Goal: Task Accomplishment & Management: Manage account settings

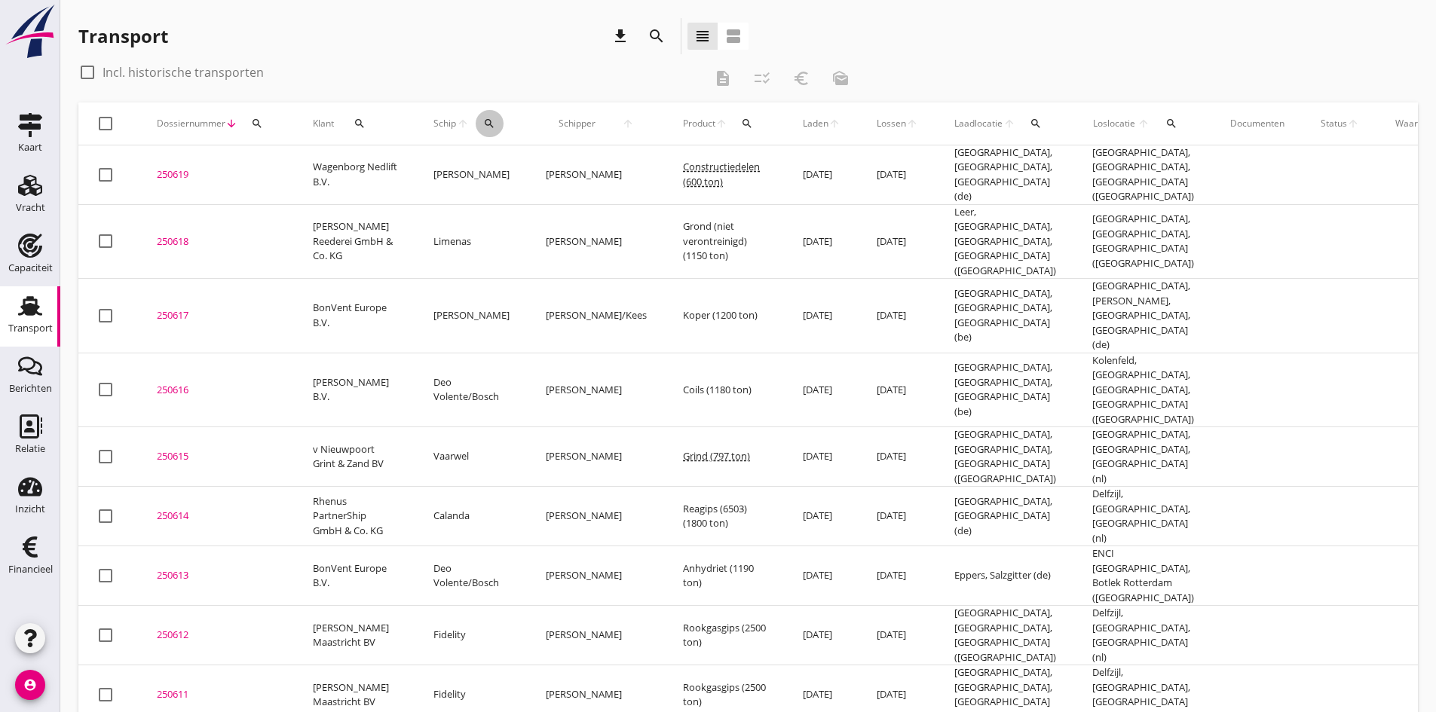
click at [481, 124] on div "search" at bounding box center [490, 124] width 28 height 12
click at [496, 170] on input "Zoek op (scheeps)naam" at bounding box center [559, 167] width 157 height 24
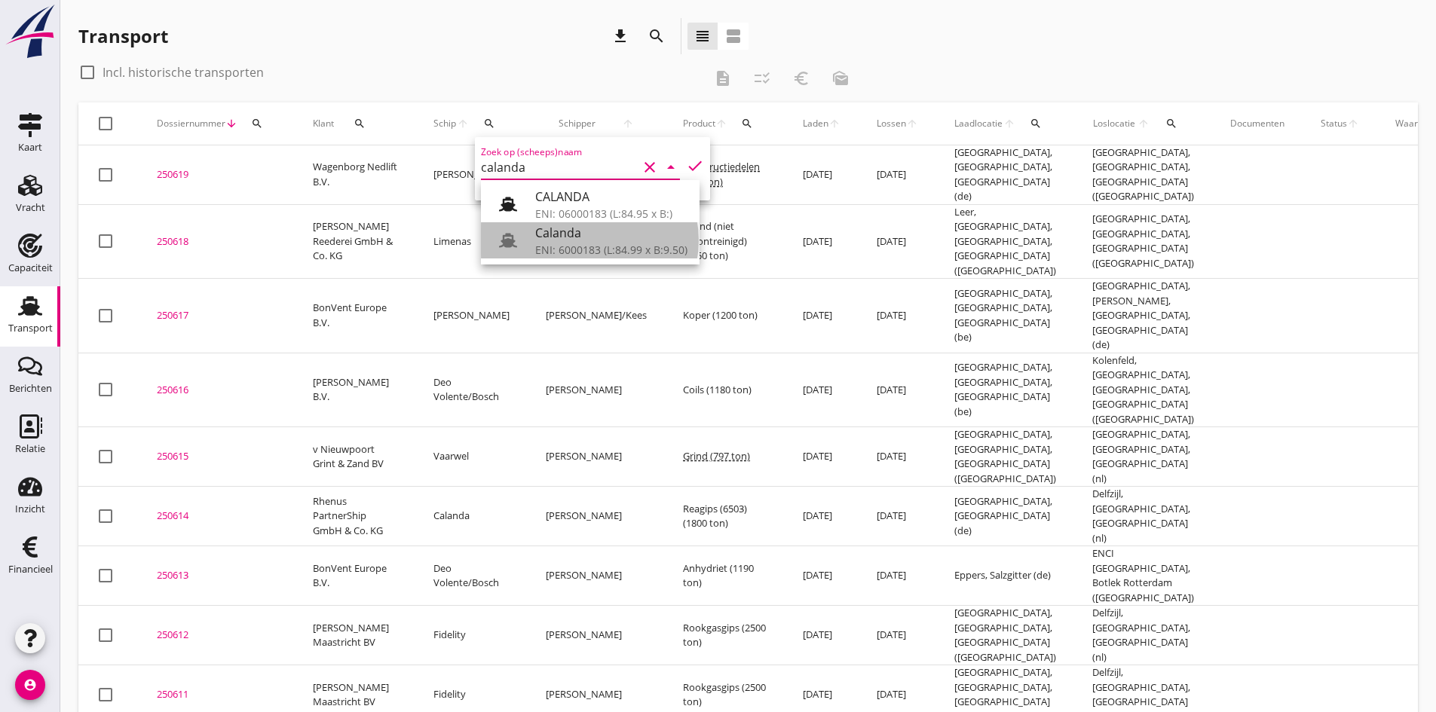
click at [576, 231] on div "Calanda" at bounding box center [611, 233] width 152 height 18
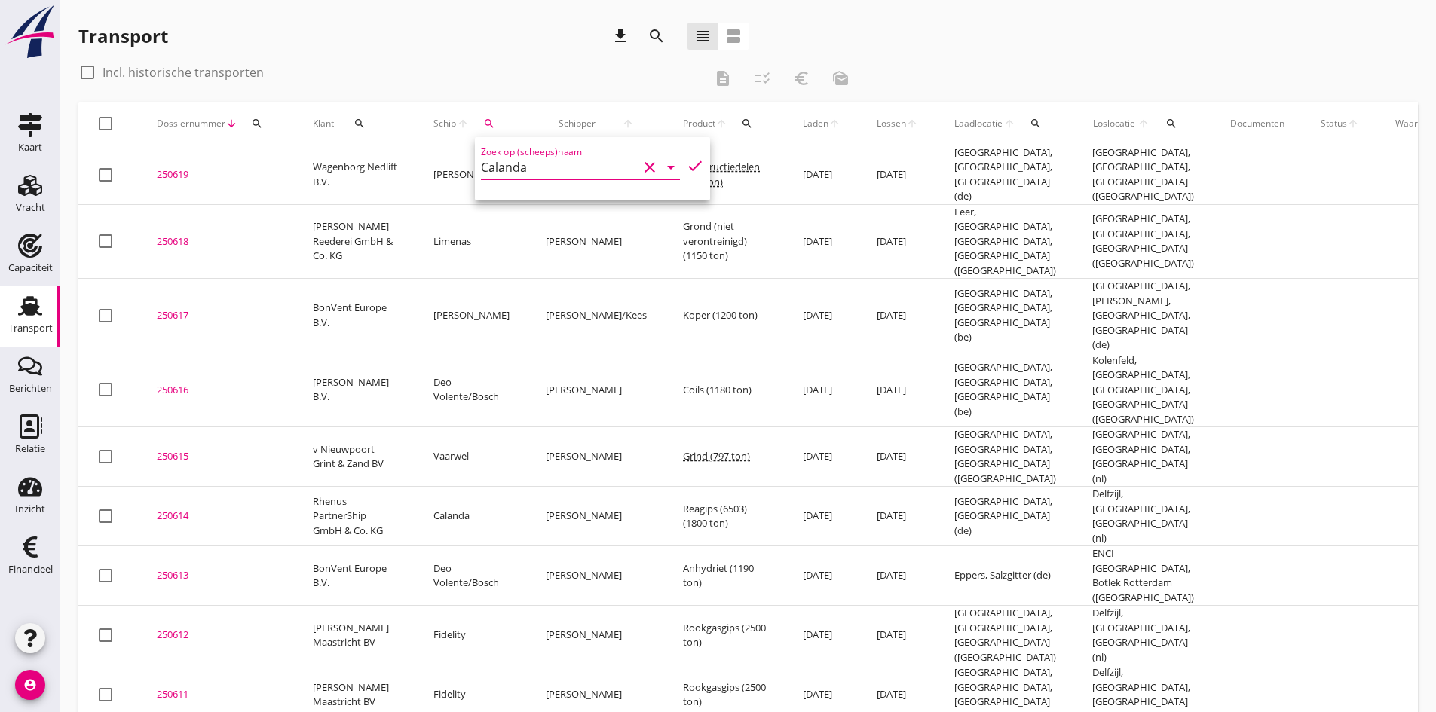
type input "Calanda"
click at [93, 72] on div at bounding box center [88, 73] width 26 height 26
checkbox input "true"
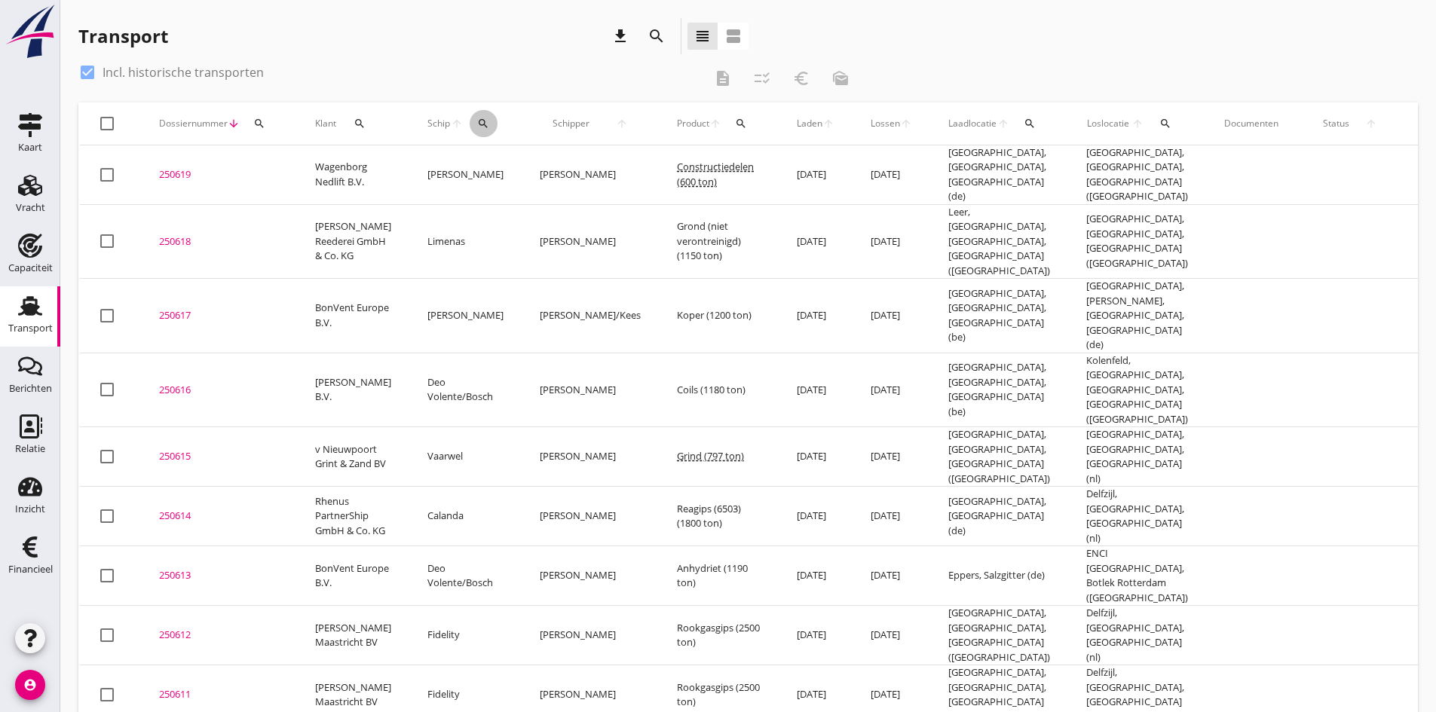
click at [470, 117] on button "search" at bounding box center [484, 123] width 28 height 27
click at [537, 170] on input "Calanda" at bounding box center [542, 167] width 157 height 24
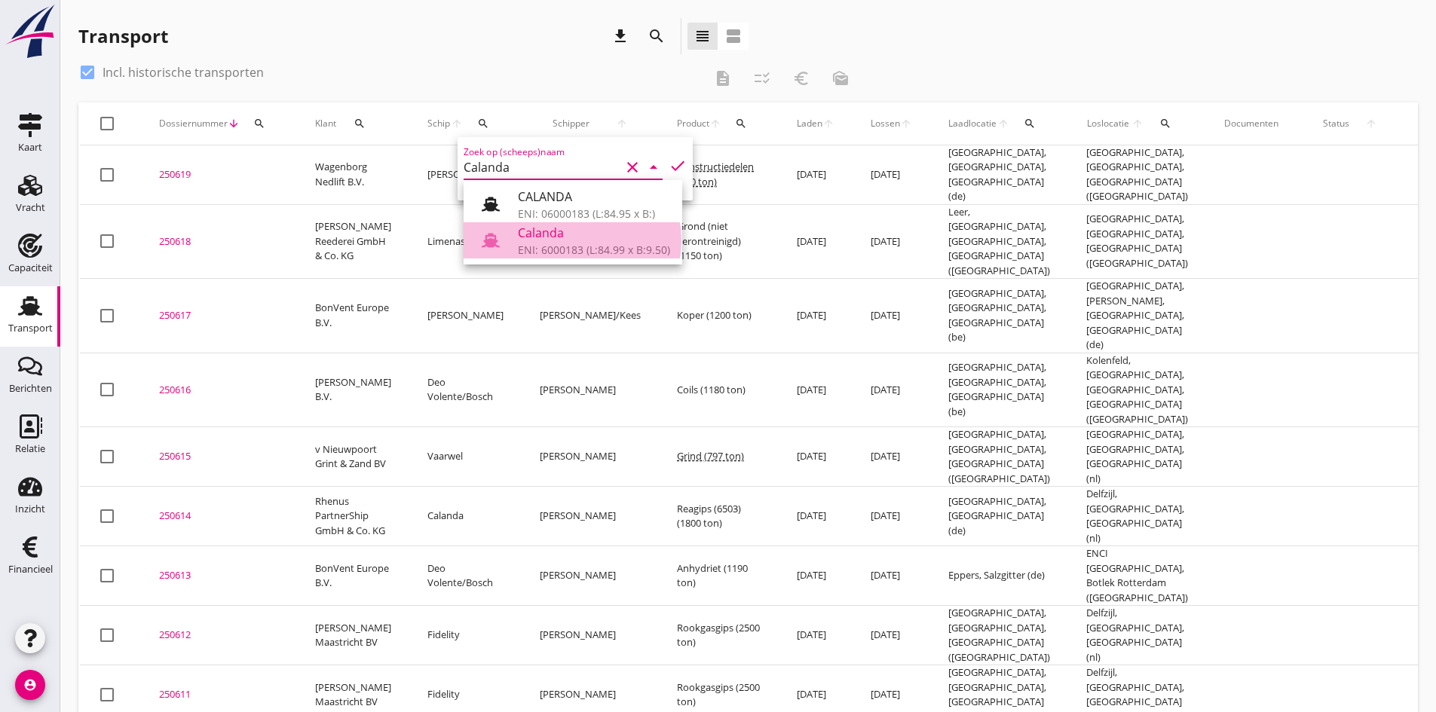
drag, startPoint x: 550, startPoint y: 233, endPoint x: 591, endPoint y: 205, distance: 50.0
click at [551, 230] on div "Calanda" at bounding box center [594, 233] width 152 height 18
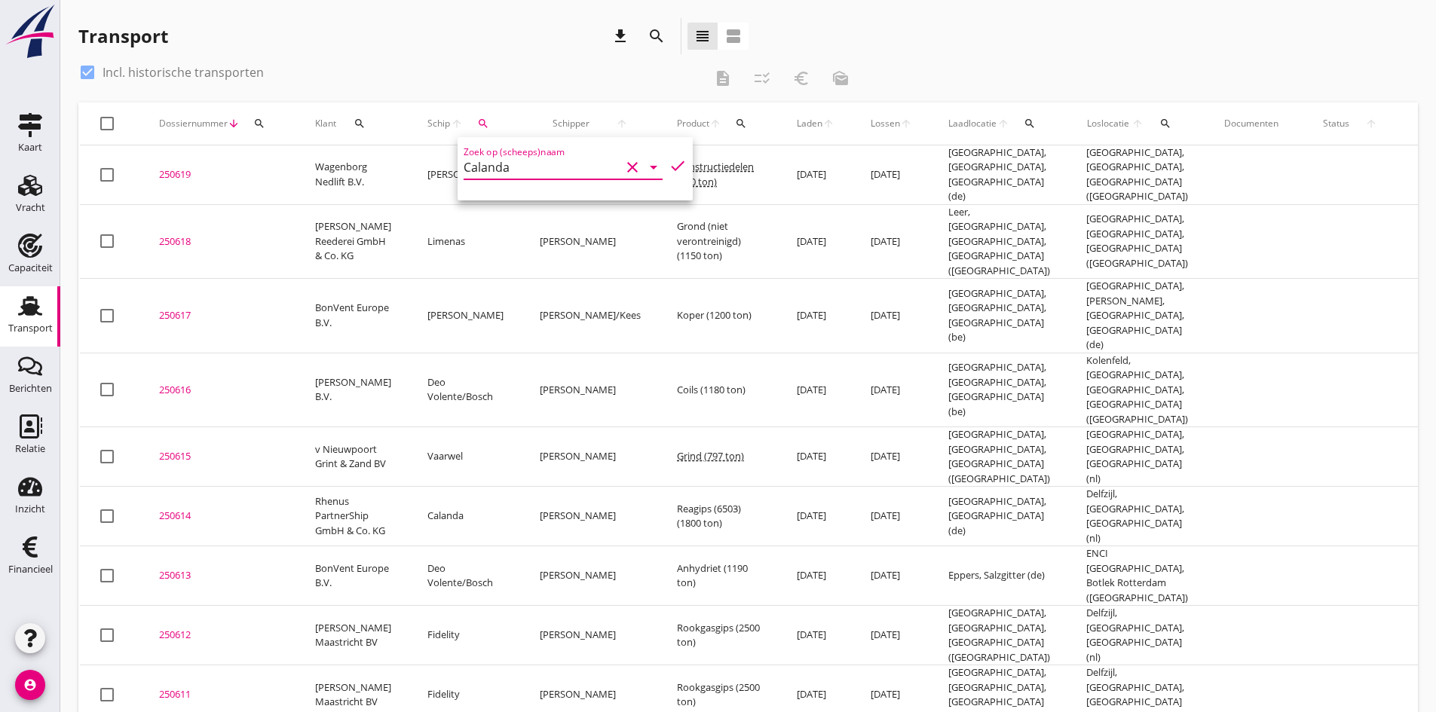
click at [669, 164] on icon "check" at bounding box center [678, 166] width 18 height 18
type input "Calanda"
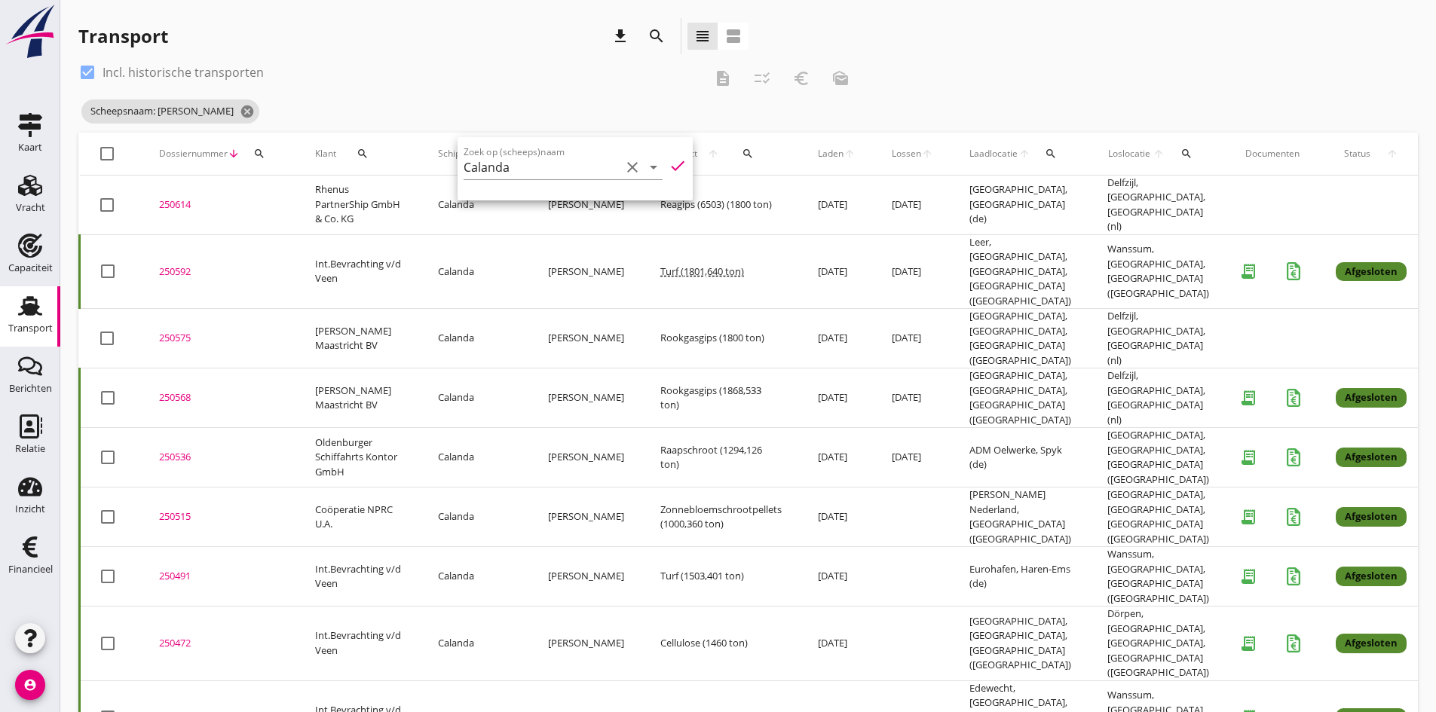
click at [172, 390] on div "250568" at bounding box center [219, 397] width 120 height 15
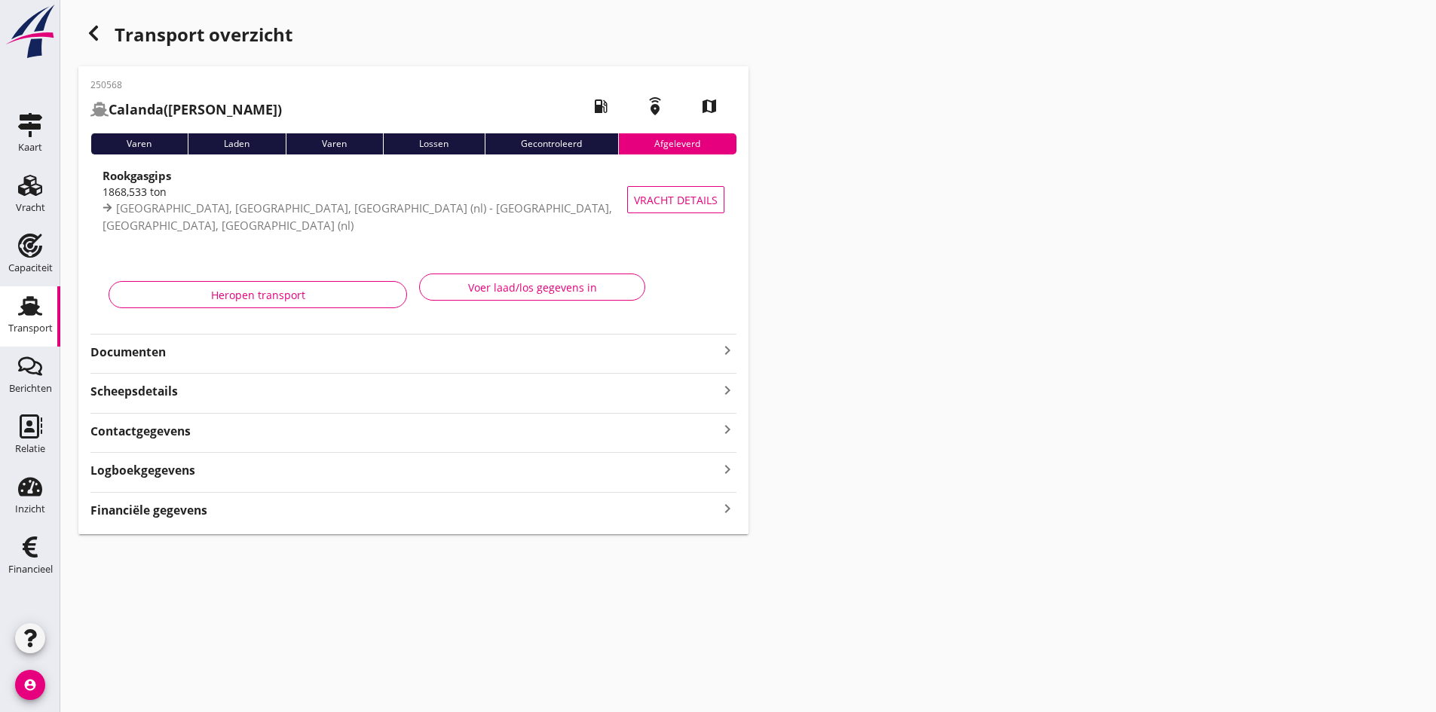
click at [152, 351] on strong "Documenten" at bounding box center [404, 352] width 628 height 17
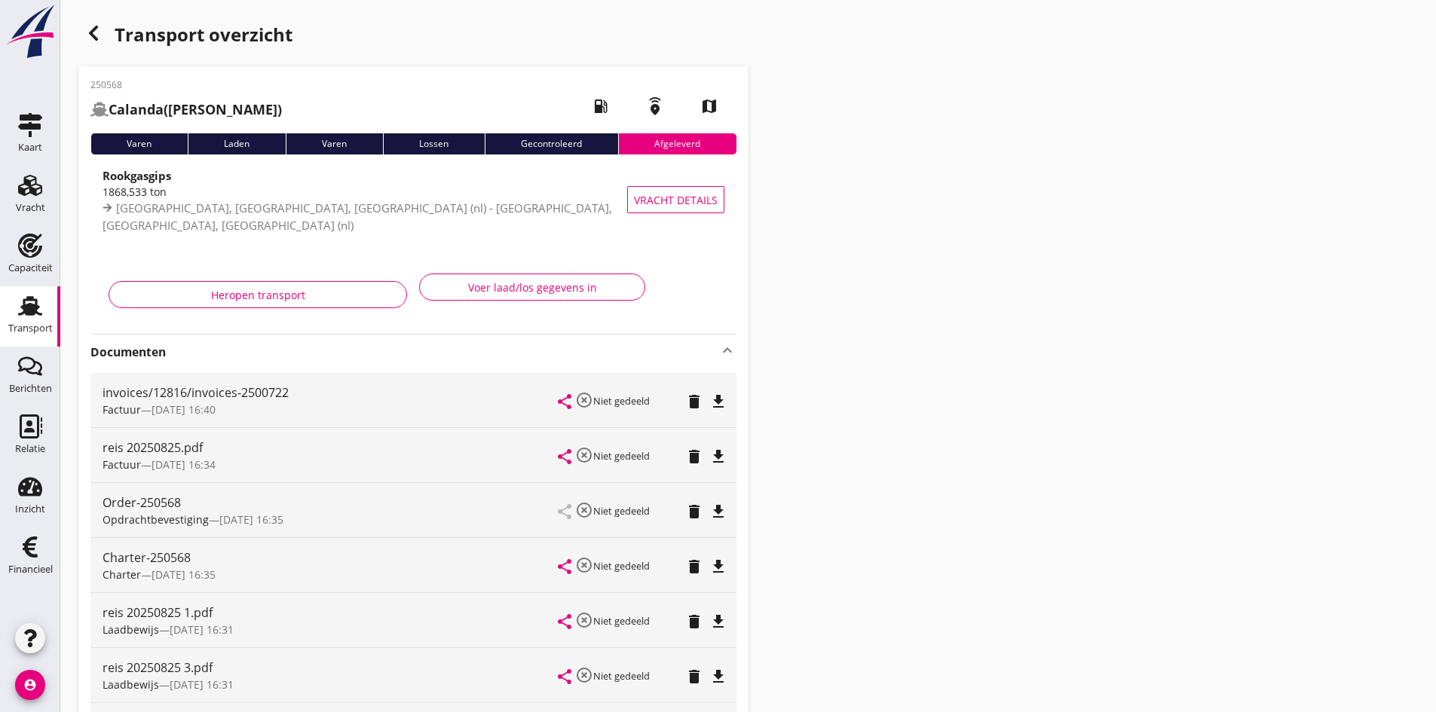
scroll to position [151, 0]
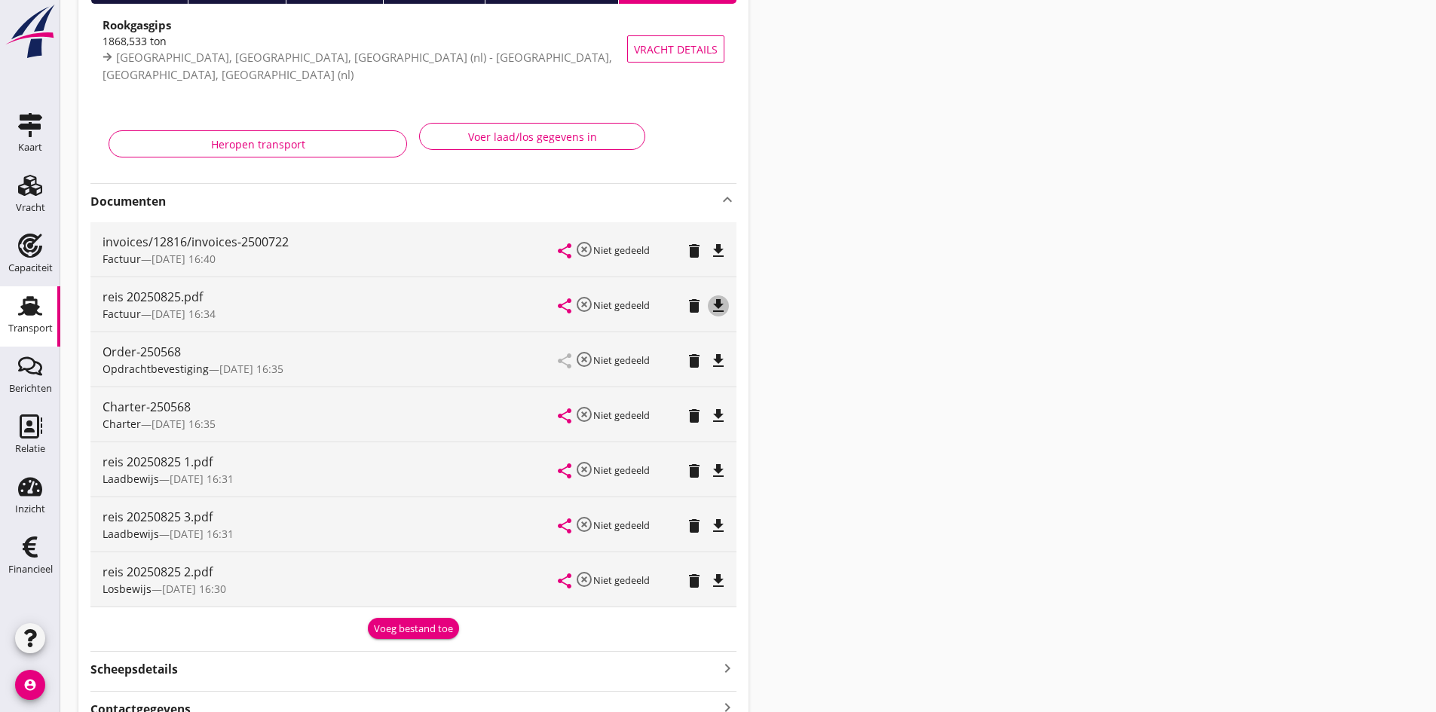
click at [718, 308] on icon "file_download" at bounding box center [718, 306] width 18 height 18
click at [718, 577] on icon "file_download" at bounding box center [718, 581] width 18 height 18
click at [722, 525] on icon "file_download" at bounding box center [718, 526] width 18 height 18
click at [718, 469] on icon "file_download" at bounding box center [718, 471] width 18 height 18
drag, startPoint x: 35, startPoint y: 306, endPoint x: 0, endPoint y: 302, distance: 35.0
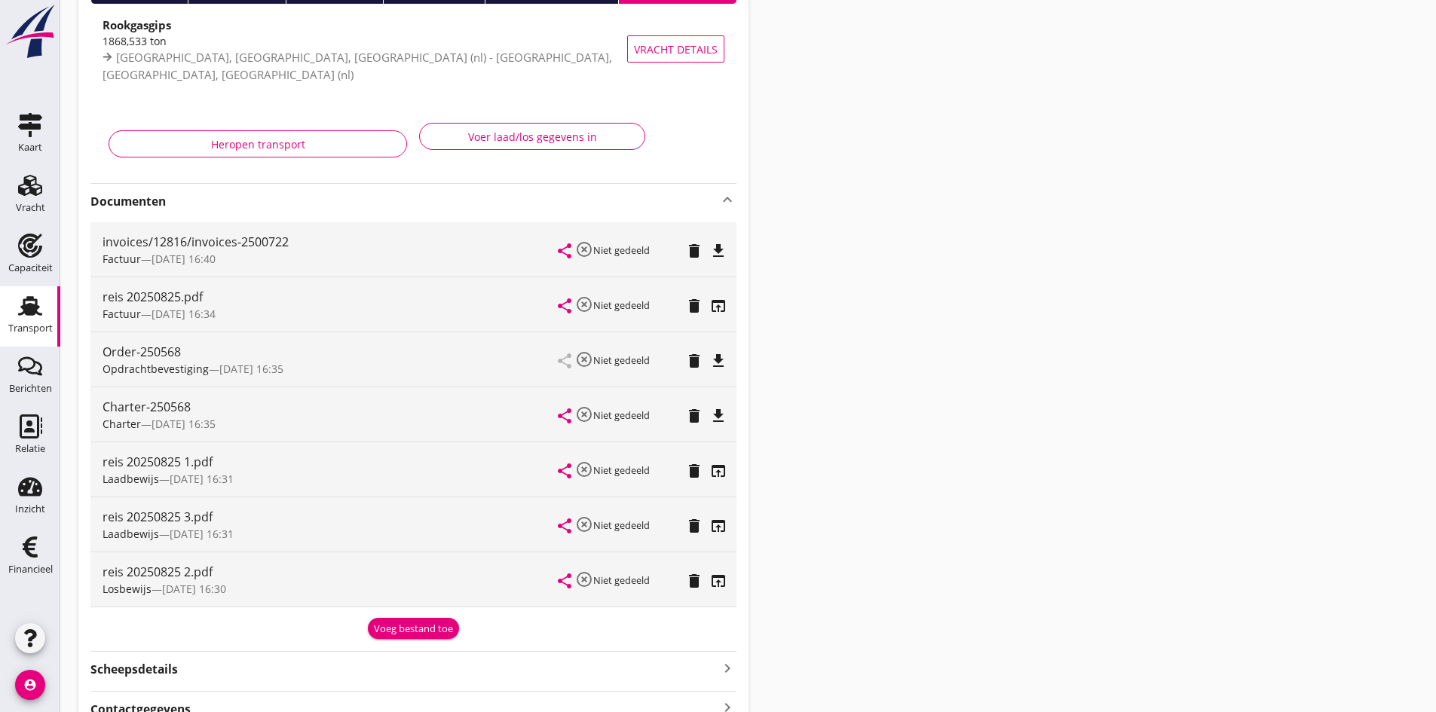
click at [35, 306] on use at bounding box center [30, 306] width 24 height 20
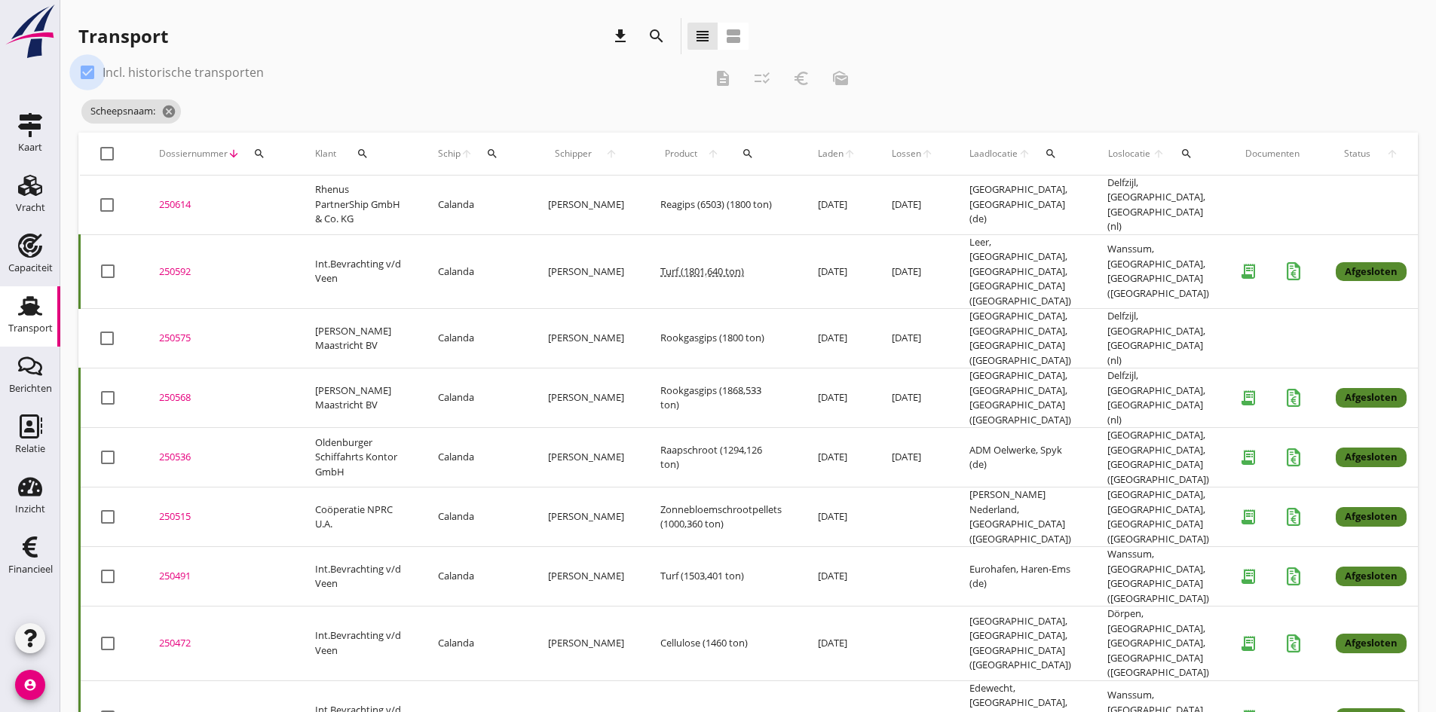
click at [90, 69] on div at bounding box center [88, 73] width 26 height 26
checkbox input "false"
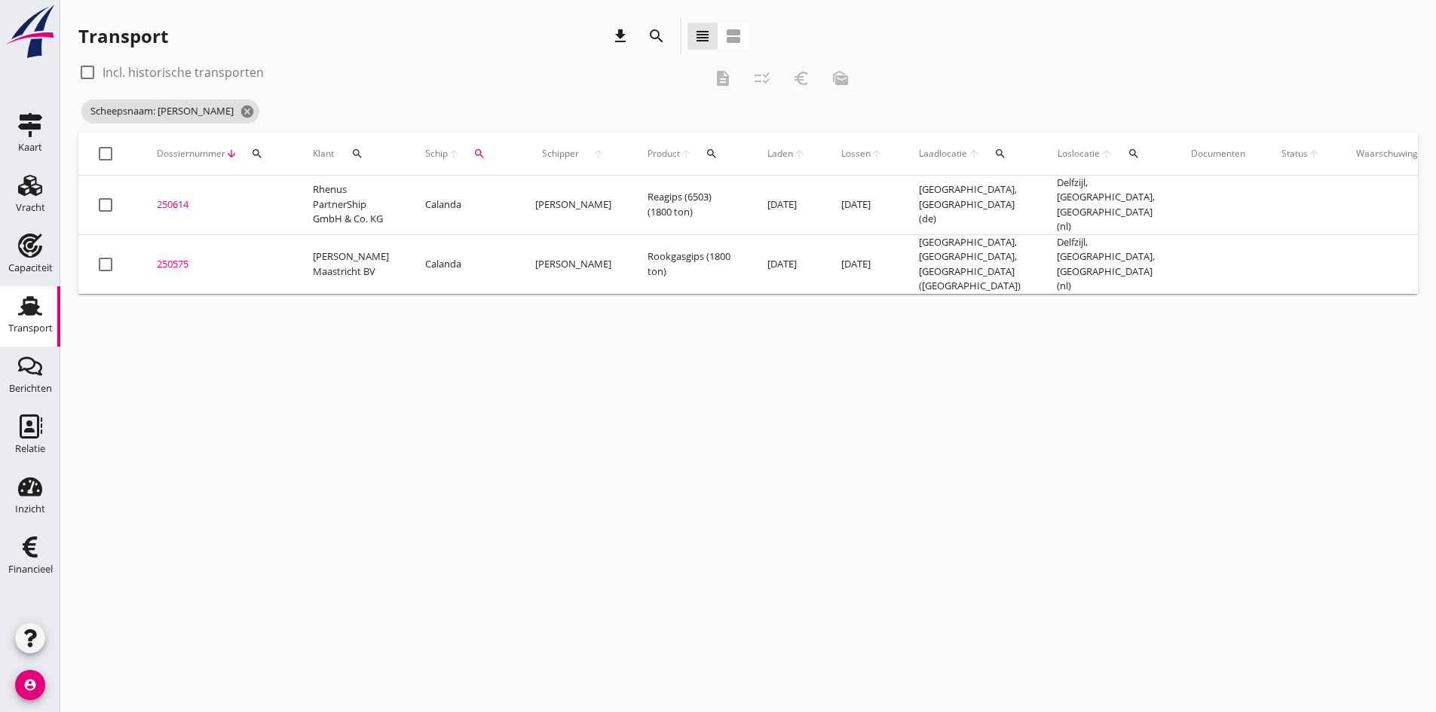
click at [180, 257] on div "250575" at bounding box center [217, 264] width 120 height 15
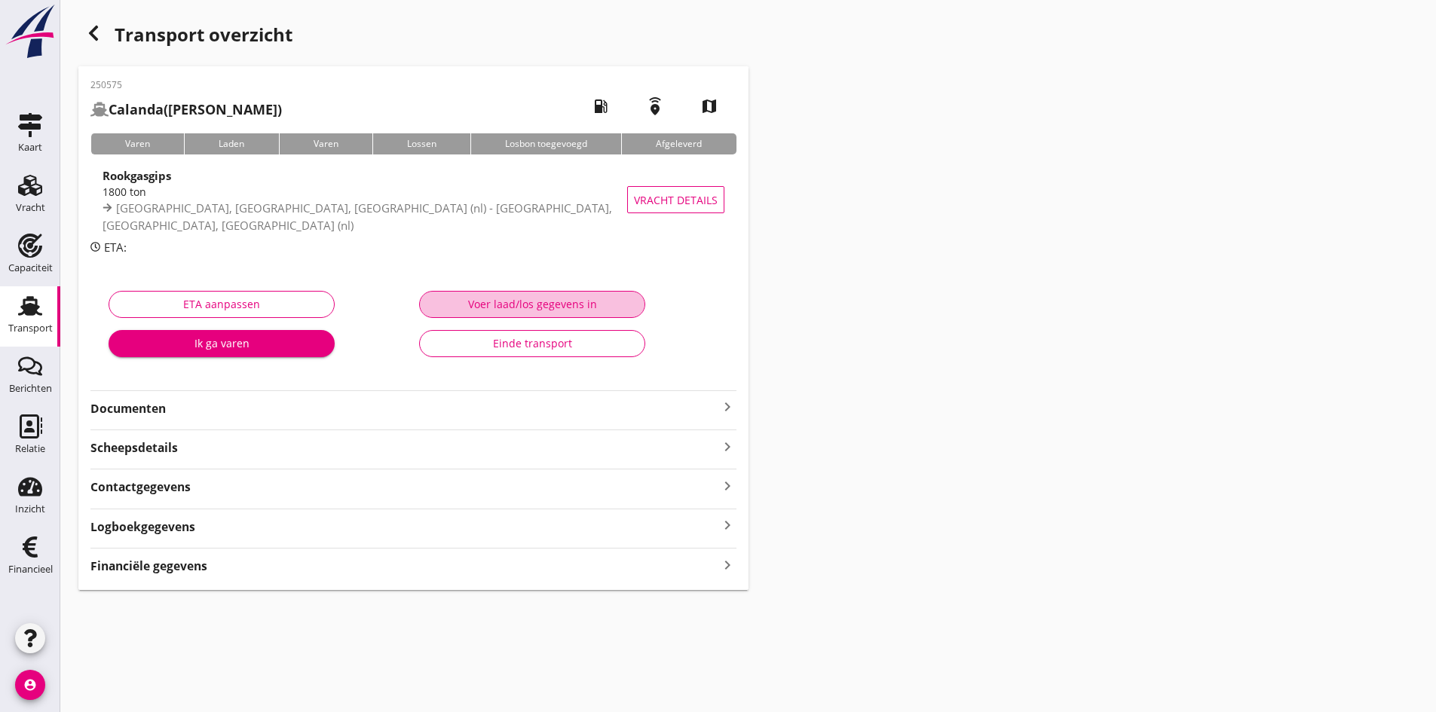
click at [531, 300] on div "Voer laad/los gegevens in" at bounding box center [532, 304] width 201 height 16
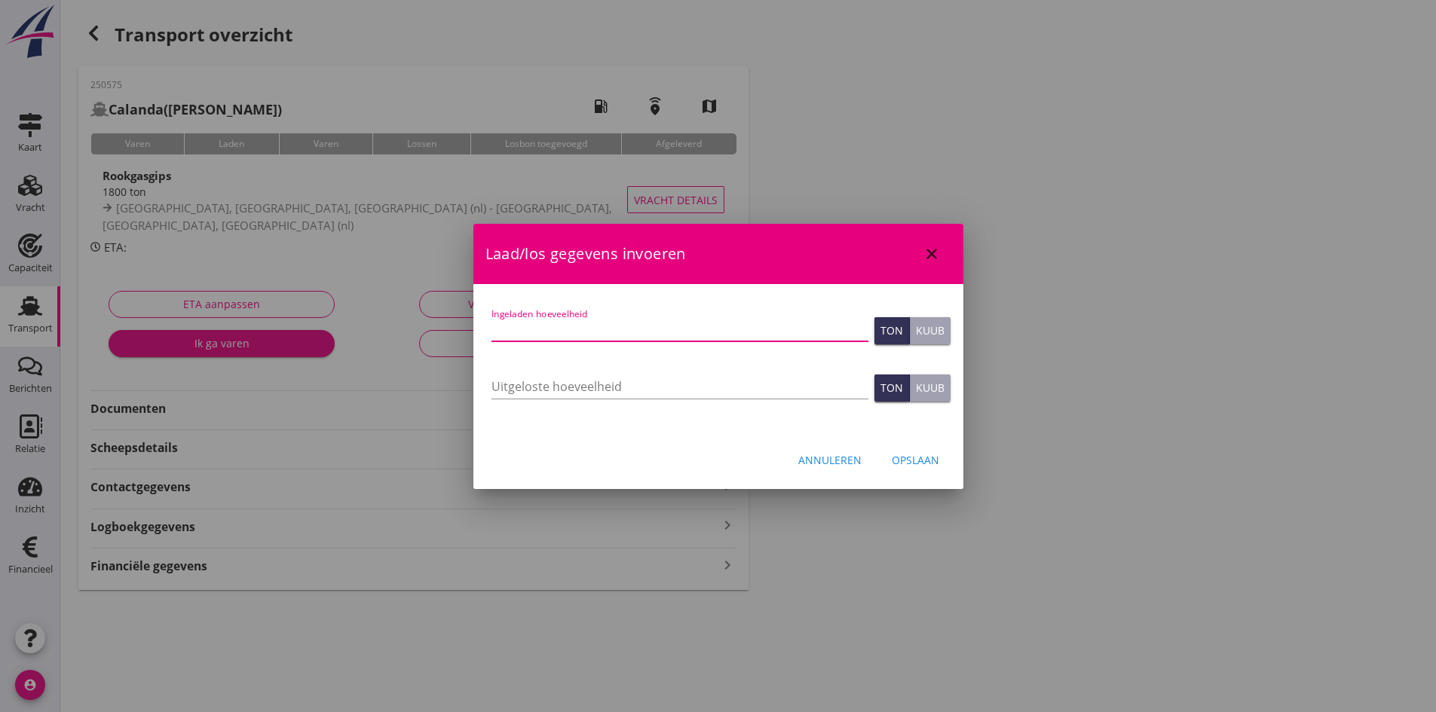
click at [547, 326] on input "Ingeladen hoeveelheid" at bounding box center [680, 329] width 377 height 24
type input "1880"
type input "1880.067"
click at [507, 390] on input "Uitgeloste hoeveelheid" at bounding box center [680, 387] width 377 height 24
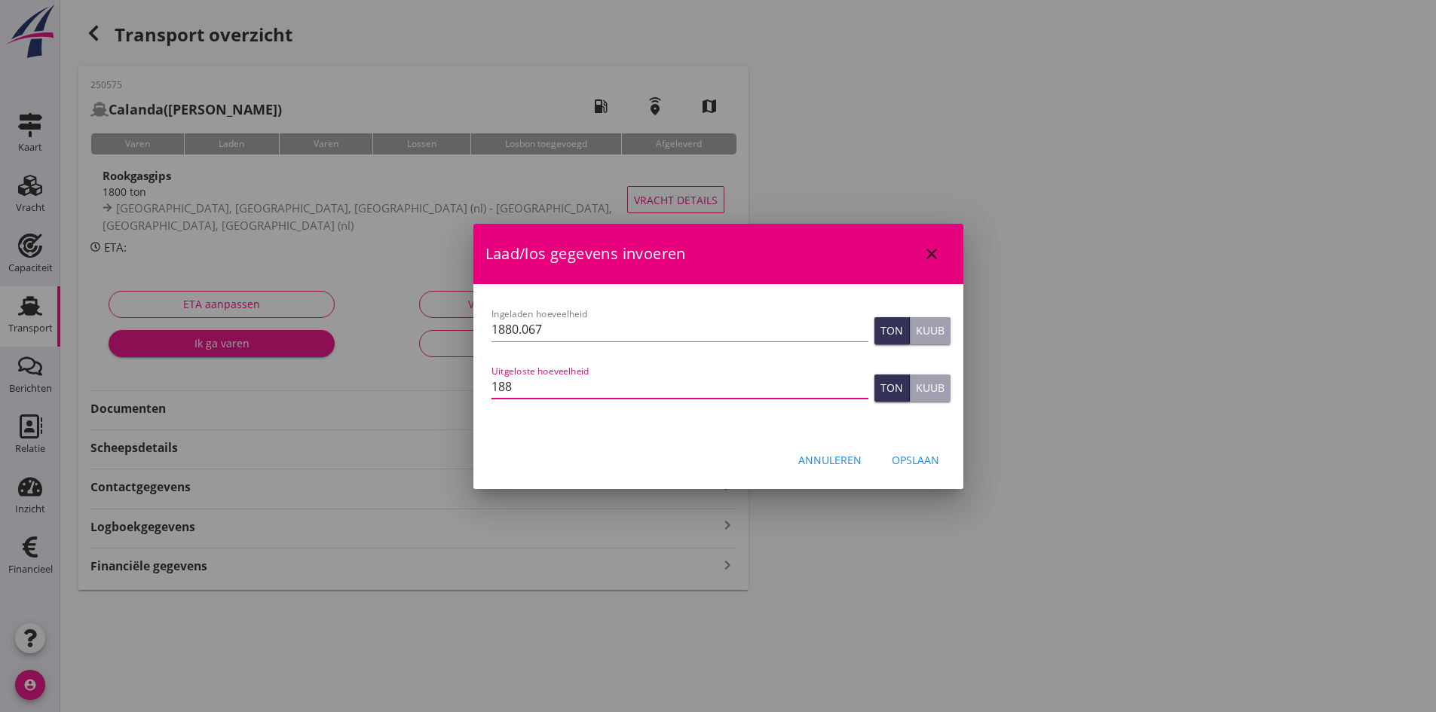
type input "1880"
type input "1880.067"
click at [914, 461] on div "Opslaan" at bounding box center [915, 460] width 47 height 16
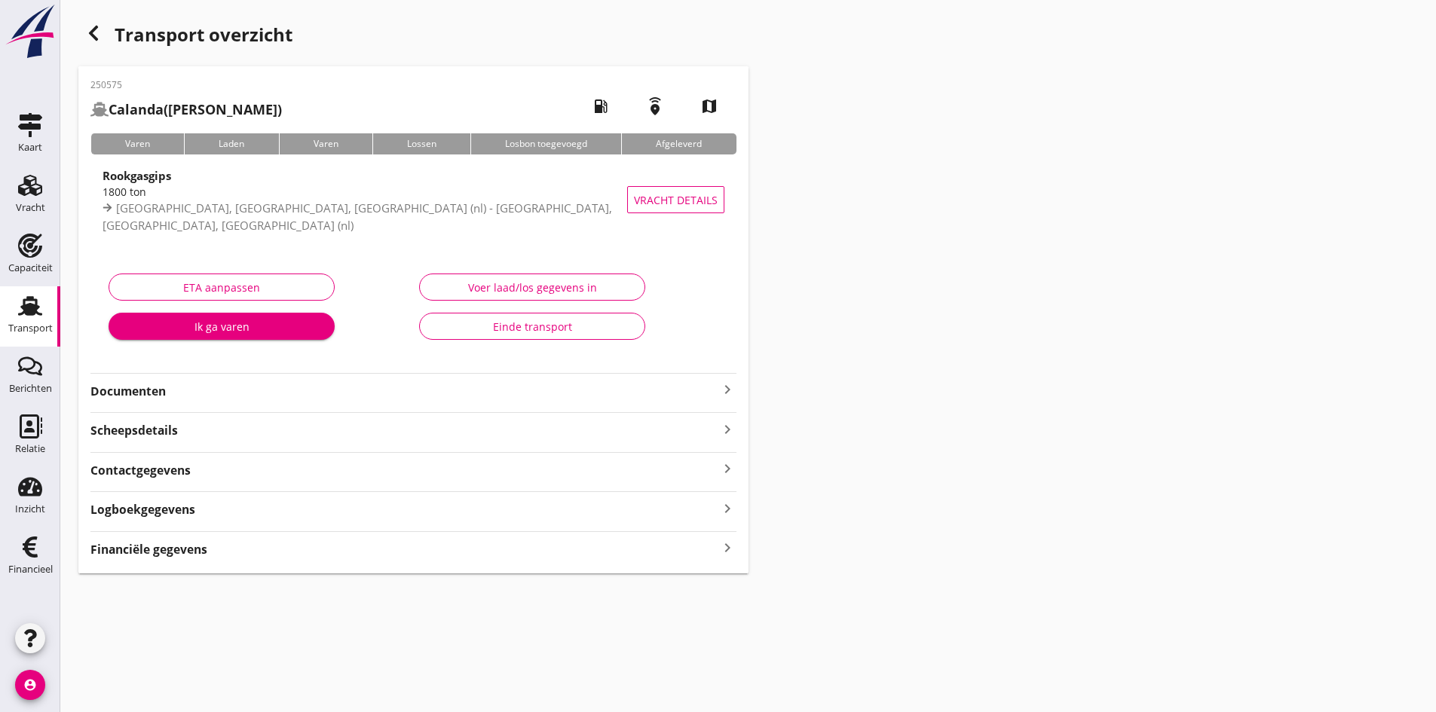
drag, startPoint x: 33, startPoint y: 303, endPoint x: 19, endPoint y: 317, distance: 19.7
click at [33, 303] on icon "Transport" at bounding box center [30, 306] width 24 height 24
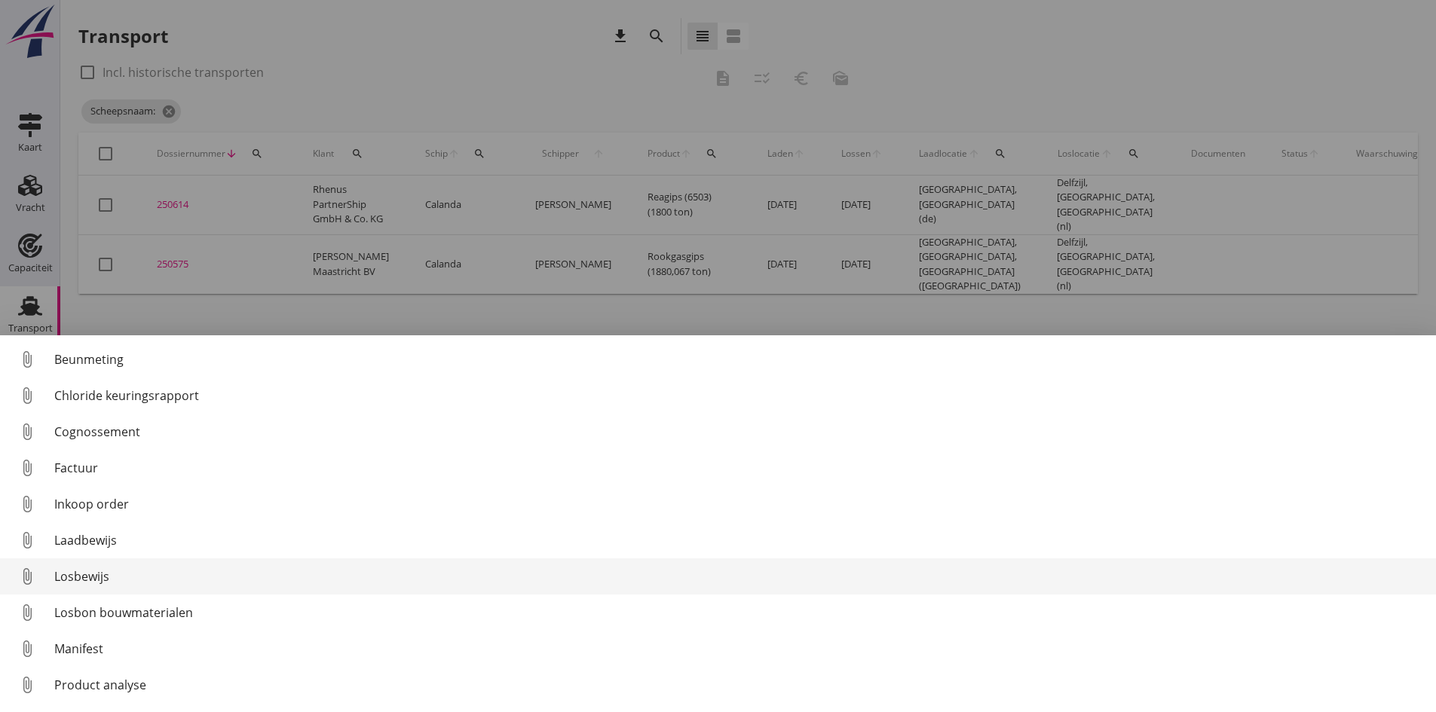
click at [84, 577] on div "Losbewijs" at bounding box center [739, 577] width 1370 height 18
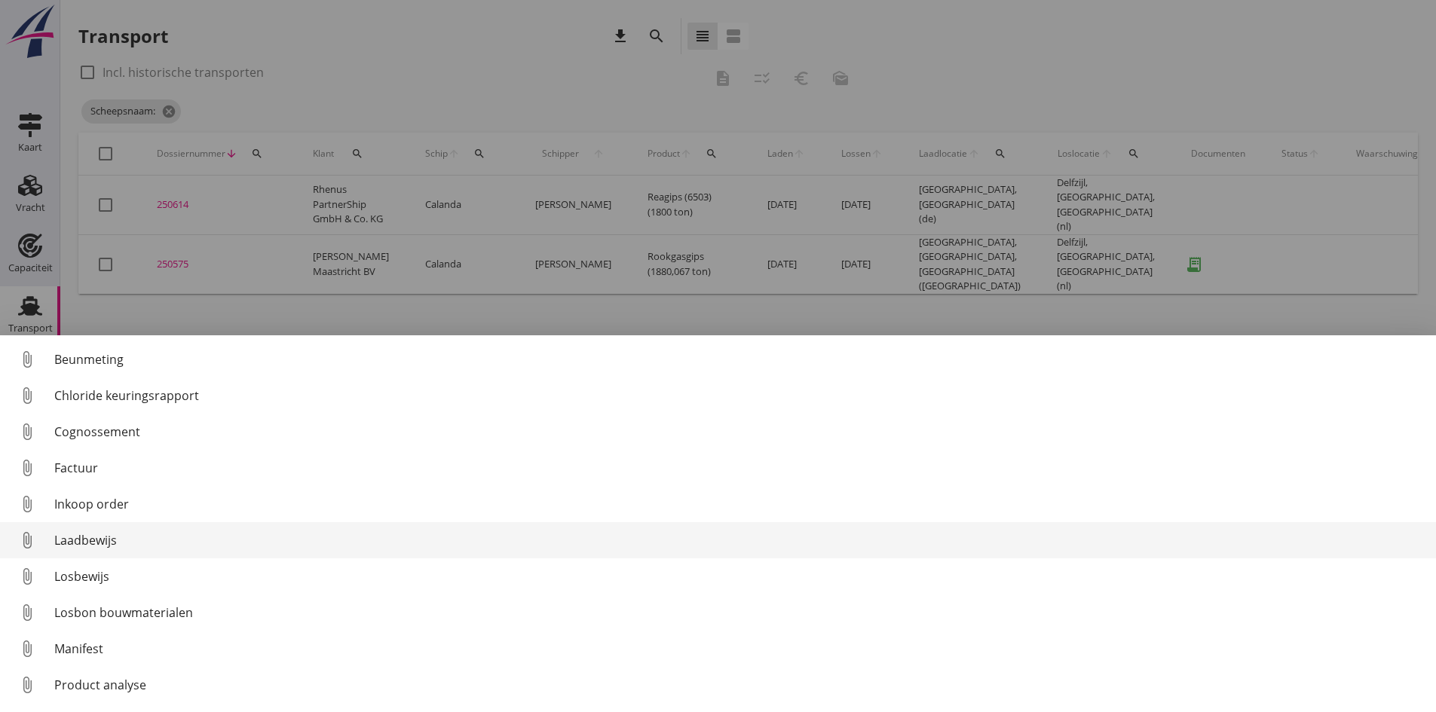
click at [74, 540] on div "Laadbewijs" at bounding box center [739, 540] width 1370 height 18
click at [84, 538] on div "Laadbewijs" at bounding box center [739, 540] width 1370 height 18
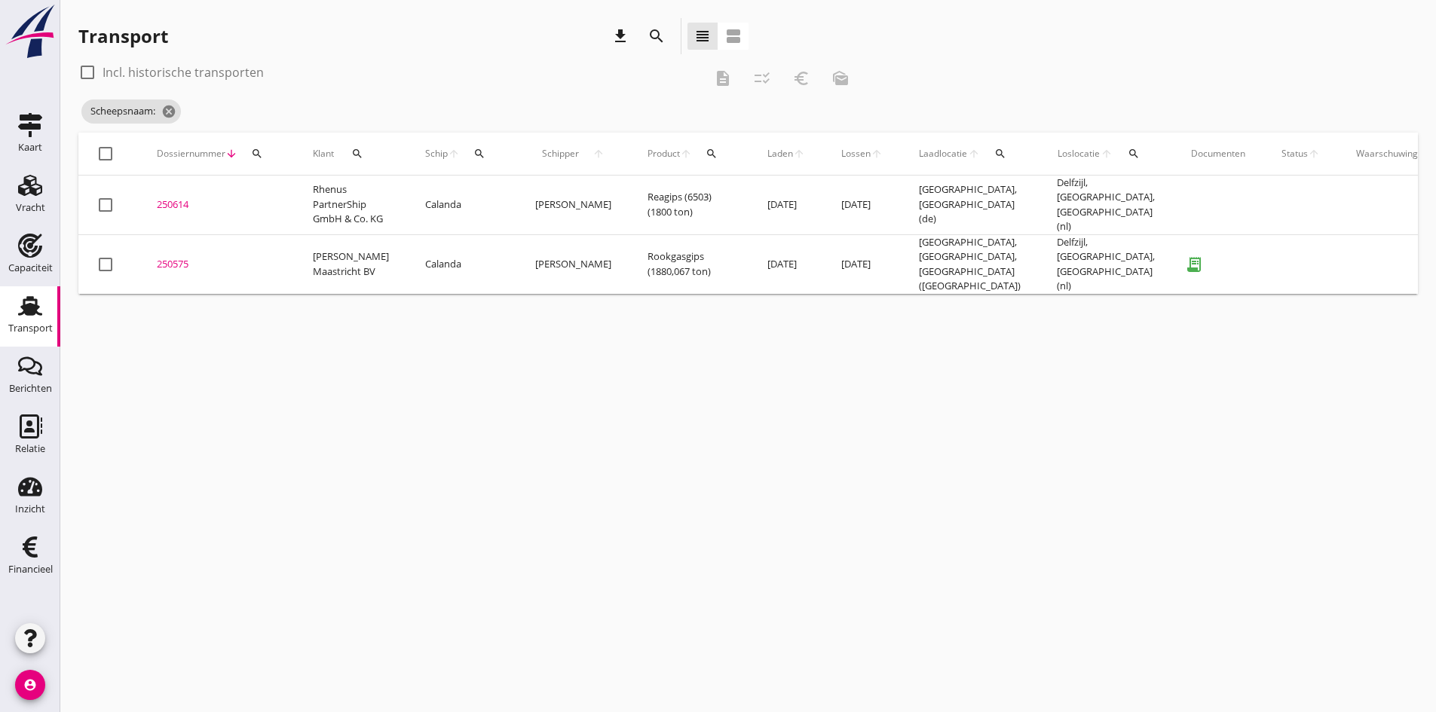
click at [177, 257] on div "250575" at bounding box center [217, 264] width 120 height 15
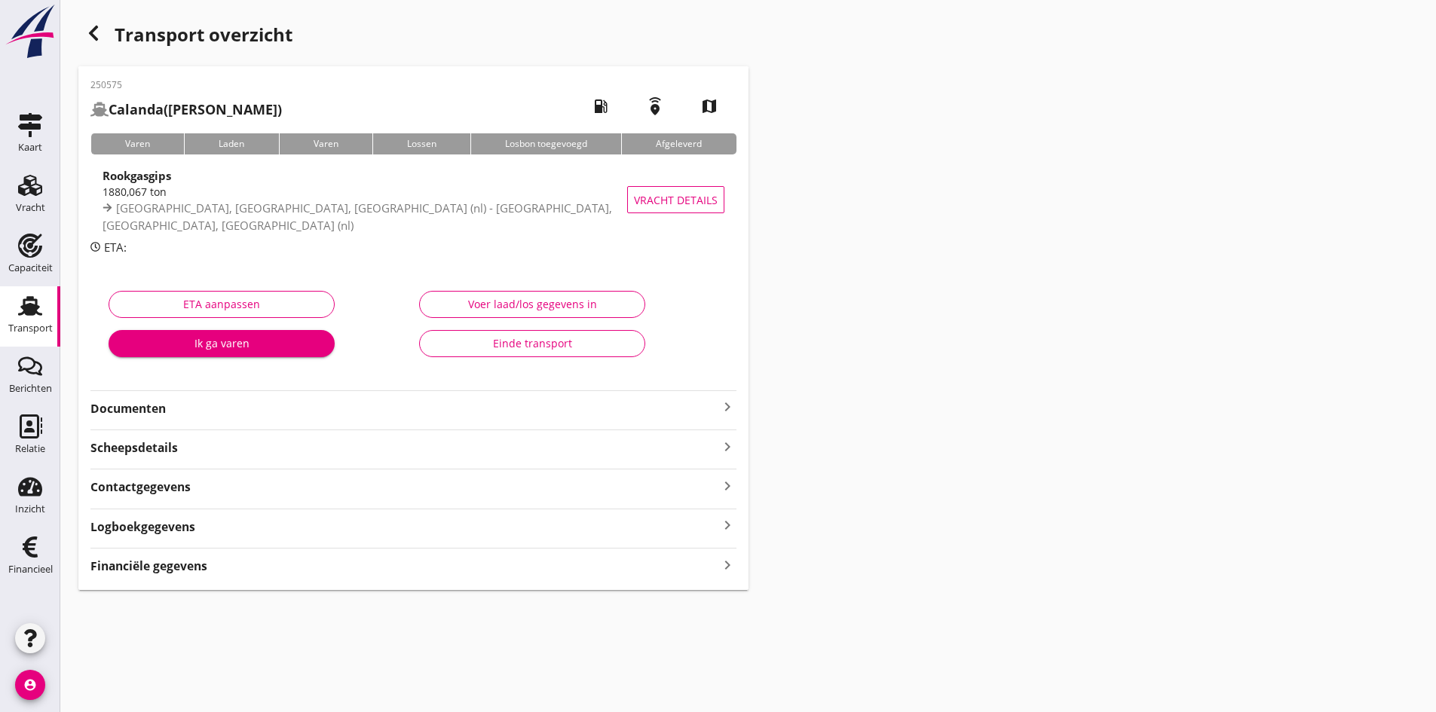
click at [152, 409] on strong "Documenten" at bounding box center [404, 408] width 628 height 17
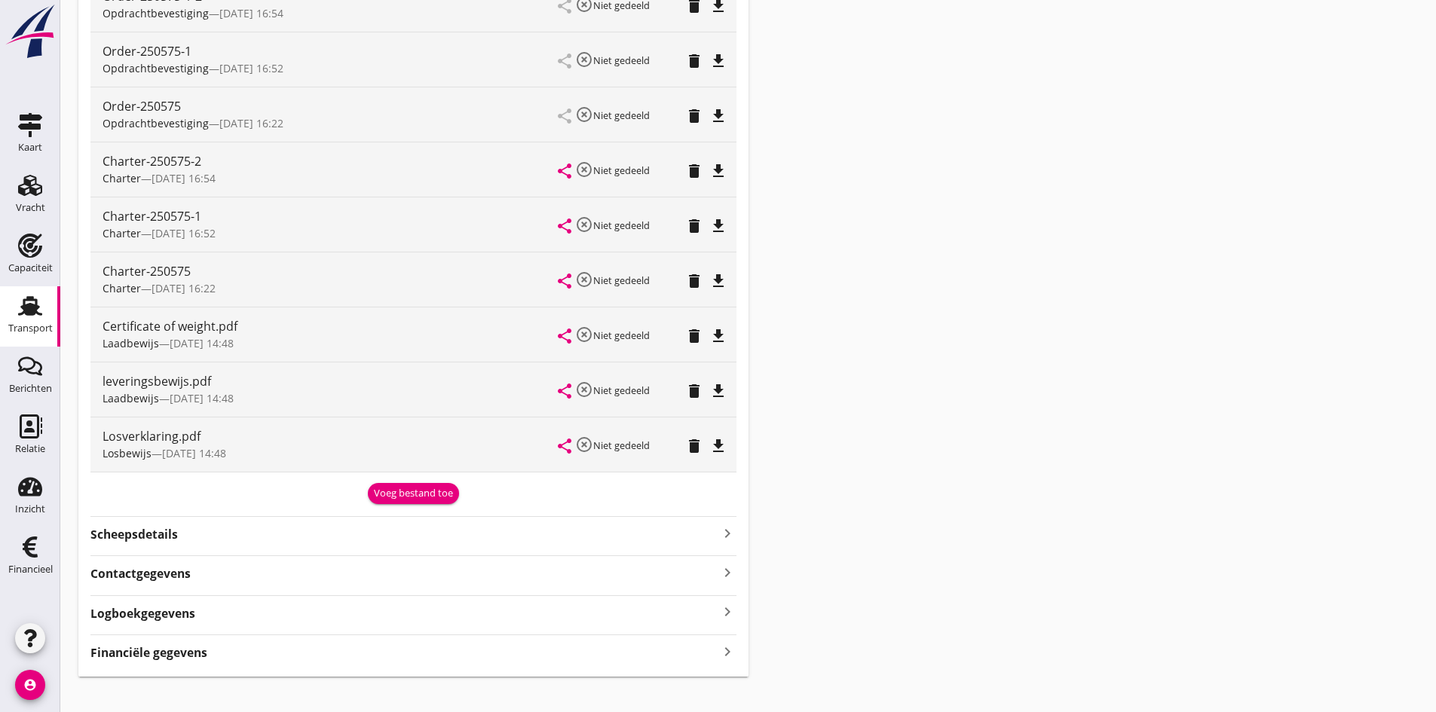
scroll to position [471, 0]
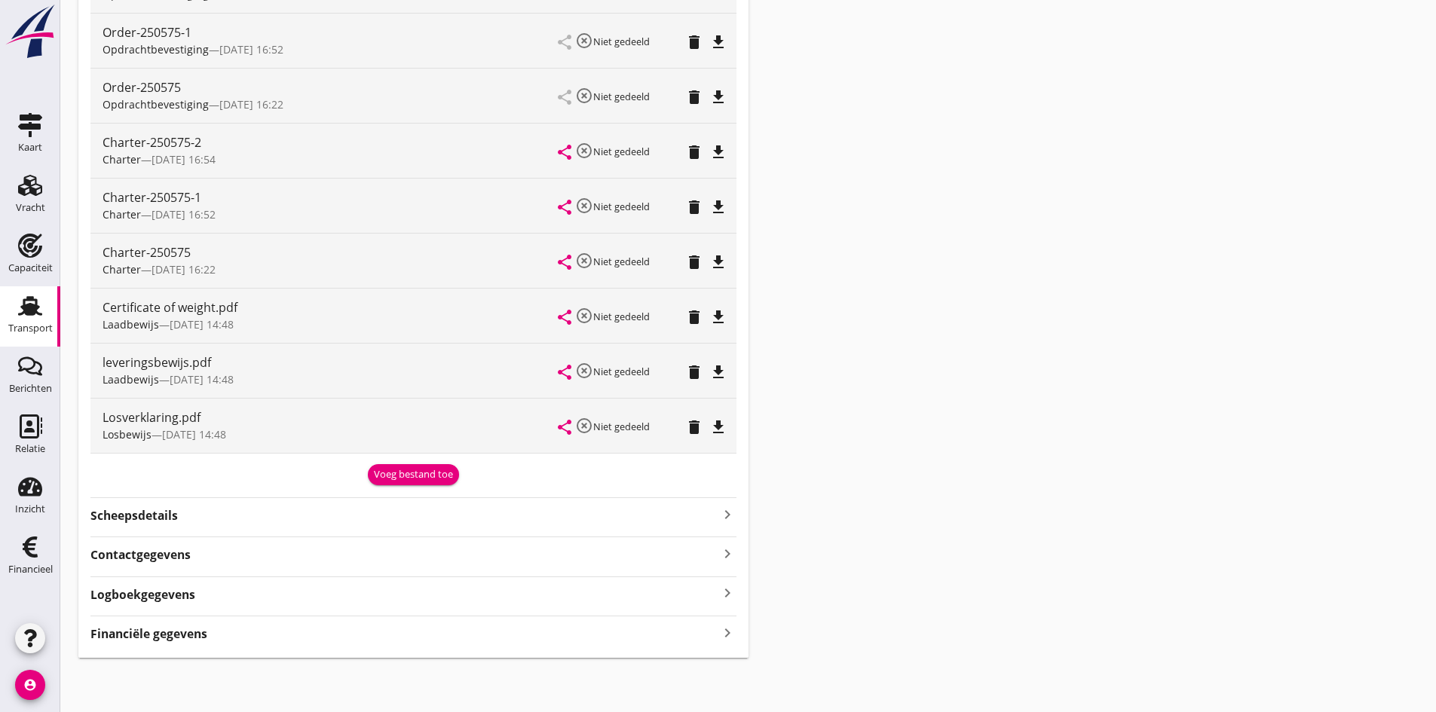
click at [725, 635] on icon "keyboard_arrow_right" at bounding box center [727, 633] width 18 height 20
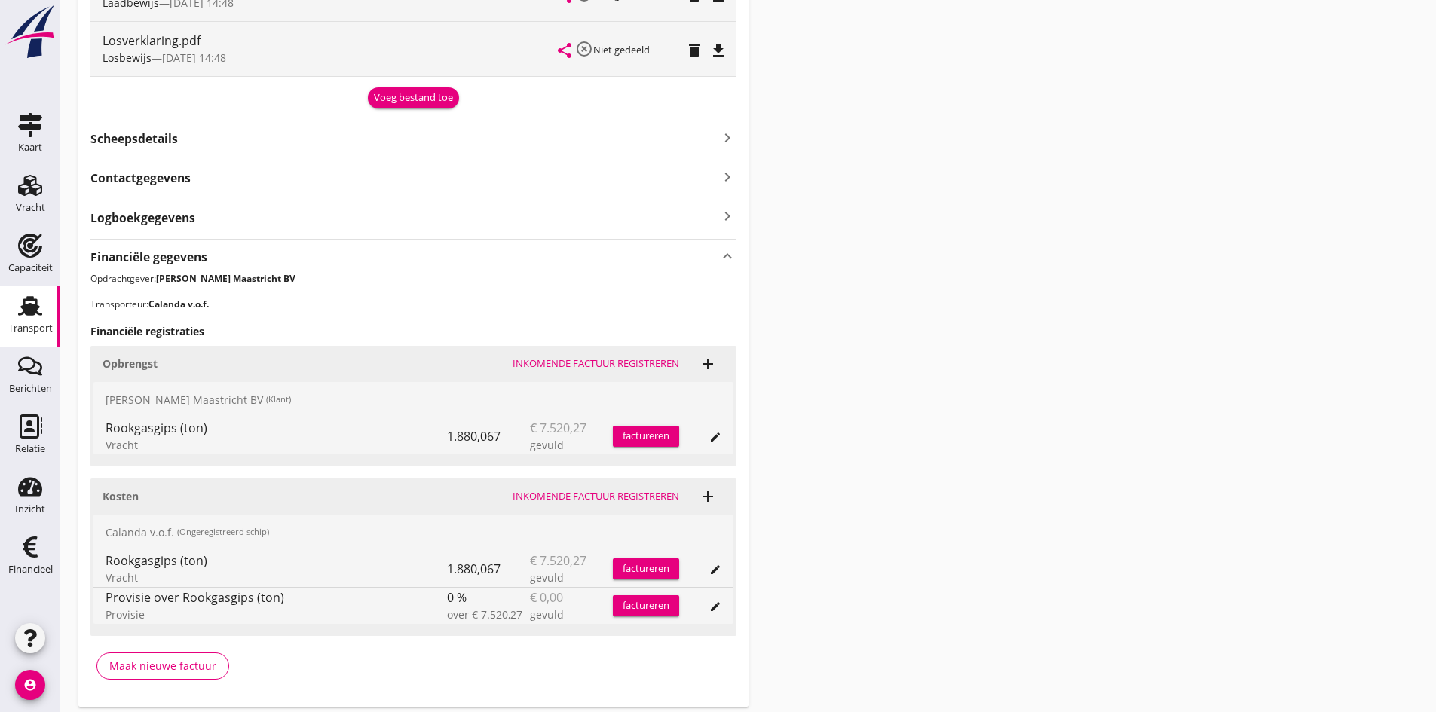
scroll to position [897, 0]
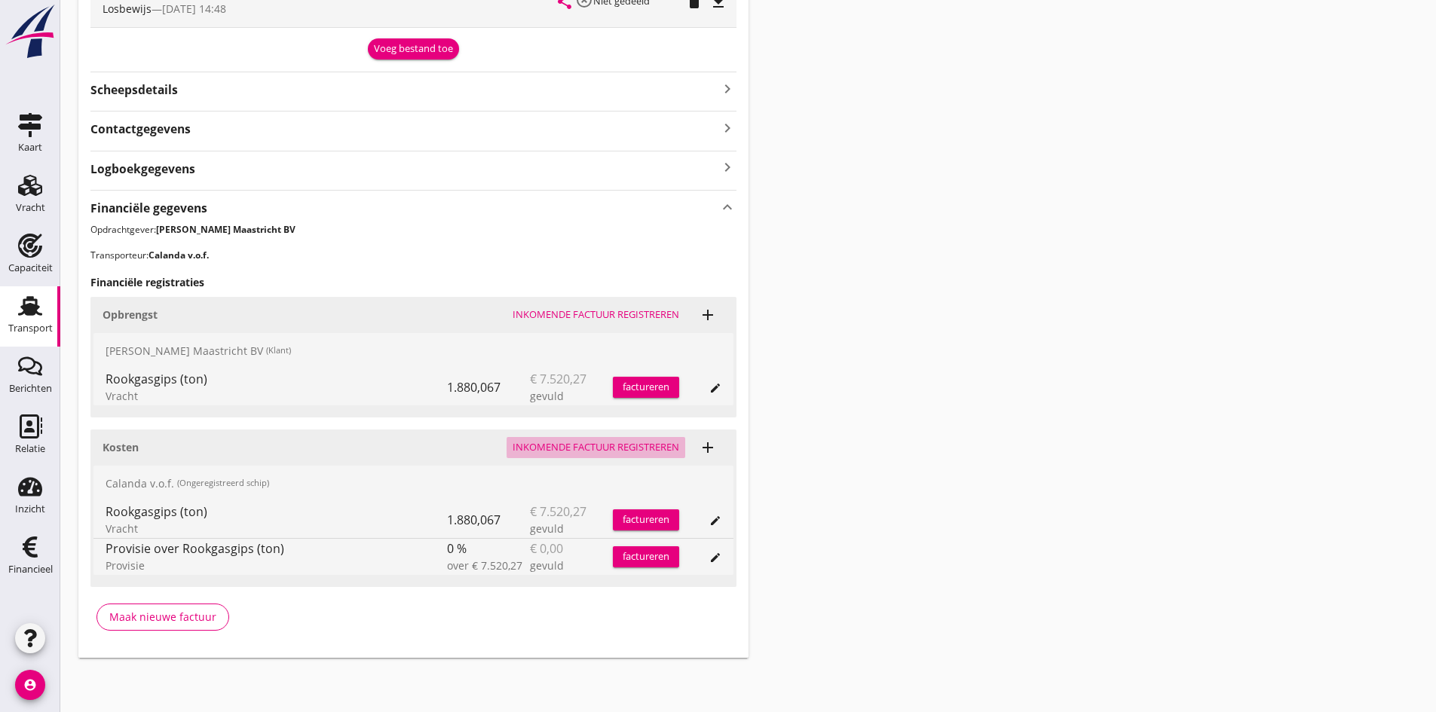
click at [591, 449] on div "Inkomende factuur registreren" at bounding box center [596, 447] width 167 height 15
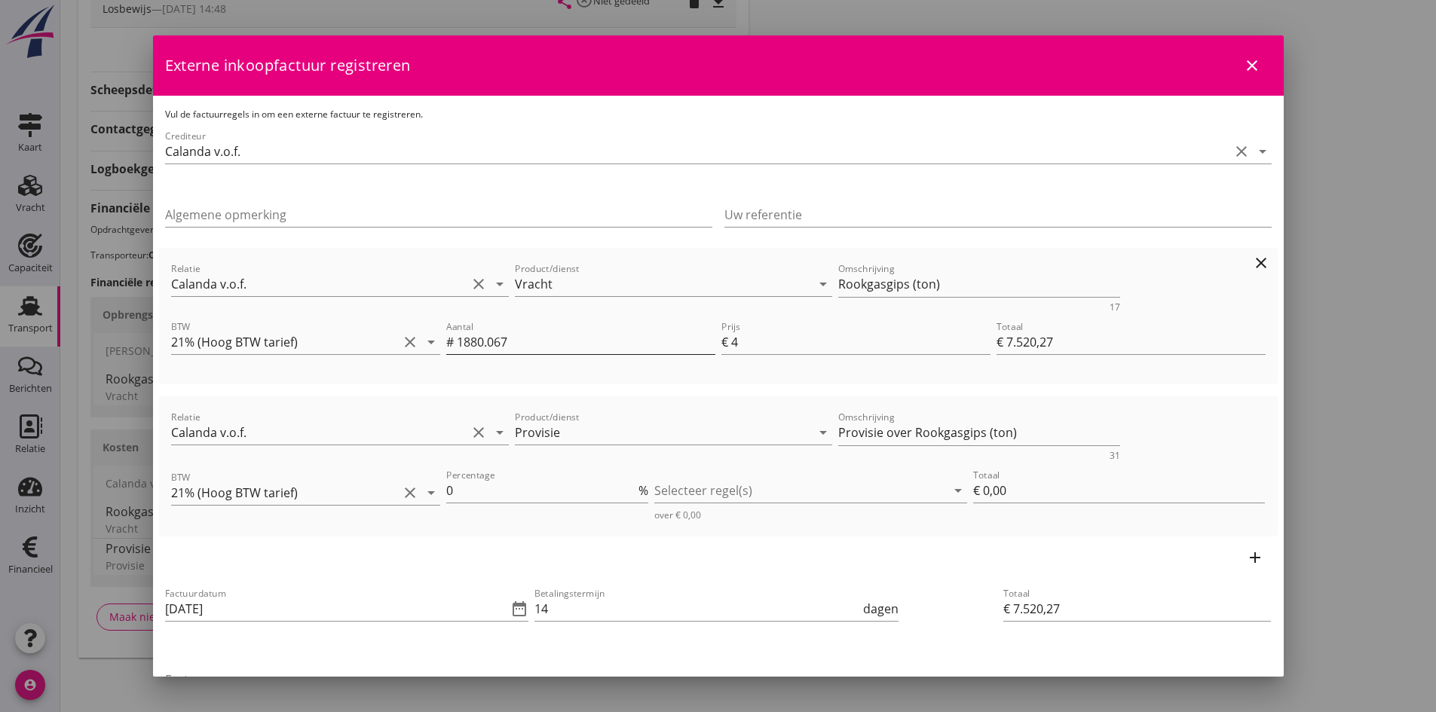
click at [519, 342] on input "1880.067" at bounding box center [586, 342] width 259 height 24
type input "1880.06"
type input "€ 7.520,24"
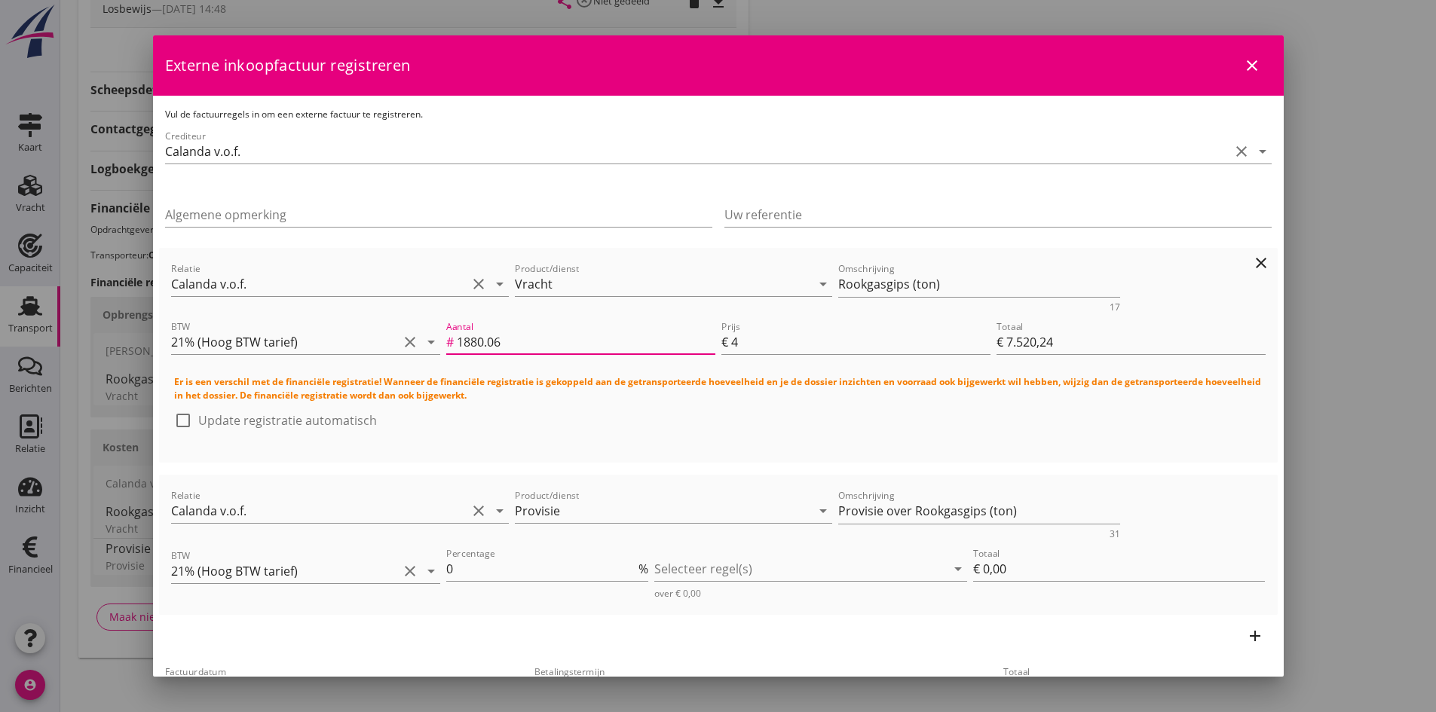
type input "1880.0"
type input "€ 7.520,00"
type input "1880.0"
click at [1252, 488] on icon "clear" at bounding box center [1261, 490] width 18 height 18
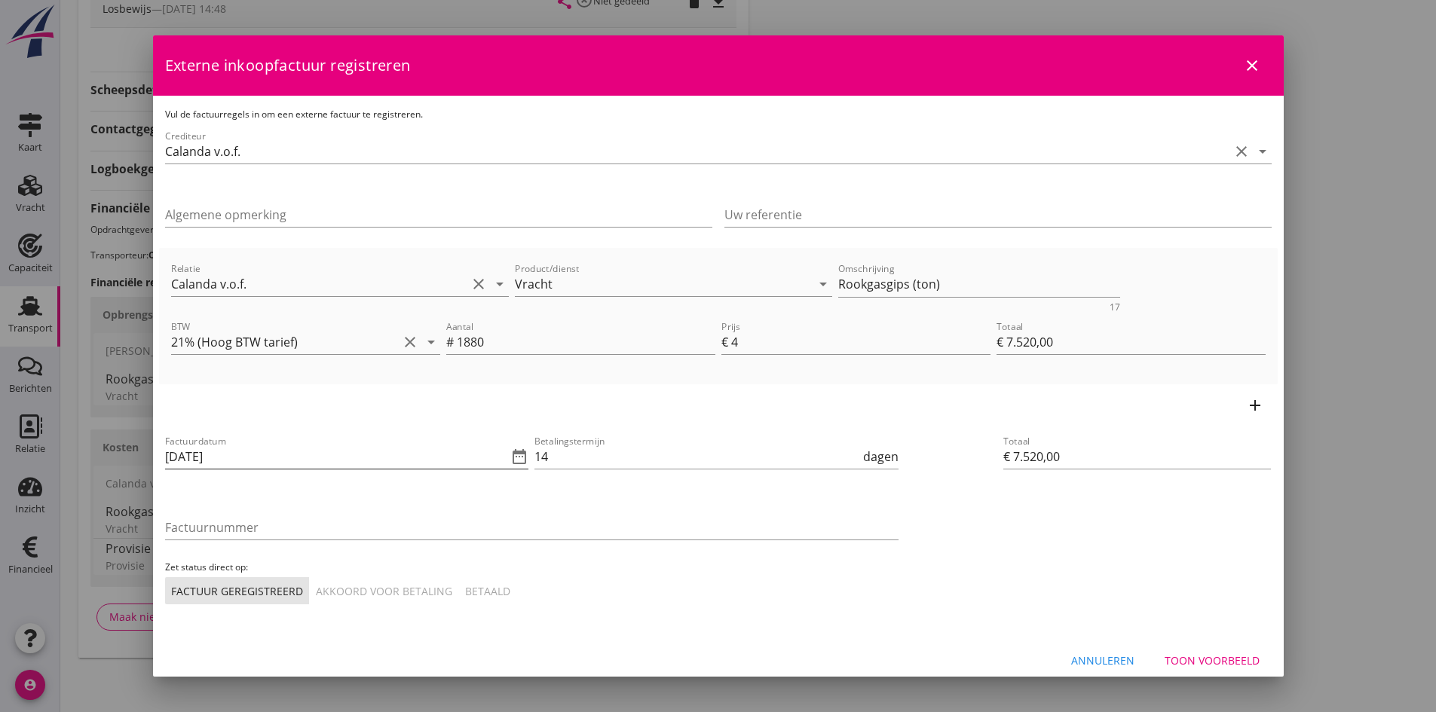
click at [269, 458] on input "[DATE]" at bounding box center [336, 457] width 343 height 24
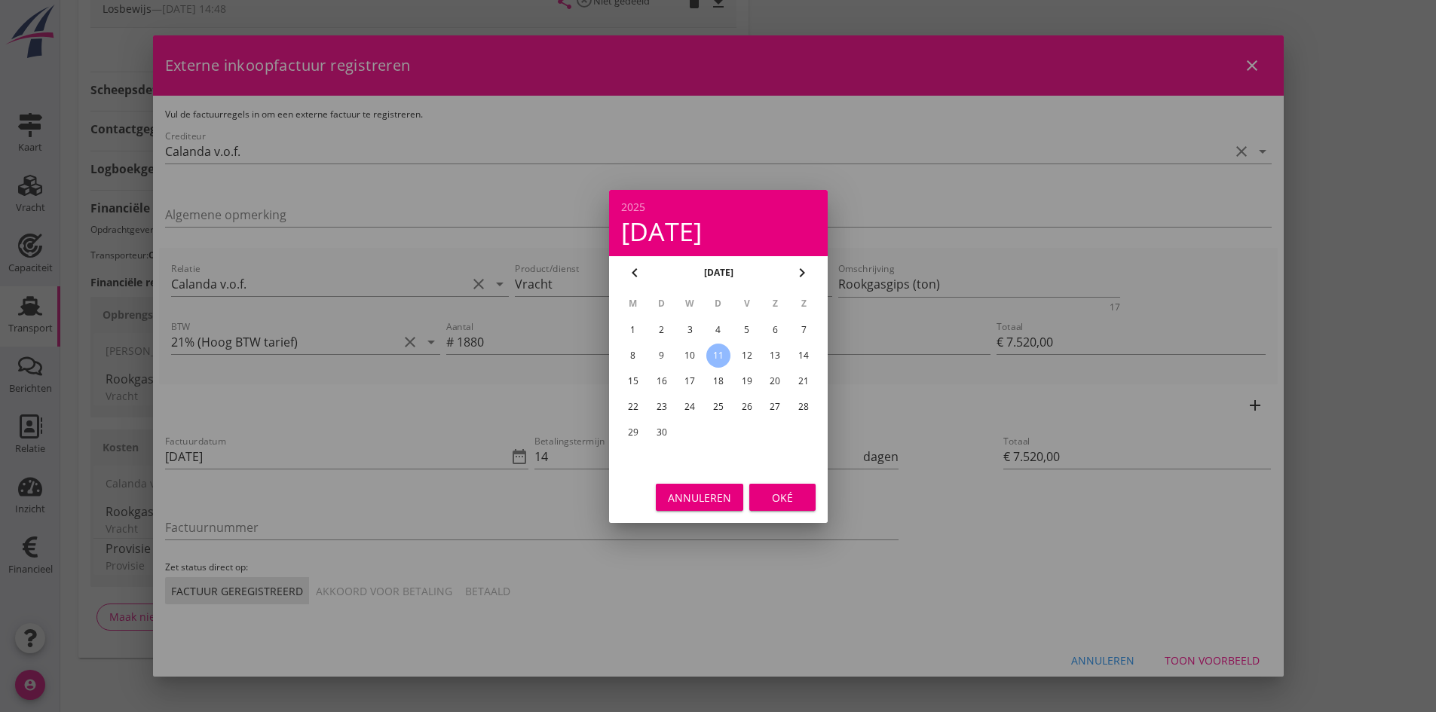
click at [660, 327] on div "2" at bounding box center [661, 330] width 24 height 24
type input "[DATE]"
click at [789, 493] on div "Oké" at bounding box center [782, 497] width 42 height 16
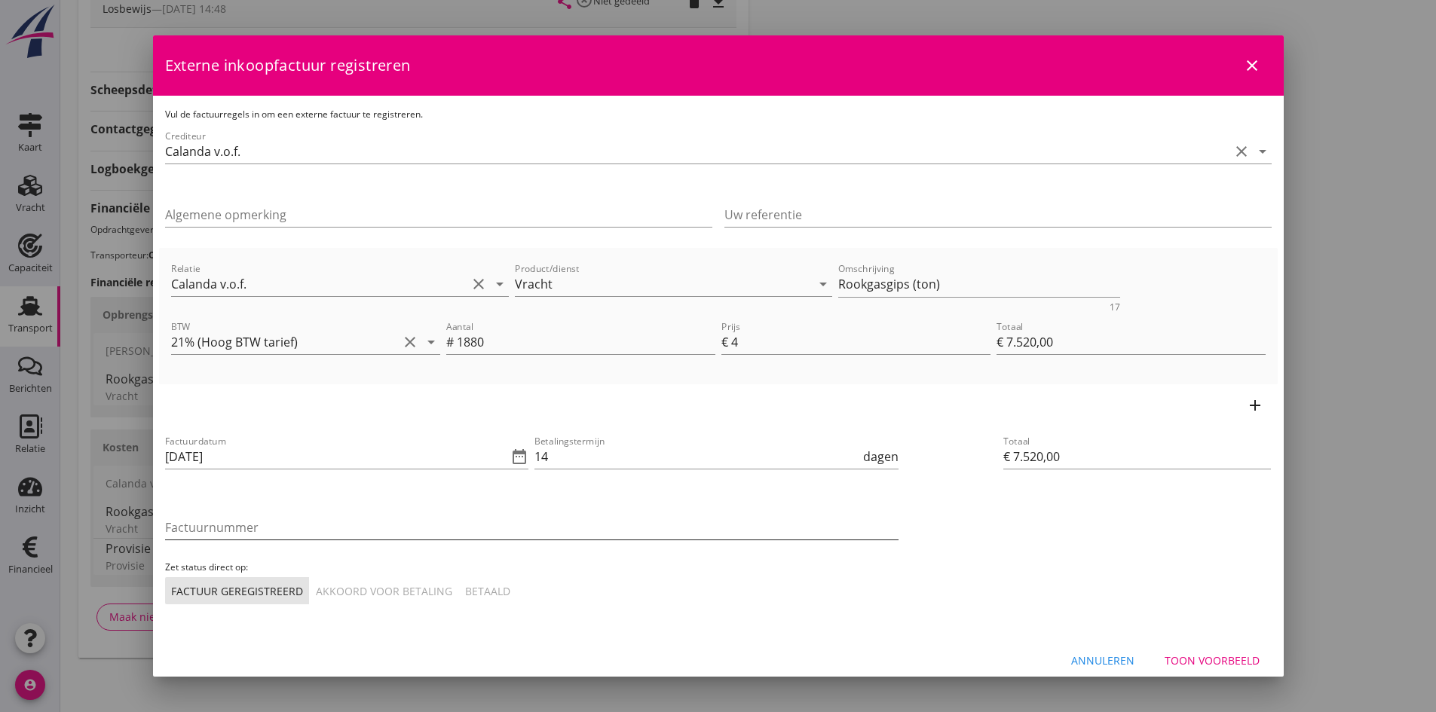
click at [239, 522] on input "Factuurnummer" at bounding box center [531, 528] width 733 height 24
type input "2025/0926"
click at [363, 589] on div "Akkoord voor betaling" at bounding box center [384, 591] width 136 height 16
click at [1196, 661] on div "Toon voorbeeld" at bounding box center [1212, 661] width 95 height 16
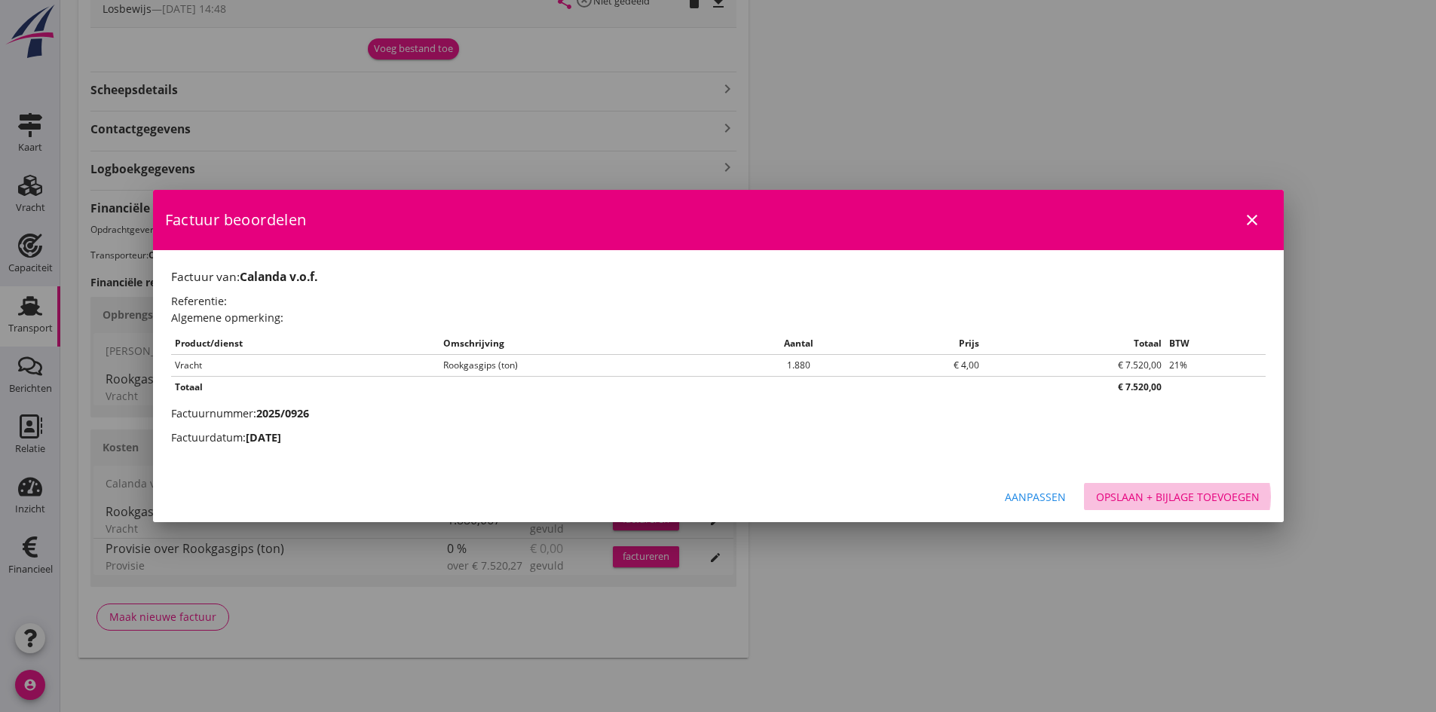
click at [1122, 500] on div "Opslaan + bijlage toevoegen" at bounding box center [1178, 497] width 164 height 16
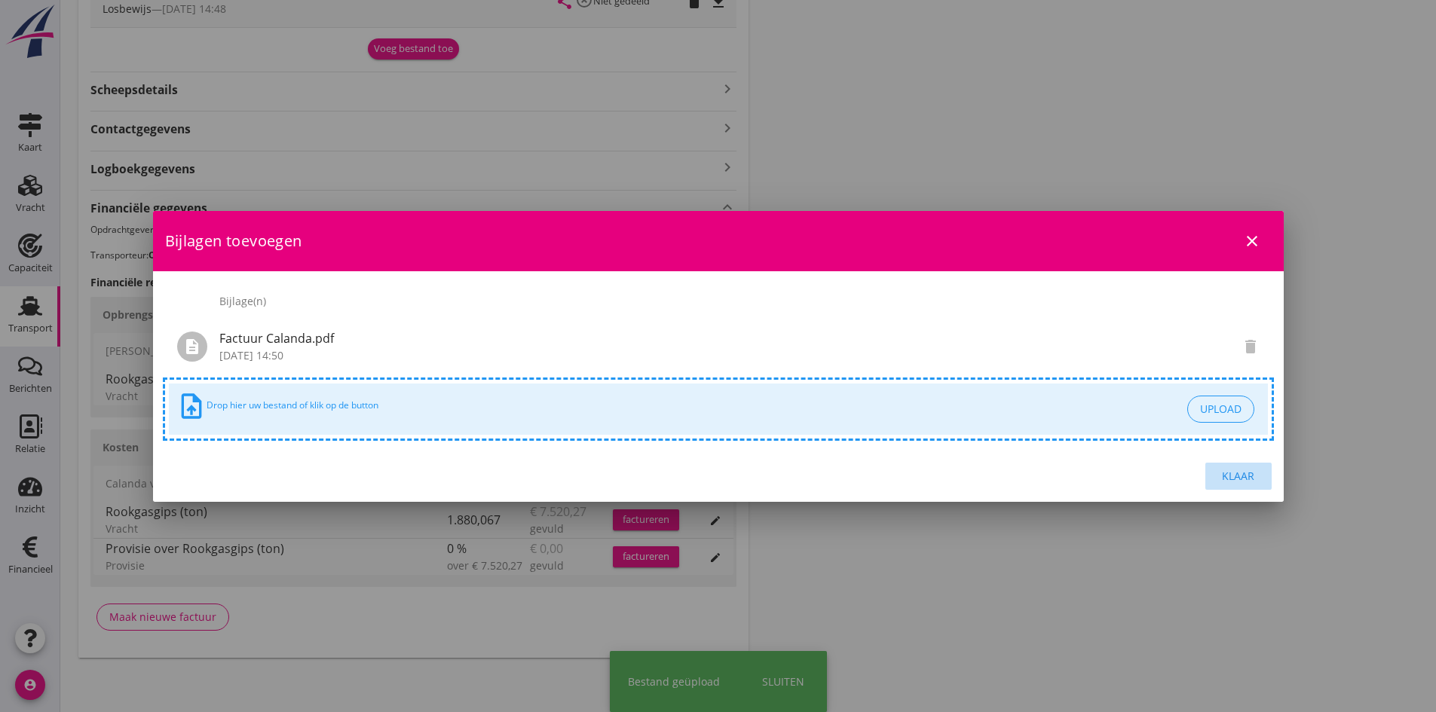
click at [1235, 473] on div "Klaar" at bounding box center [1238, 476] width 42 height 16
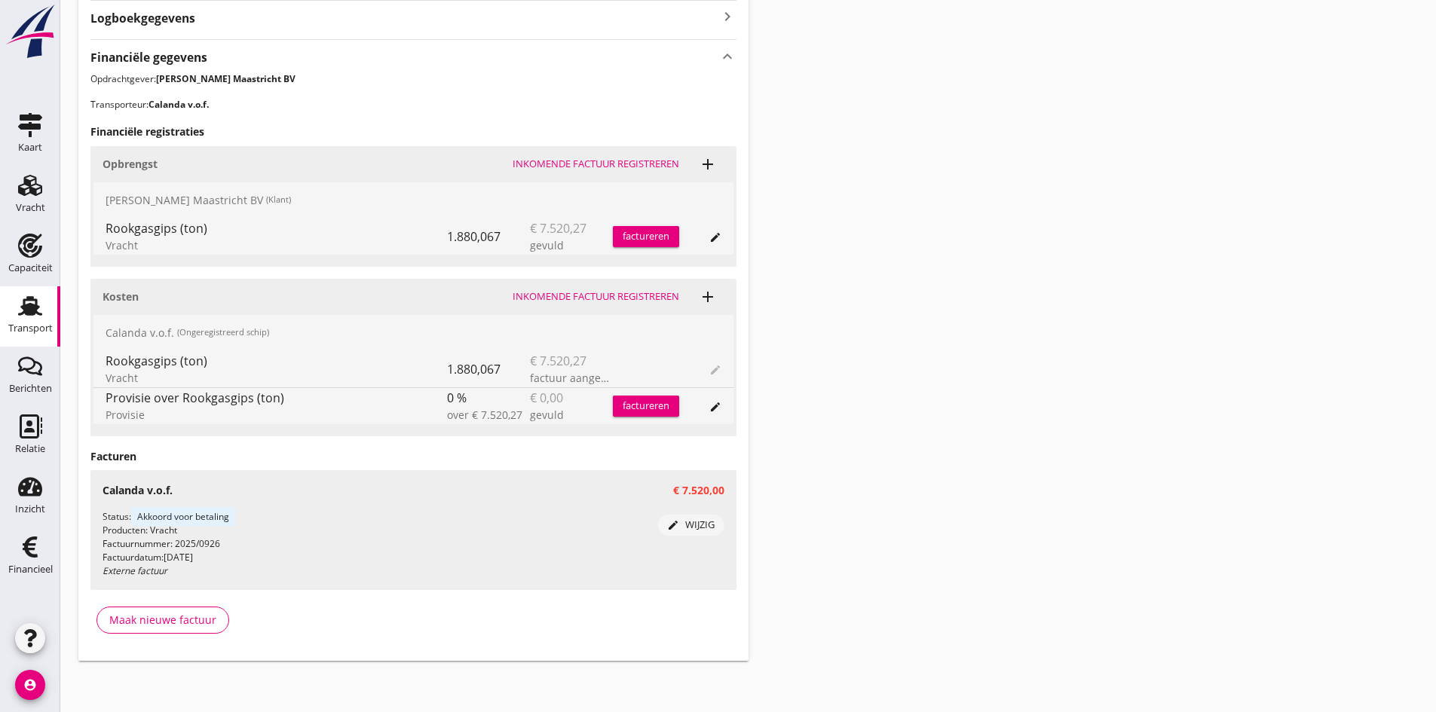
scroll to position [1051, 0]
click at [633, 230] on div "factureren" at bounding box center [646, 233] width 66 height 15
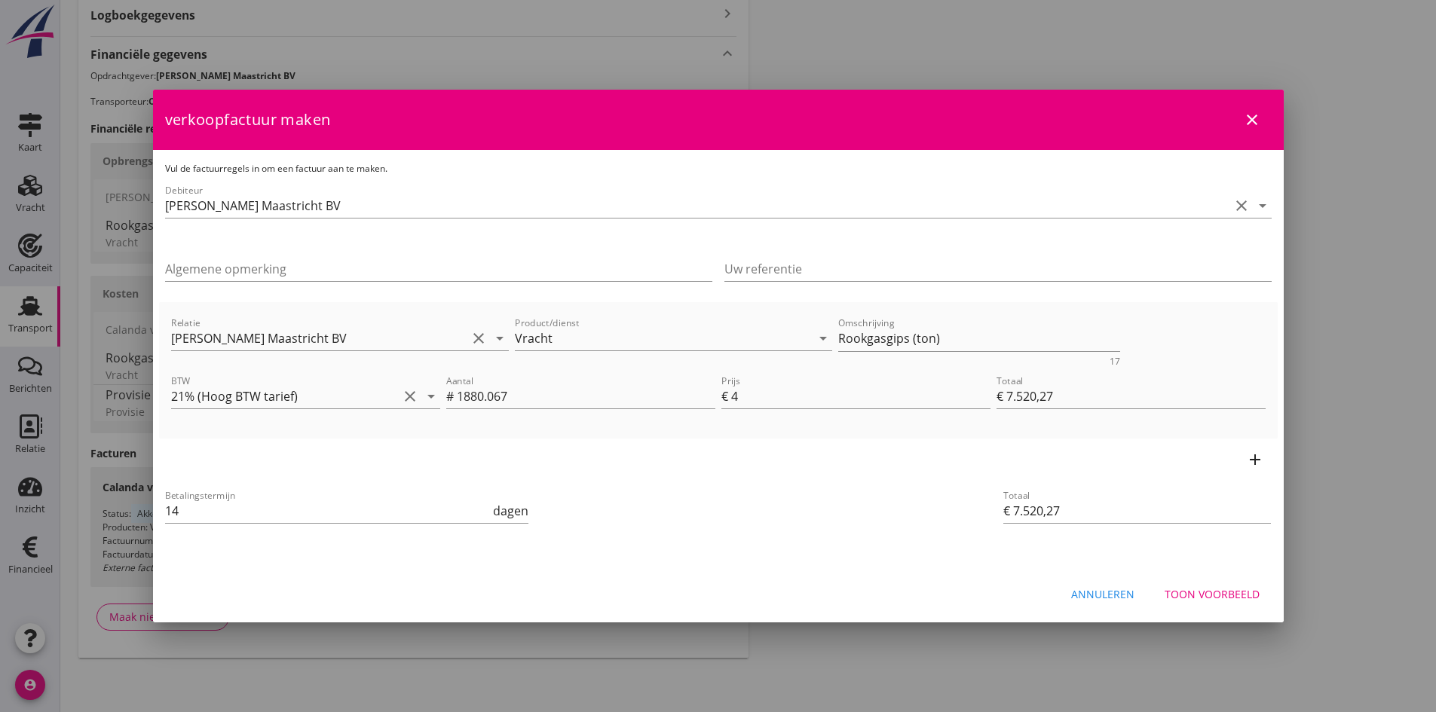
click at [1214, 591] on div "Toon voorbeeld" at bounding box center [1212, 594] width 95 height 16
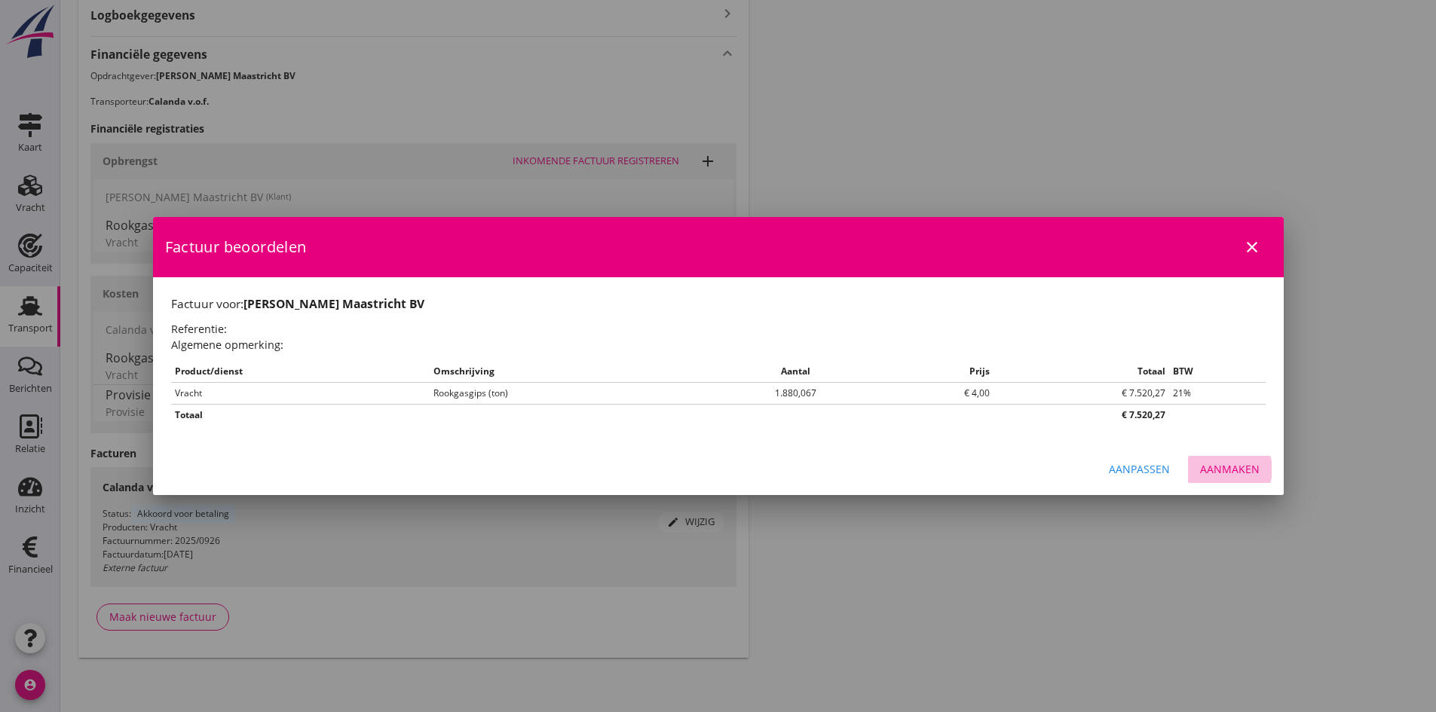
click at [1234, 465] on div "Aanmaken" at bounding box center [1230, 469] width 60 height 16
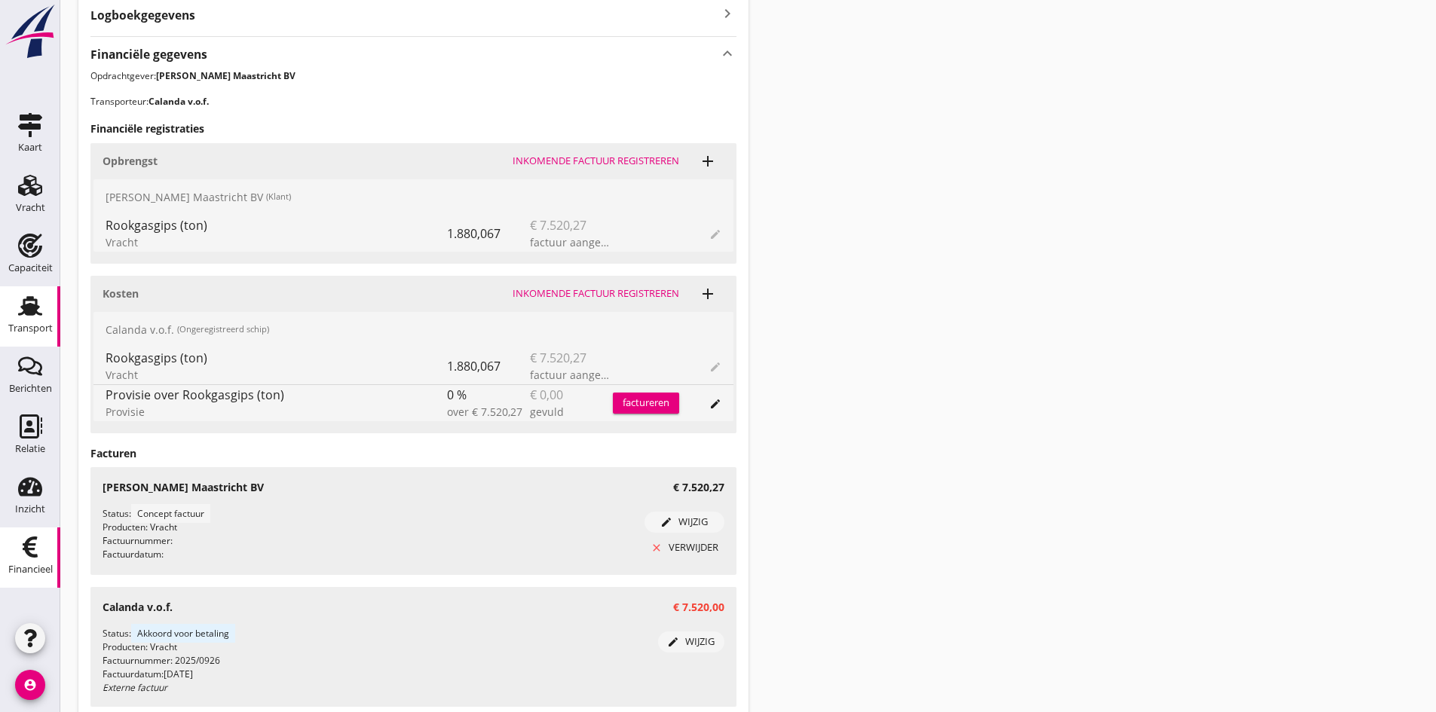
click at [40, 553] on icon "Financieel" at bounding box center [30, 547] width 24 height 24
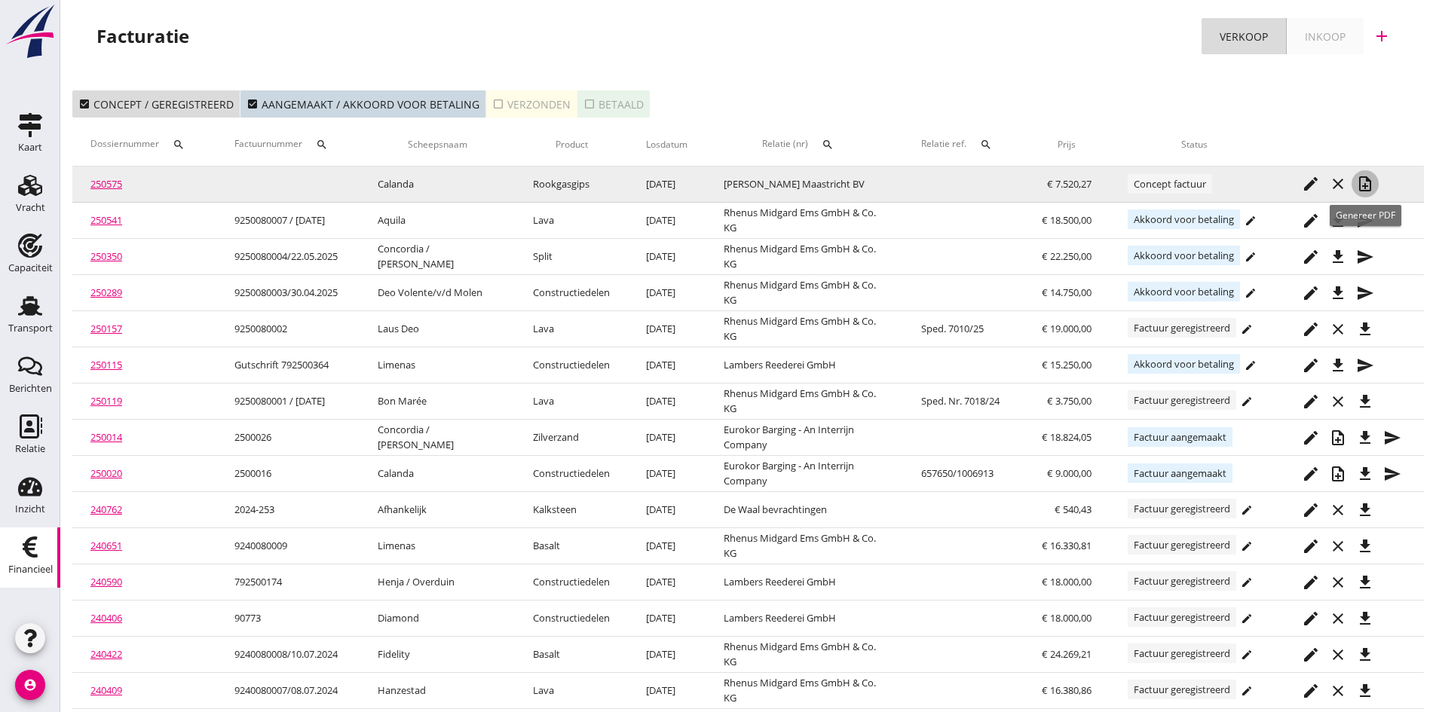
click at [1363, 182] on icon "note_add" at bounding box center [1365, 184] width 18 height 18
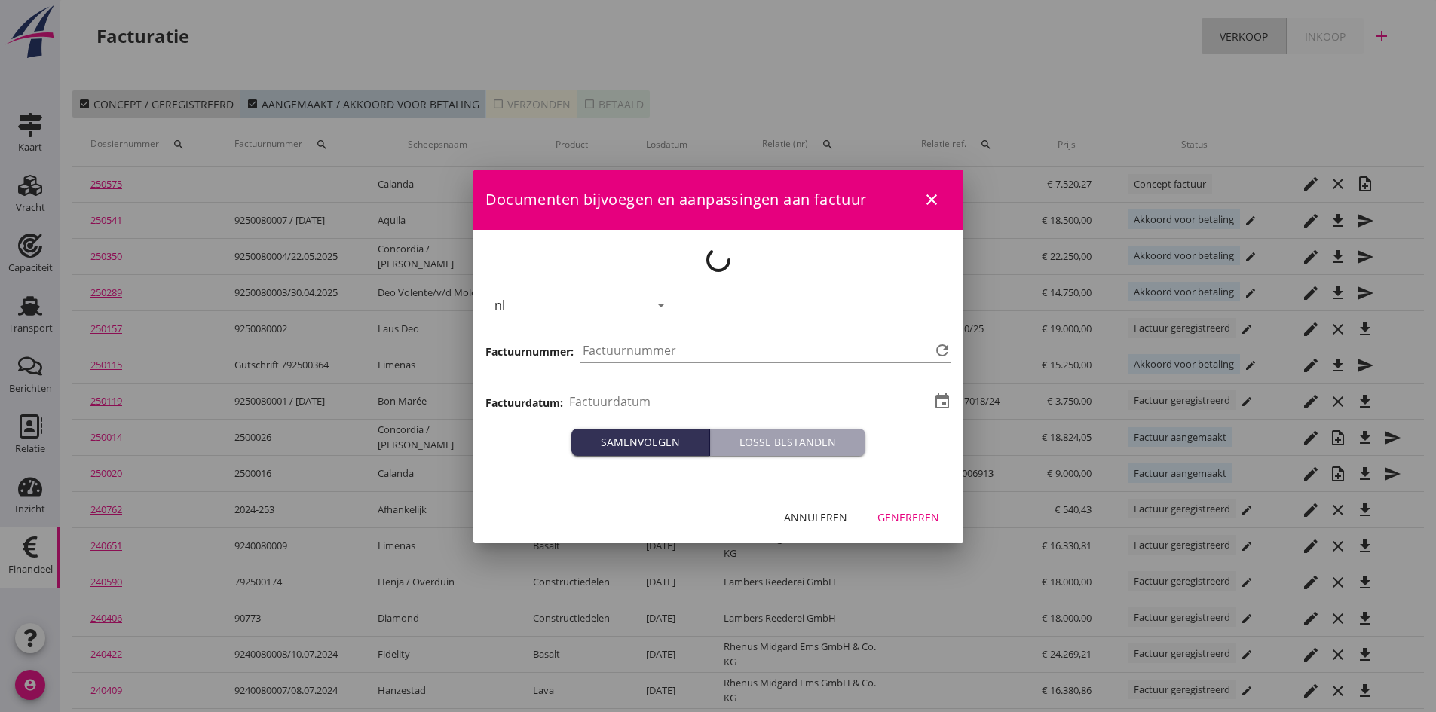
type input "[DATE]"
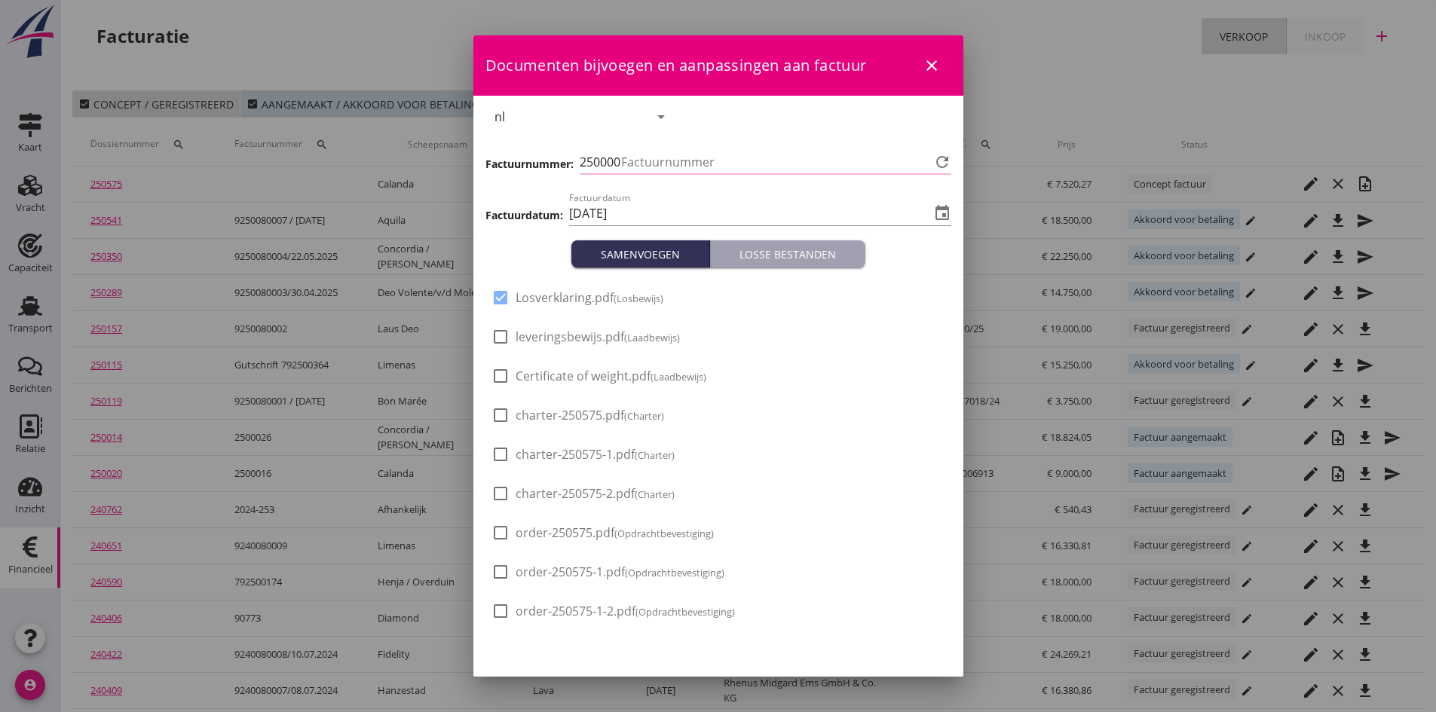
type input "760"
click at [501, 336] on div at bounding box center [501, 337] width 26 height 26
checkbox input "true"
click at [497, 378] on div at bounding box center [501, 376] width 26 height 26
checkbox input "true"
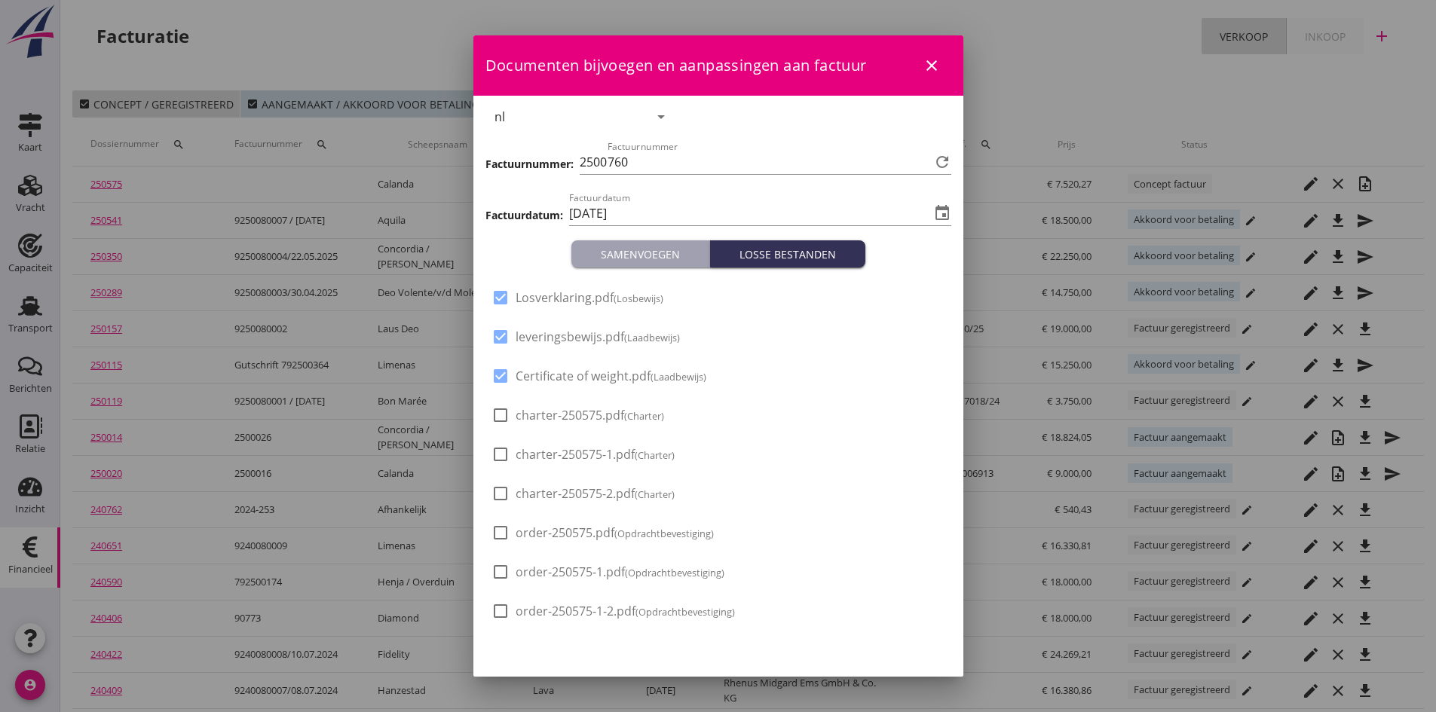
scroll to position [31, 0]
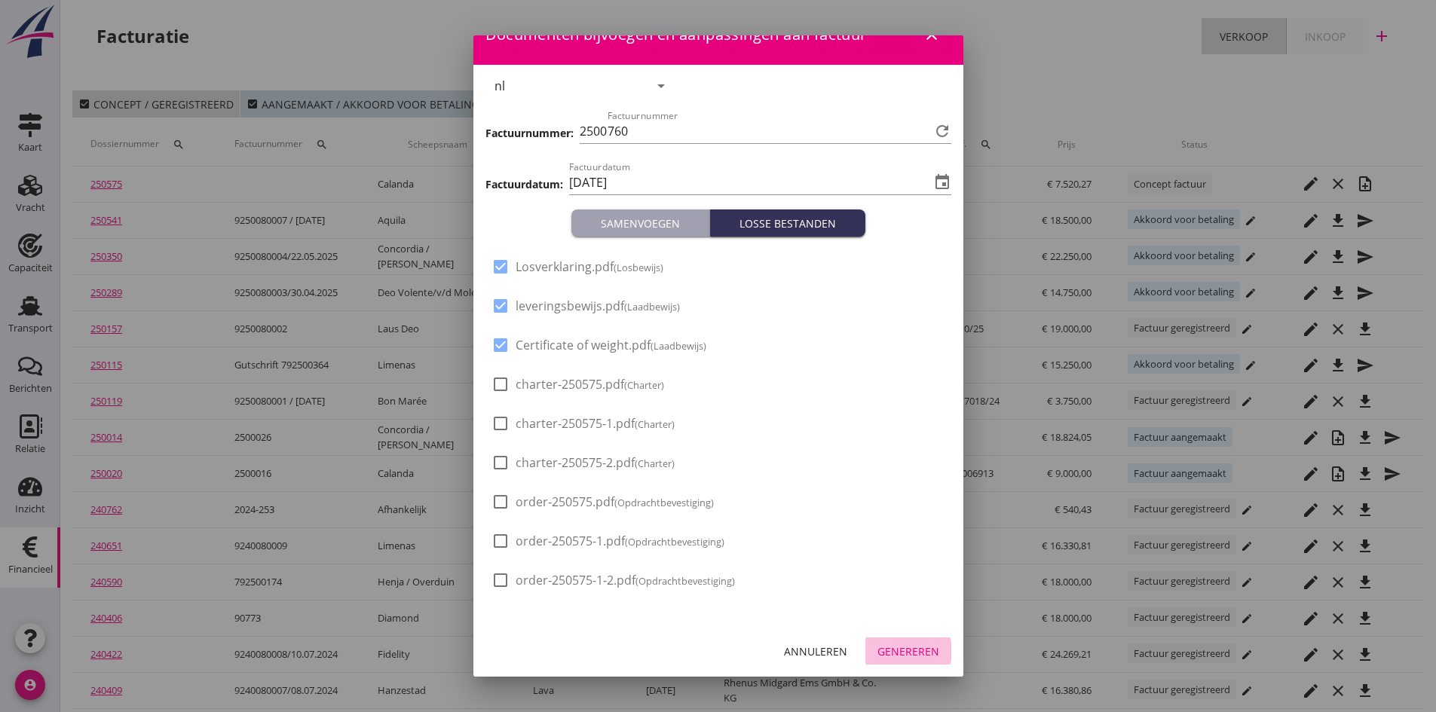
click at [904, 654] on div "Genereren" at bounding box center [908, 652] width 62 height 16
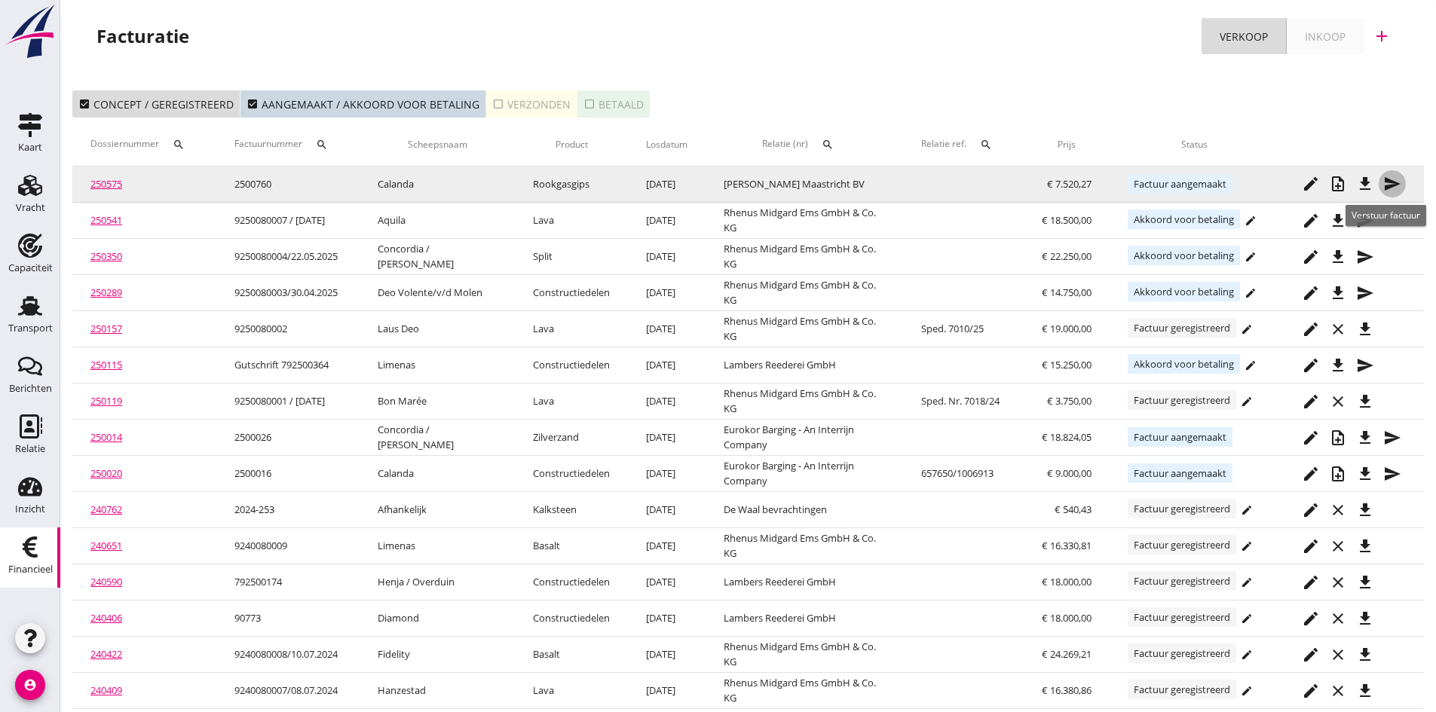
click at [1391, 181] on icon "send" at bounding box center [1392, 184] width 18 height 18
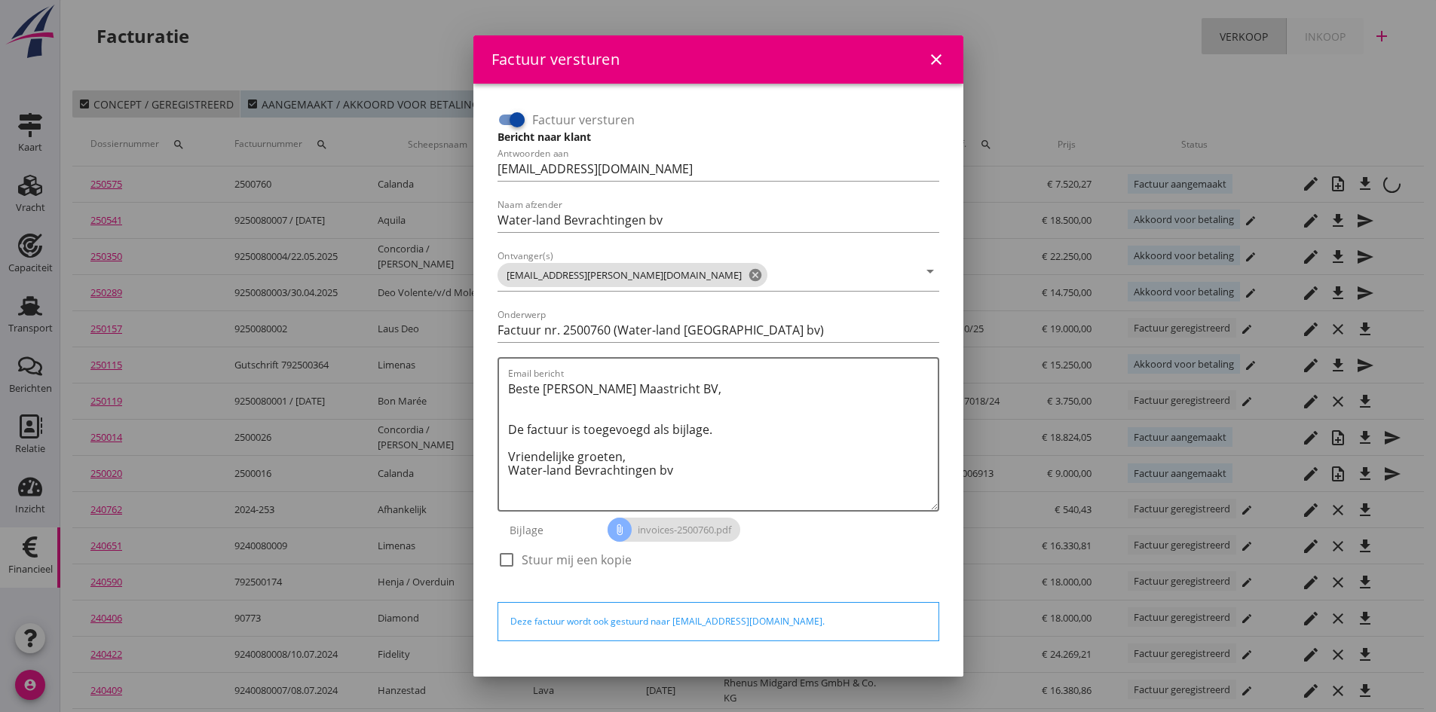
scroll to position [43, 0]
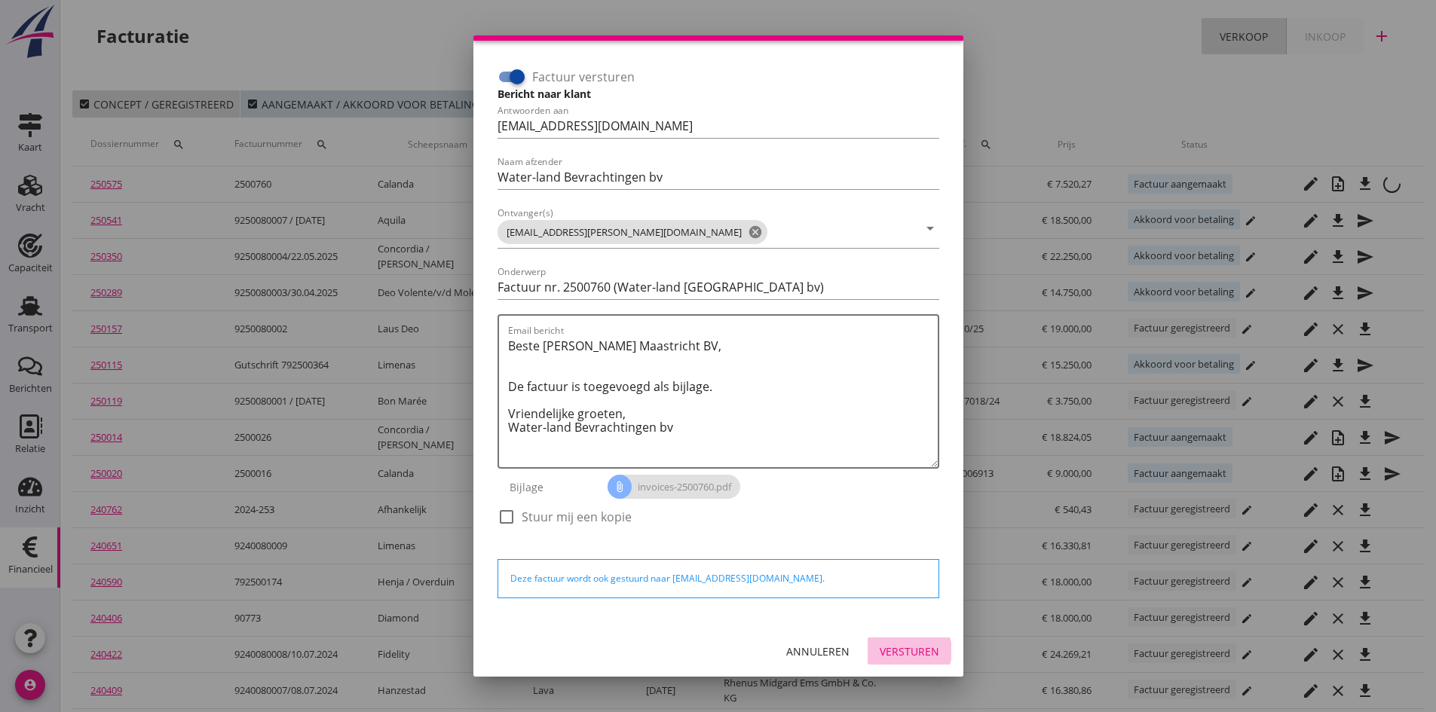
click at [887, 648] on div "Versturen" at bounding box center [910, 652] width 60 height 16
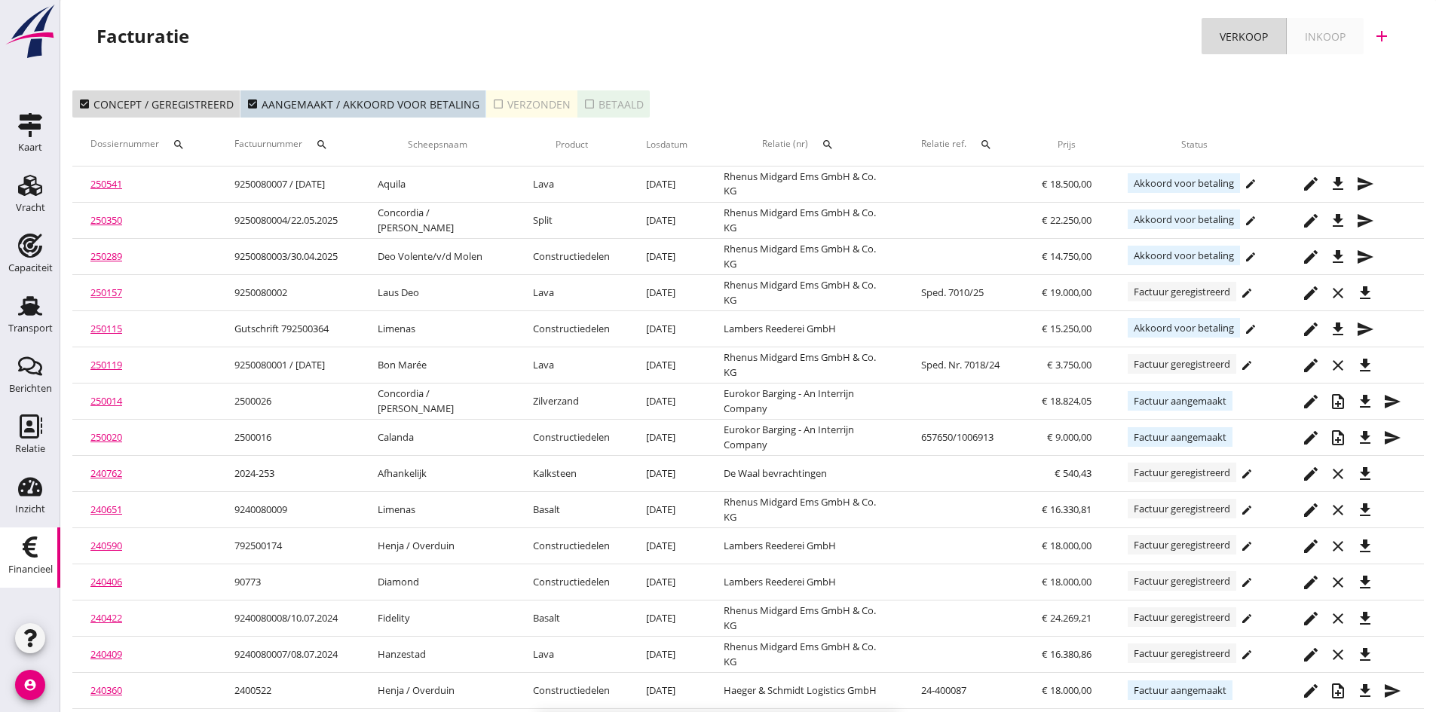
click at [532, 99] on div "check_box_outline_blank Verzonden" at bounding box center [531, 104] width 78 height 16
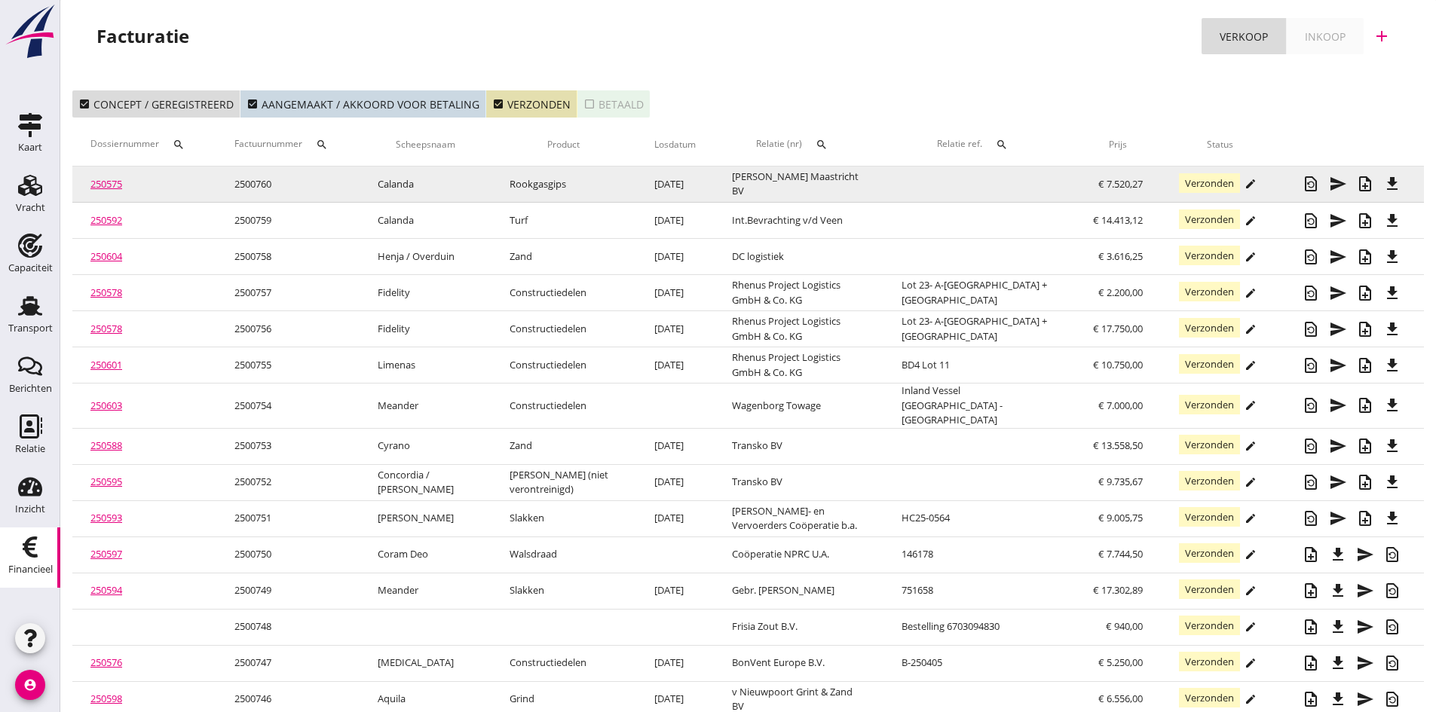
click at [111, 182] on link "250575" at bounding box center [106, 184] width 32 height 14
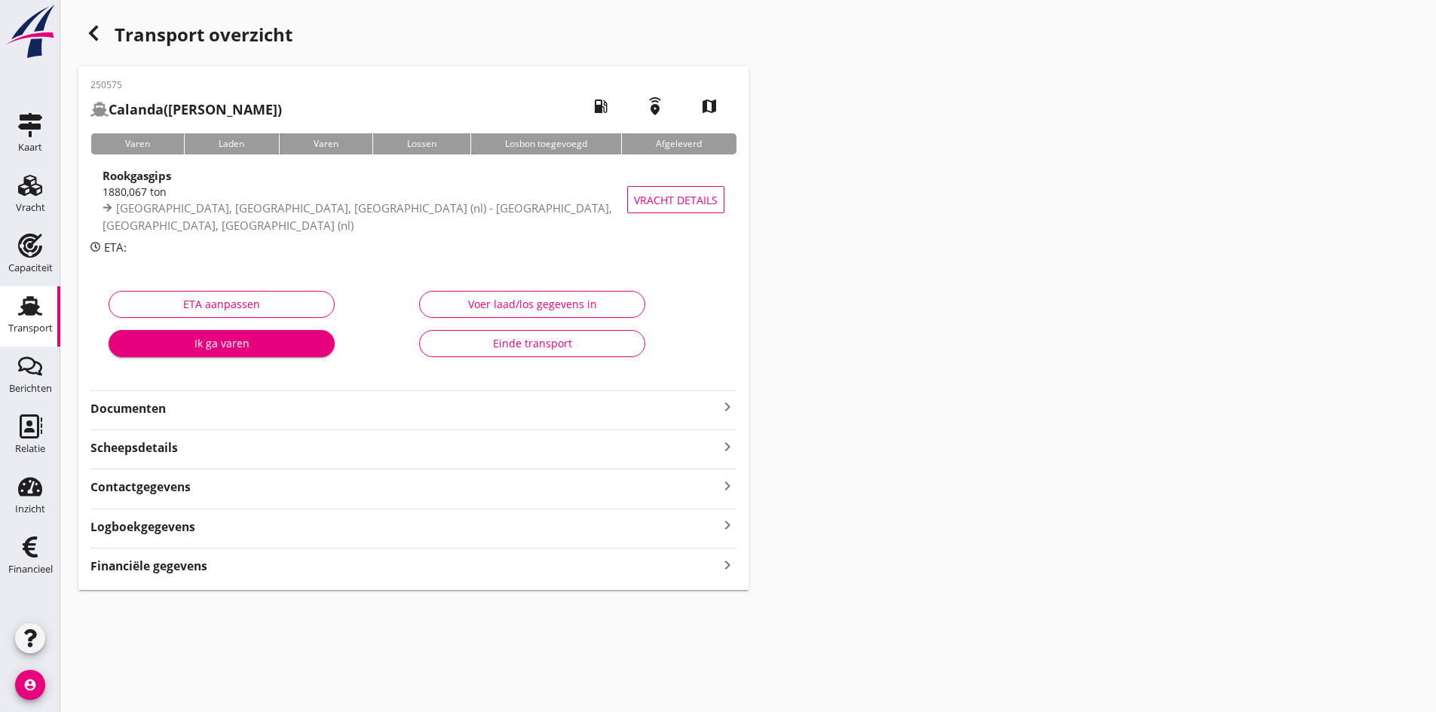
click at [476, 300] on div "Voer laad/los gegevens in" at bounding box center [532, 304] width 201 height 16
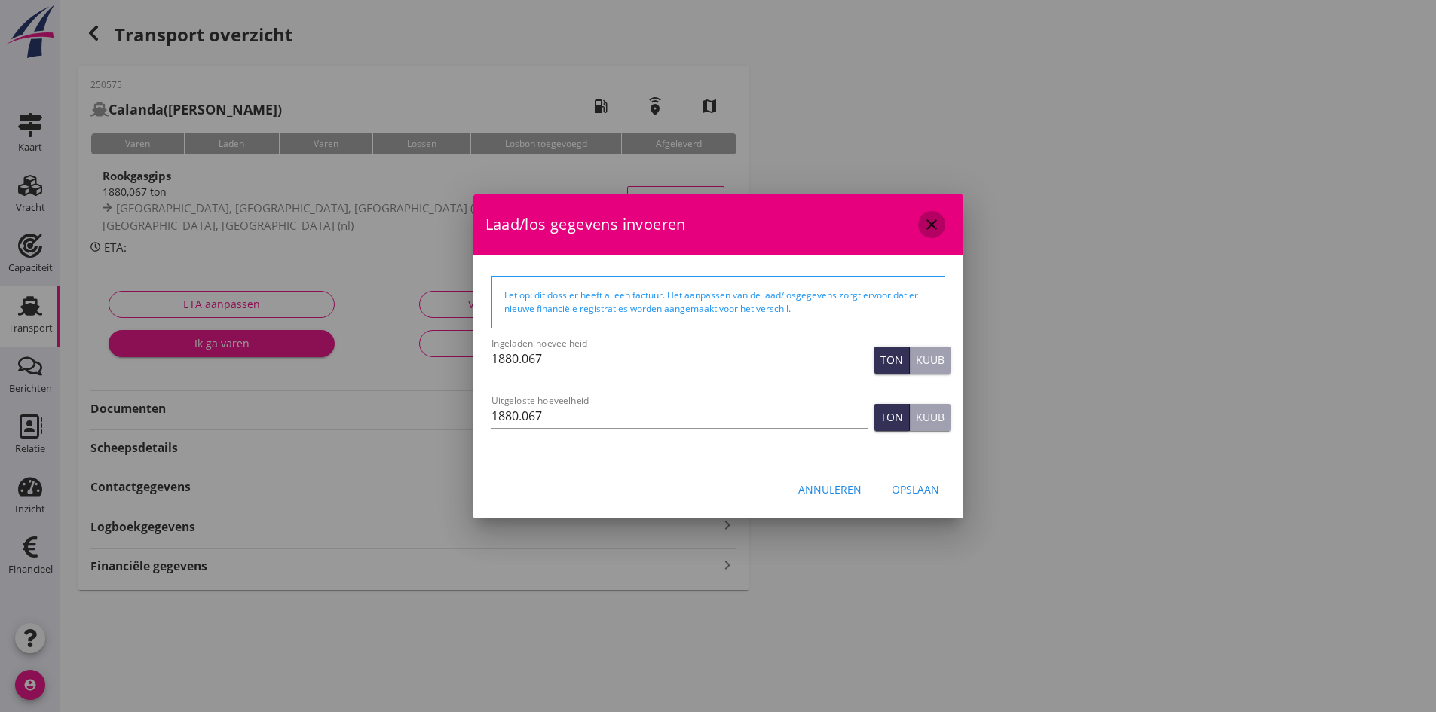
click at [928, 225] on icon "close" at bounding box center [932, 225] width 18 height 18
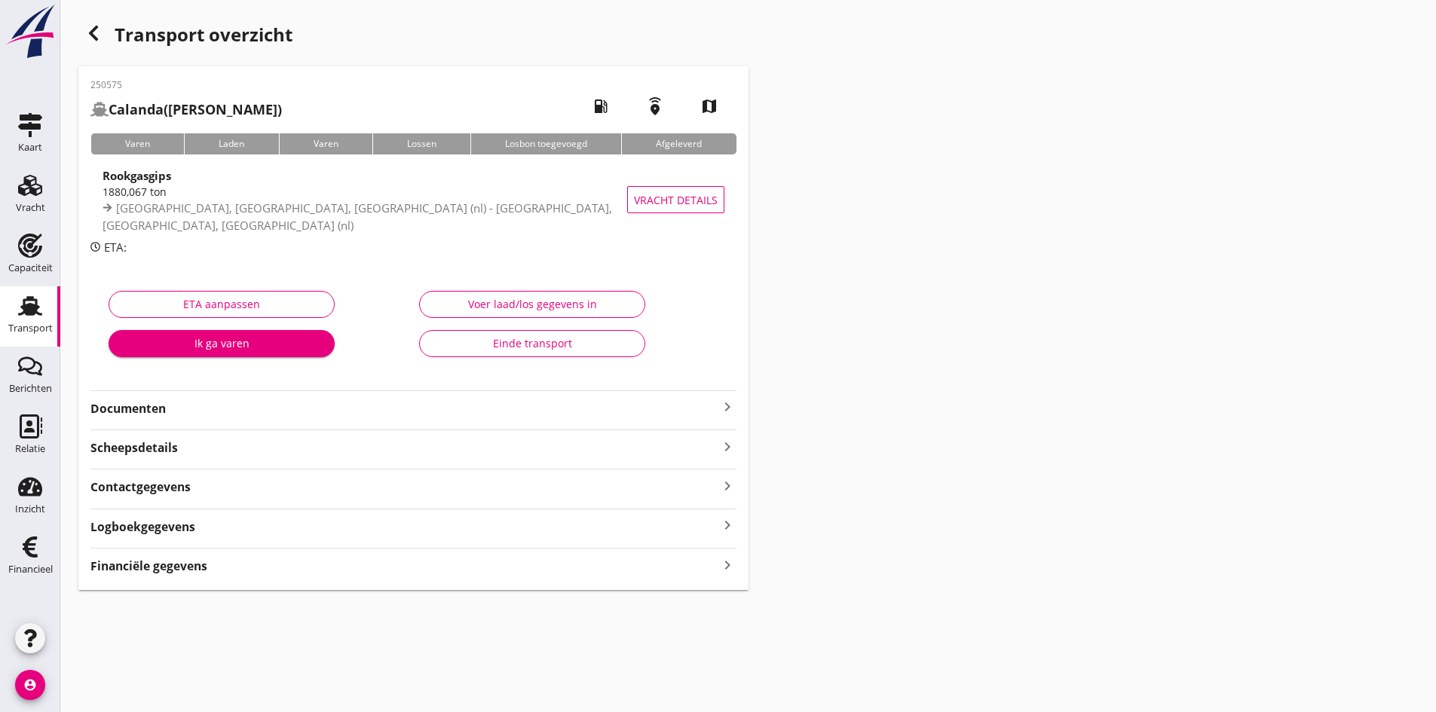
click at [715, 571] on div "Financiële gegevens keyboard_arrow_right" at bounding box center [413, 565] width 646 height 20
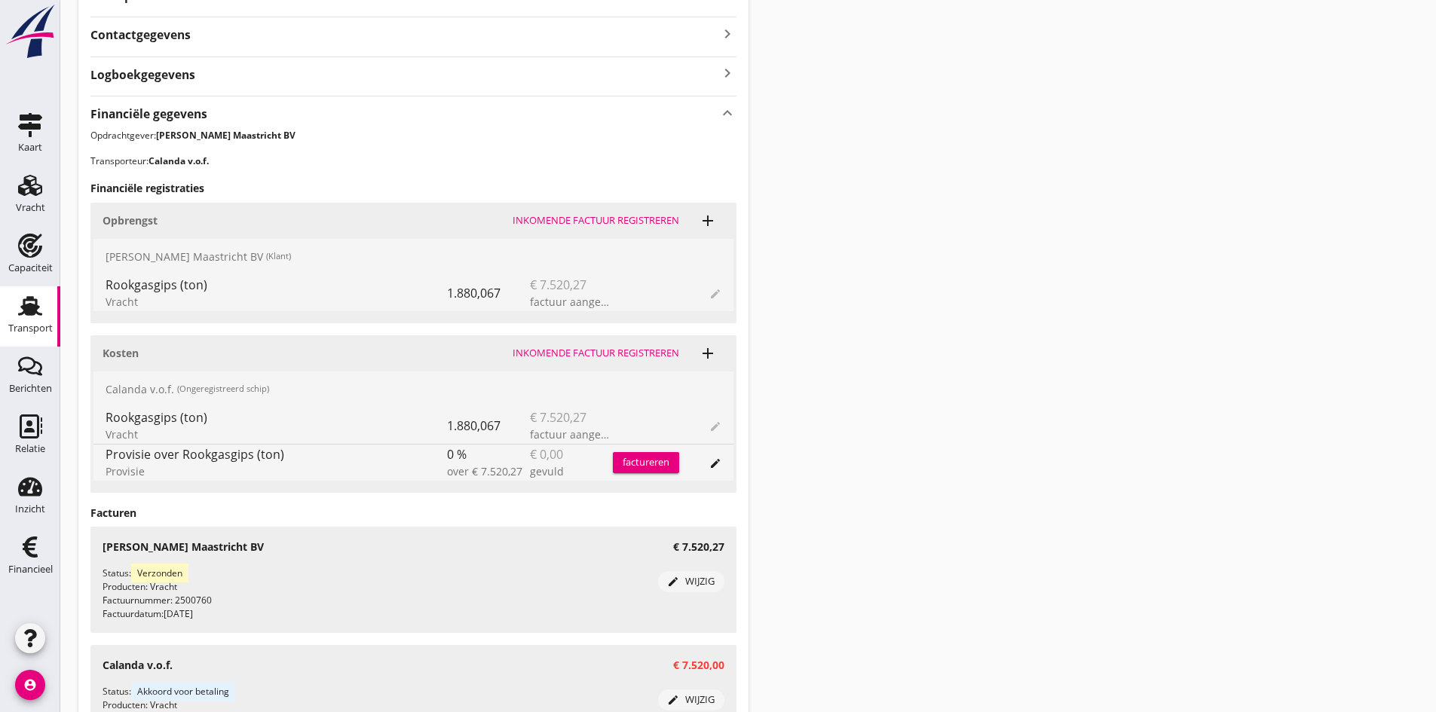
scroll to position [75, 0]
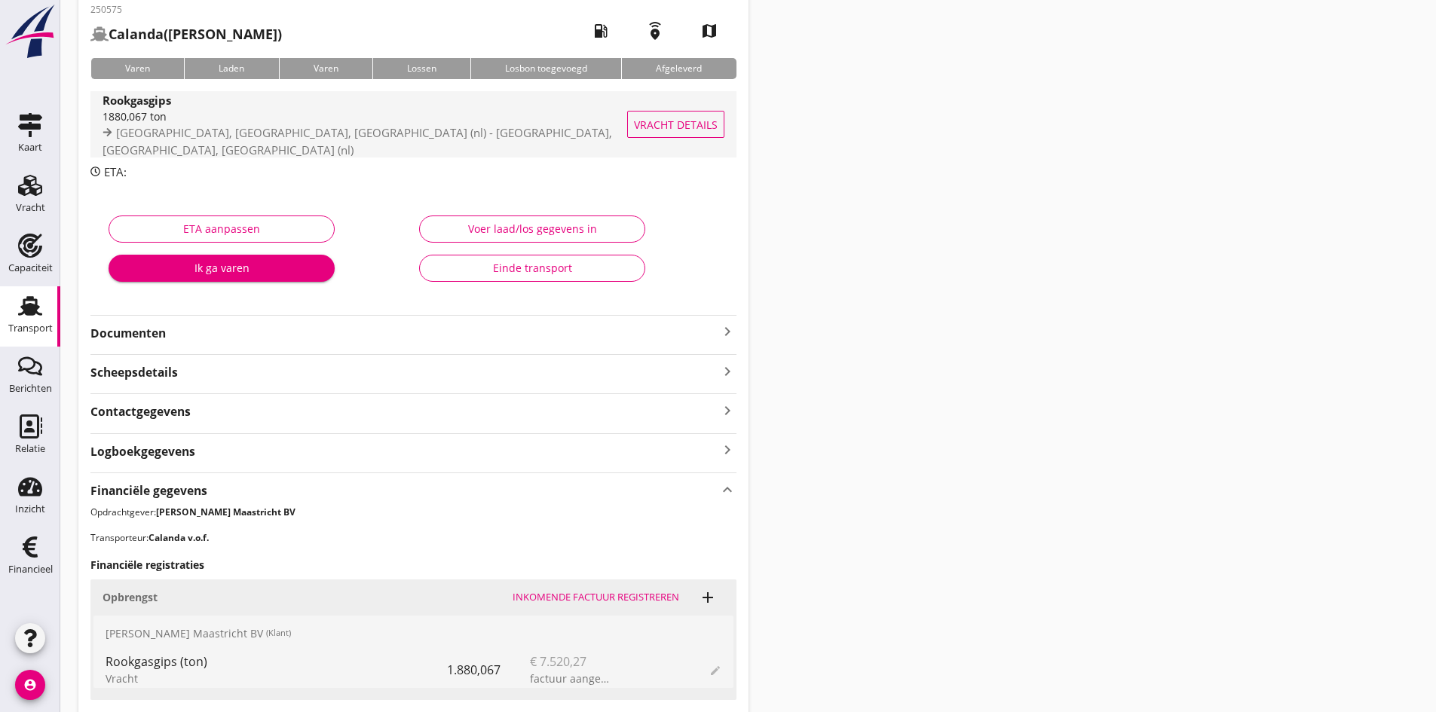
click at [112, 108] on strong "Rookgasgips" at bounding box center [137, 100] width 69 height 15
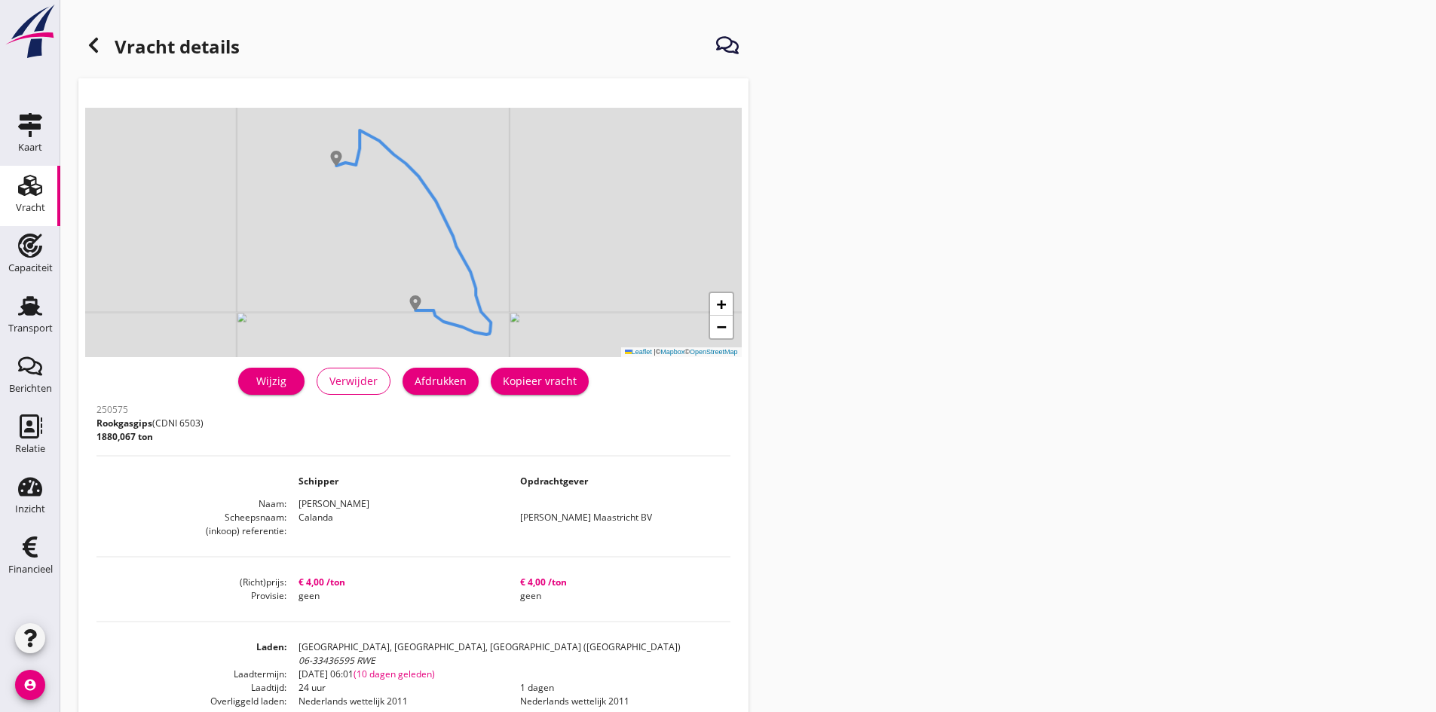
click at [96, 45] on icon at bounding box center [93, 45] width 18 height 18
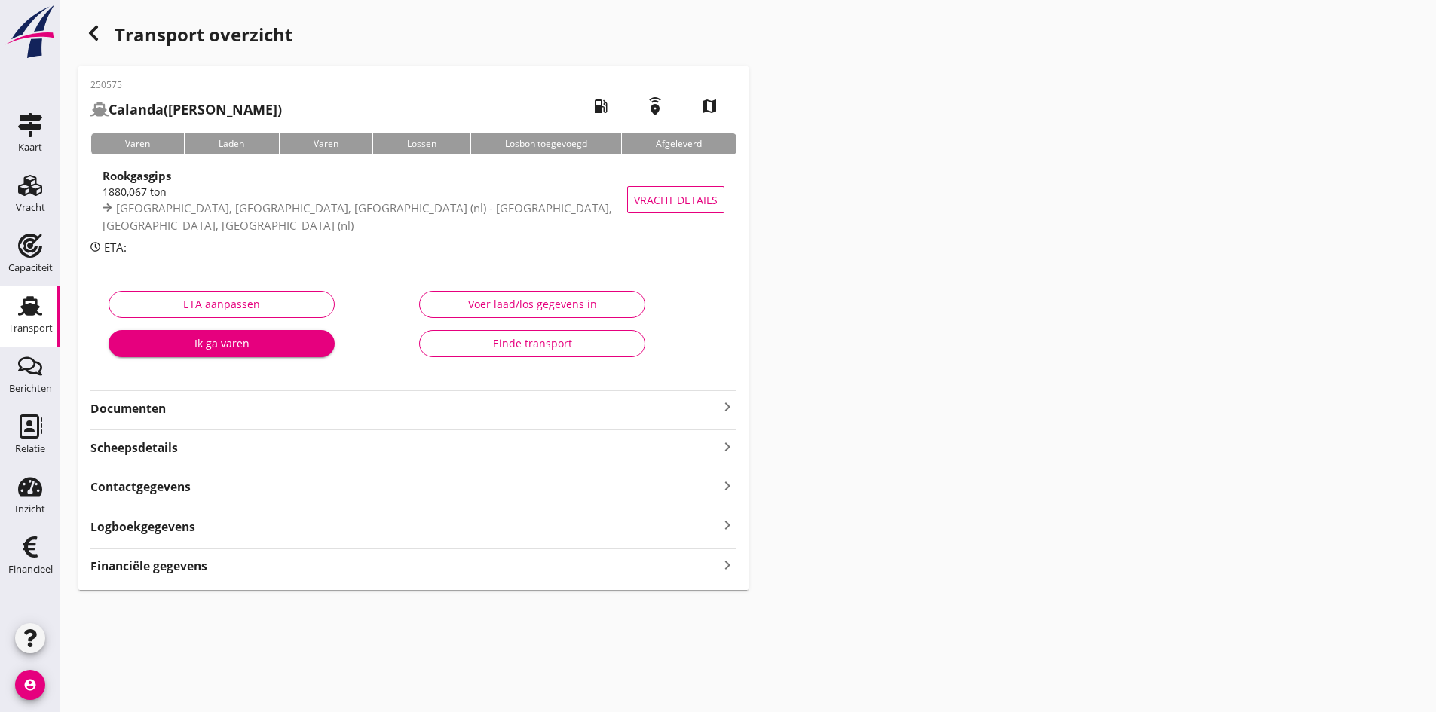
click at [565, 409] on strong "Documenten" at bounding box center [404, 408] width 628 height 17
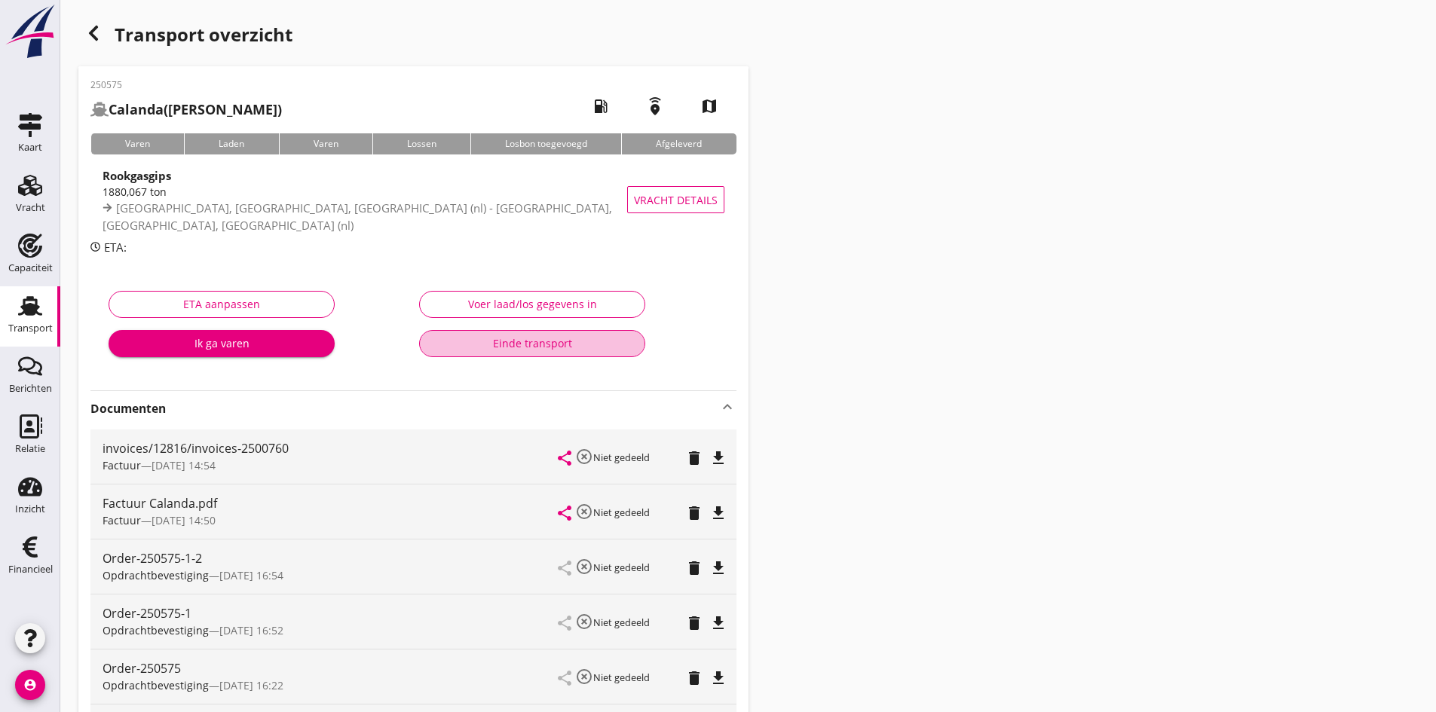
click at [541, 345] on div "Einde transport" at bounding box center [532, 343] width 201 height 16
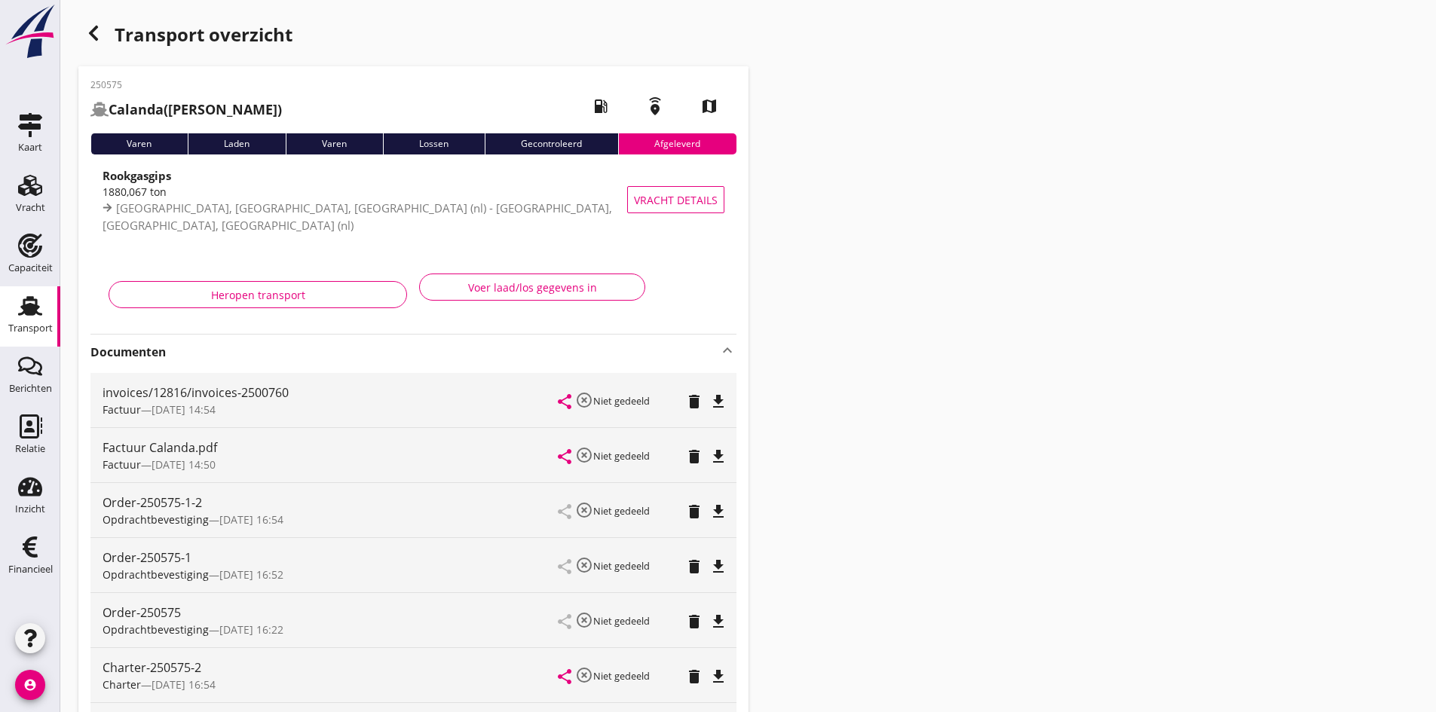
drag, startPoint x: 33, startPoint y: 313, endPoint x: 7, endPoint y: 335, distance: 34.8
click at [33, 313] on use at bounding box center [30, 306] width 24 height 20
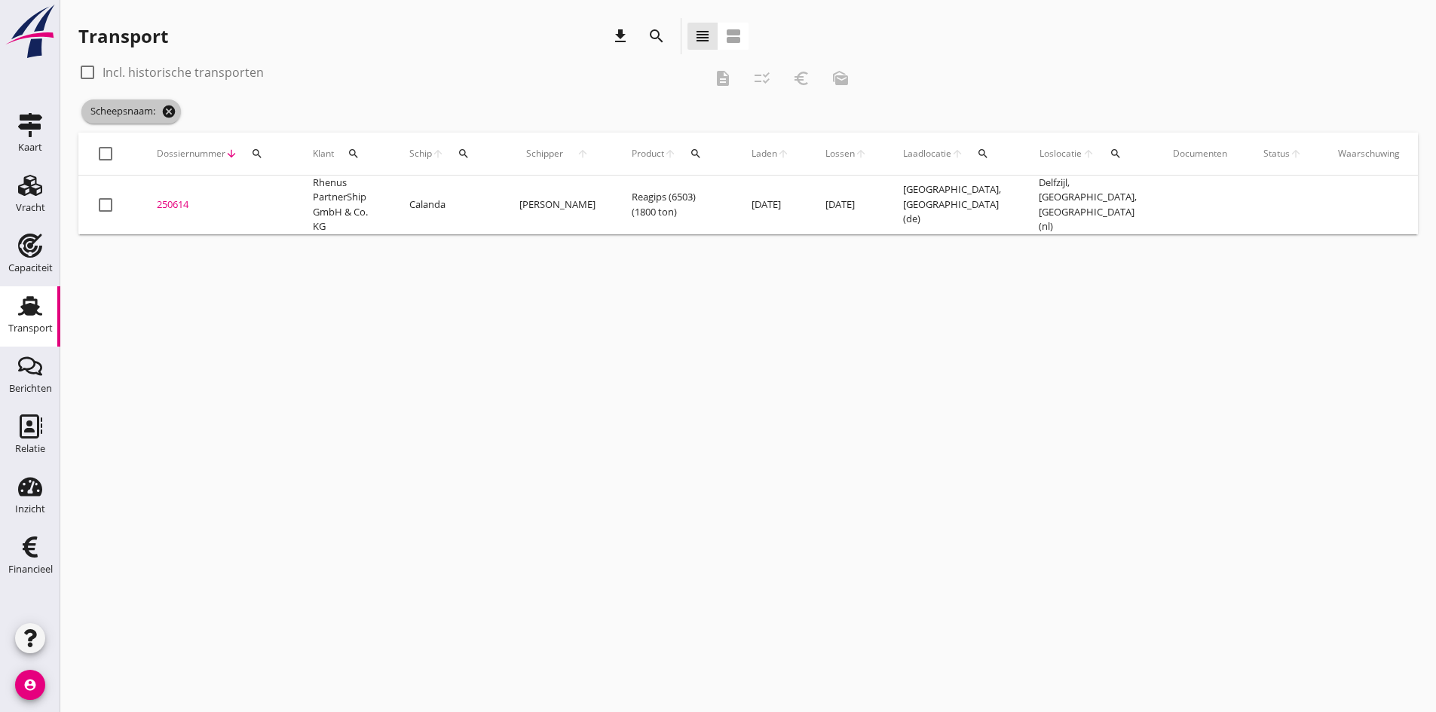
click at [169, 109] on icon "cancel" at bounding box center [168, 111] width 15 height 15
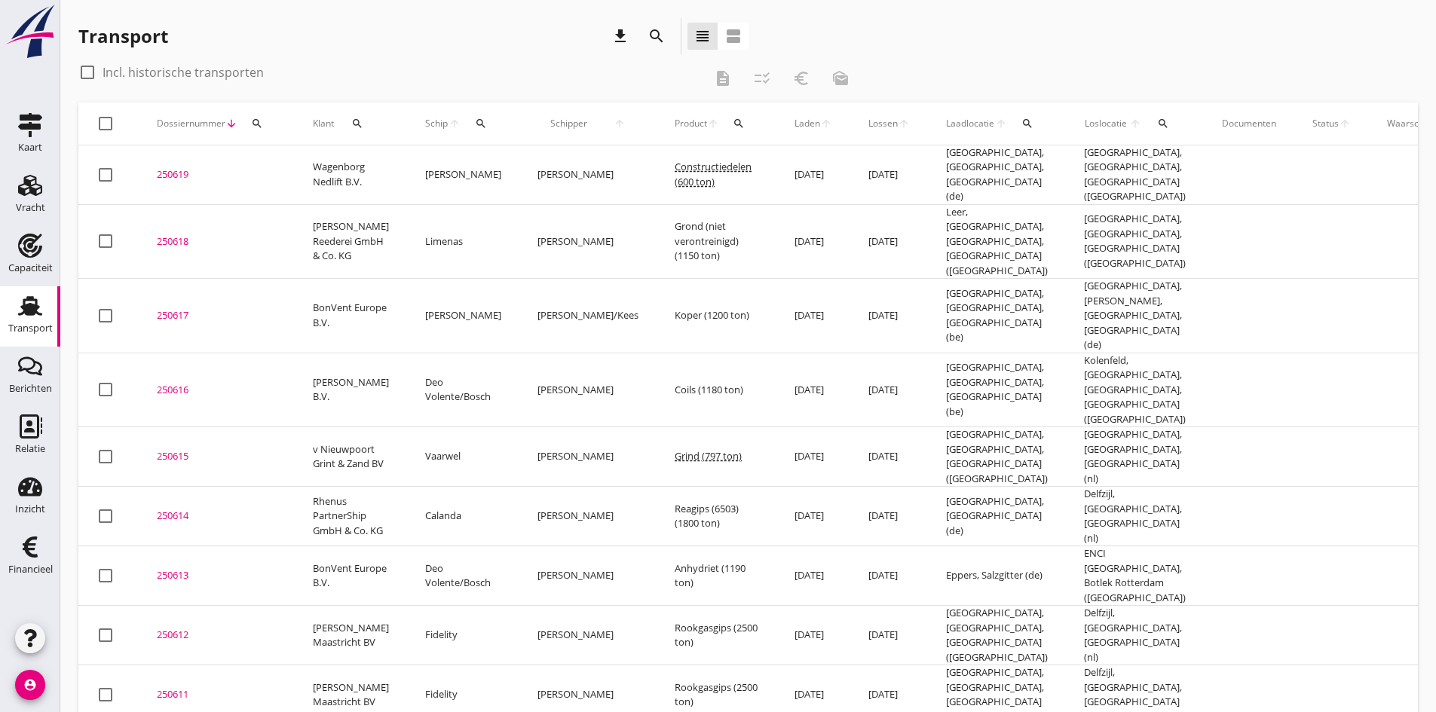
drag, startPoint x: 29, startPoint y: 551, endPoint x: 1437, endPoint y: 46, distance: 1495.3
click at [31, 550] on icon "Financieel" at bounding box center [30, 547] width 24 height 24
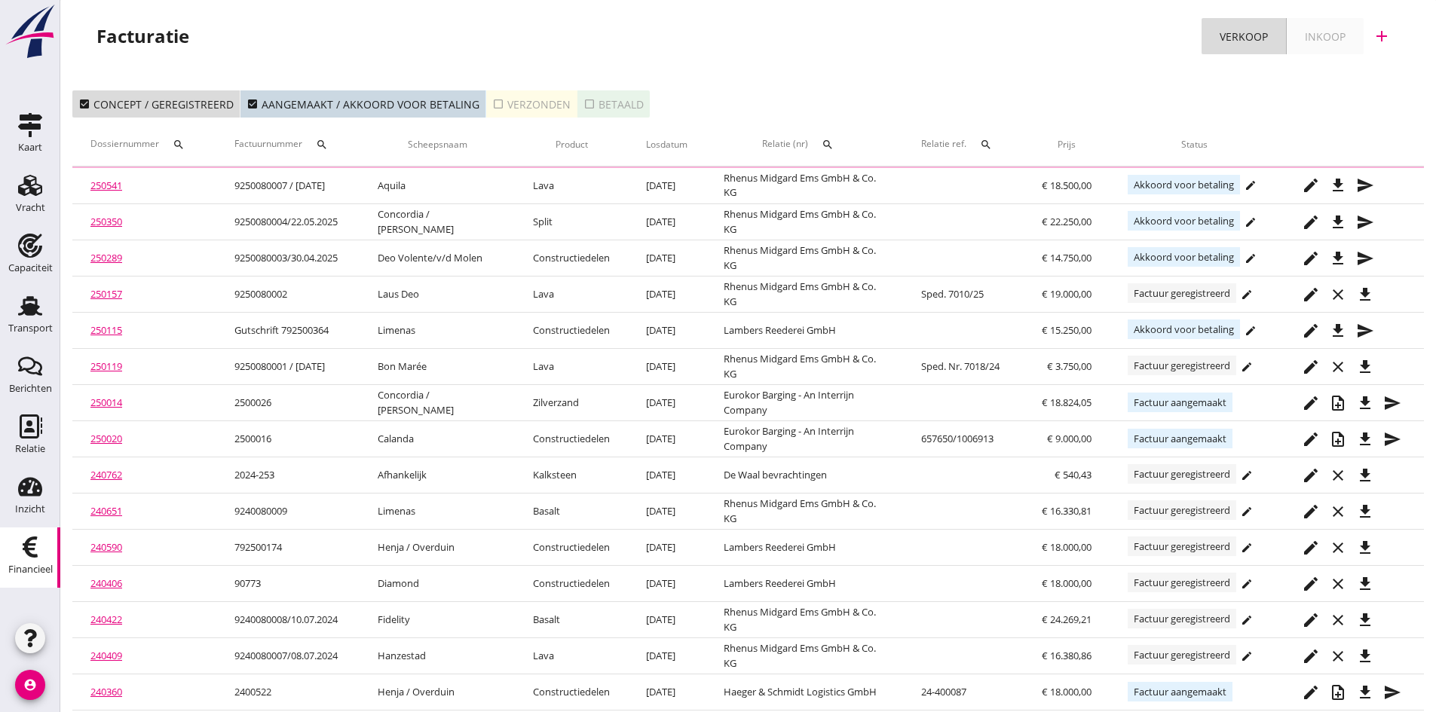
click at [1377, 33] on icon "add" at bounding box center [1382, 36] width 18 height 18
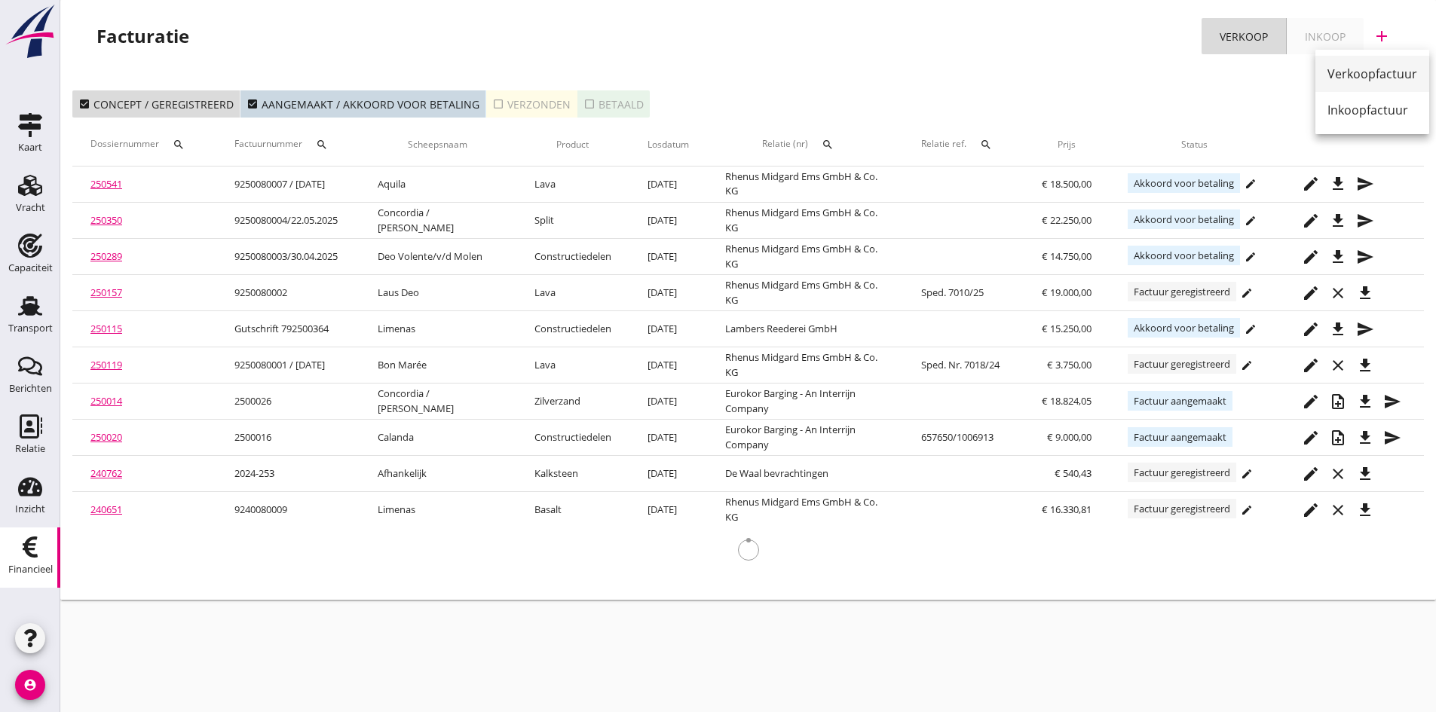
click at [1358, 72] on div "Verkoopfactuur" at bounding box center [1373, 74] width 90 height 18
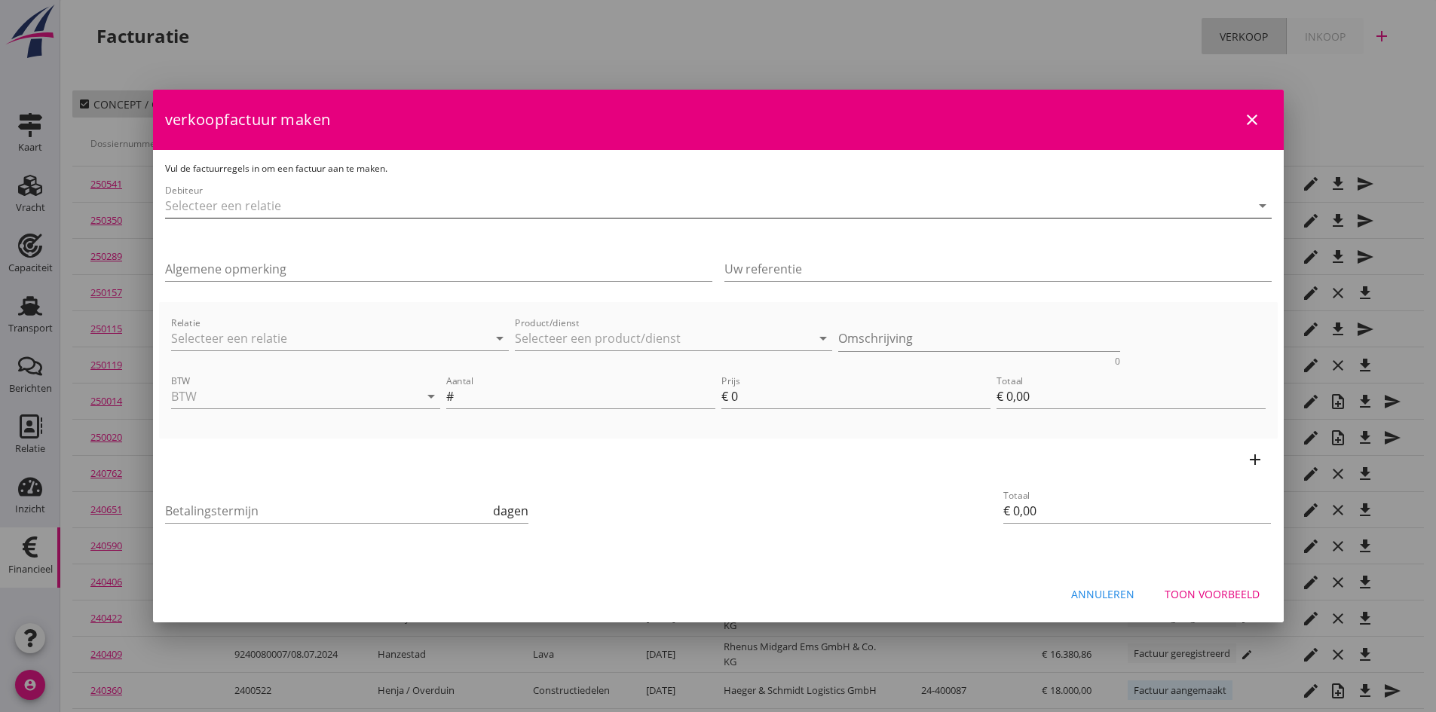
click at [261, 208] on input "Debiteur" at bounding box center [697, 206] width 1064 height 24
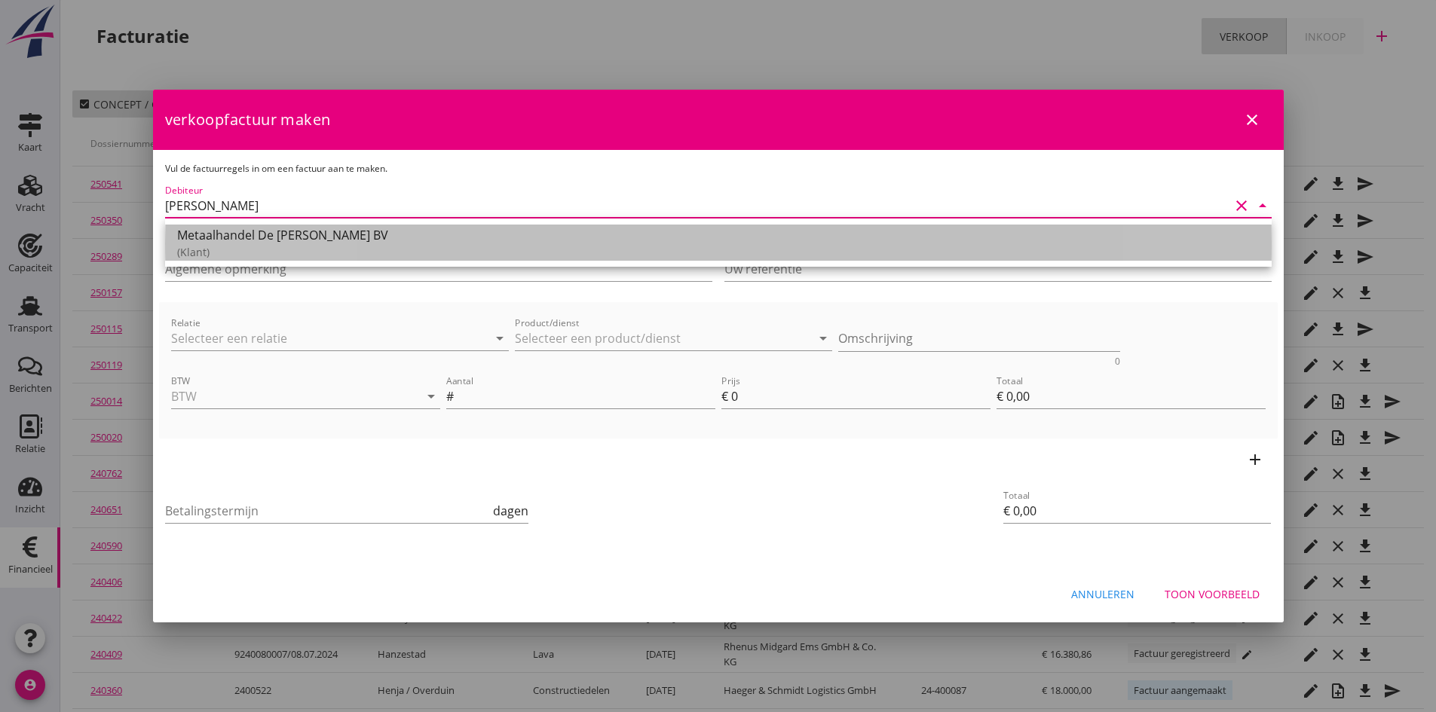
click at [259, 237] on div "Metaalhandel De [PERSON_NAME] BV" at bounding box center [718, 235] width 1083 height 18
type input "Metaalhandel De [PERSON_NAME] BV"
type input "14"
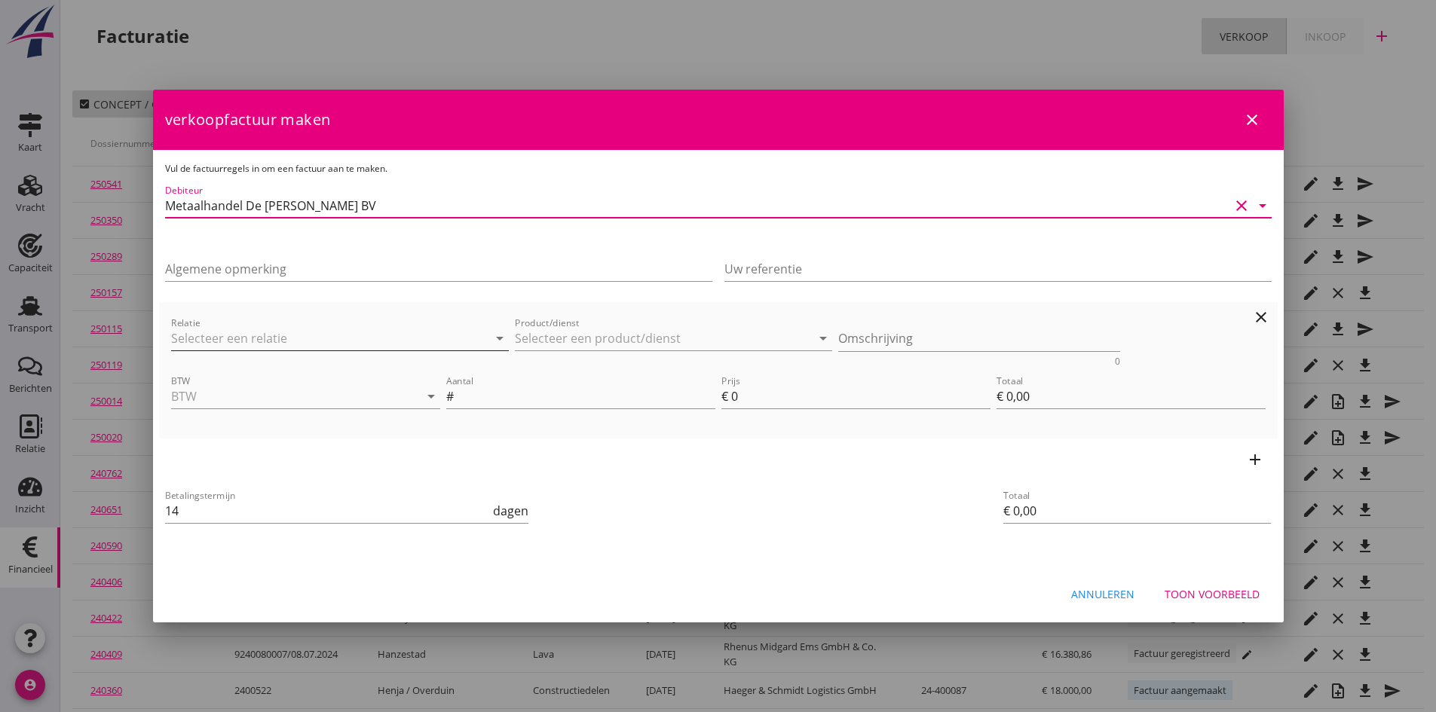
type input "Metaalhandel De [PERSON_NAME] BV"
click at [258, 337] on input "Relatie" at bounding box center [319, 338] width 296 height 24
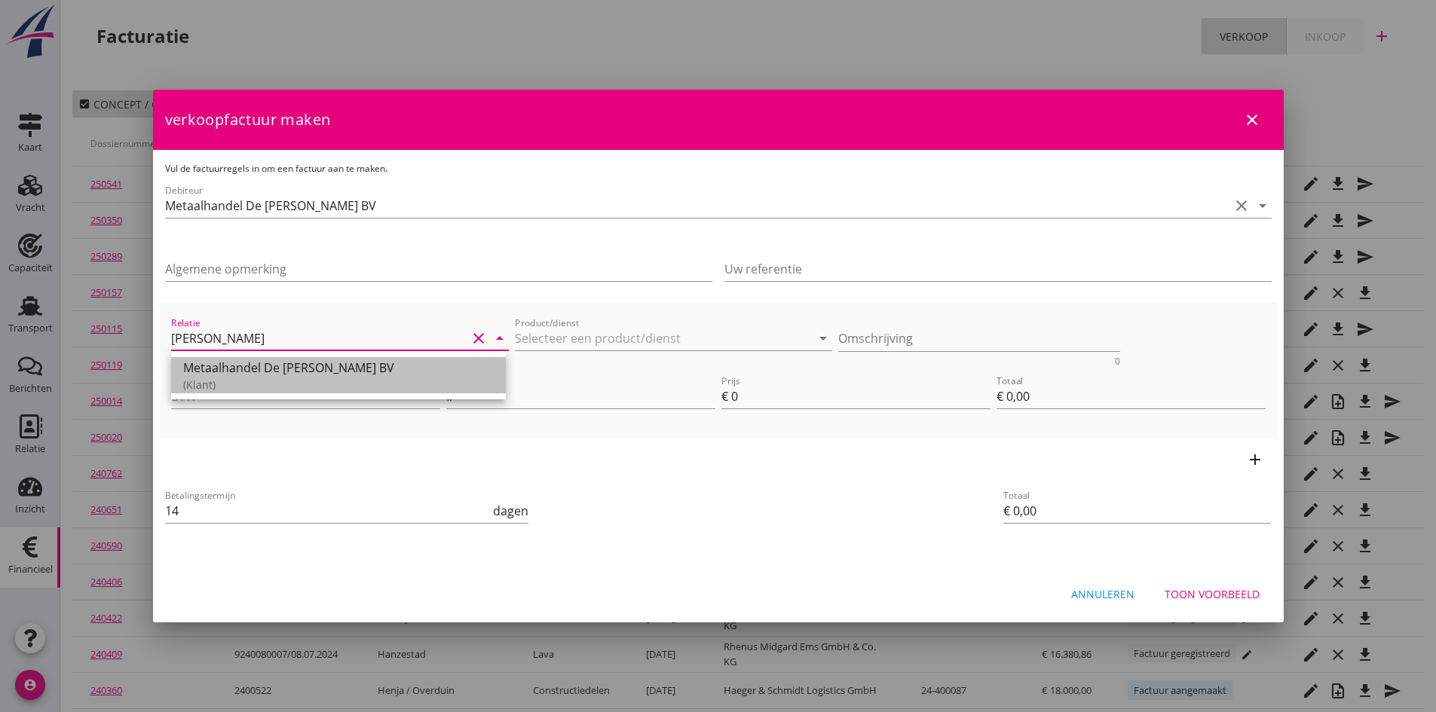
click at [257, 367] on div "Metaalhandel De [PERSON_NAME] BV" at bounding box center [338, 368] width 311 height 18
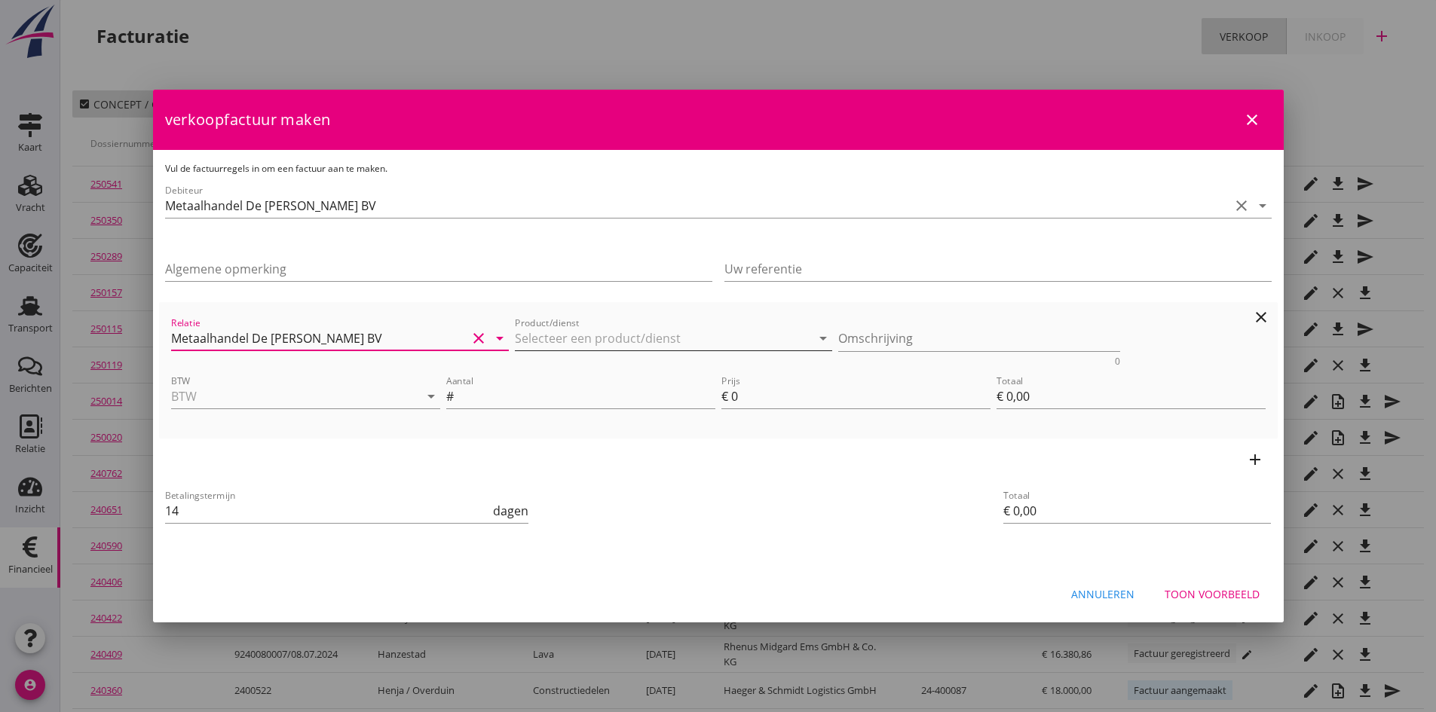
type input "Metaalhandel De [PERSON_NAME] BV"
click at [536, 347] on input "Product/dienst" at bounding box center [663, 338] width 296 height 24
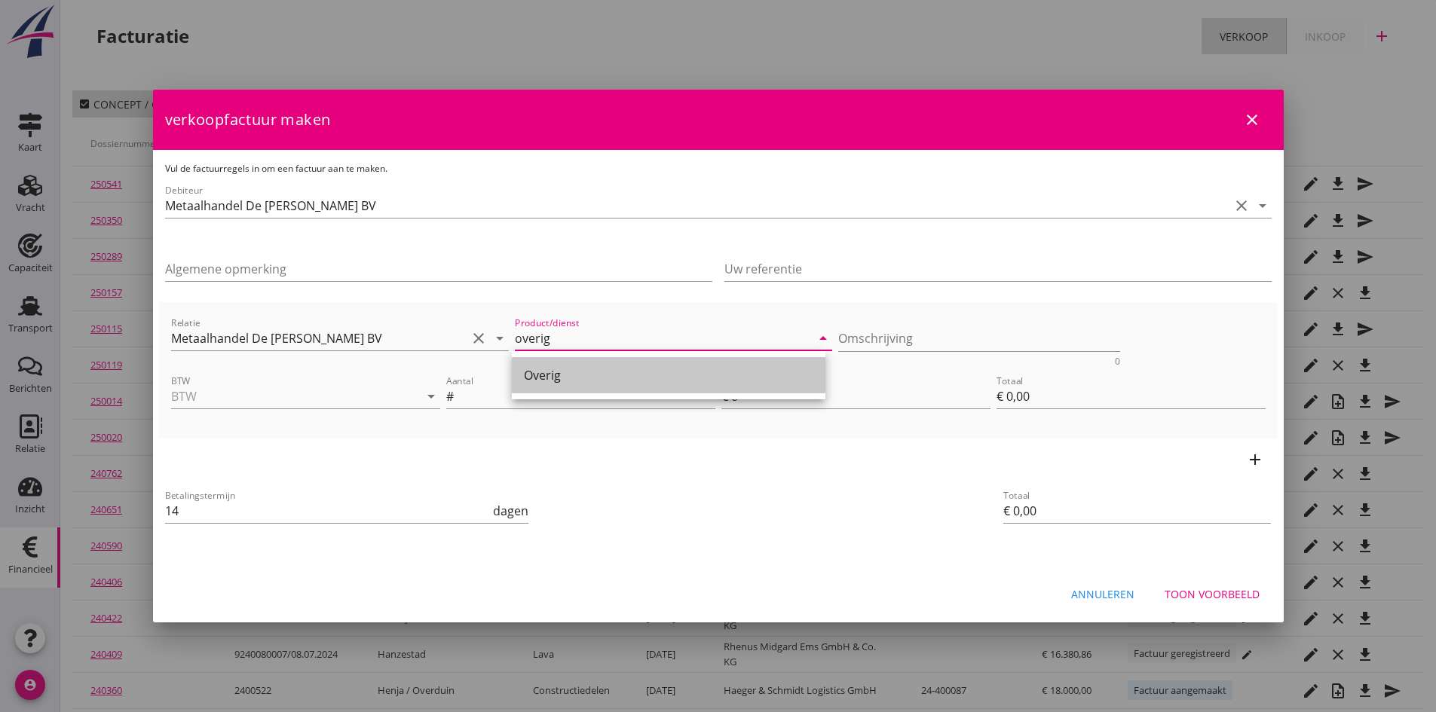
drag, startPoint x: 550, startPoint y: 381, endPoint x: 625, endPoint y: 367, distance: 76.0
click at [564, 378] on div "Overig" at bounding box center [668, 375] width 289 height 18
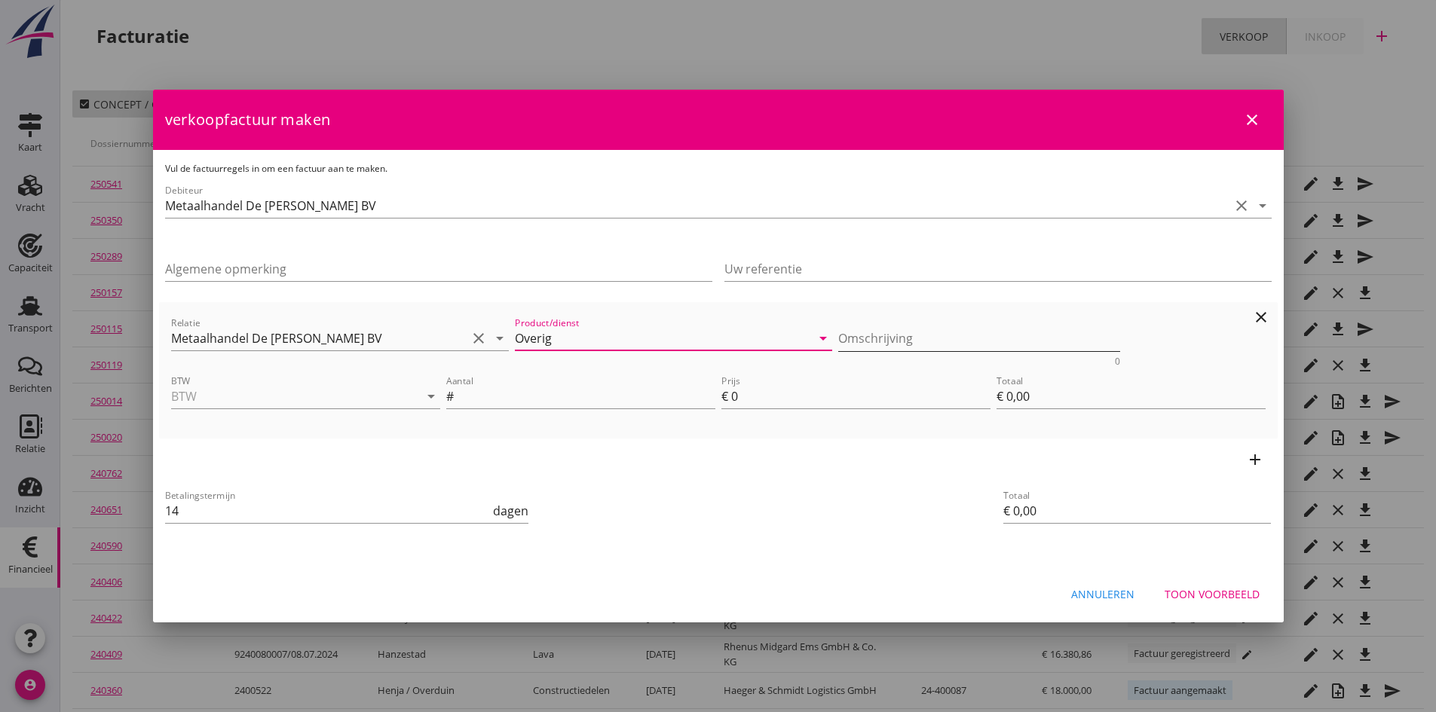
type input "Overig"
click at [847, 337] on textarea "Omschrijving" at bounding box center [979, 338] width 282 height 25
type textarea "ijken m/s Studium [DATE]"
click at [222, 391] on input "BTW" at bounding box center [284, 396] width 227 height 24
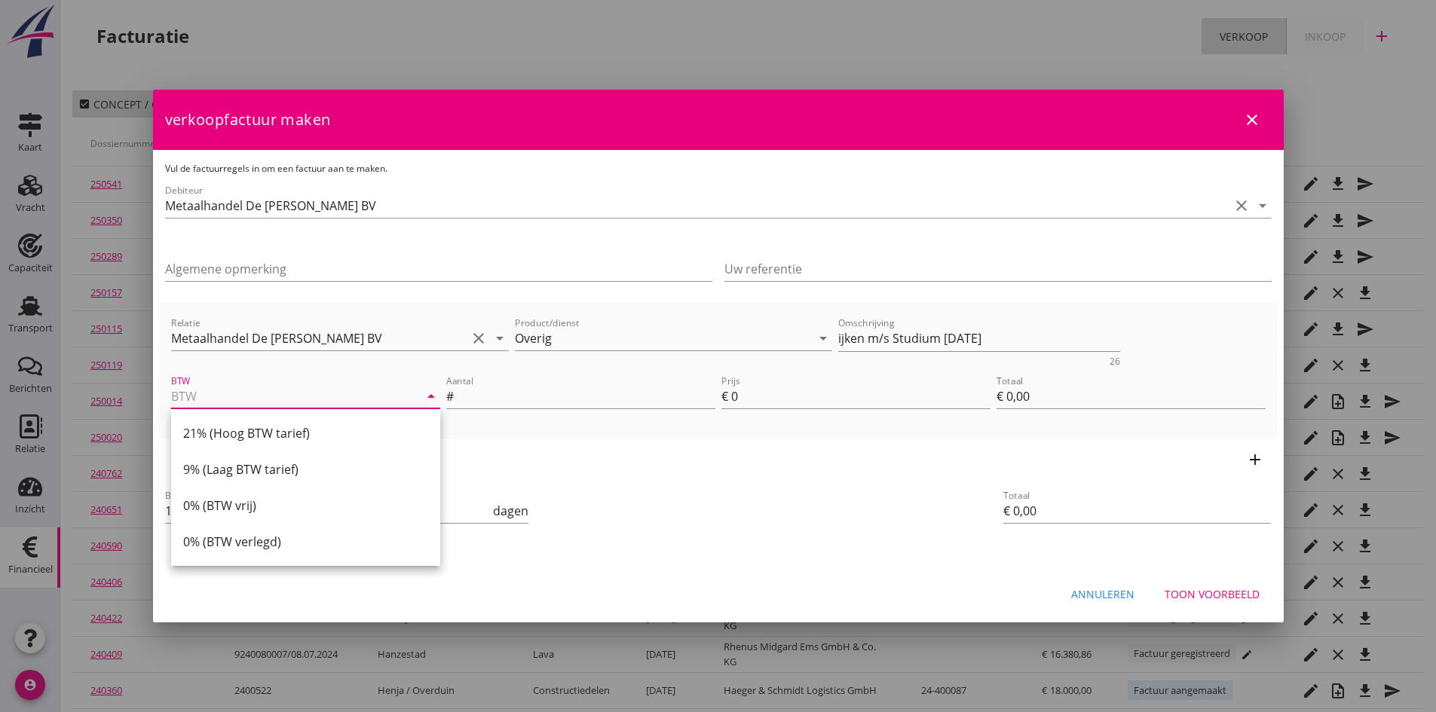
drag, startPoint x: 259, startPoint y: 436, endPoint x: 282, endPoint y: 429, distance: 24.3
click at [262, 434] on div "21% (Hoog BTW tarief)" at bounding box center [305, 433] width 245 height 18
type input "21% (Hoog BTW tarief)"
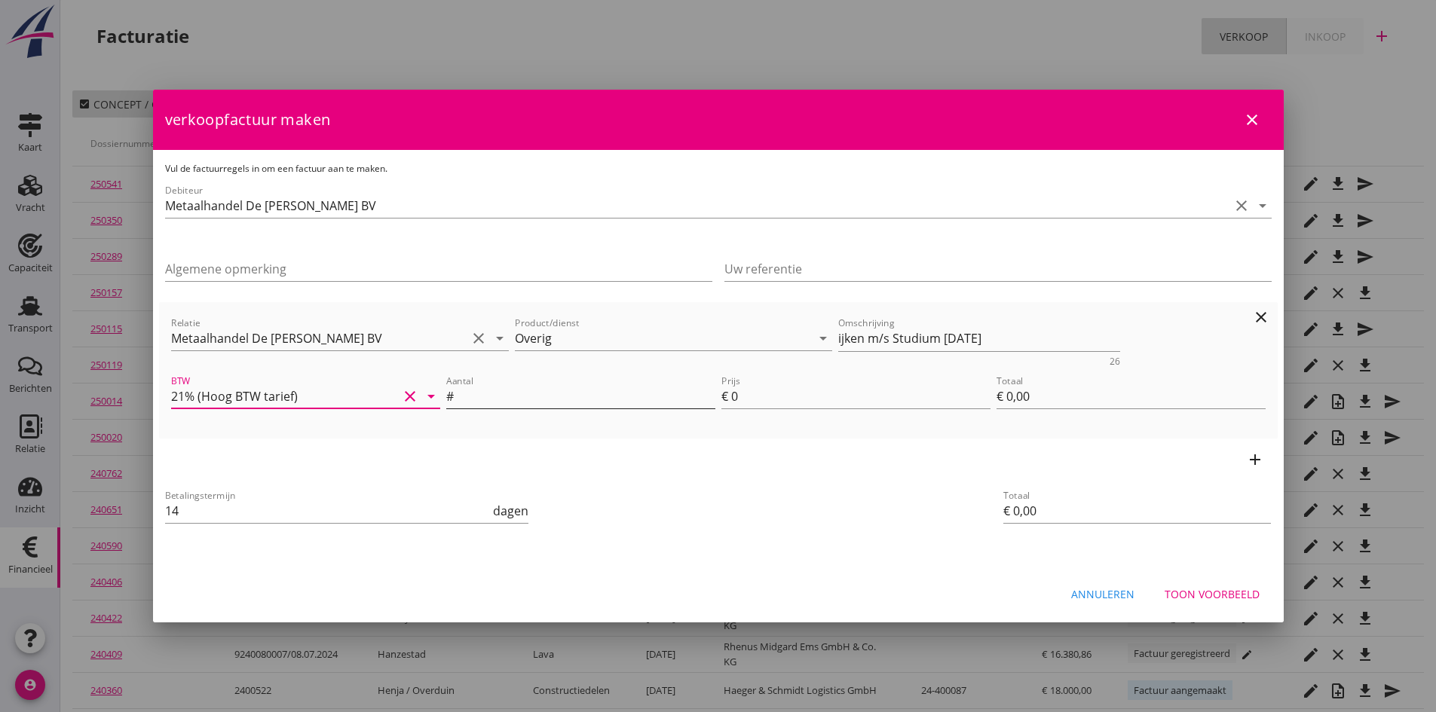
click at [482, 401] on input "Aantal" at bounding box center [586, 396] width 259 height 24
type input "1"
type input "2"
type input "€ 2,00"
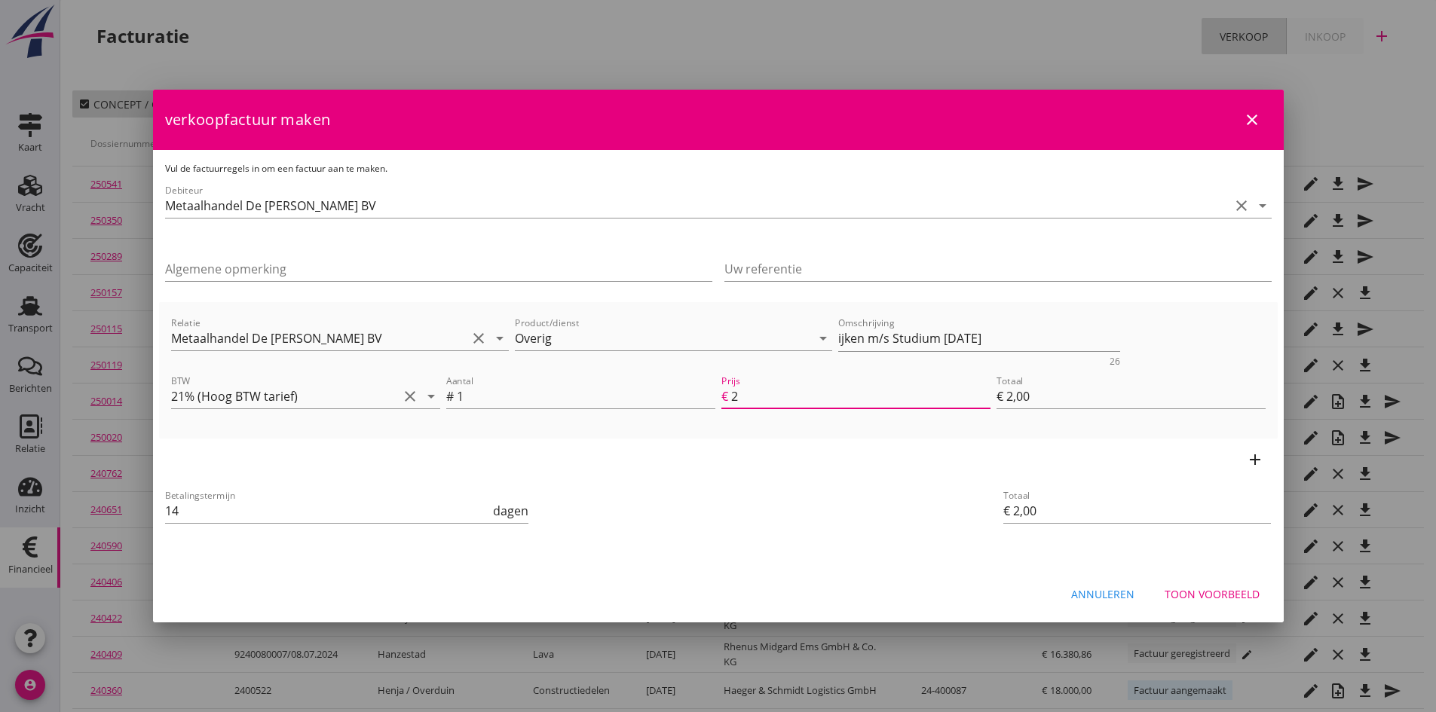
type input "25"
type input "€ 25,00"
type input "250"
type input "€ 250,00"
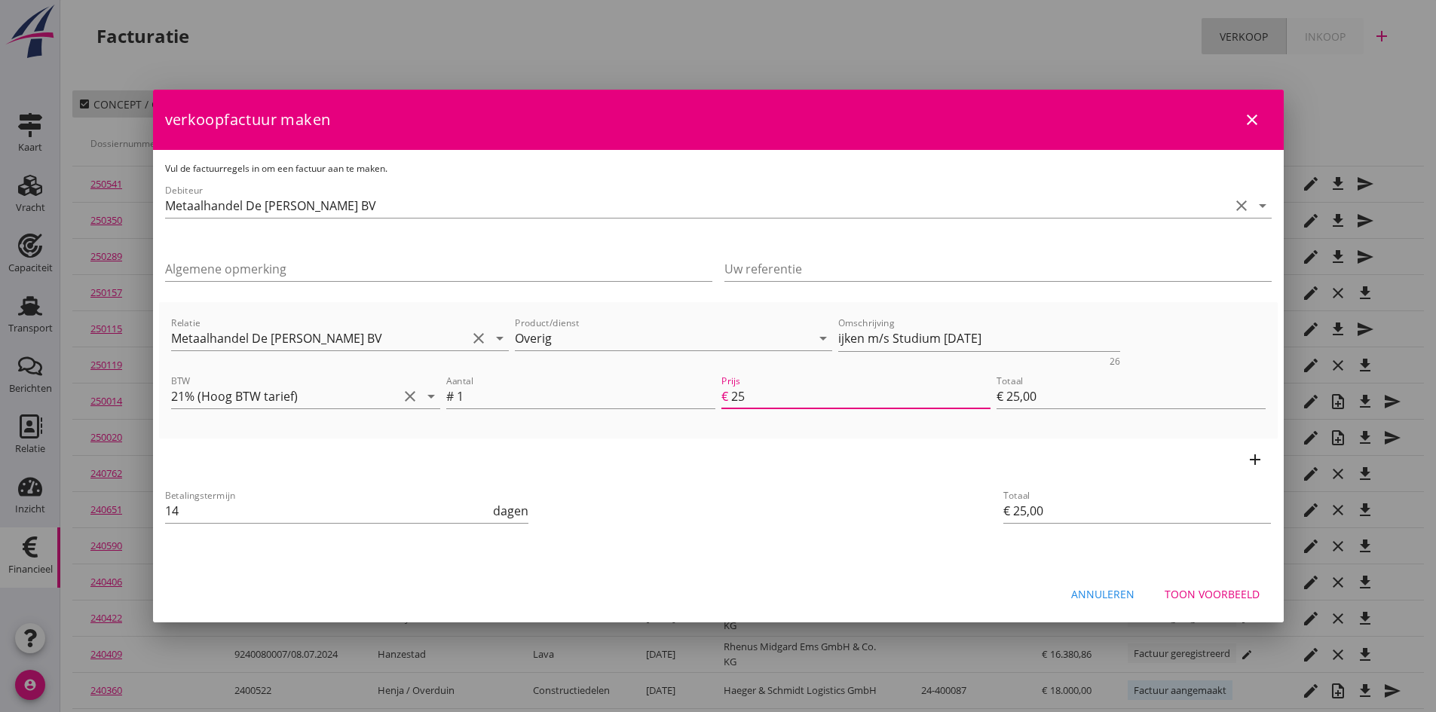
type input "€ 250,00"
type input "250"
click at [1178, 594] on div "Toon voorbeeld" at bounding box center [1212, 594] width 95 height 16
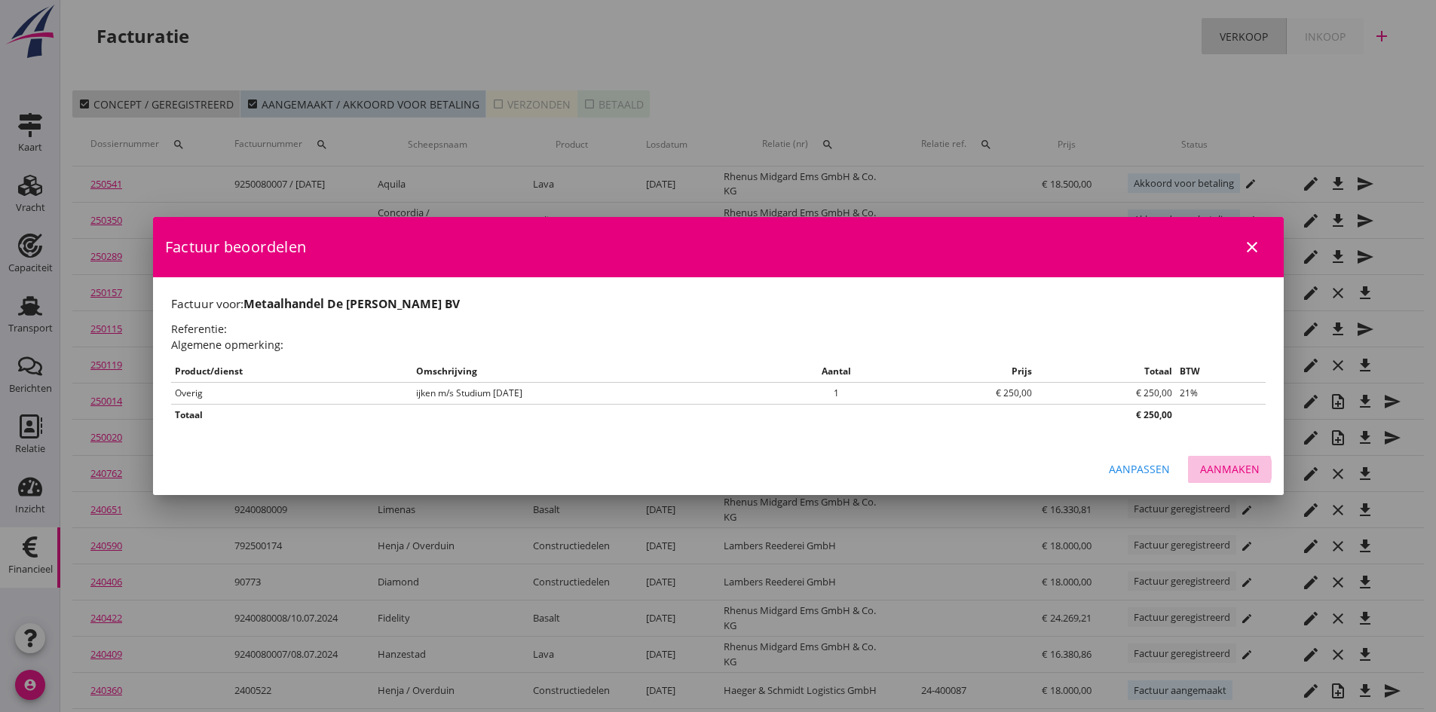
click at [1220, 468] on div "Aanmaken" at bounding box center [1230, 469] width 60 height 16
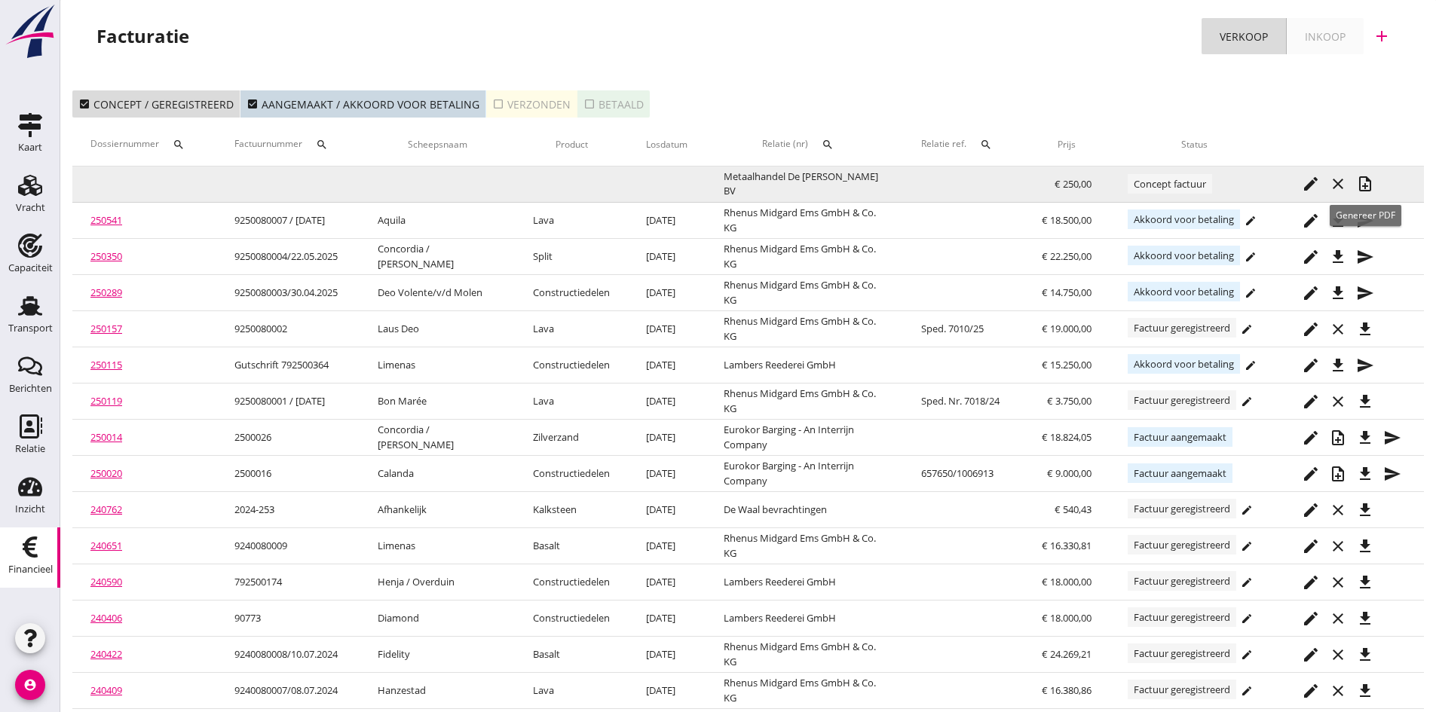
click at [1362, 179] on icon "note_add" at bounding box center [1365, 184] width 18 height 18
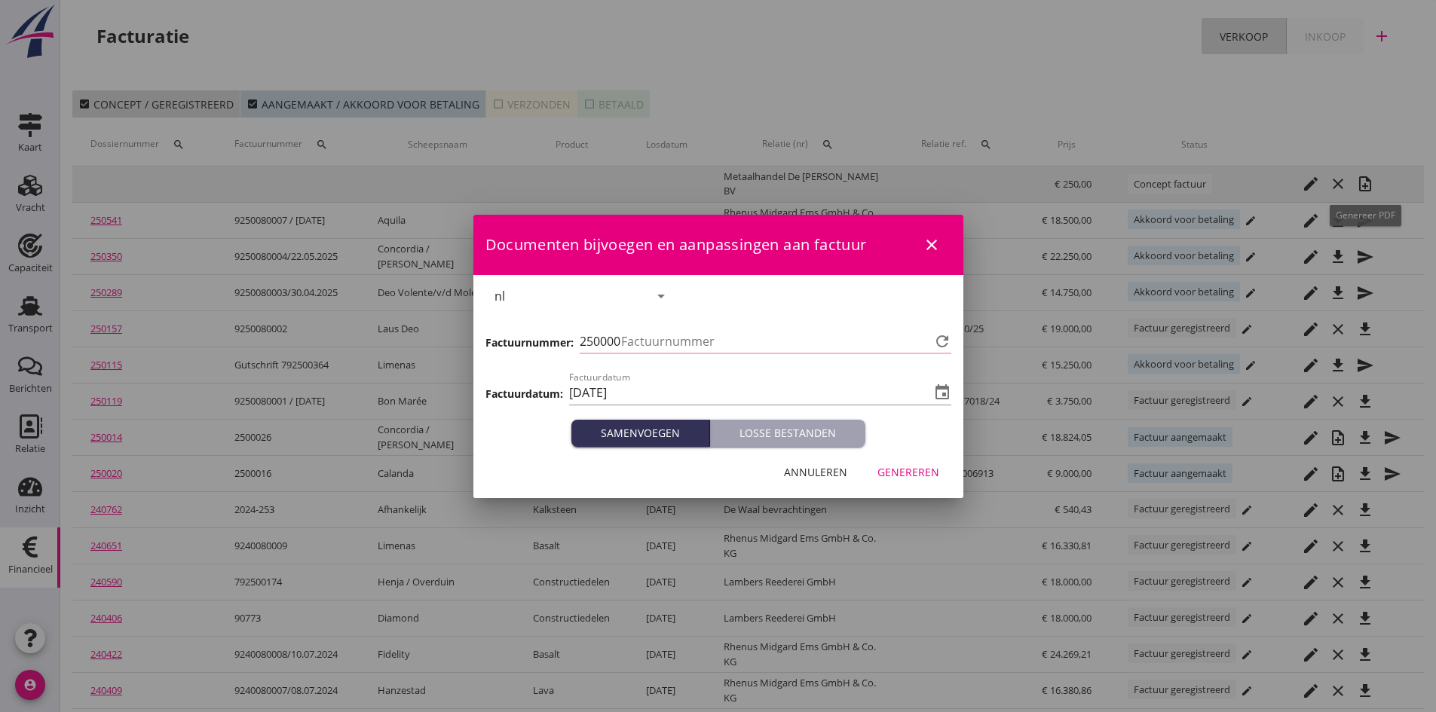
type input "761"
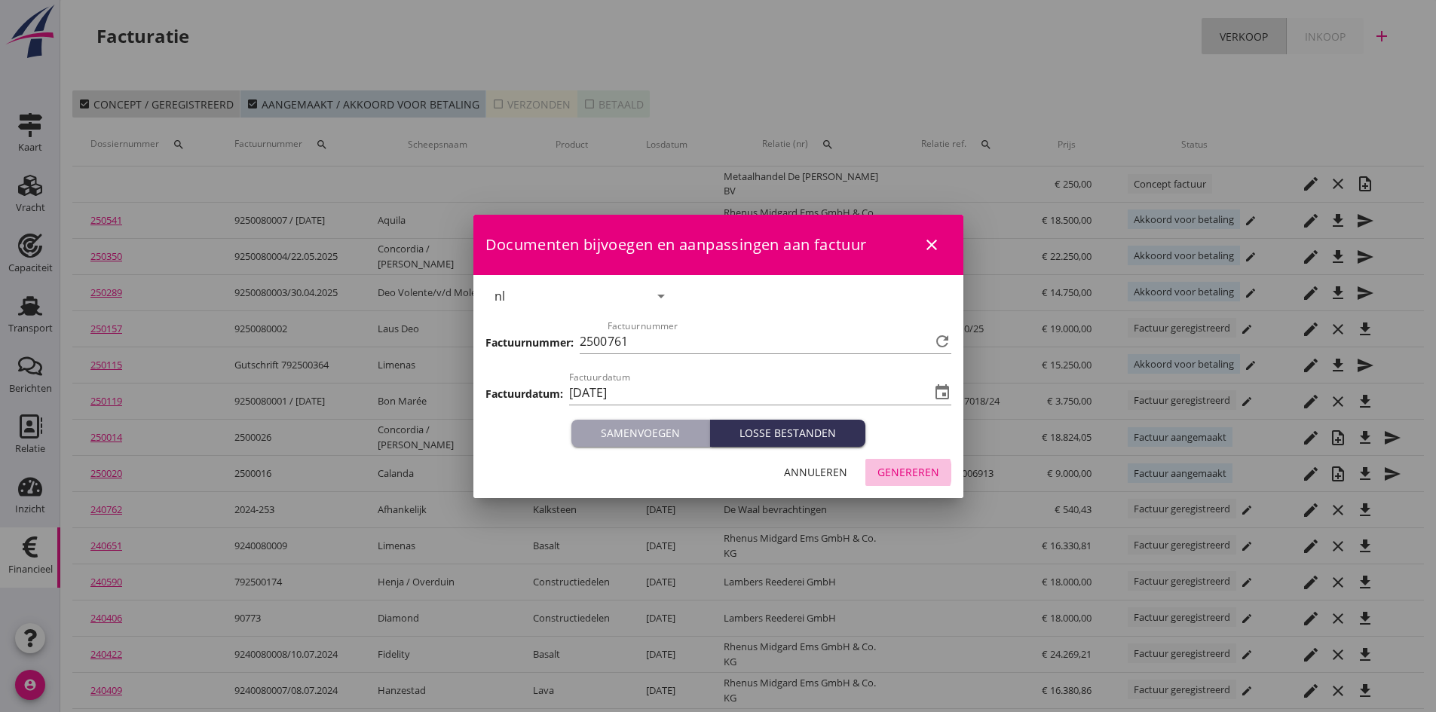
click at [916, 470] on div "Genereren" at bounding box center [908, 472] width 62 height 16
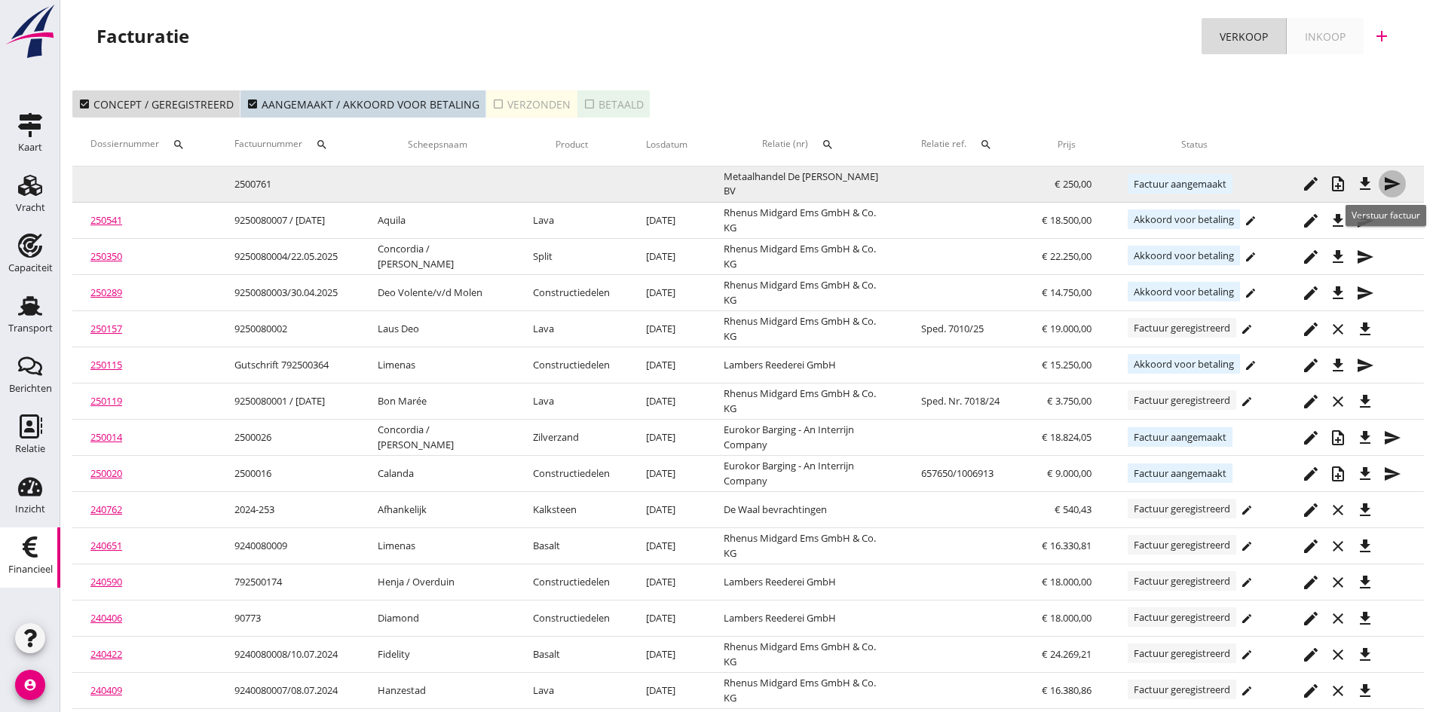
click at [1392, 179] on icon "send" at bounding box center [1392, 184] width 18 height 18
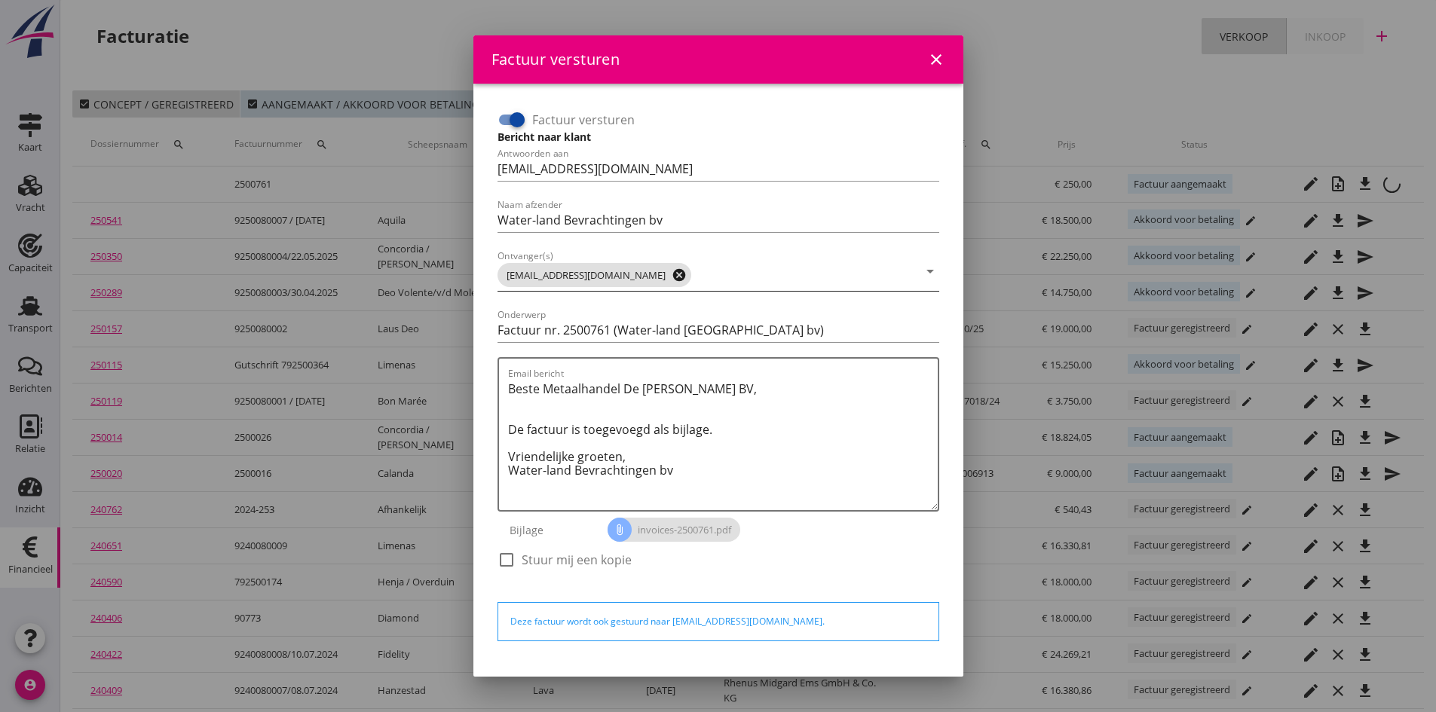
click at [672, 274] on icon "cancel" at bounding box center [679, 275] width 15 height 15
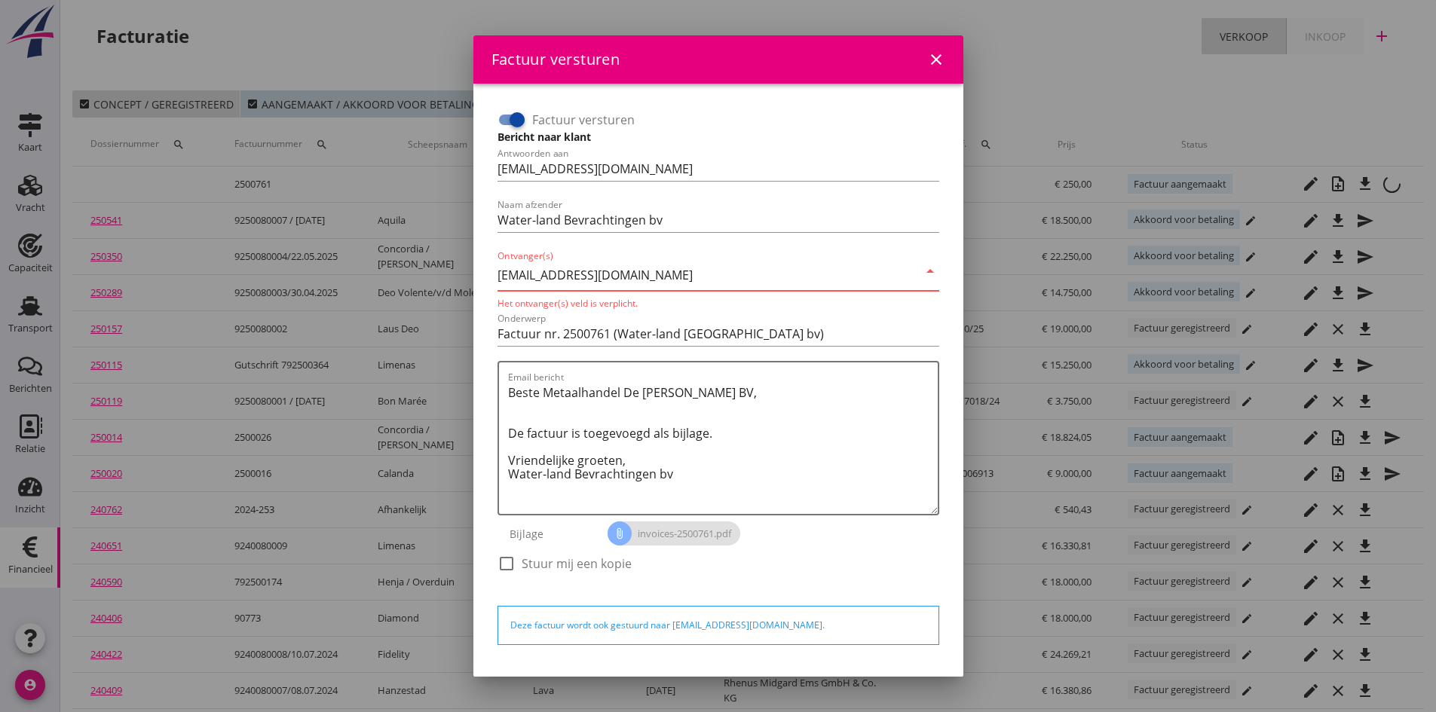
type input "[EMAIL_ADDRESS][DOMAIN_NAME]"
click at [879, 301] on div "Het ontvanger(s) veld is verplicht." at bounding box center [719, 303] width 442 height 13
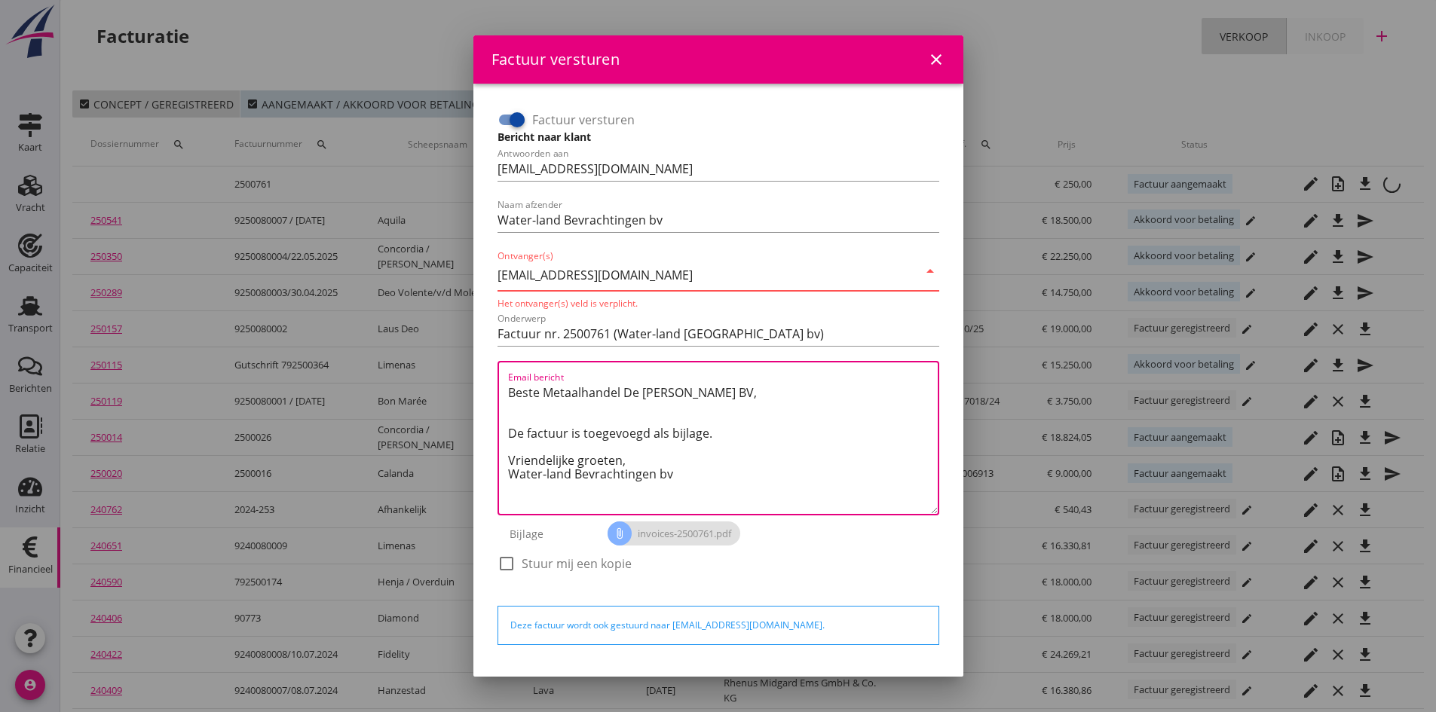
click at [865, 406] on textarea "Beste Metaalhandel De [PERSON_NAME] BV, De factuur is toegevoegd als bijlage. V…" at bounding box center [723, 447] width 430 height 133
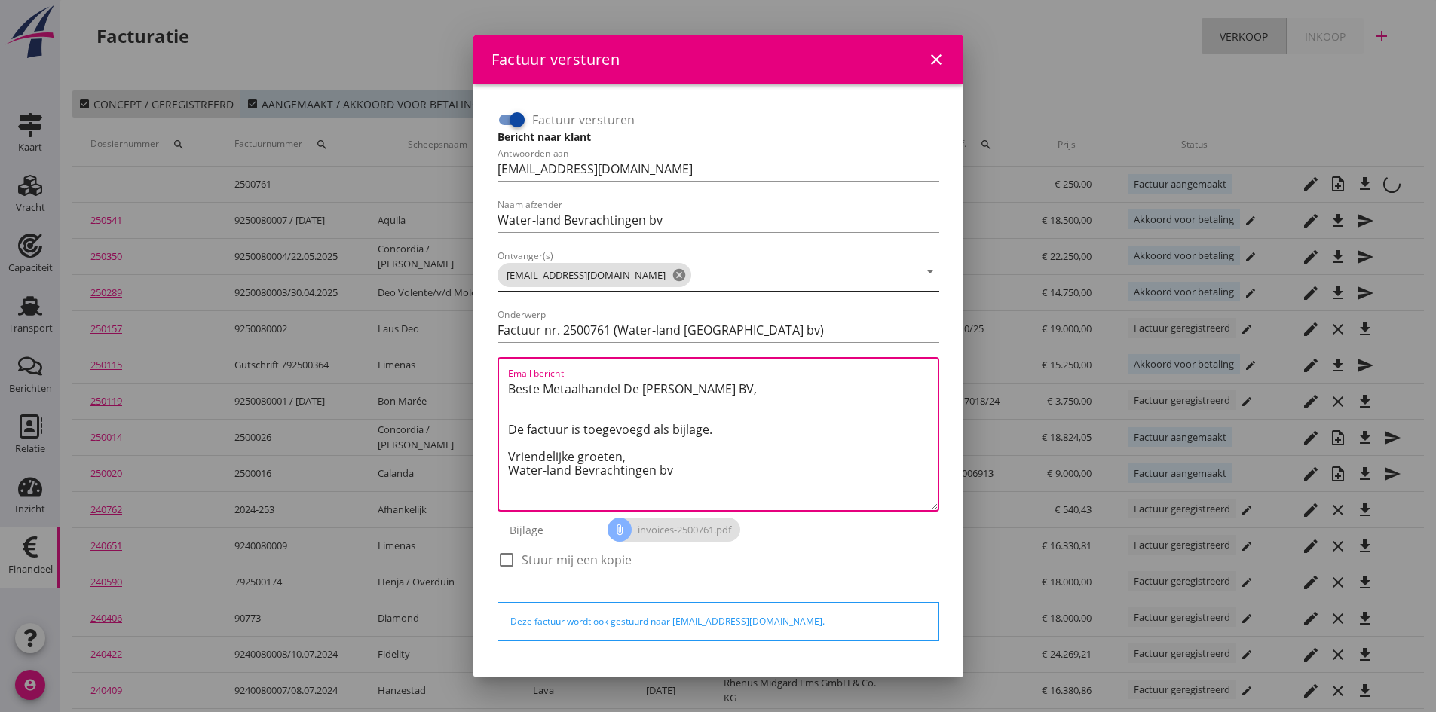
scroll to position [43, 0]
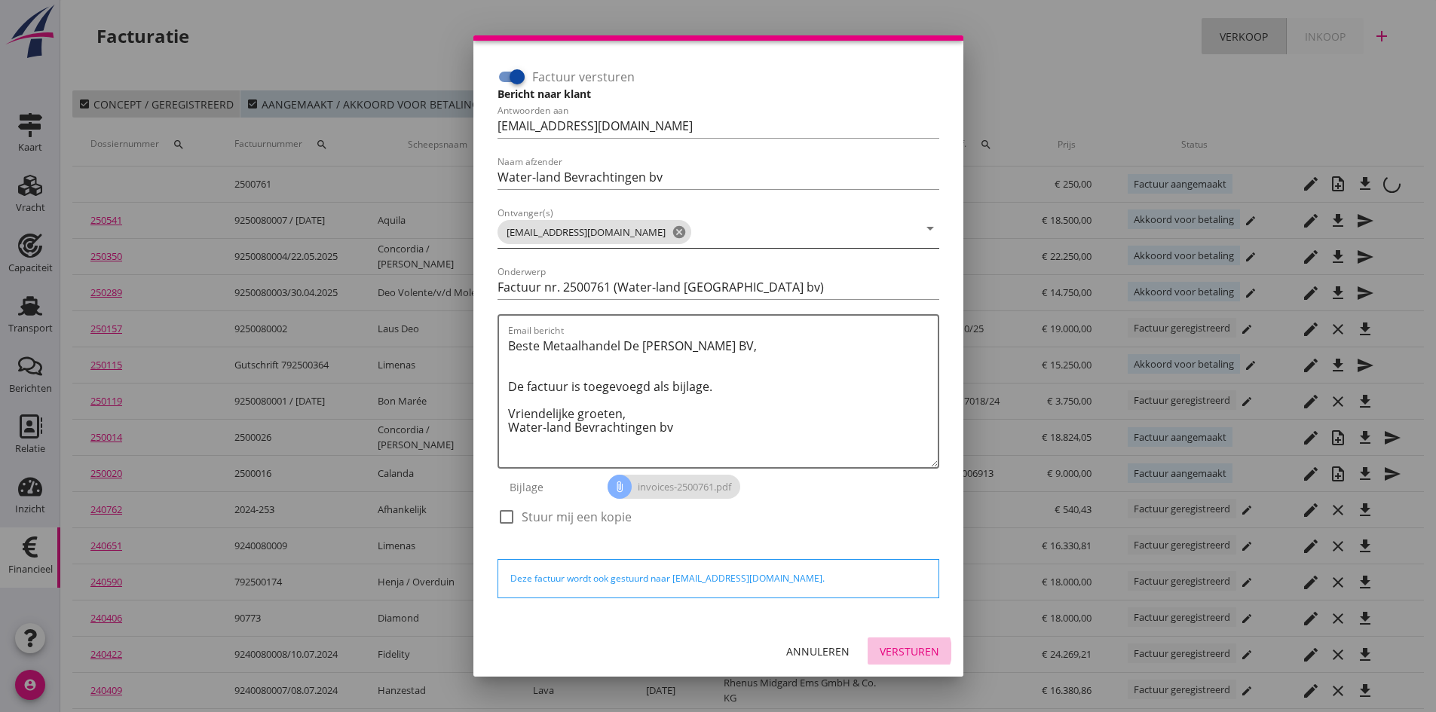
click at [887, 651] on div "Versturen" at bounding box center [910, 652] width 60 height 16
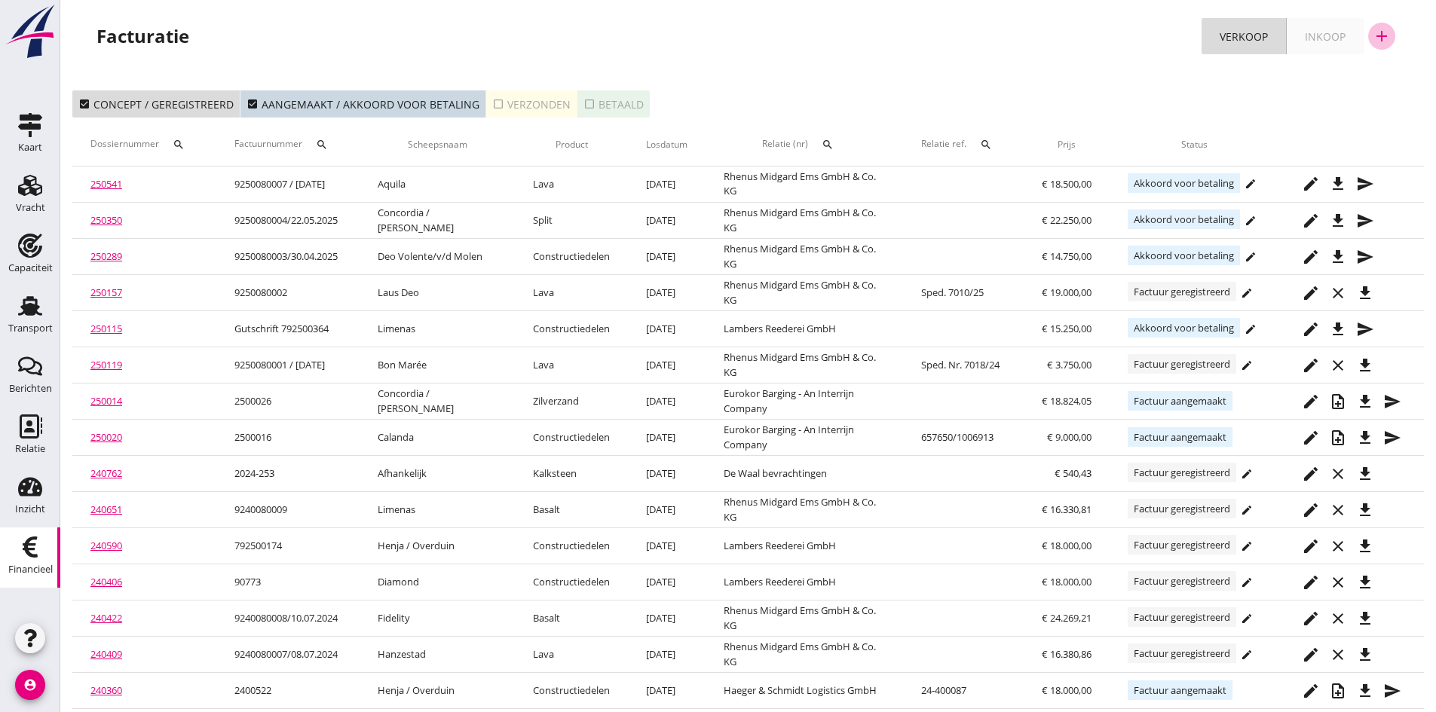
click at [1381, 36] on icon "add" at bounding box center [1382, 36] width 18 height 18
click at [1332, 72] on div "Verkoopfactuur" at bounding box center [1373, 74] width 90 height 18
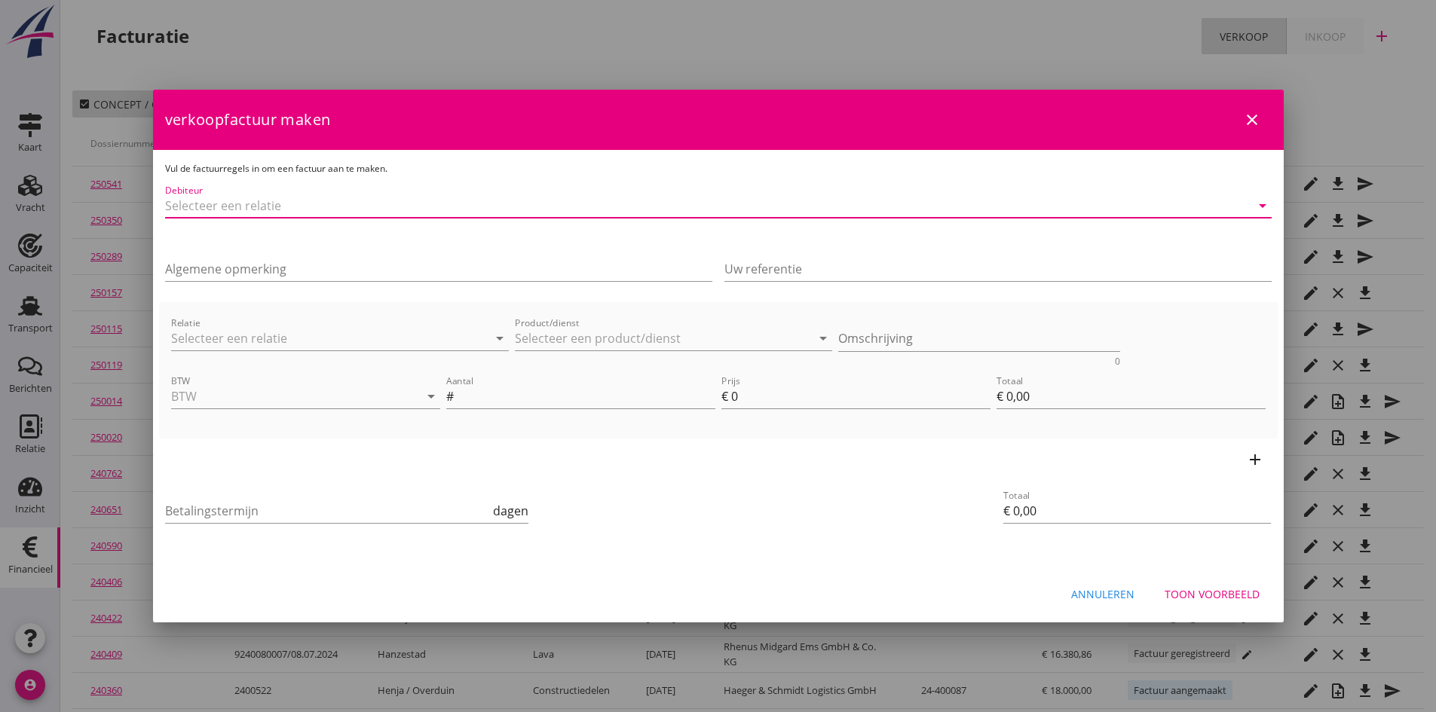
click at [243, 202] on input "Debiteur" at bounding box center [697, 206] width 1064 height 24
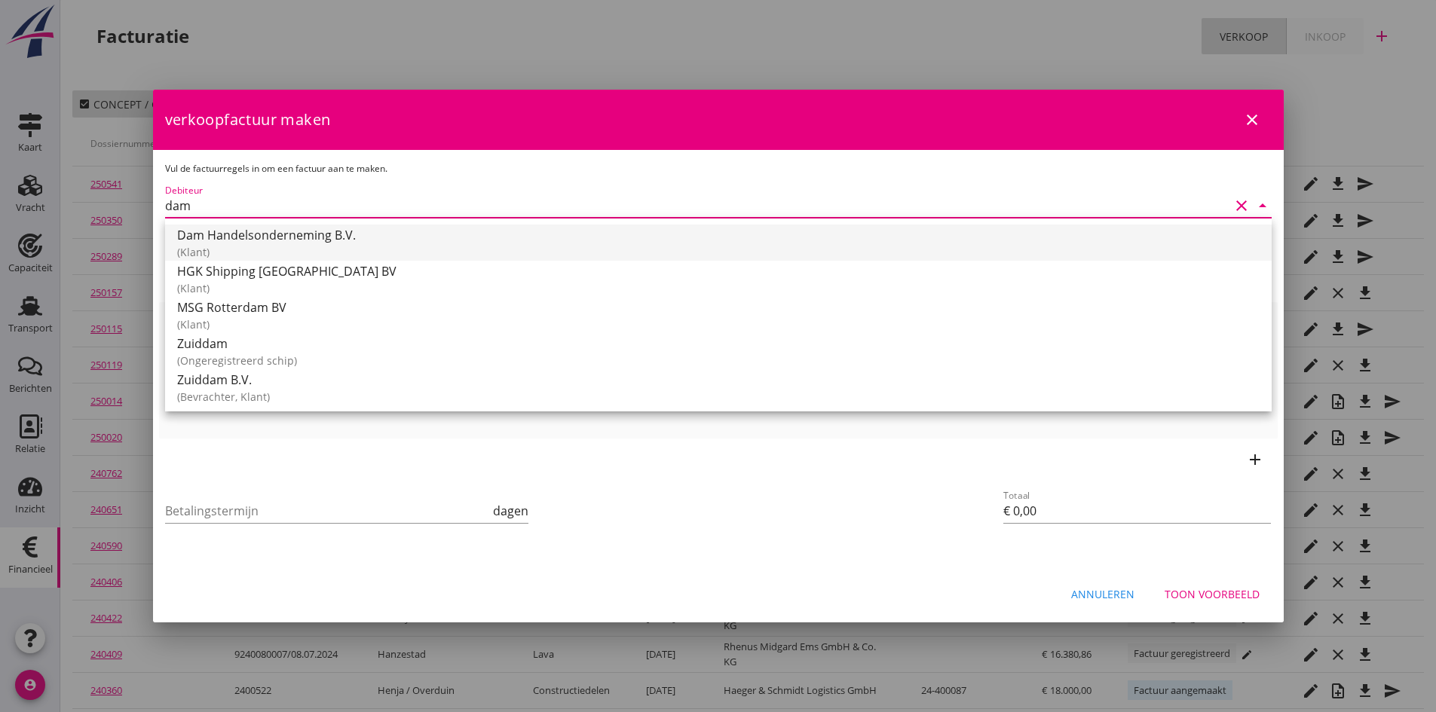
click at [250, 234] on div "Dam Handelsonderneming B.V." at bounding box center [718, 235] width 1083 height 18
type input "Dam Handelsonderneming B.V."
type input "14"
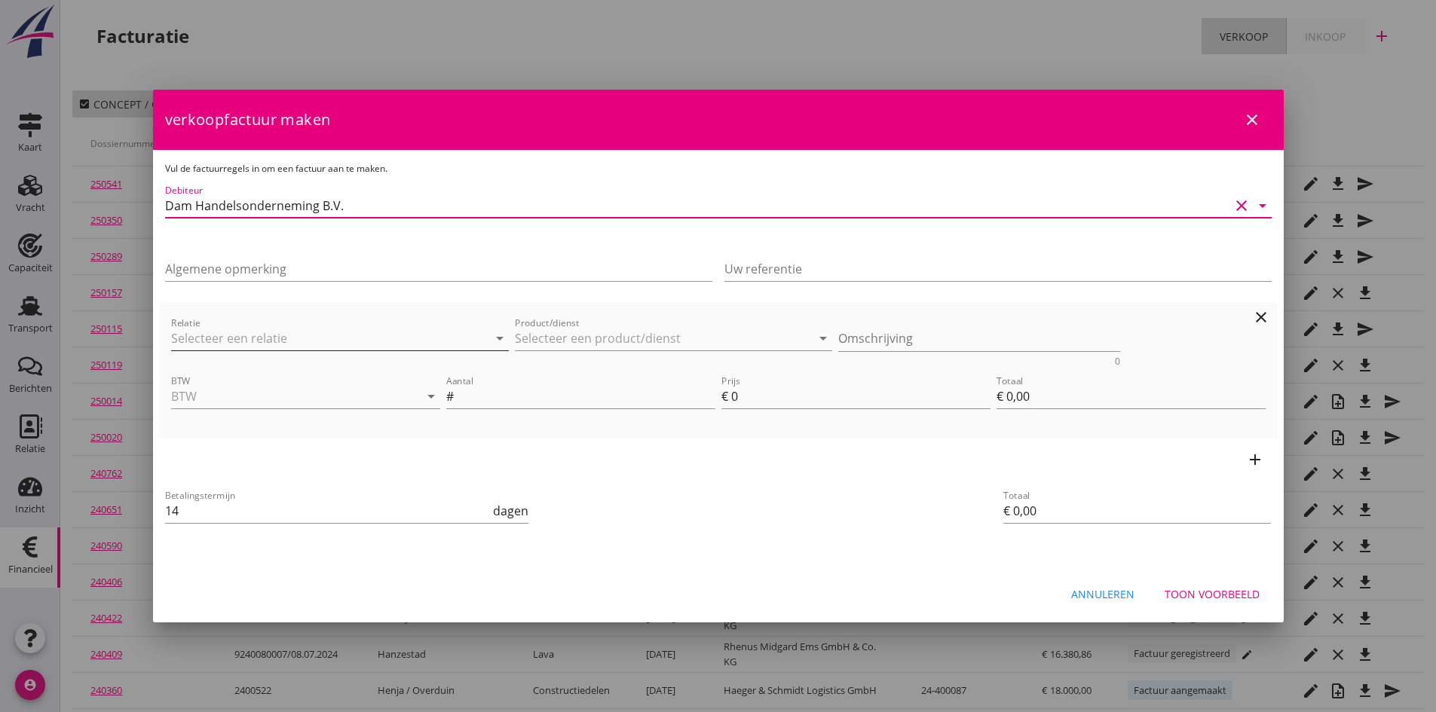
type input "Dam Handelsonderneming B.V."
click at [259, 339] on input "Relatie" at bounding box center [319, 338] width 296 height 24
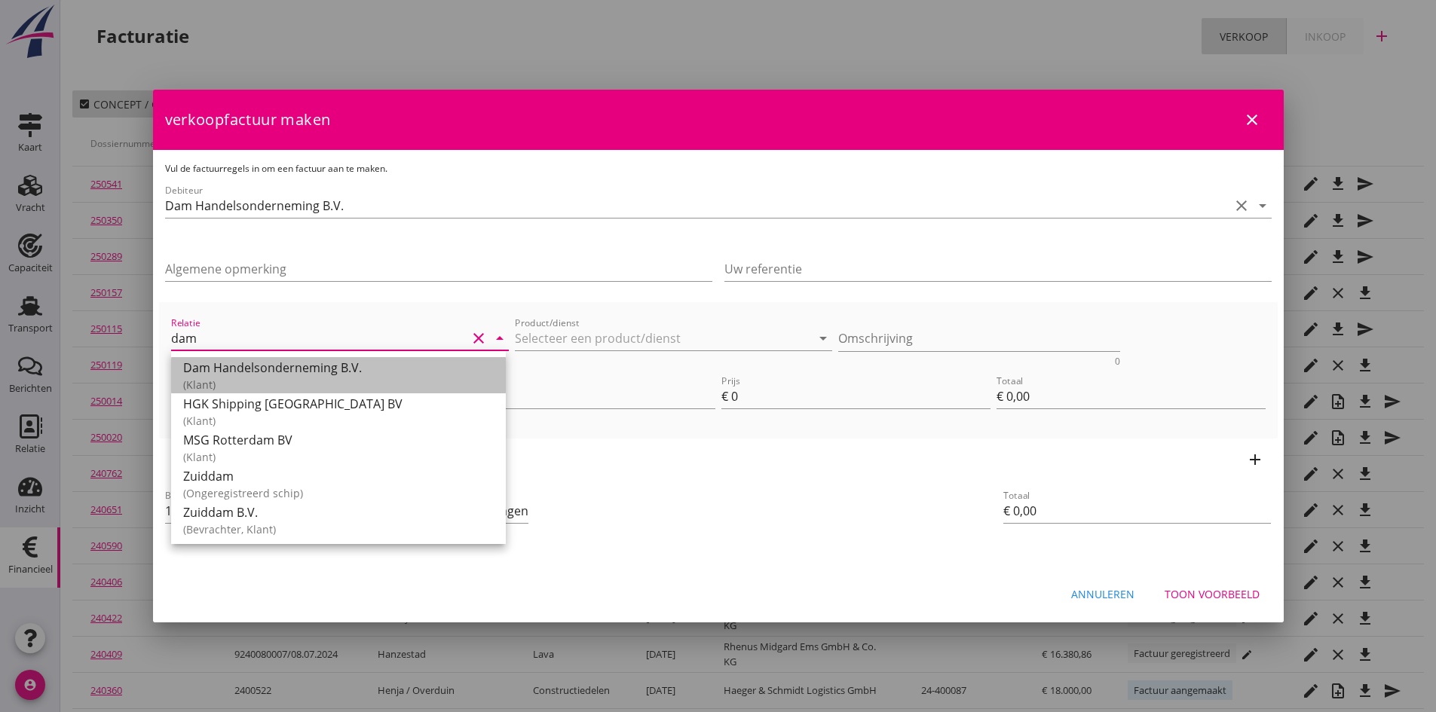
click at [261, 371] on div "Dam Handelsonderneming B.V." at bounding box center [338, 368] width 311 height 18
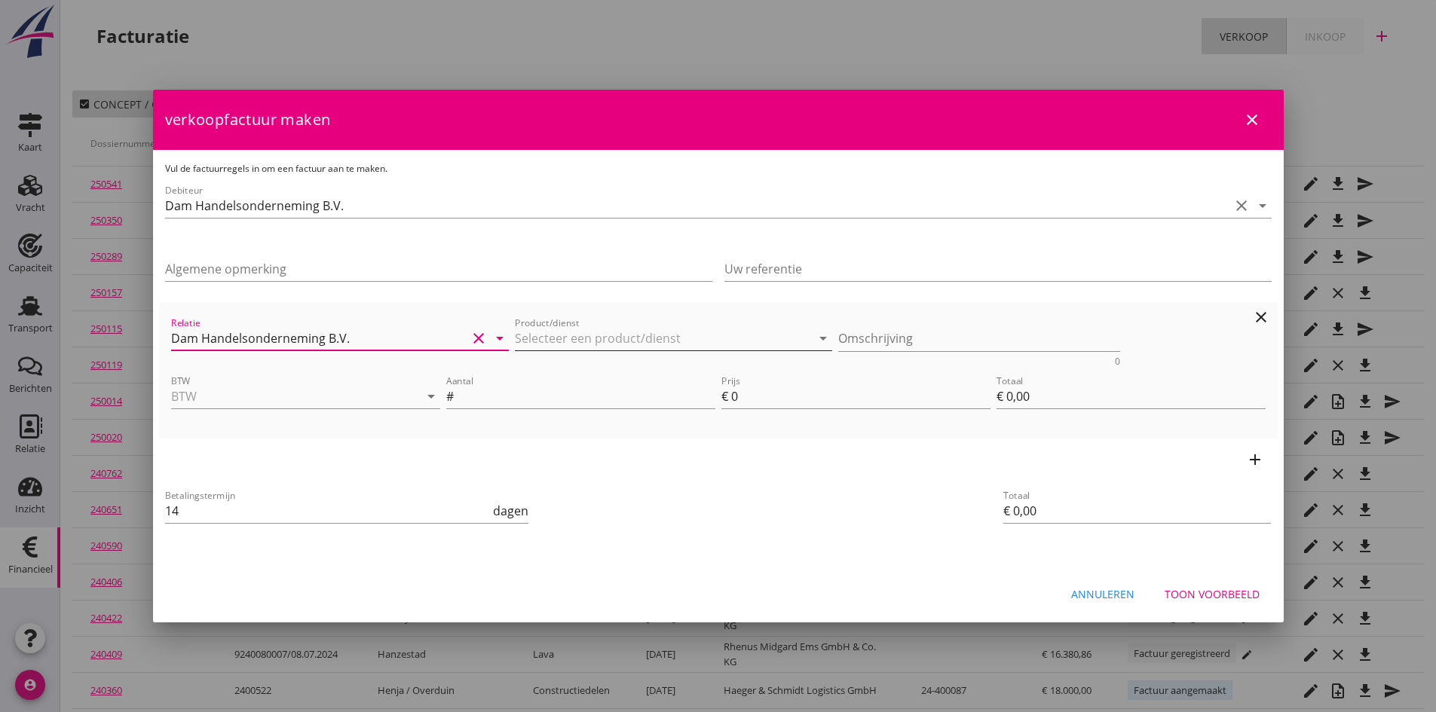
type input "Dam Handelsonderneming B.V."
click at [526, 341] on input "Product/dienst" at bounding box center [663, 338] width 296 height 24
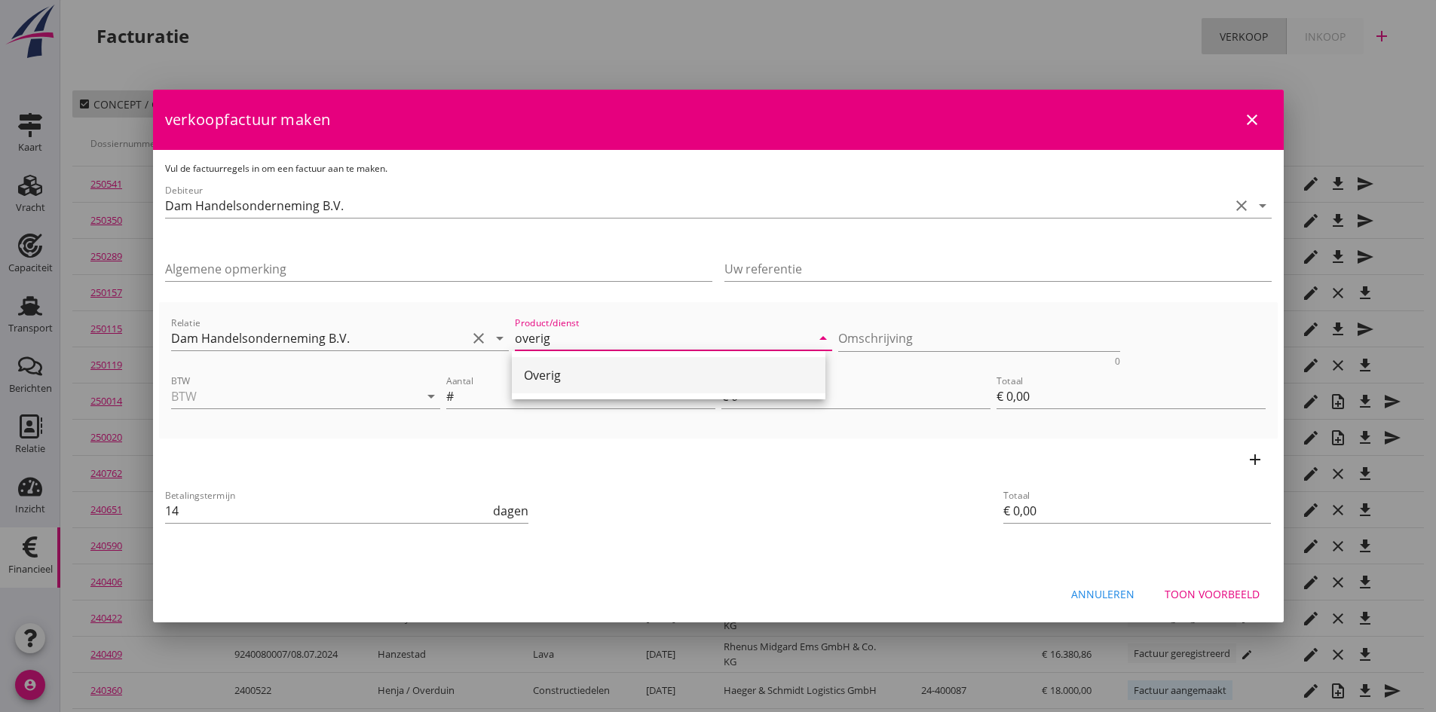
click at [531, 372] on div "Overig" at bounding box center [668, 375] width 289 height 18
type input "Overig"
click at [876, 341] on textarea "Omschrijving" at bounding box center [979, 338] width 282 height 25
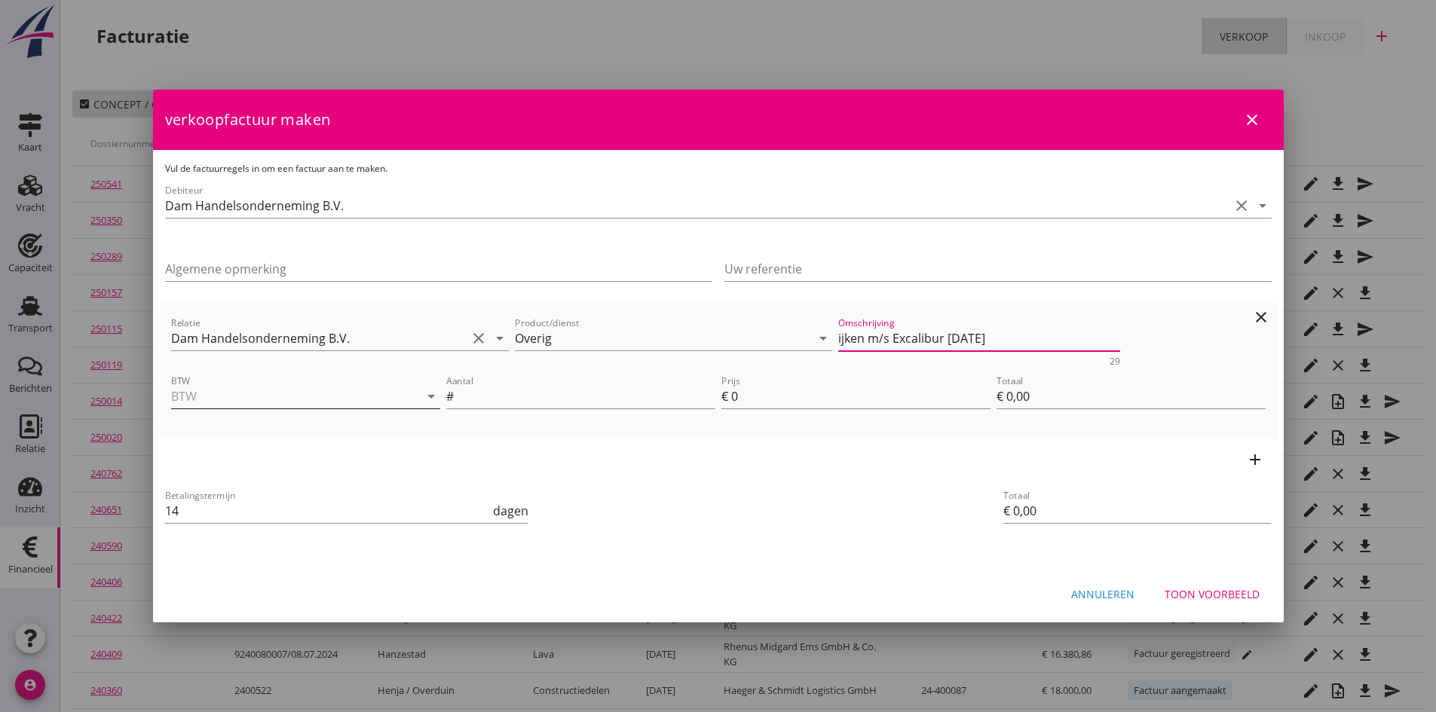
type textarea "ijken m/s Excalibur [DATE]"
click at [266, 404] on input "BTW" at bounding box center [284, 396] width 227 height 24
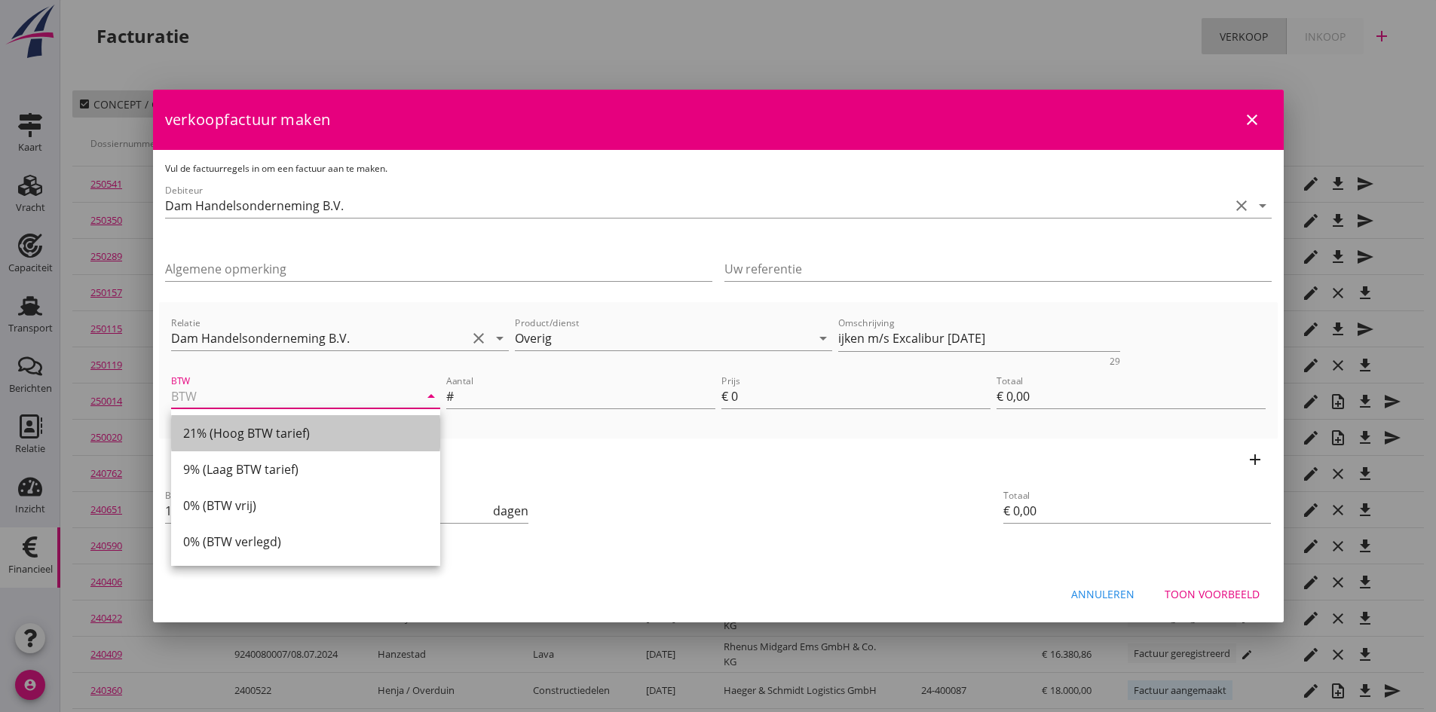
drag, startPoint x: 256, startPoint y: 436, endPoint x: 341, endPoint y: 408, distance: 89.2
click at [258, 436] on div "21% (Hoog BTW tarief)" at bounding box center [305, 433] width 245 height 18
type input "21% (Hoog BTW tarief)"
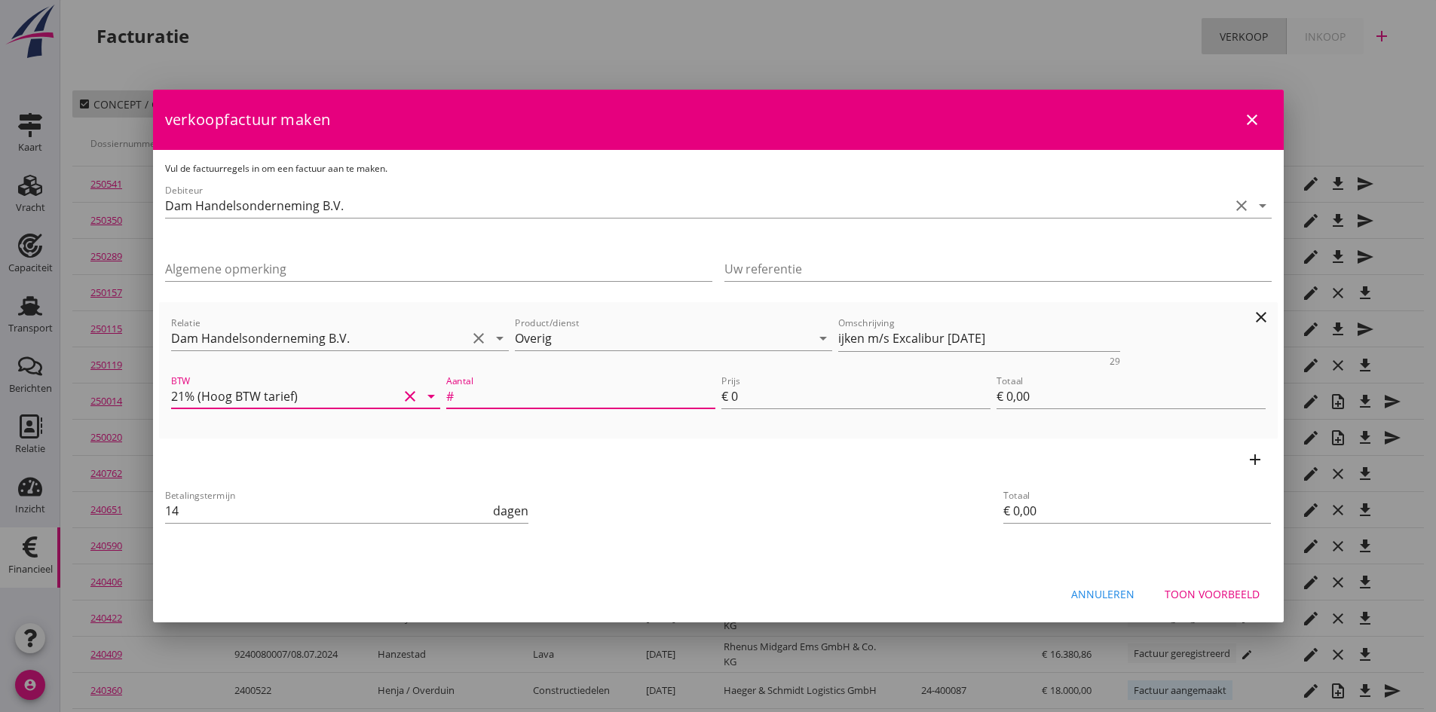
click at [522, 406] on input "Aantal" at bounding box center [586, 396] width 259 height 24
type input "1"
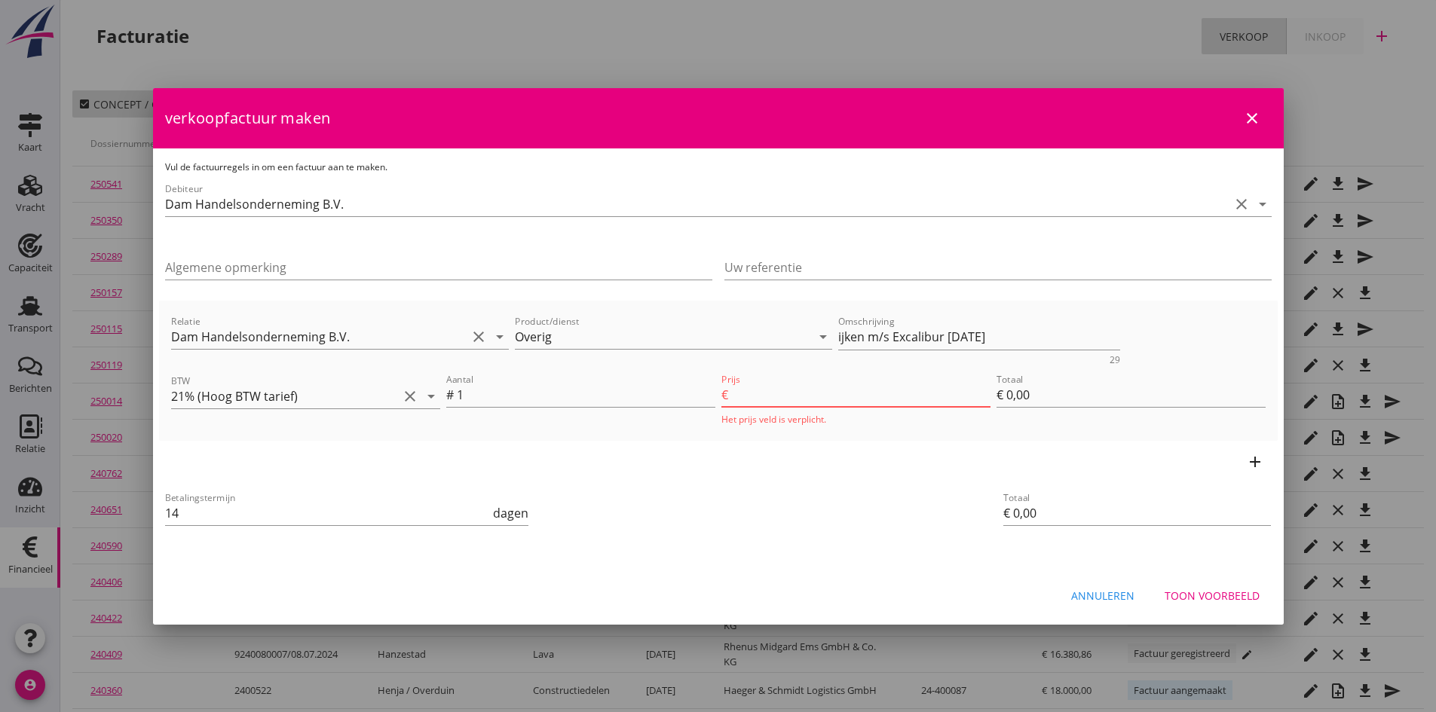
type input "1"
type input "€ 1,00"
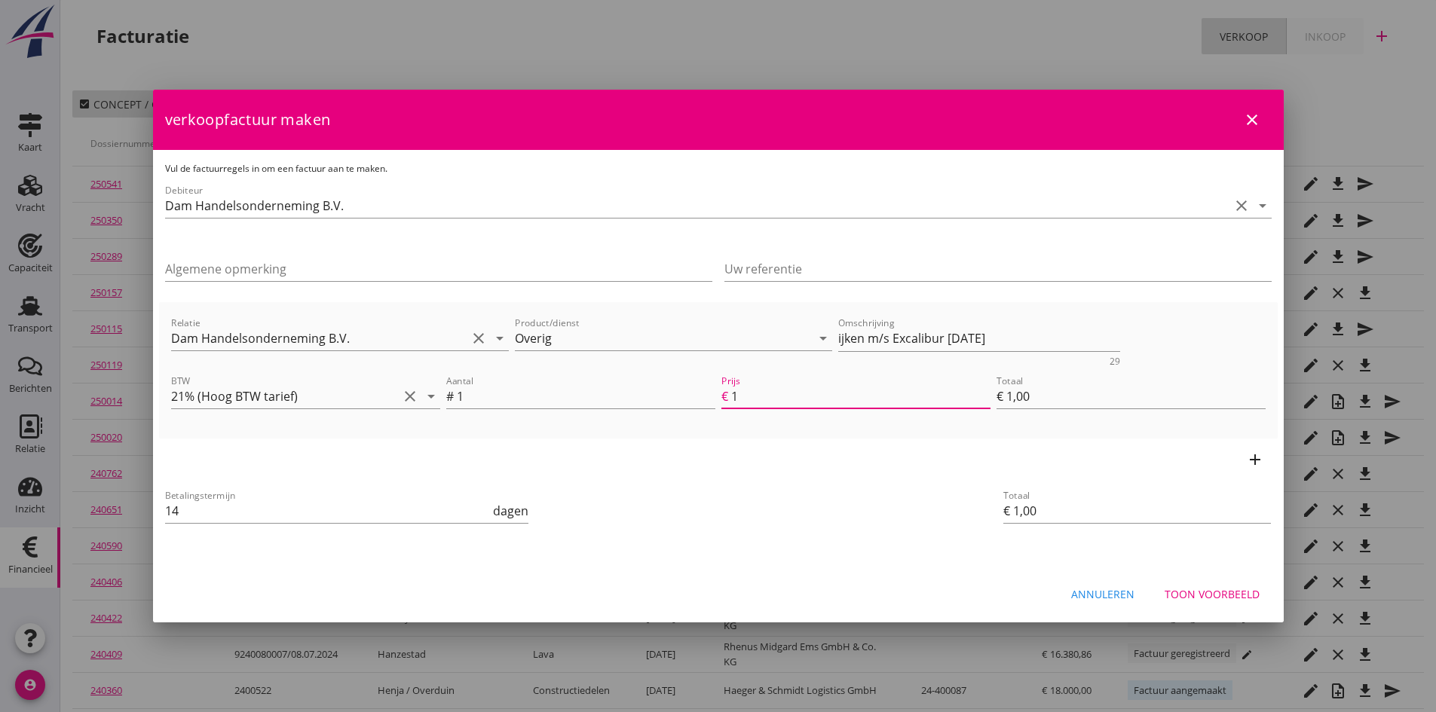
type input "19"
type input "€ 19,00"
type input "190"
type input "€ 190,00"
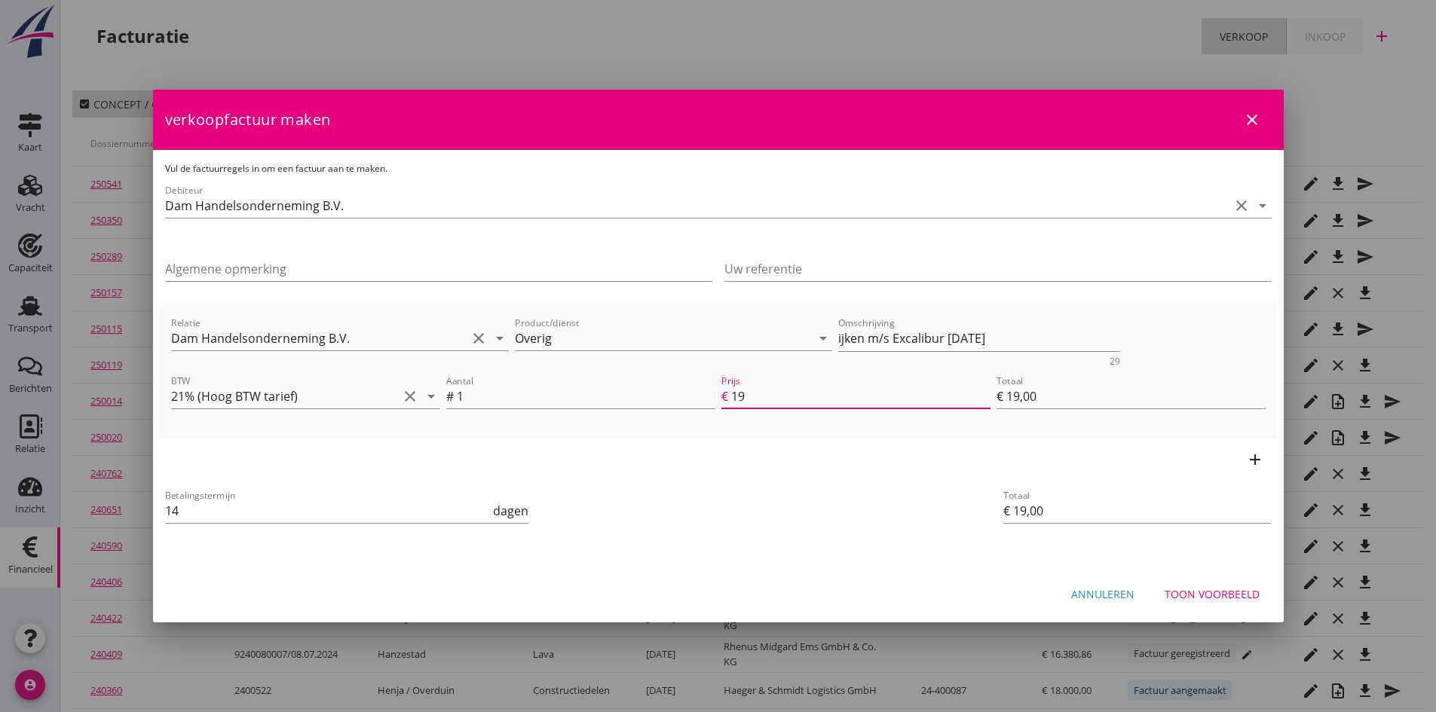
type input "€ 190,00"
type input "190"
click at [1174, 588] on div "Toon voorbeeld" at bounding box center [1212, 594] width 95 height 16
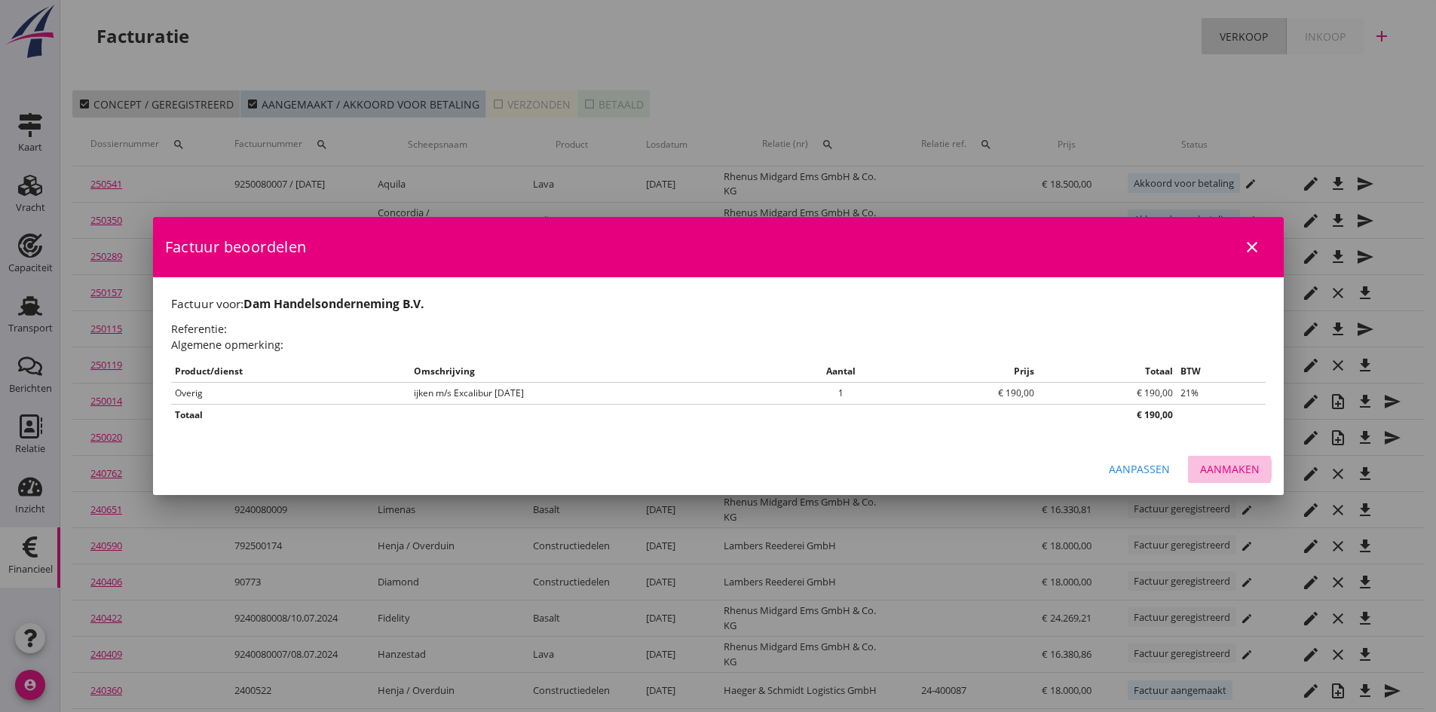
click at [1219, 470] on div "Aanmaken" at bounding box center [1230, 469] width 60 height 16
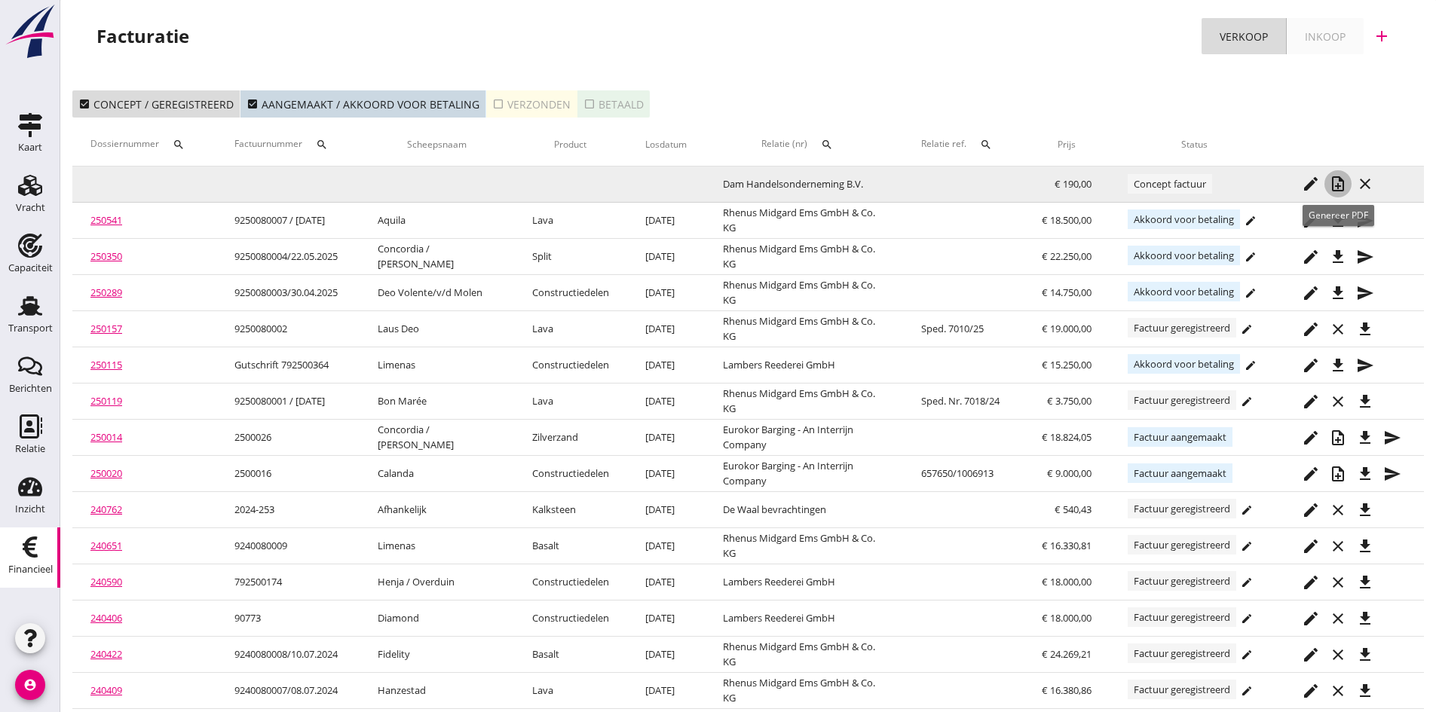
click at [1339, 181] on icon "note_add" at bounding box center [1338, 184] width 18 height 18
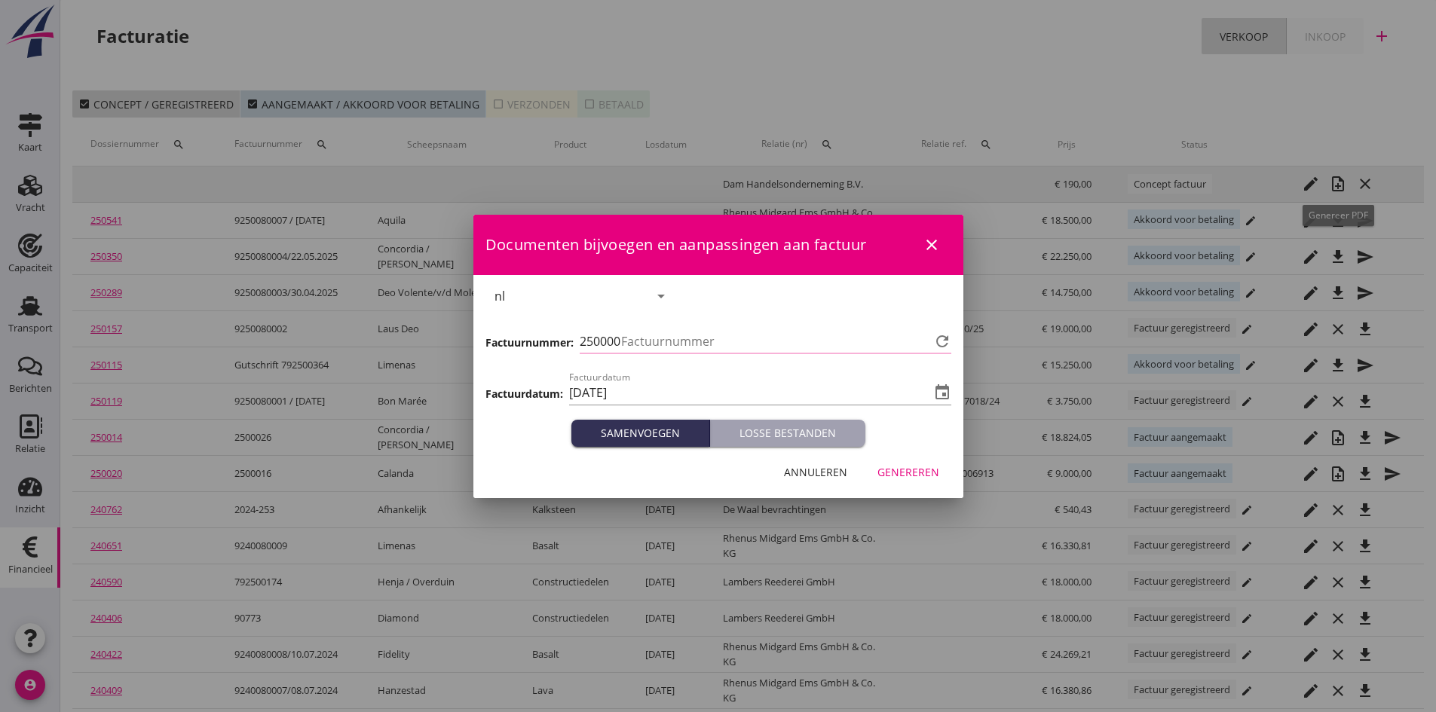
type input "762"
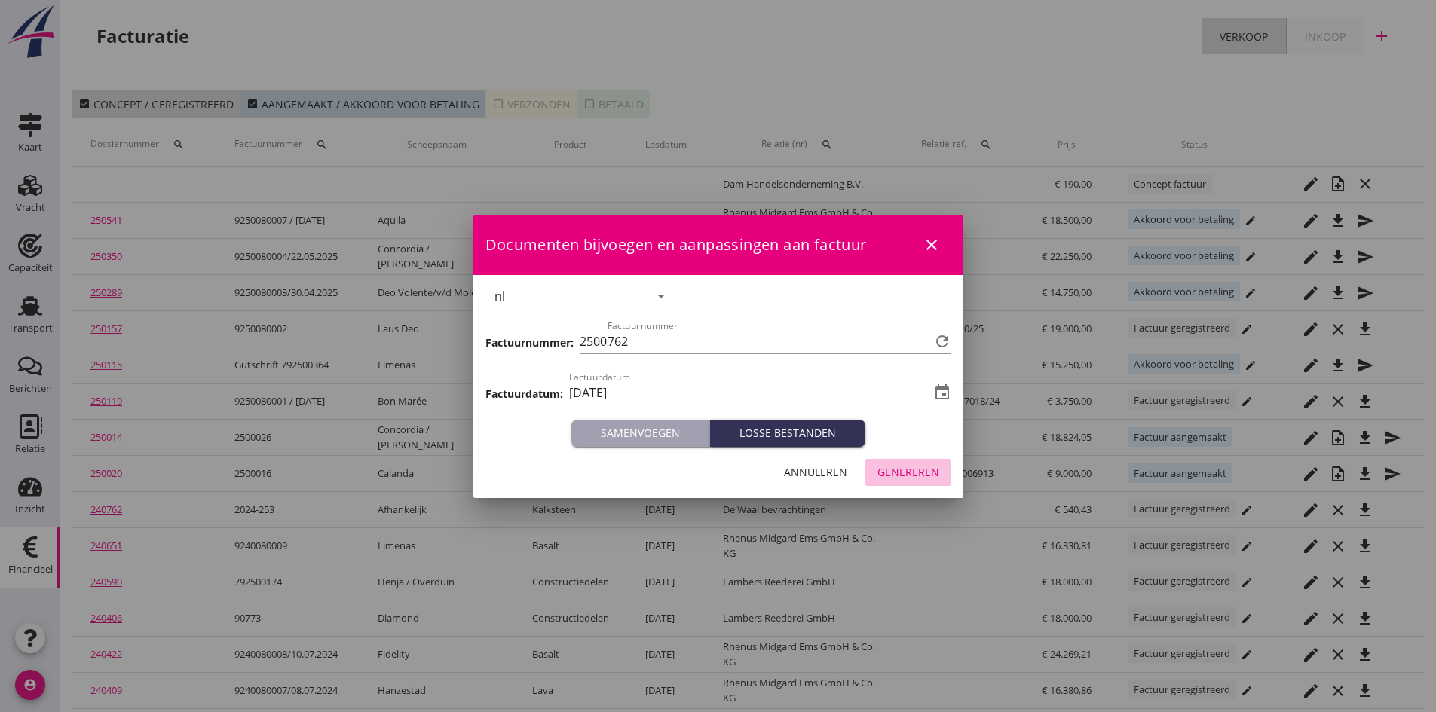
click at [910, 469] on div "Genereren" at bounding box center [908, 472] width 62 height 16
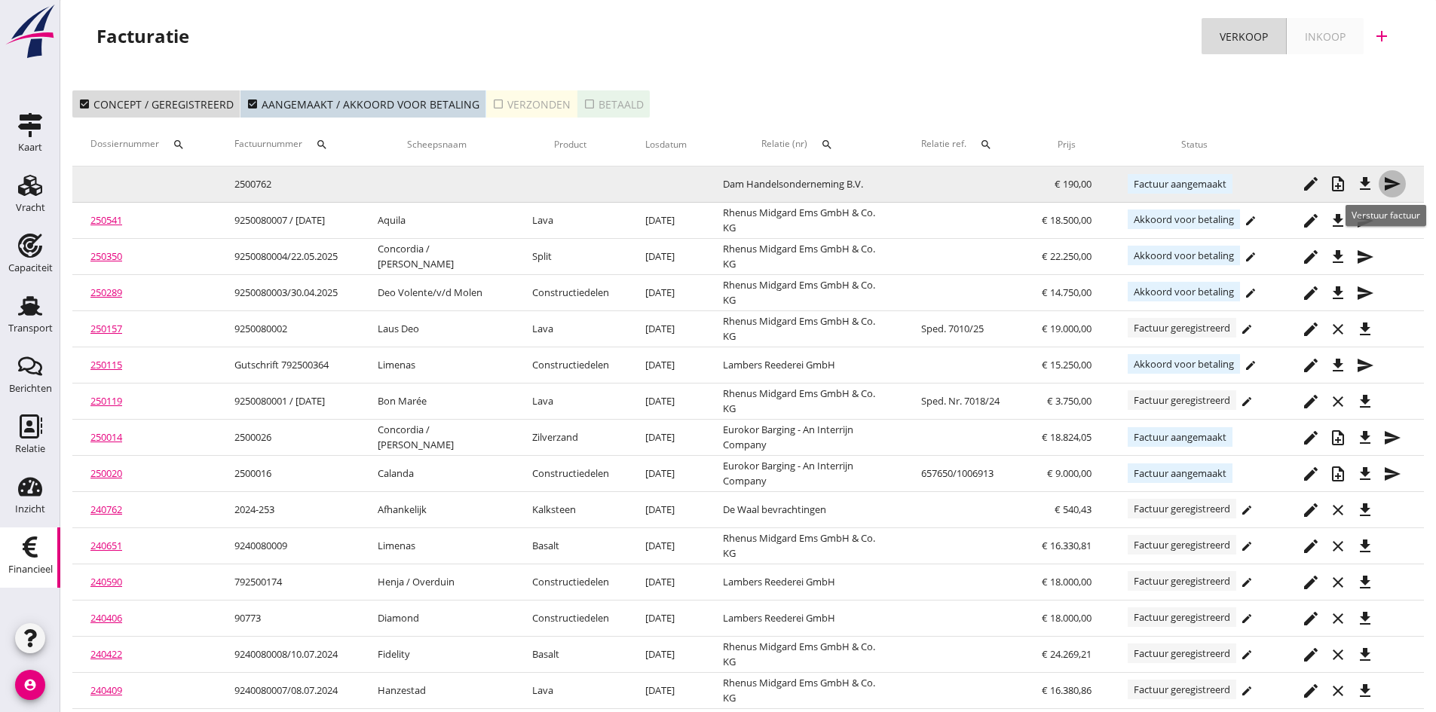
click at [1388, 182] on icon "send" at bounding box center [1392, 184] width 18 height 18
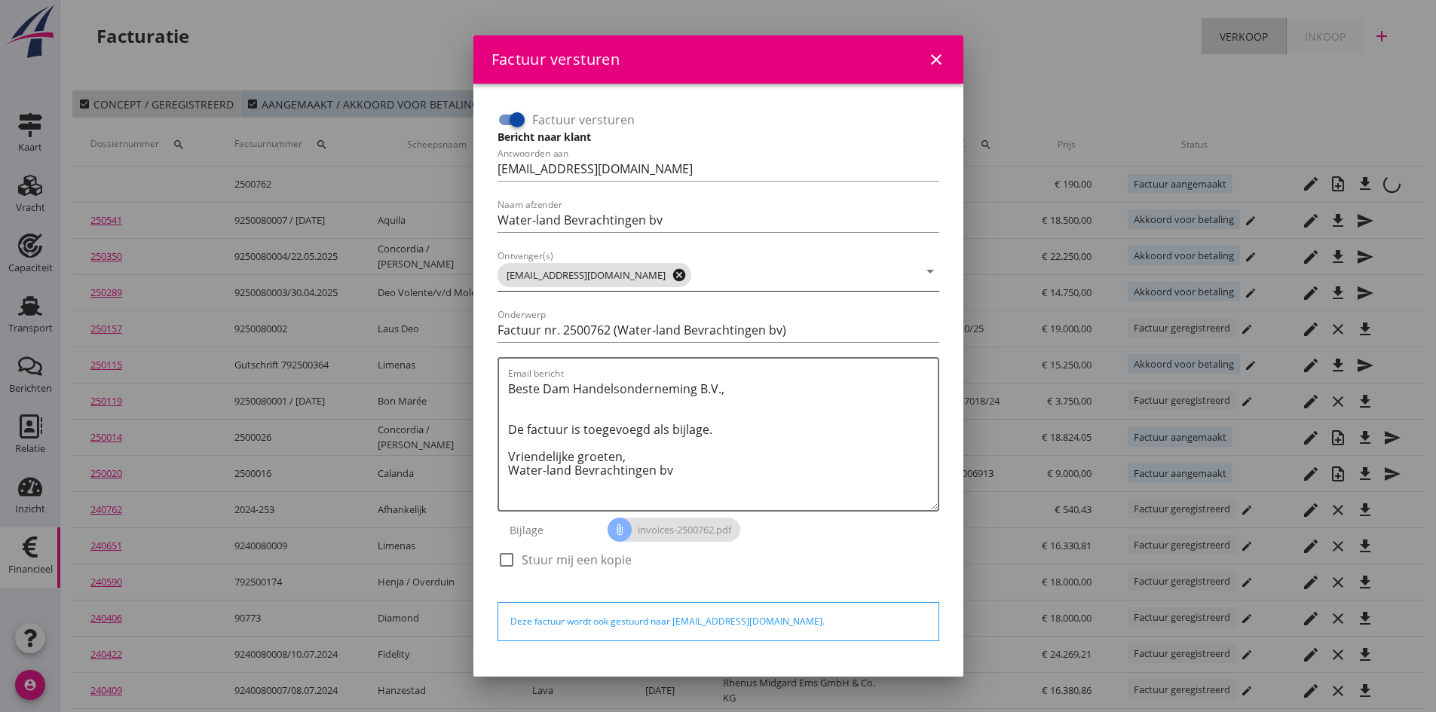
click at [672, 279] on icon "cancel" at bounding box center [679, 275] width 15 height 15
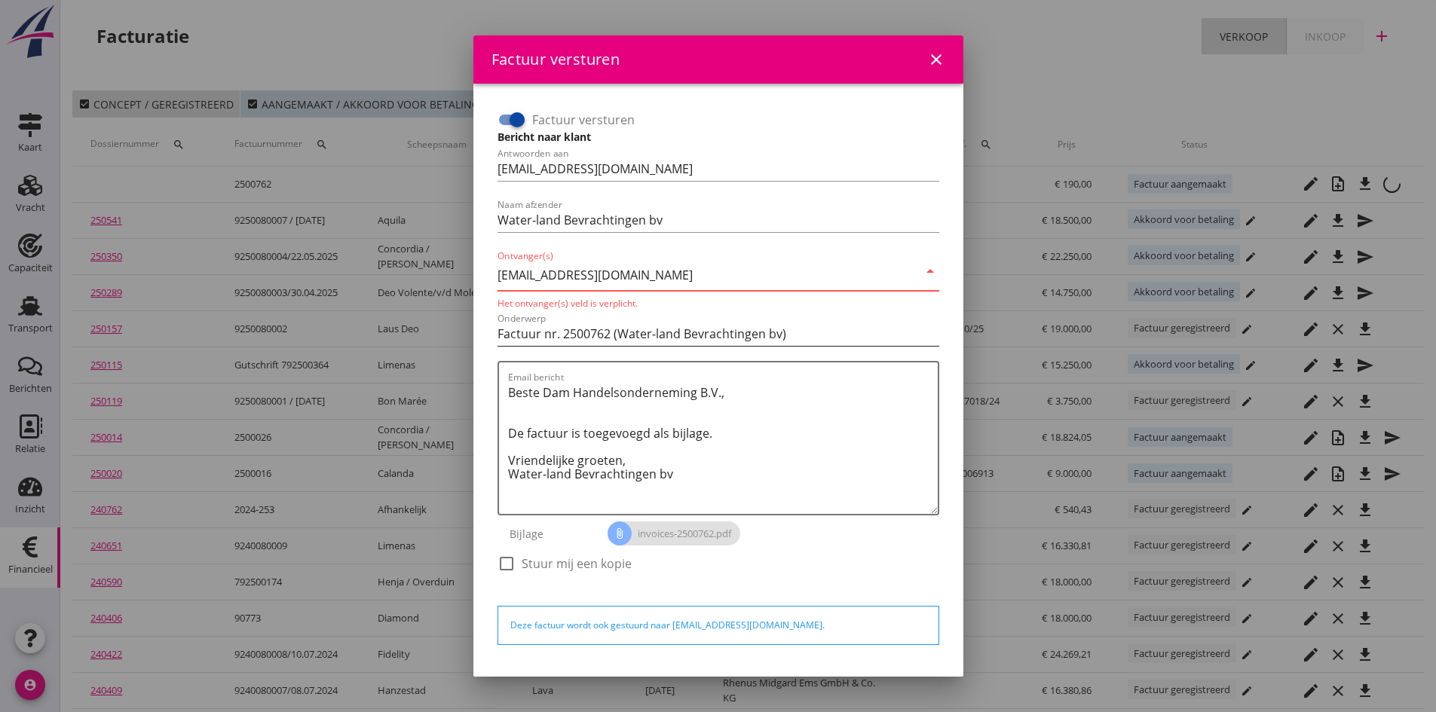
type input "[EMAIL_ADDRESS][DOMAIN_NAME]"
click at [818, 322] on input "Factuur nr. 2500762 (Water-land Bevrachtingen bv)" at bounding box center [719, 334] width 442 height 24
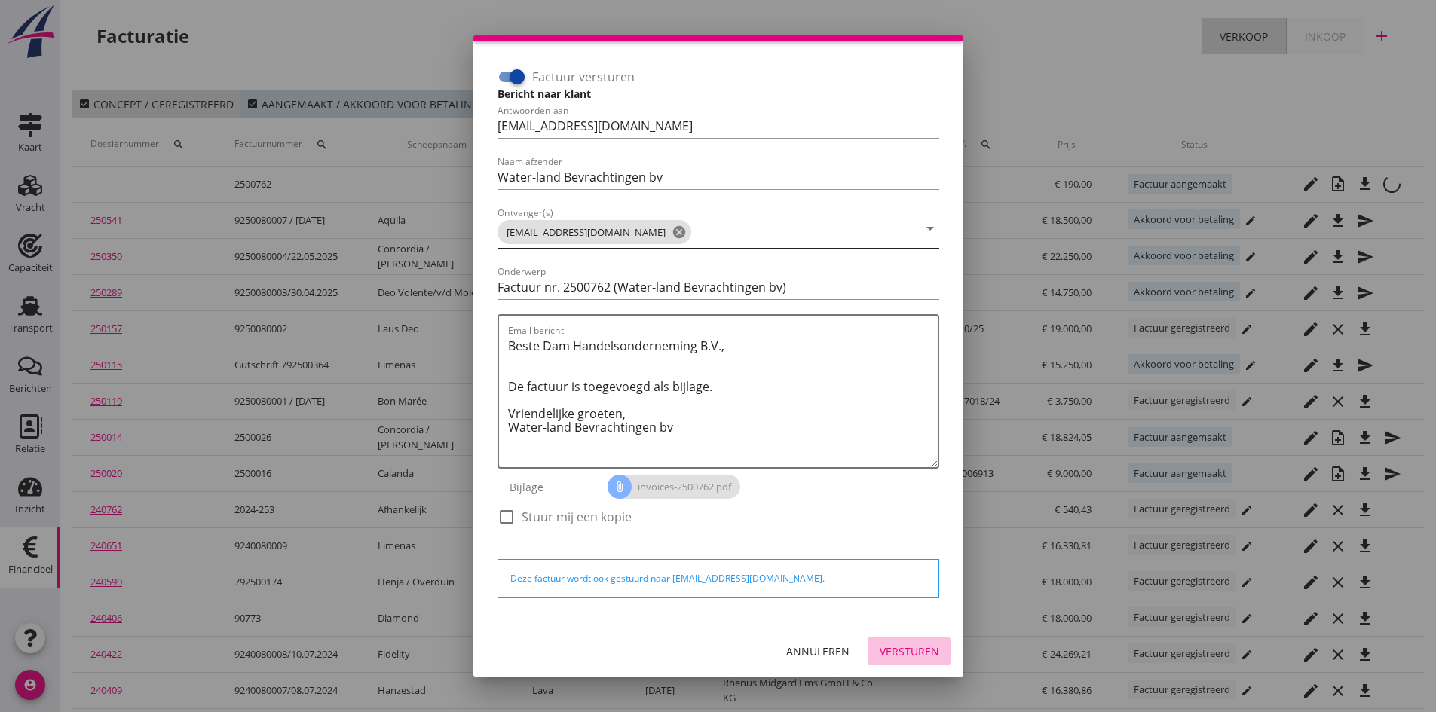
click at [880, 652] on div "Versturen" at bounding box center [910, 652] width 60 height 16
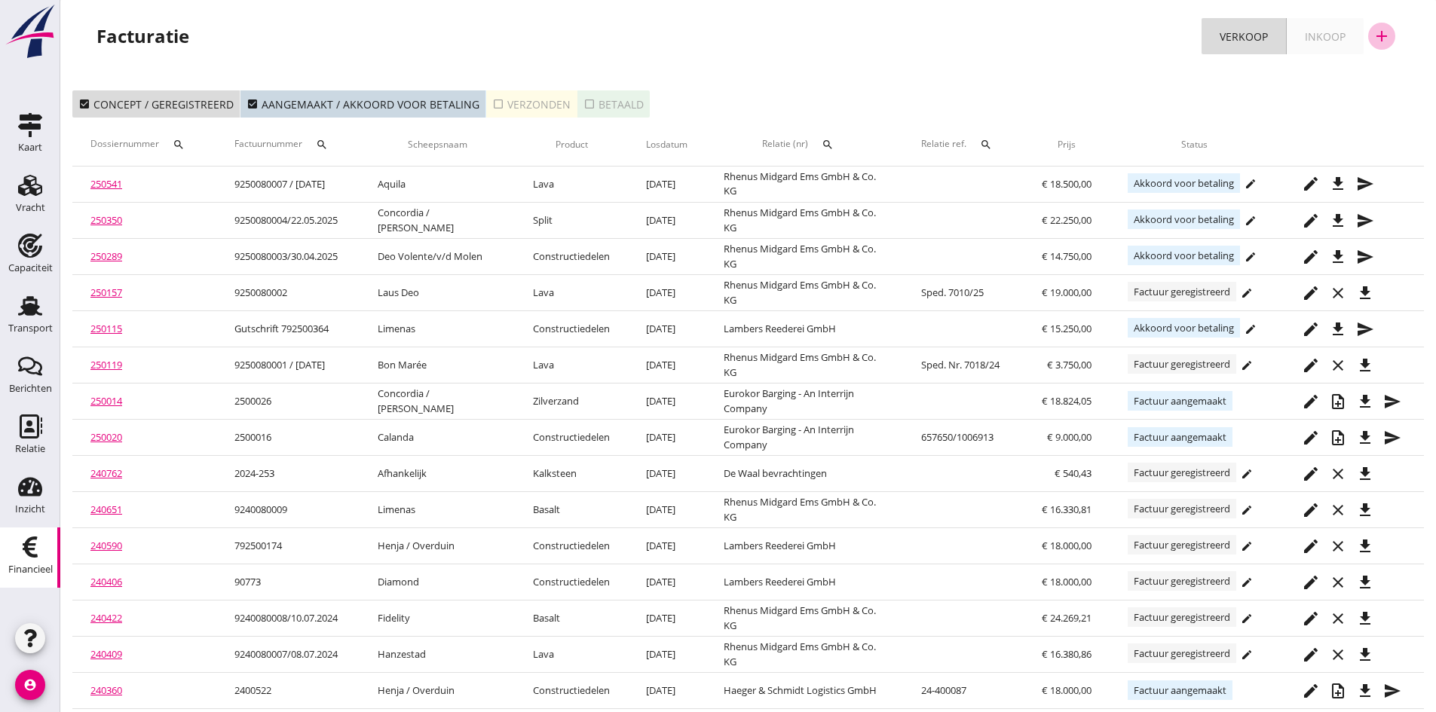
click at [1378, 35] on icon "add" at bounding box center [1382, 36] width 18 height 18
click at [1343, 77] on div "Verkoopfactuur" at bounding box center [1373, 74] width 90 height 18
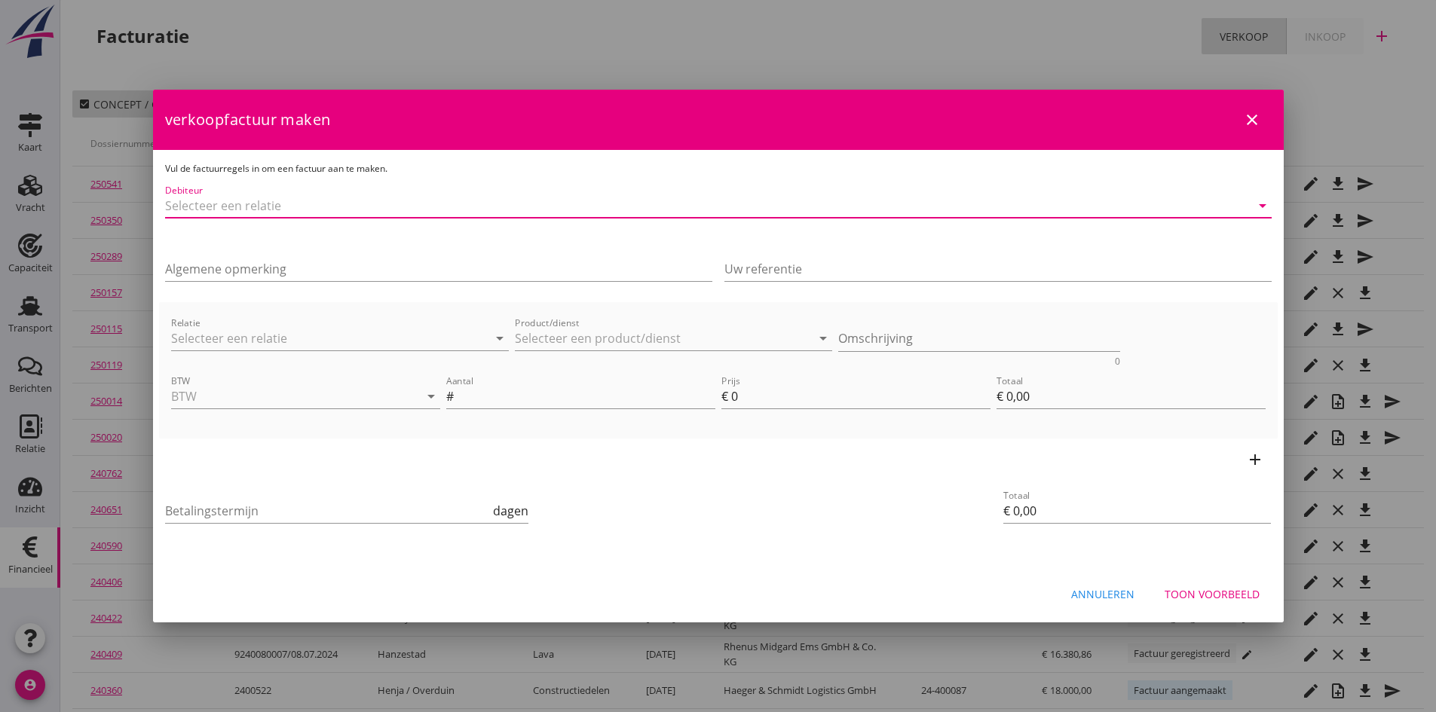
click at [263, 210] on input "Debiteur" at bounding box center [697, 206] width 1064 height 24
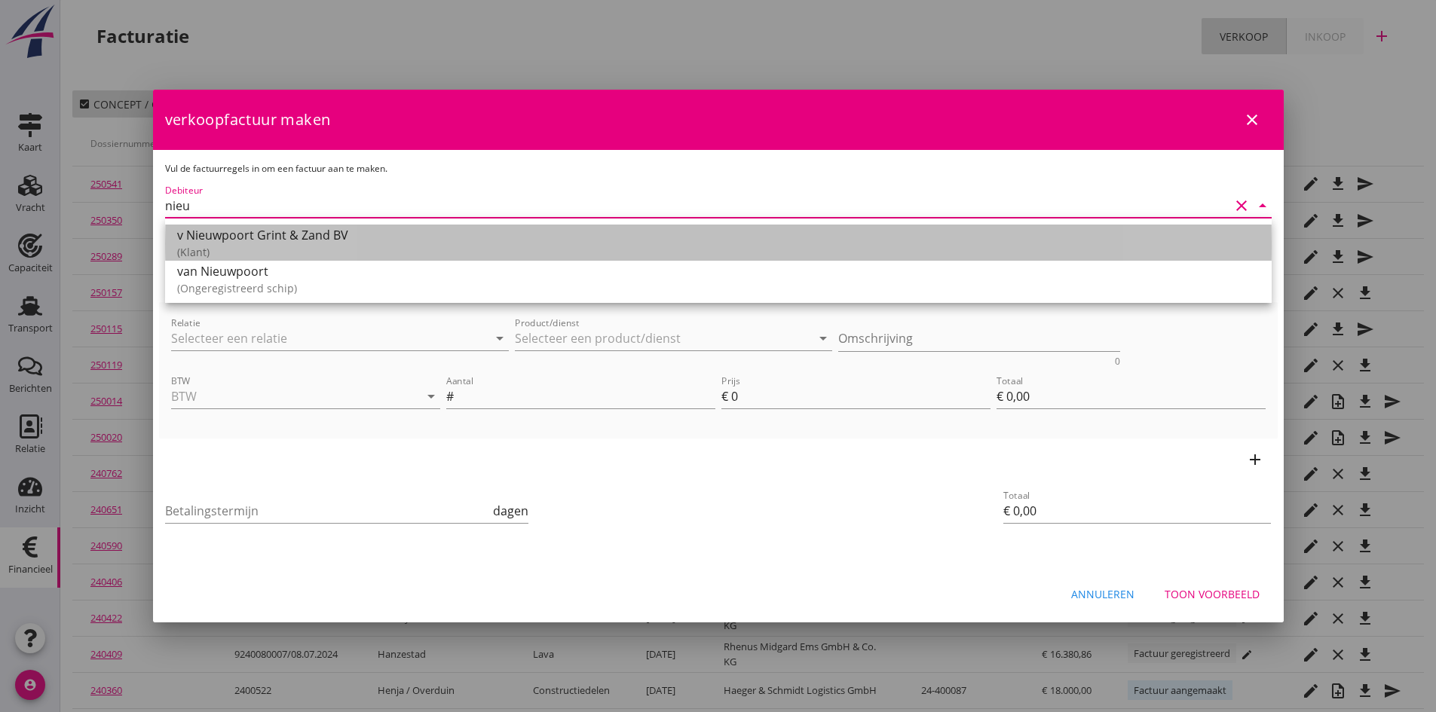
click at [239, 239] on div "v Nieuwpoort Grint & Zand BV" at bounding box center [718, 235] width 1083 height 18
type input "v Nieuwpoort Grint & Zand BV"
type input "14"
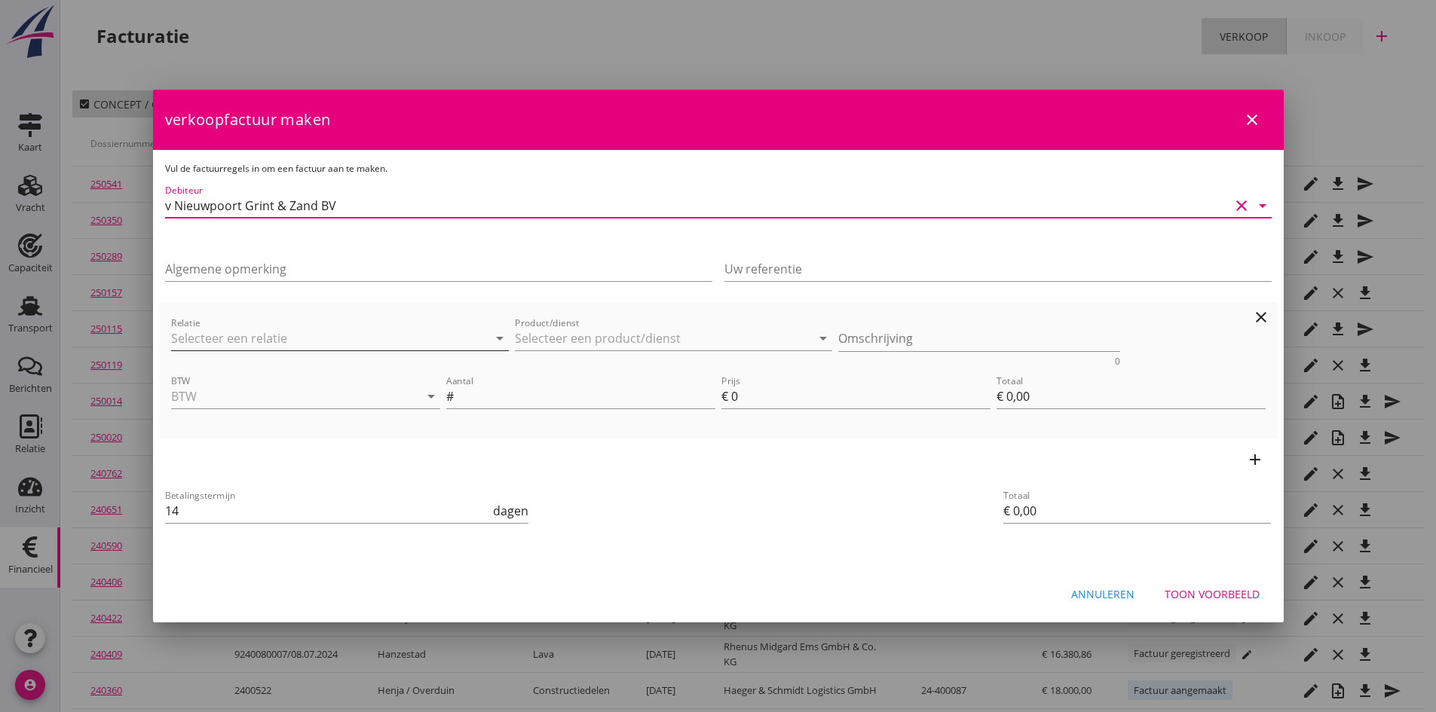
type input "v Nieuwpoort Grint & Zand BV"
click at [227, 331] on input "Relatie" at bounding box center [319, 338] width 296 height 24
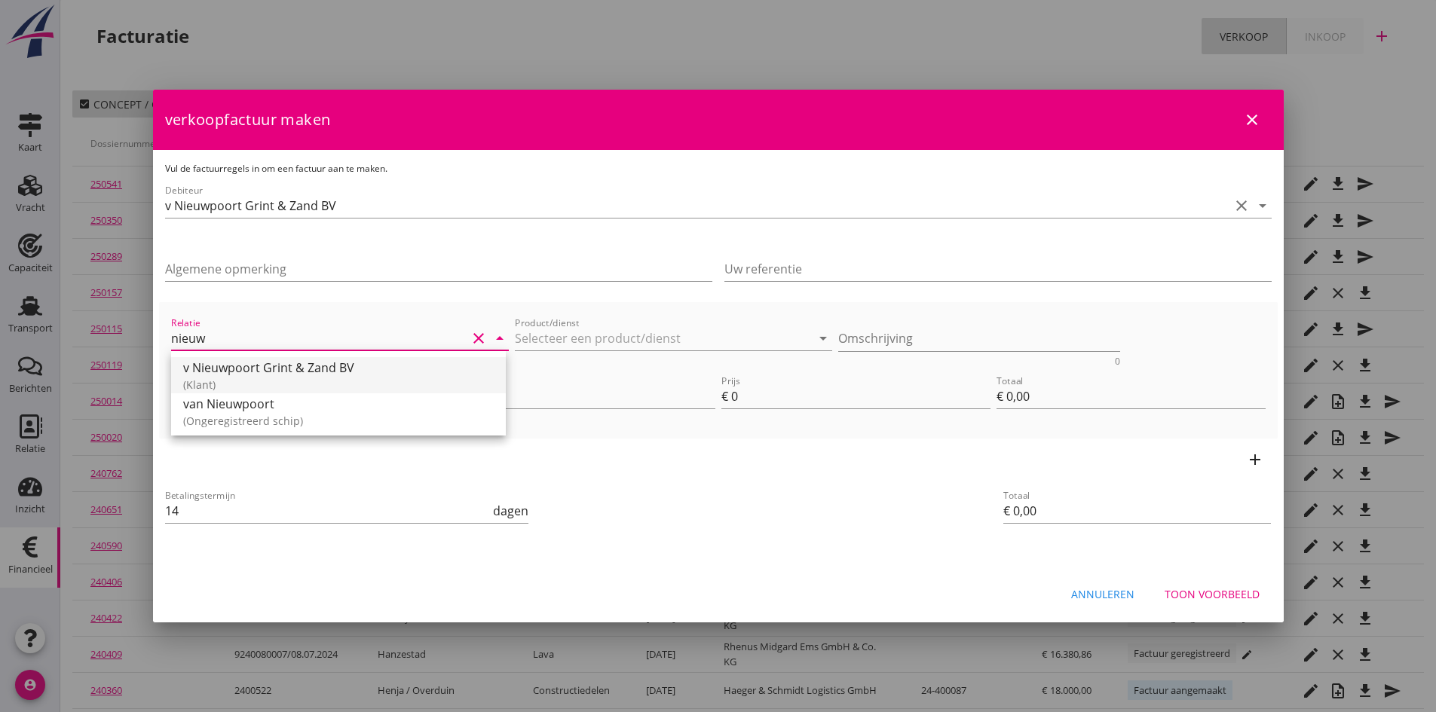
click at [217, 374] on div "v Nieuwpoort Grint & Zand BV" at bounding box center [338, 368] width 311 height 18
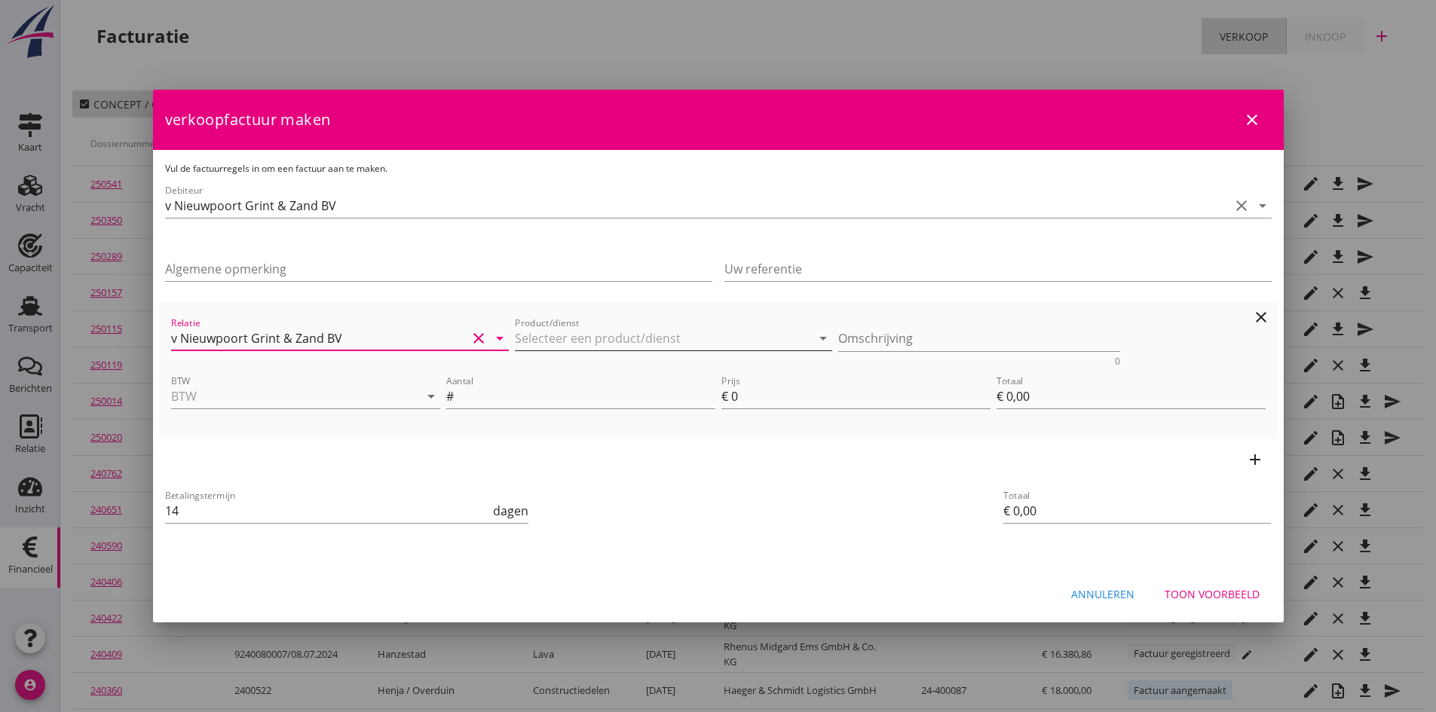
type input "v Nieuwpoort Grint & Zand BV"
click at [544, 338] on input "Product/dienst" at bounding box center [663, 338] width 296 height 24
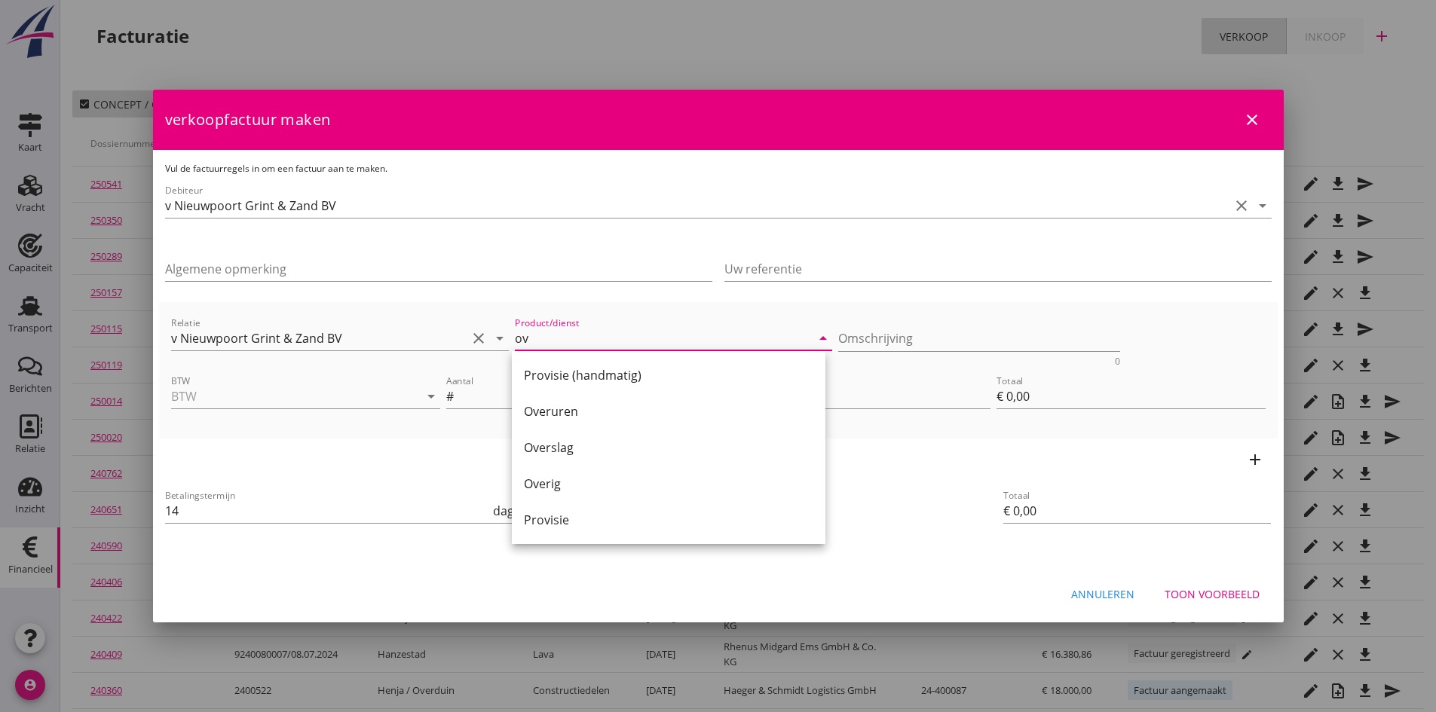
drag, startPoint x: 553, startPoint y: 480, endPoint x: 580, endPoint y: 469, distance: 30.1
click at [559, 479] on div "Overig" at bounding box center [668, 484] width 289 height 18
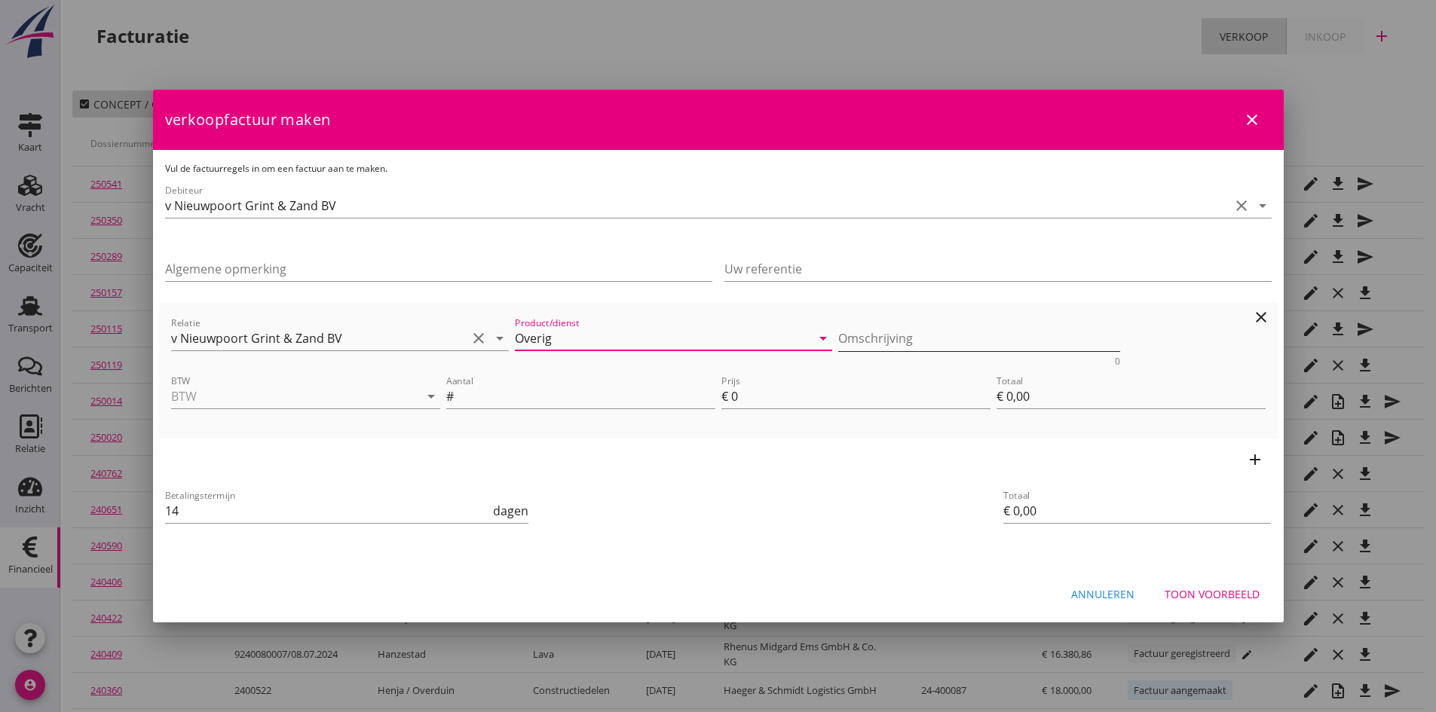
type input "Overig"
click at [855, 339] on textarea "Omschrijving" at bounding box center [979, 338] width 282 height 25
type textarea "ijken m/s [PERSON_NAME] [DATE]"
click at [265, 395] on input "BTW" at bounding box center [284, 396] width 227 height 24
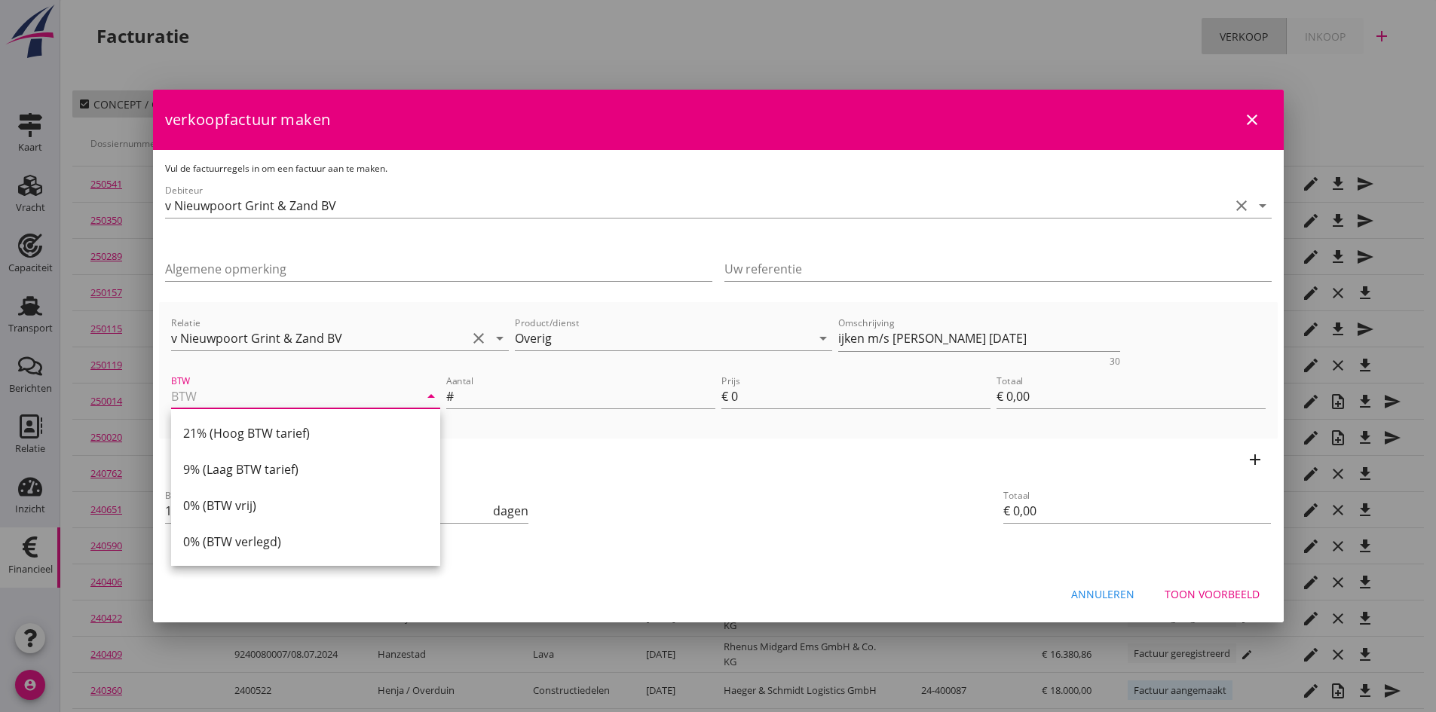
drag, startPoint x: 271, startPoint y: 430, endPoint x: 290, endPoint y: 425, distance: 20.3
click at [274, 430] on div "21% (Hoog BTW tarief)" at bounding box center [305, 433] width 245 height 18
type input "21% (Hoog BTW tarief)"
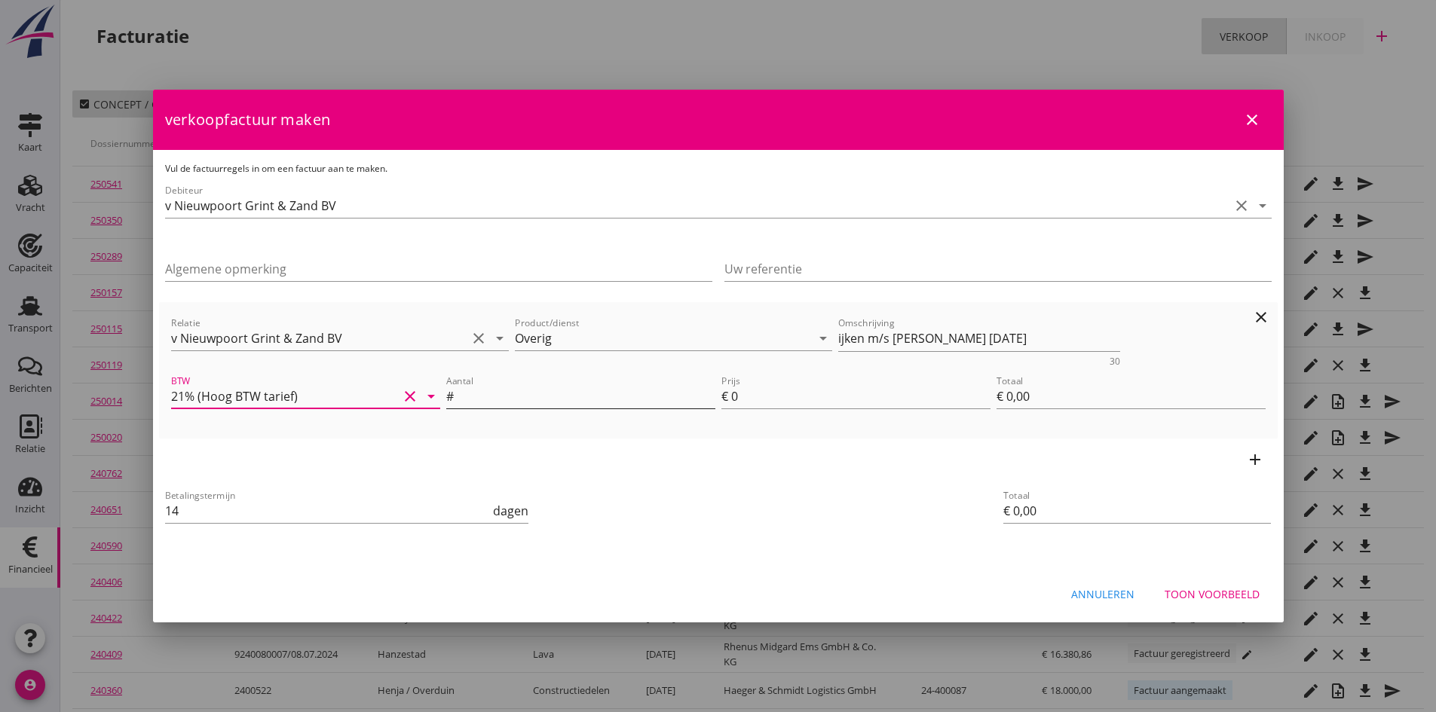
click at [480, 394] on input "Aantal" at bounding box center [586, 396] width 259 height 24
type input "1"
type input "€ 1,00"
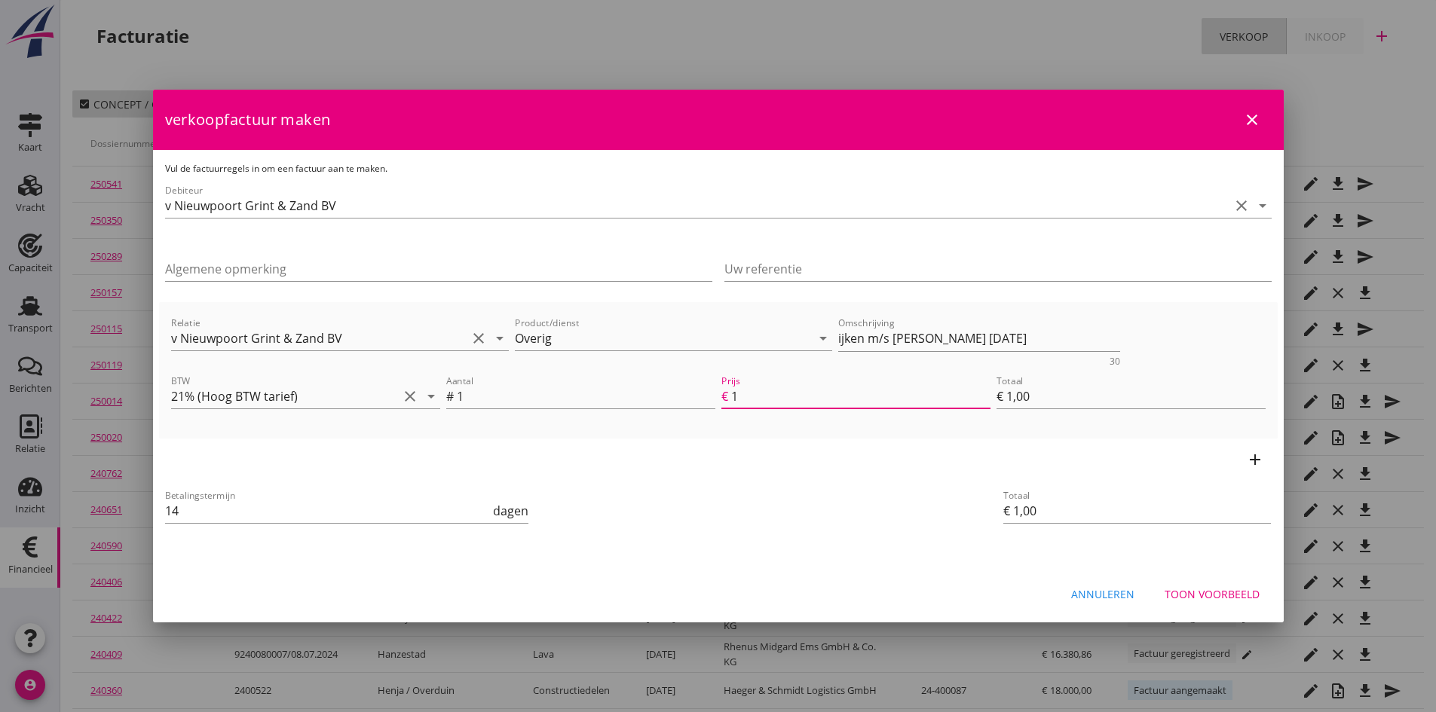
type input "19"
type input "€ 19,00"
type input "190"
type input "€ 190,00"
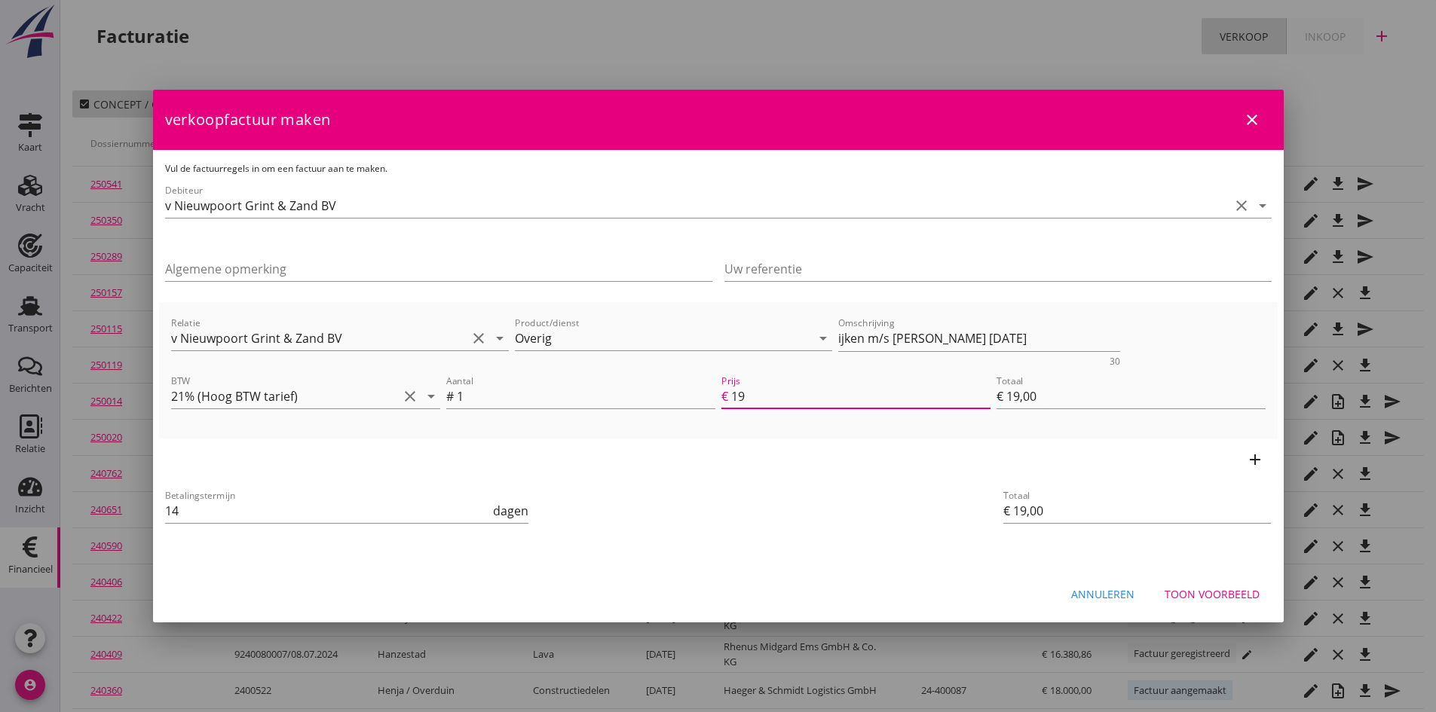
type input "€ 190,00"
type input "190"
click at [1232, 590] on div "Toon voorbeeld" at bounding box center [1212, 594] width 95 height 16
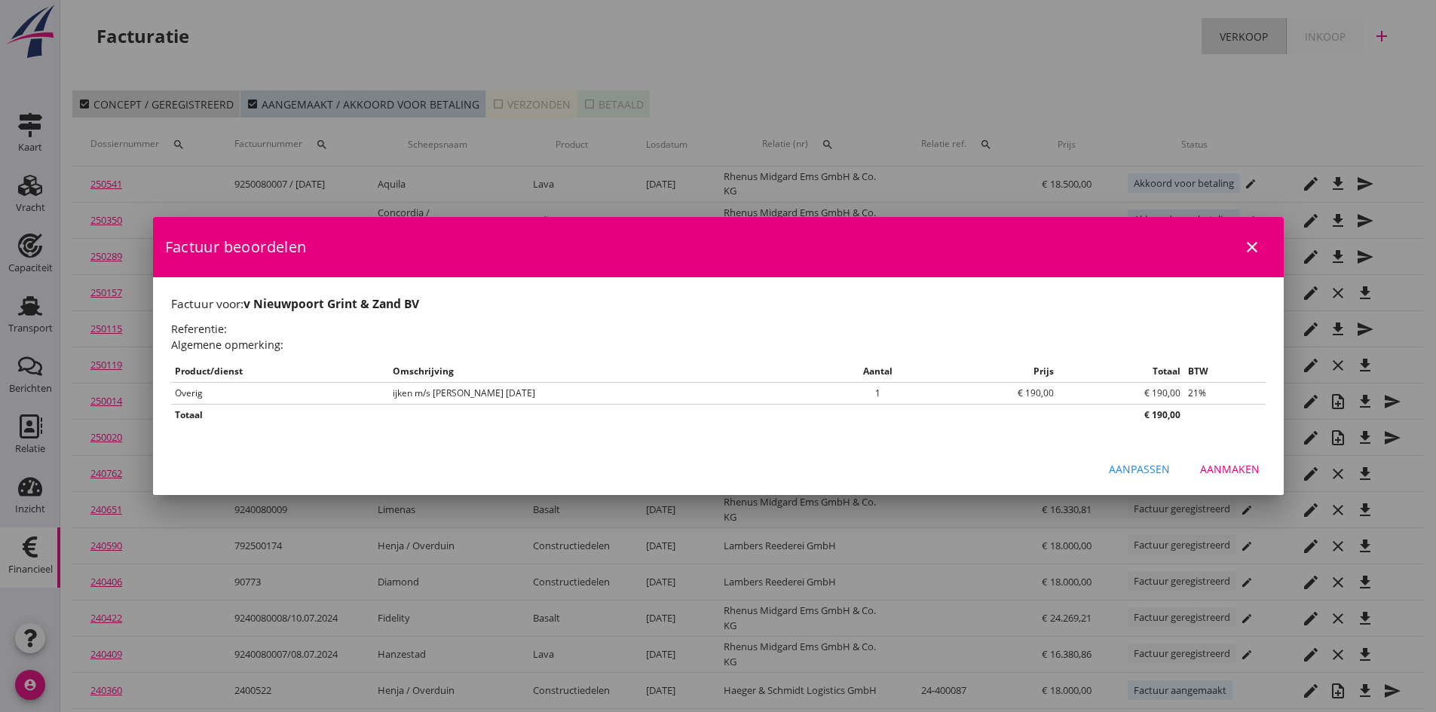
click at [1209, 470] on div "Aanmaken" at bounding box center [1230, 469] width 60 height 16
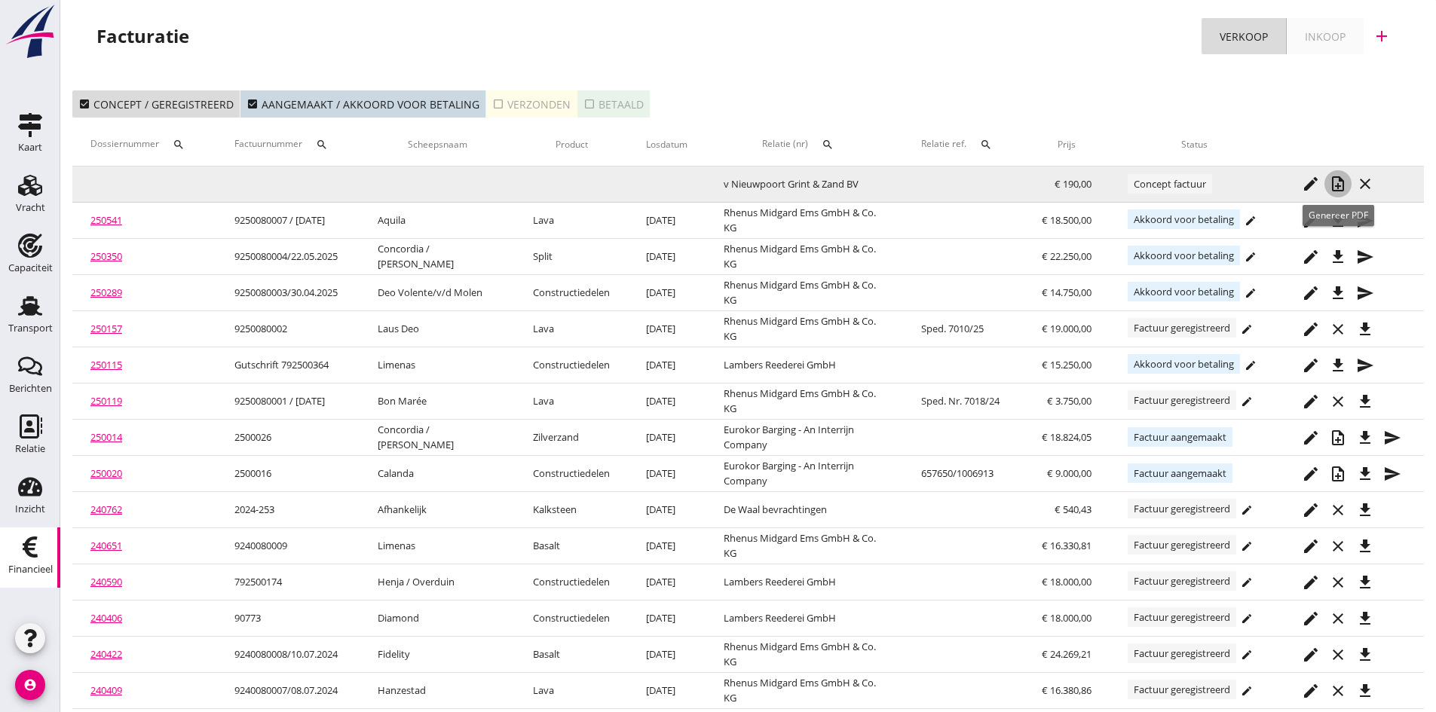
click at [1338, 181] on icon "note_add" at bounding box center [1338, 184] width 18 height 18
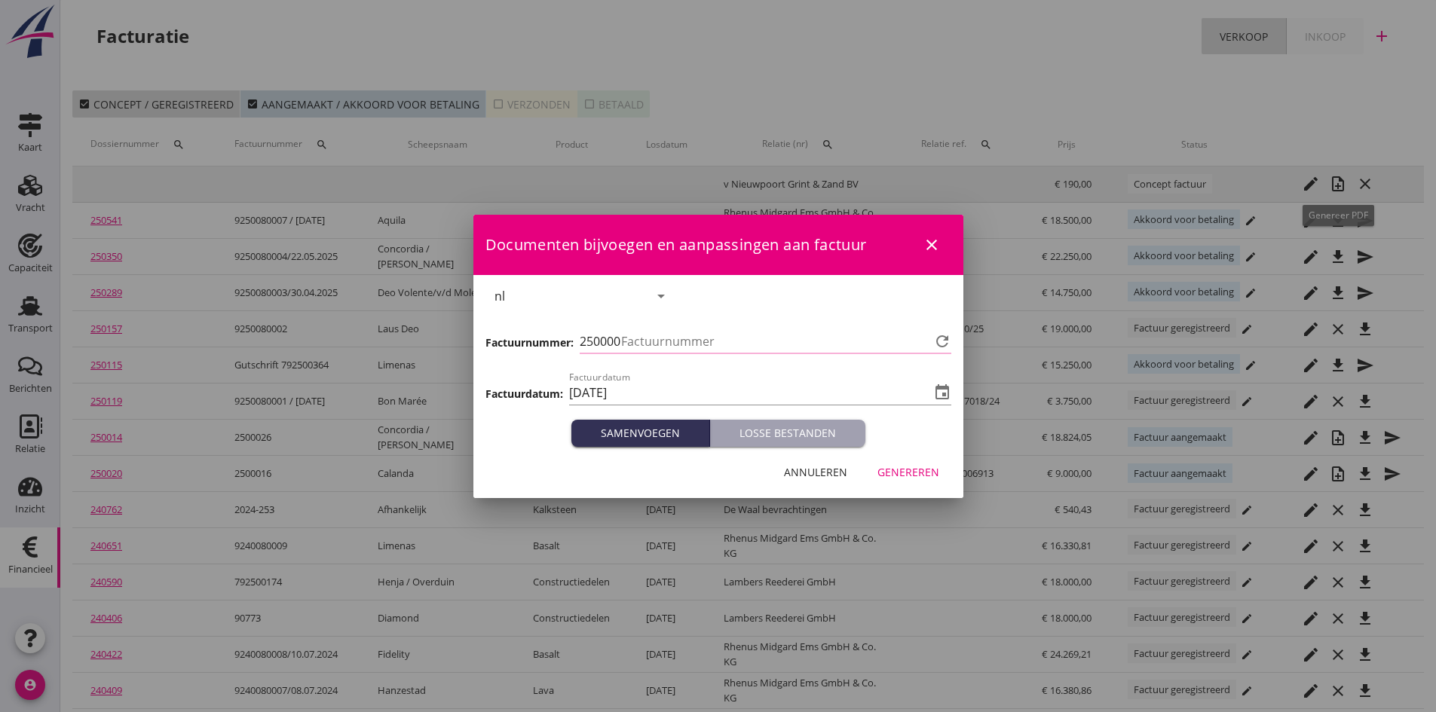
type input "763"
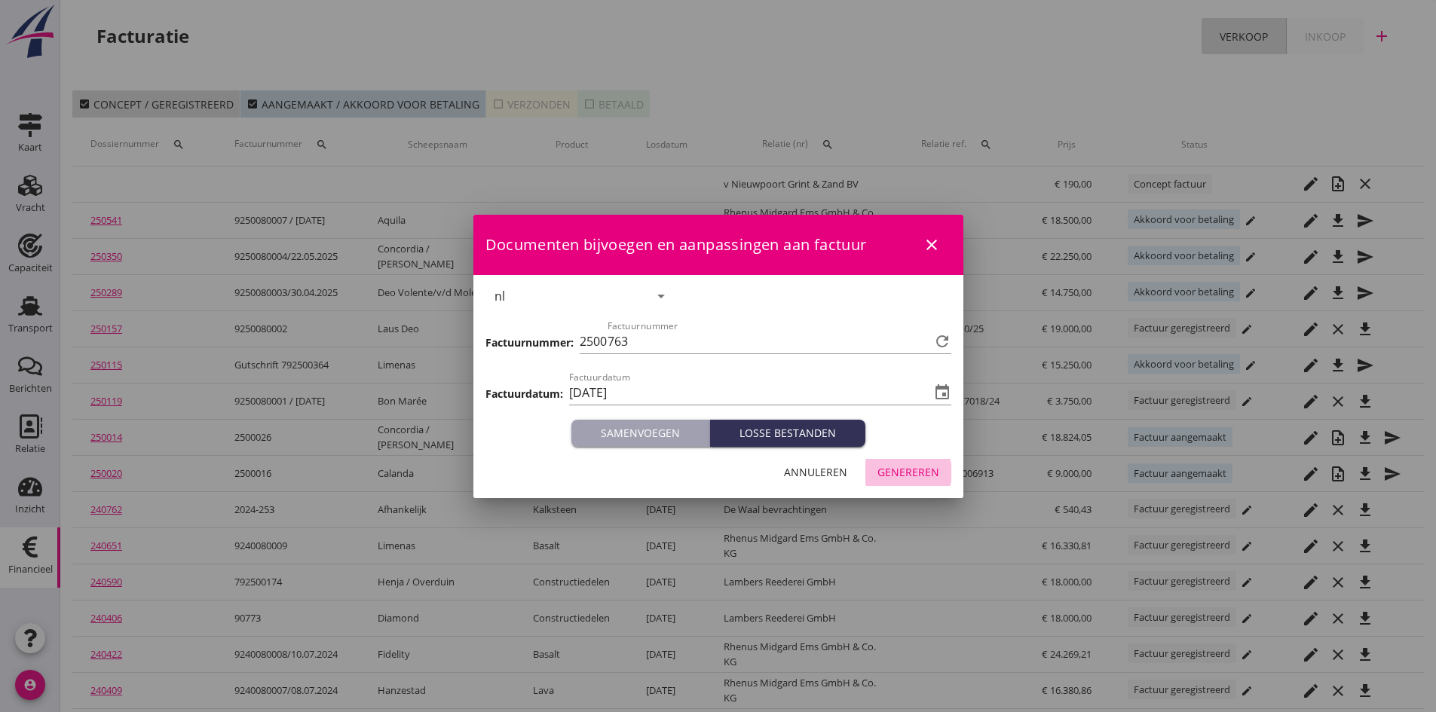
click at [907, 470] on div "Genereren" at bounding box center [908, 472] width 62 height 16
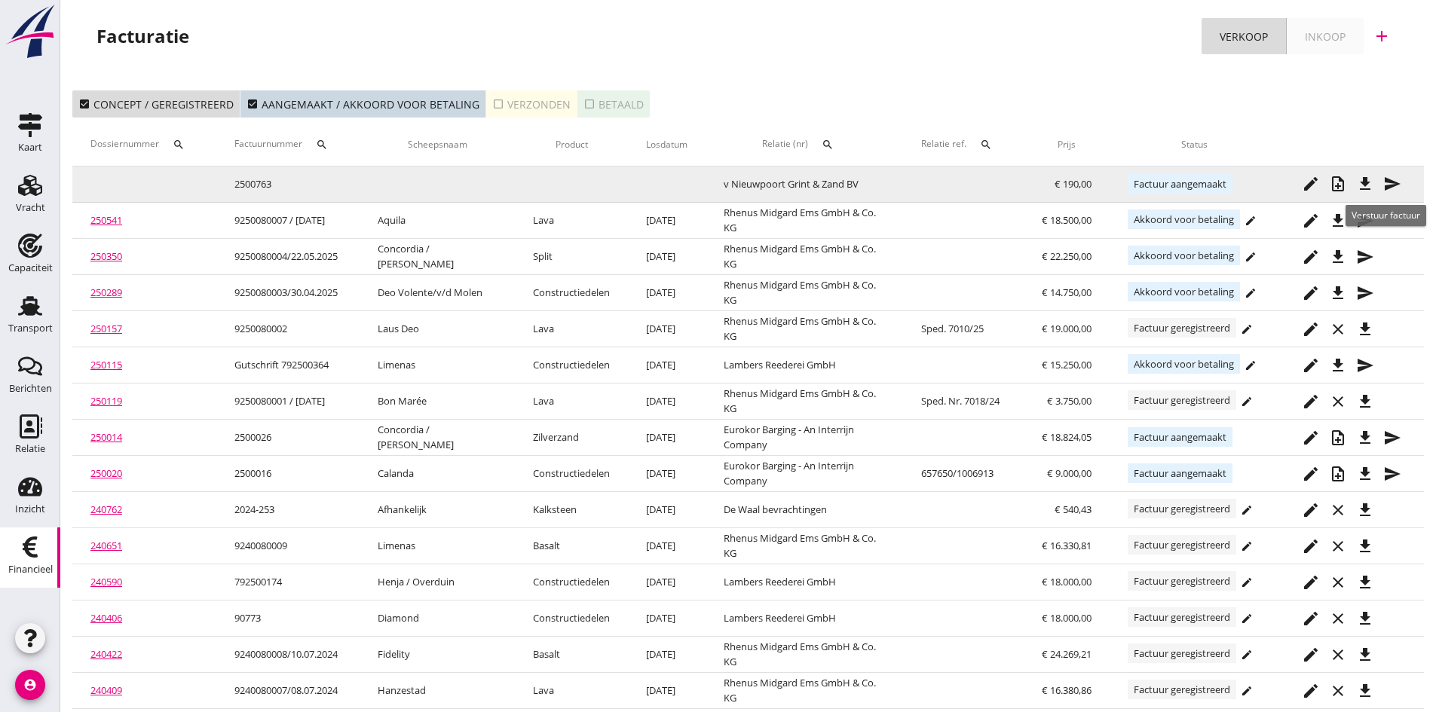
click at [1388, 179] on icon "send" at bounding box center [1392, 184] width 18 height 18
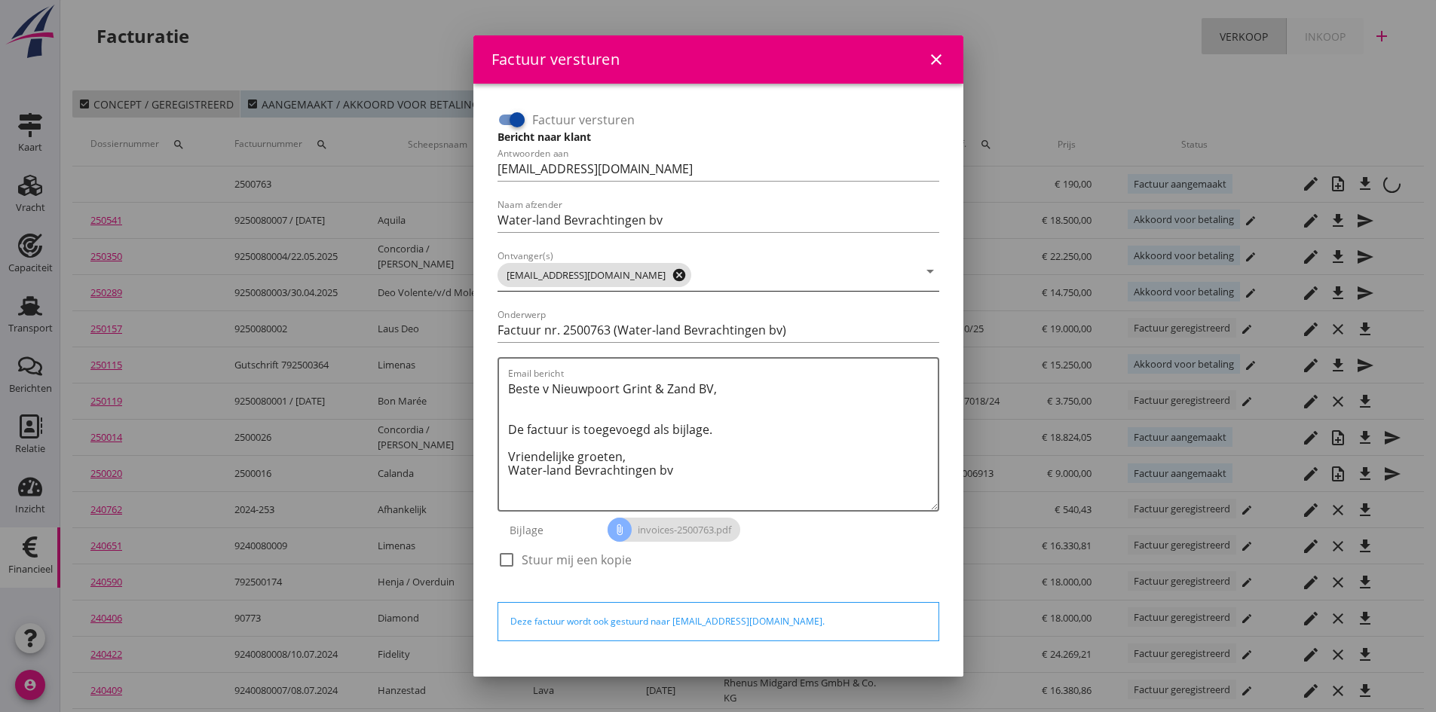
click at [687, 276] on icon "cancel" at bounding box center [679, 275] width 15 height 15
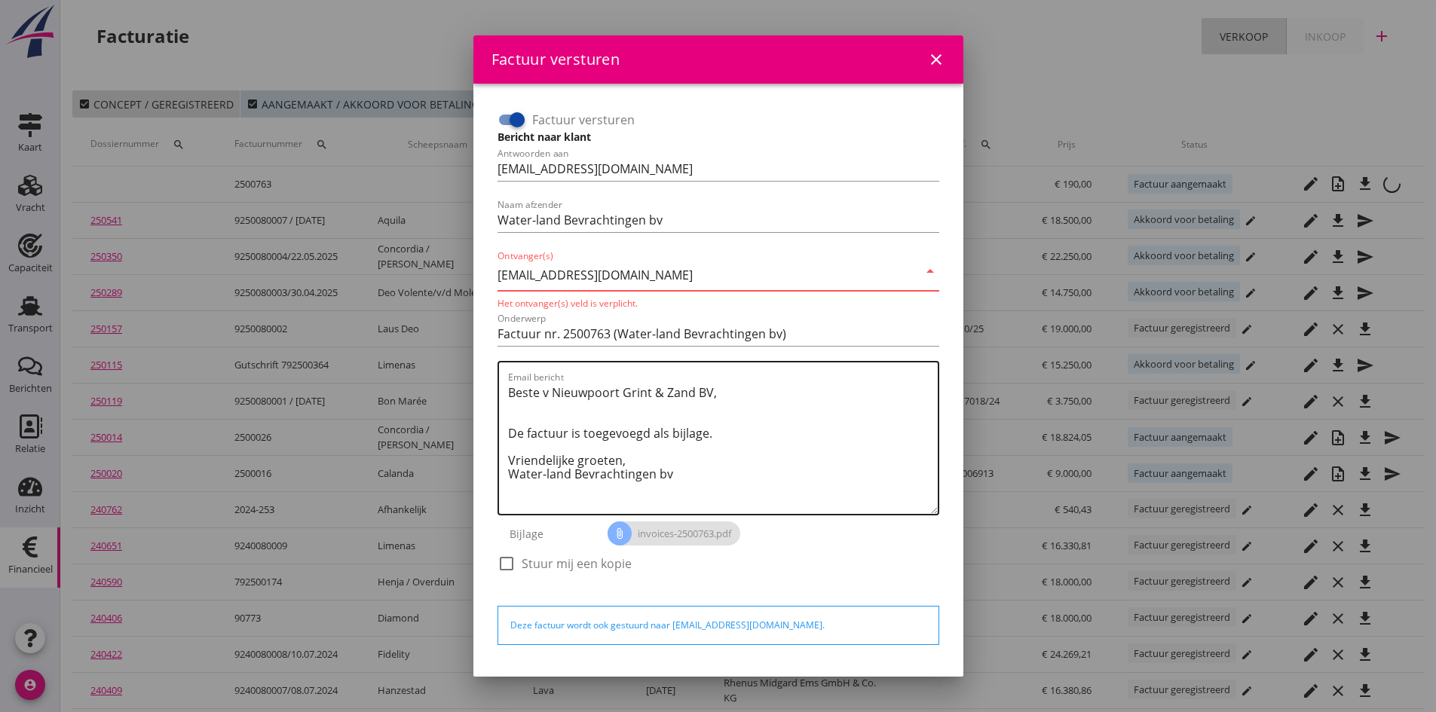
type input "[EMAIL_ADDRESS][DOMAIN_NAME]"
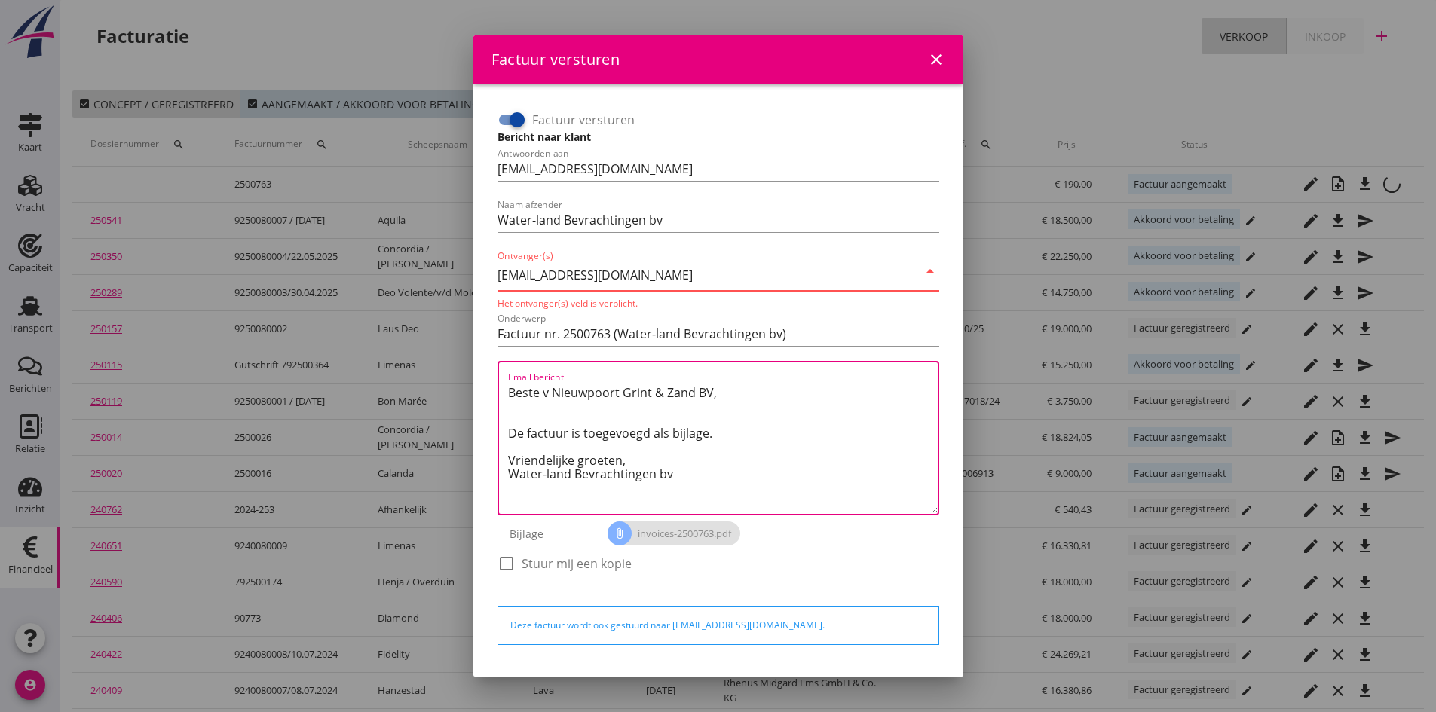
click at [825, 417] on textarea "Beste v Nieuwpoort Grint & Zand BV, De factuur is toegevoegd als bijlage. Vrien…" at bounding box center [723, 447] width 430 height 133
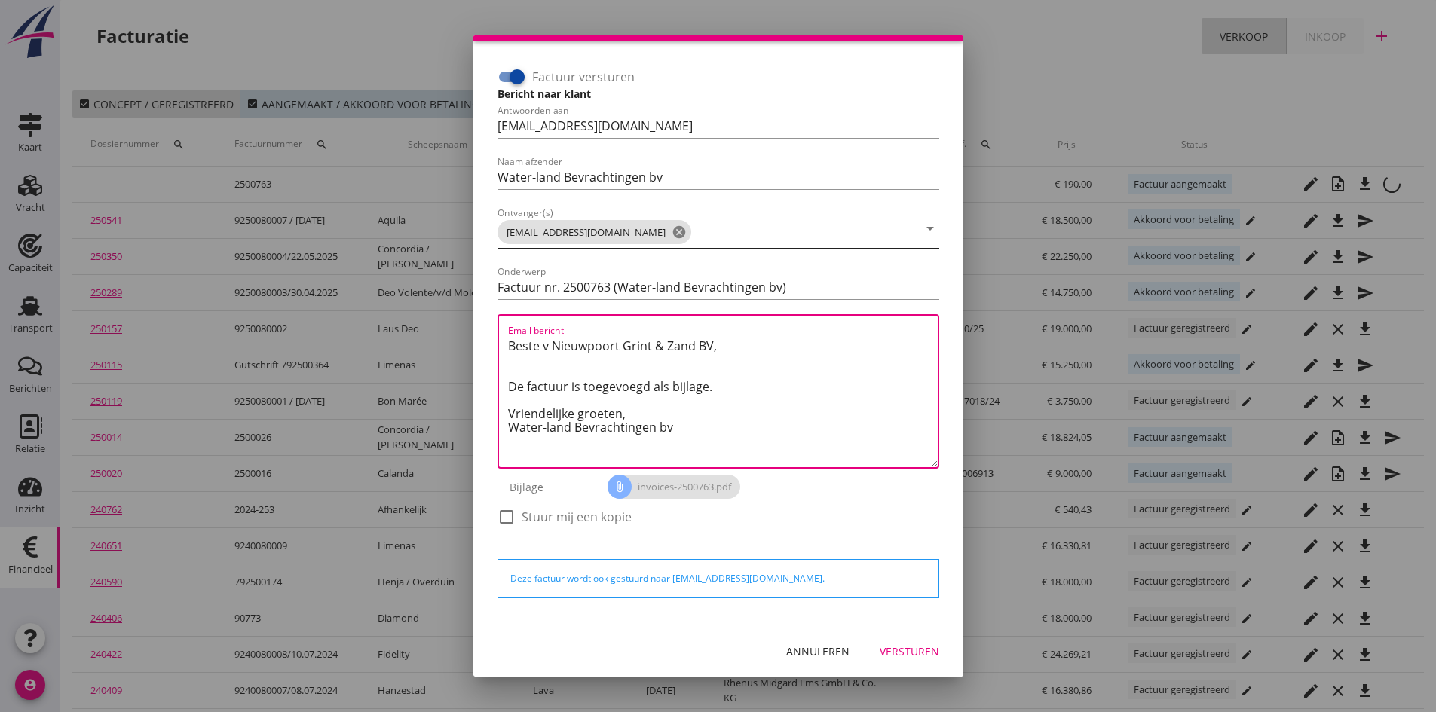
click at [885, 648] on div "Versturen" at bounding box center [910, 652] width 60 height 16
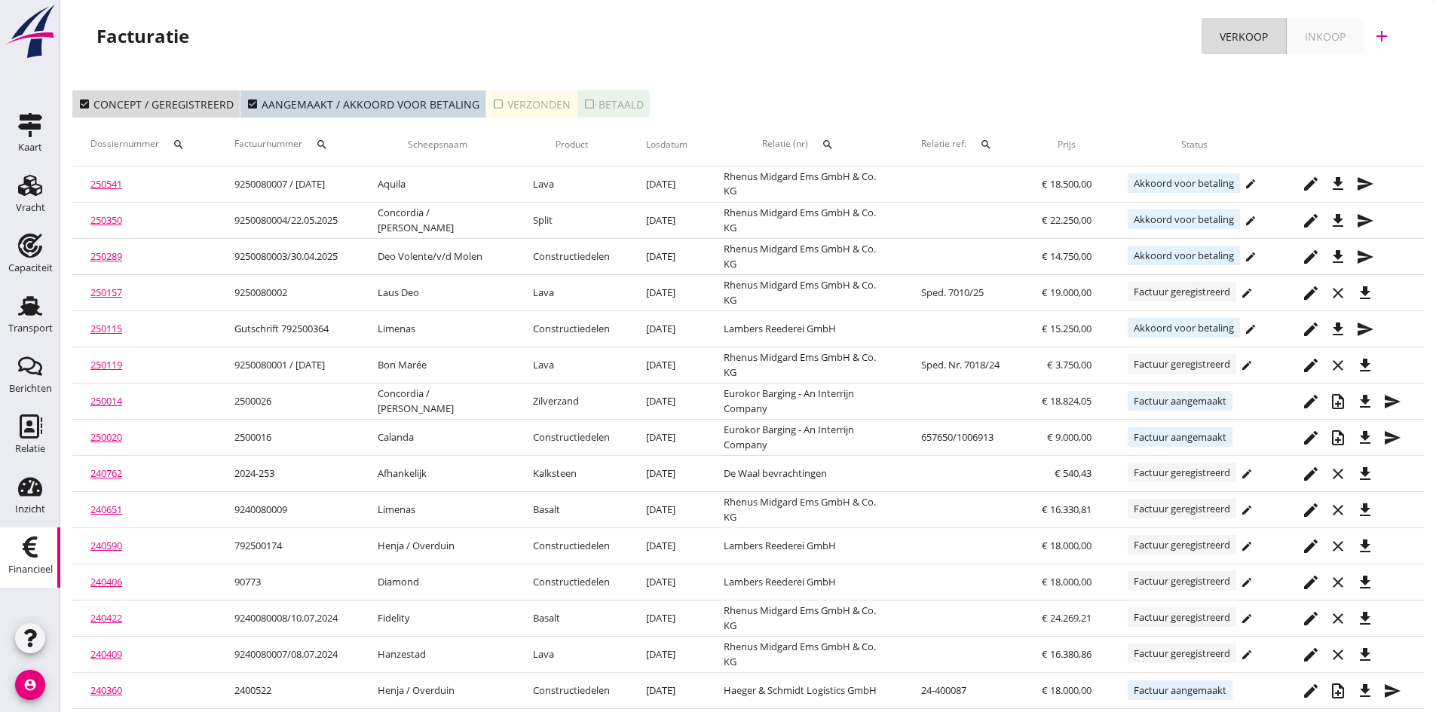
click at [537, 104] on div "check_box_outline_blank Verzonden" at bounding box center [531, 104] width 78 height 16
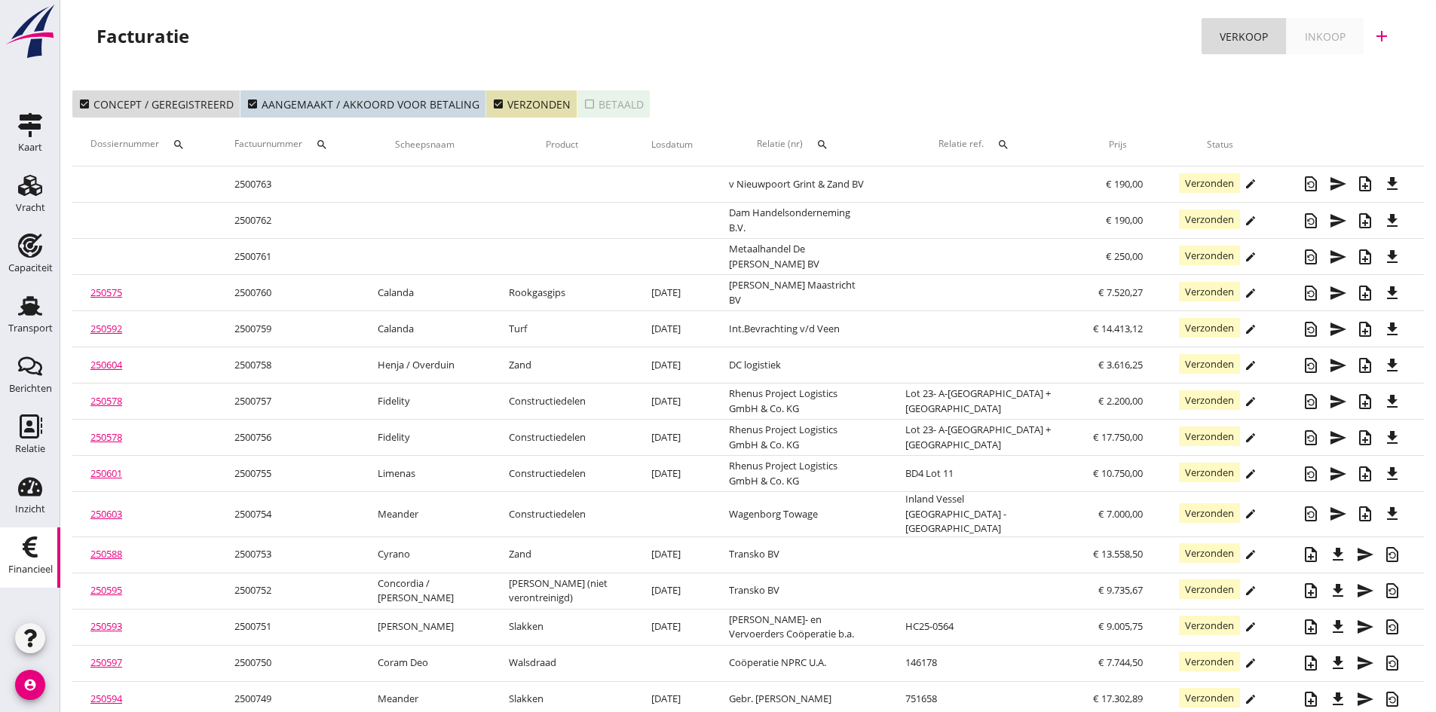
click at [1384, 38] on icon "add" at bounding box center [1382, 36] width 18 height 18
click at [1352, 69] on div "Verkoopfactuur" at bounding box center [1373, 74] width 90 height 18
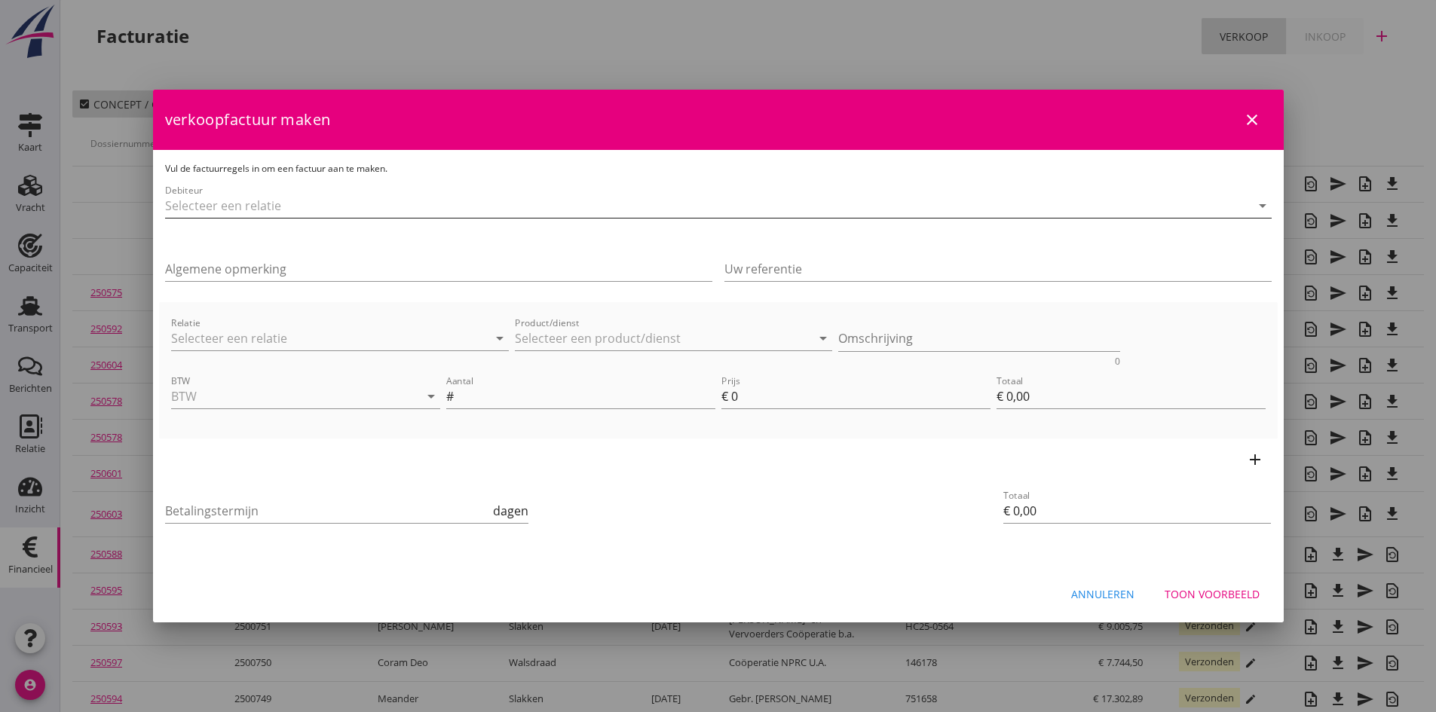
click at [320, 210] on input "Debiteur" at bounding box center [697, 206] width 1064 height 24
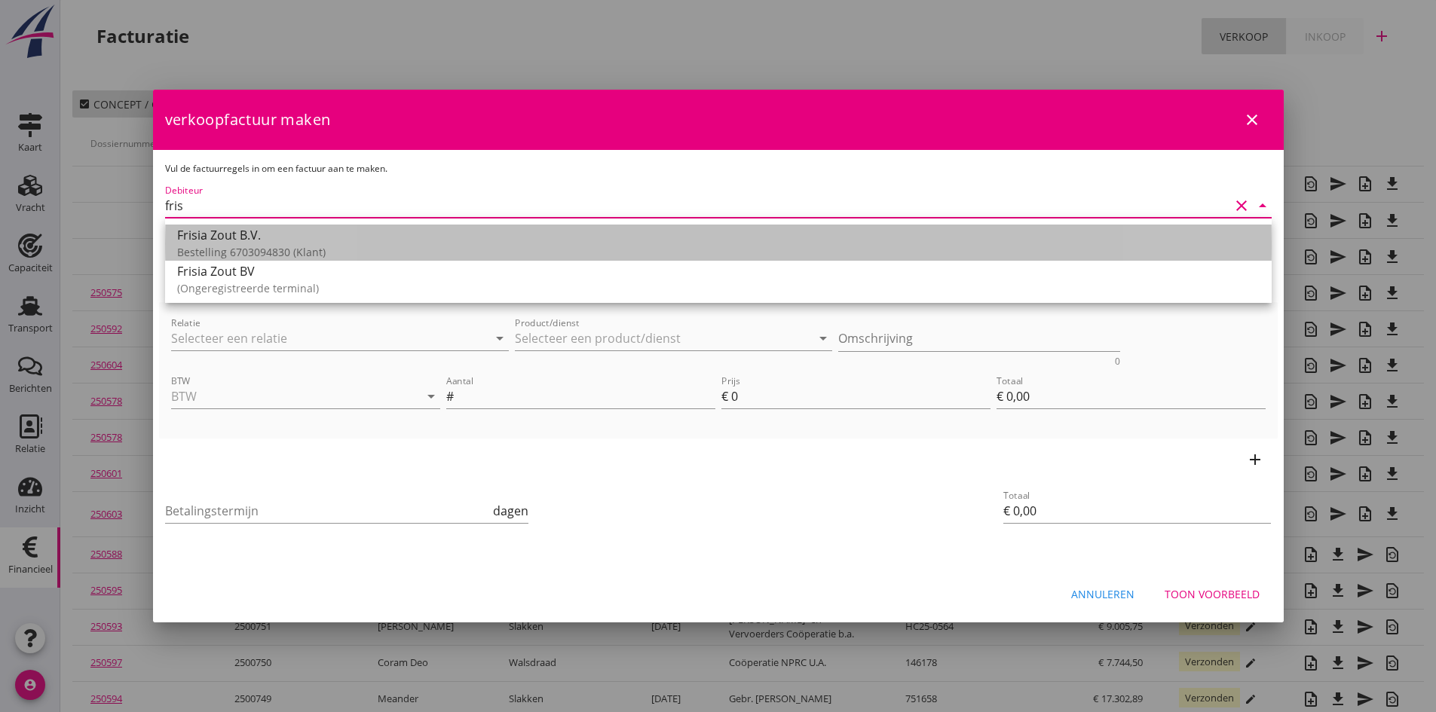
click at [241, 239] on div "Frisia Zout B.V." at bounding box center [718, 235] width 1083 height 18
type input "Frisia Zout B.V. (Bestelling 6703094830)"
type input "14"
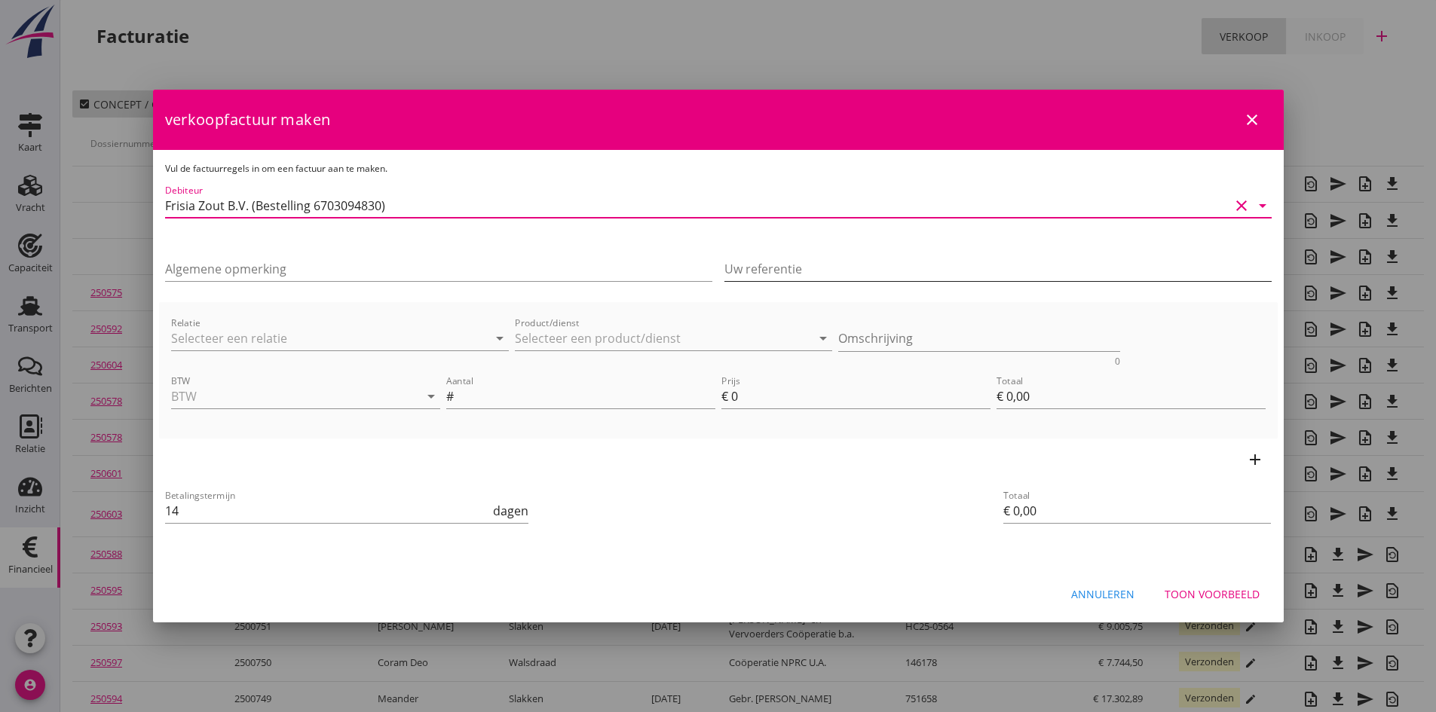
type input "Frisia Zout B.V. (Bestelling 6703094830)"
click at [762, 267] on input "Uw referentie" at bounding box center [997, 269] width 547 height 24
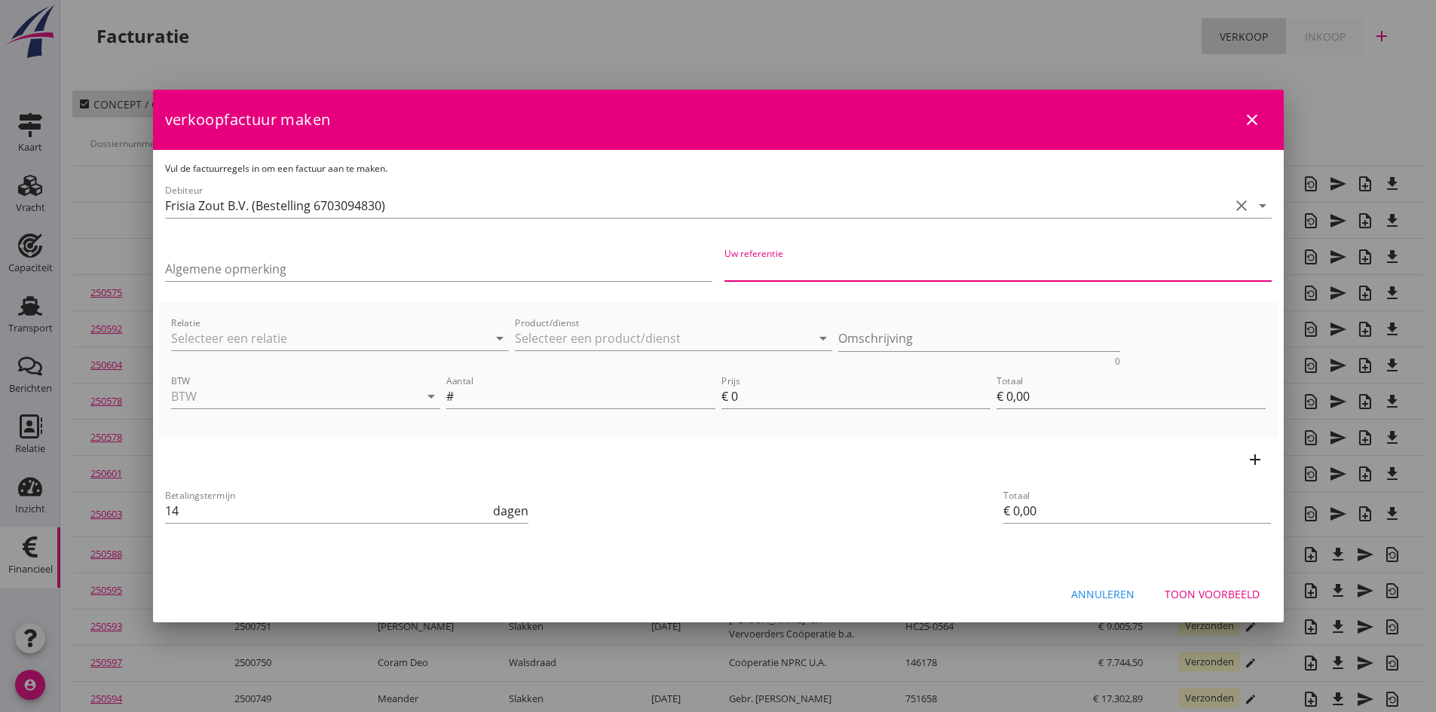
type input "Bestelling 6703094830"
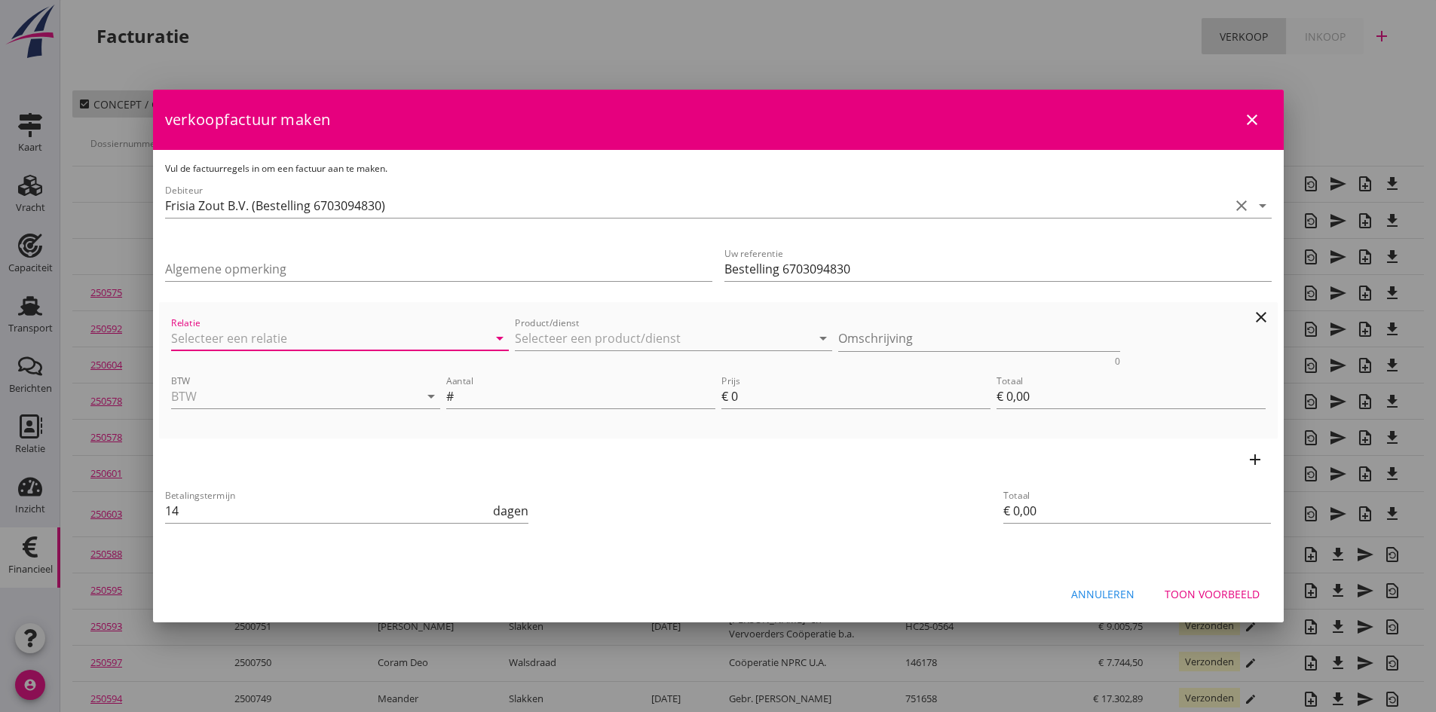
click at [268, 337] on input "Relatie" at bounding box center [319, 338] width 296 height 24
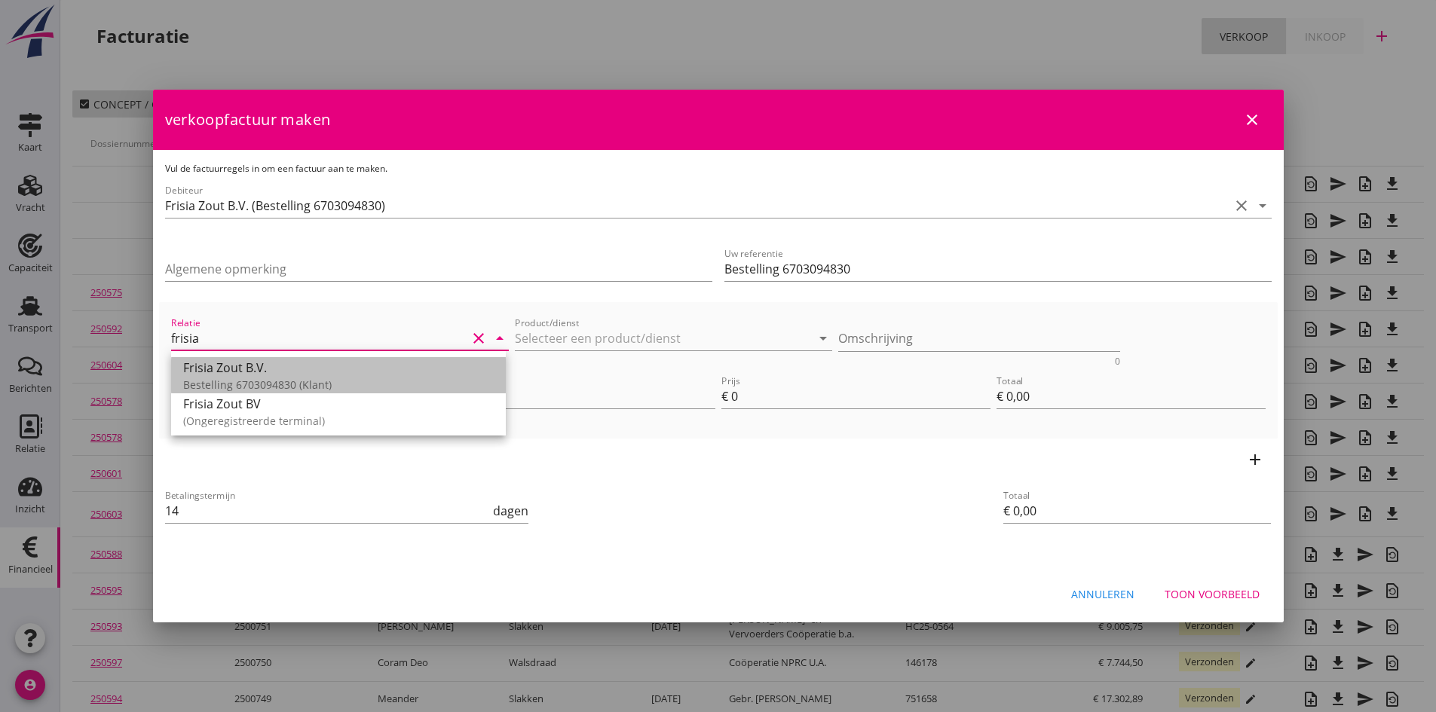
click at [270, 376] on div "Frisia Zout B.V." at bounding box center [338, 368] width 311 height 18
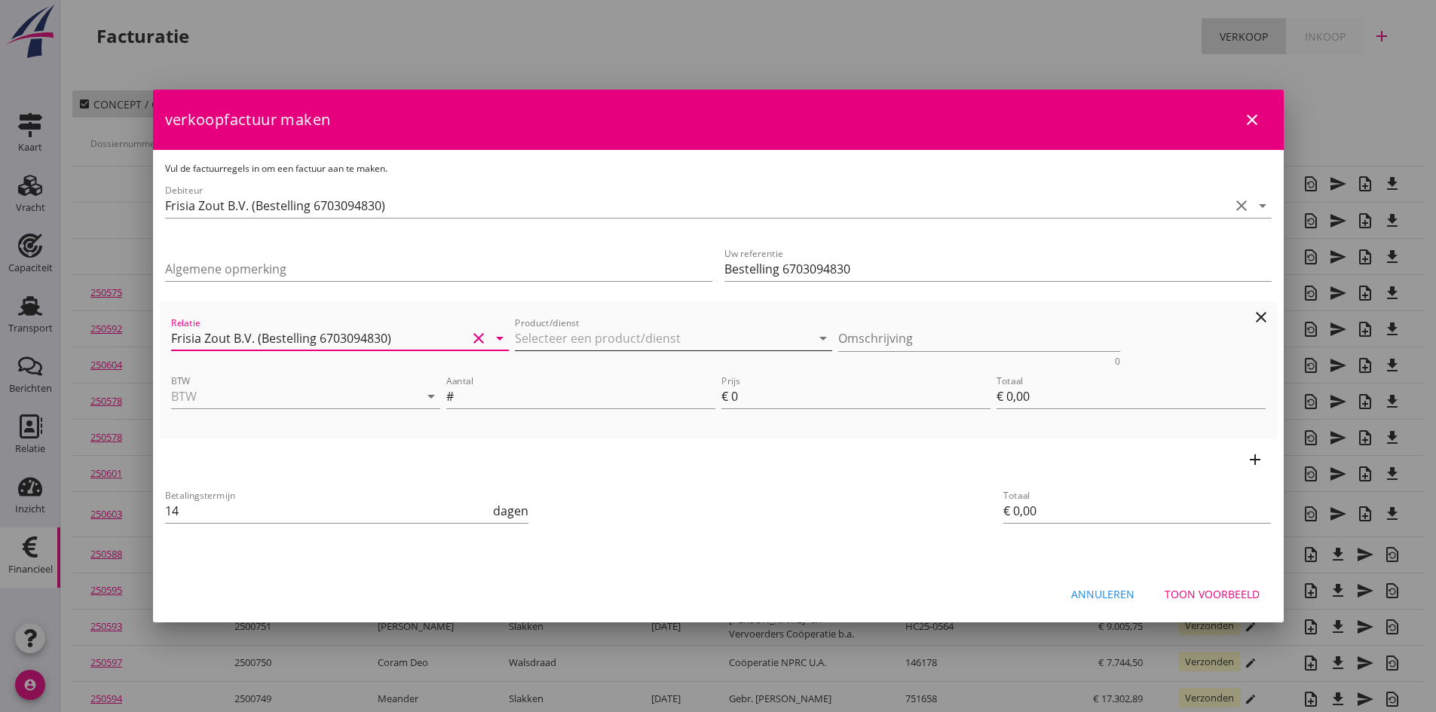
type input "Frisia Zout B.V. (Bestelling 6703094830)"
click at [528, 340] on input "Product/dienst" at bounding box center [663, 338] width 296 height 24
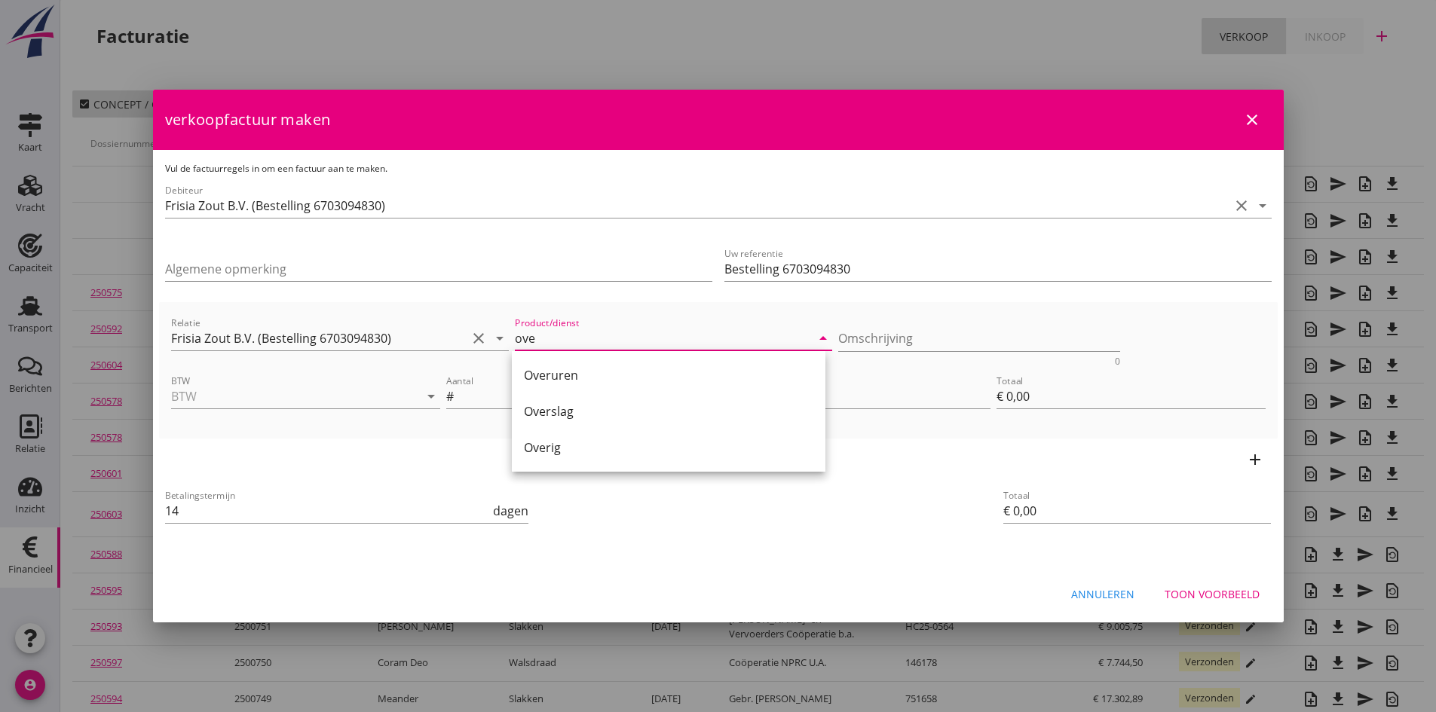
drag, startPoint x: 545, startPoint y: 441, endPoint x: 567, endPoint y: 432, distance: 23.7
click at [547, 440] on div "Overig" at bounding box center [668, 448] width 289 height 18
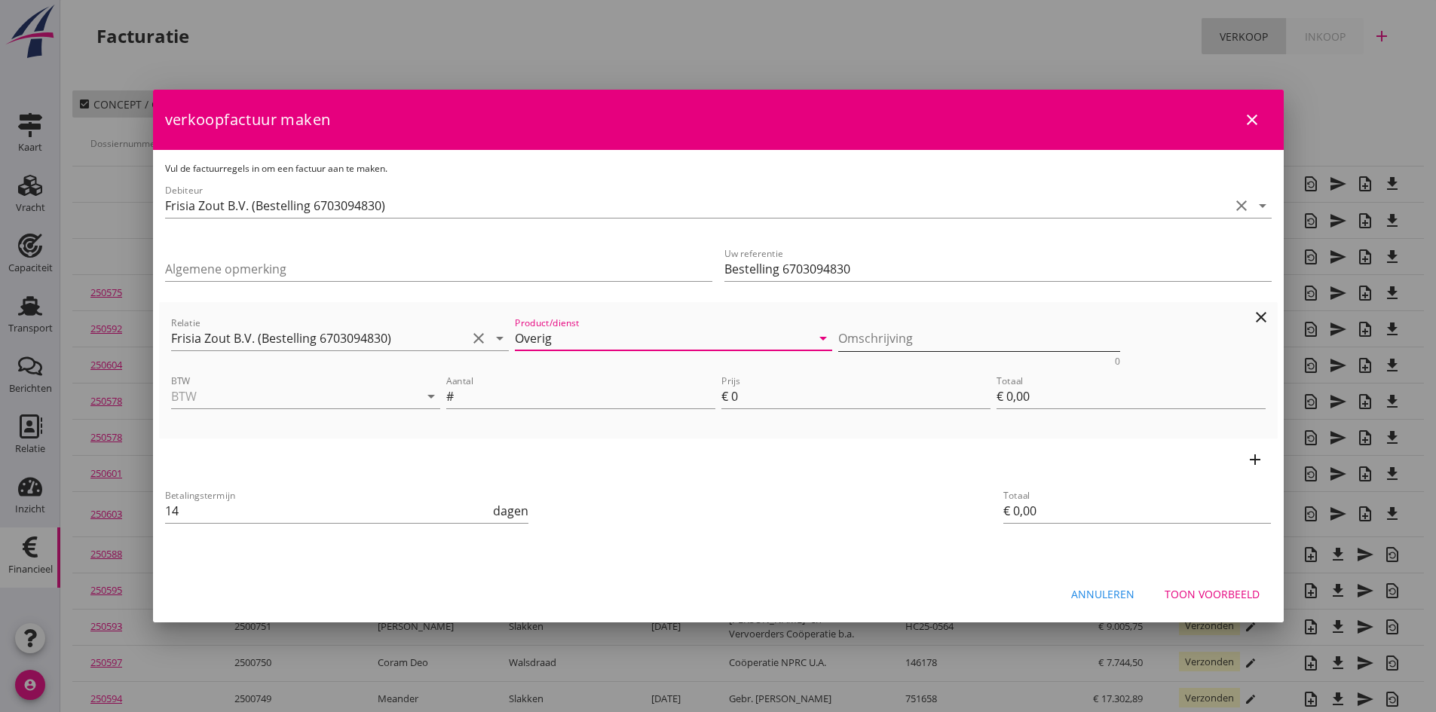
type input "Overig"
click at [861, 337] on textarea "Omschrijving" at bounding box center [979, 338] width 282 height 25
type textarea "ijken m/s Amigos [DATE]"
click at [337, 386] on input "BTW" at bounding box center [284, 396] width 227 height 24
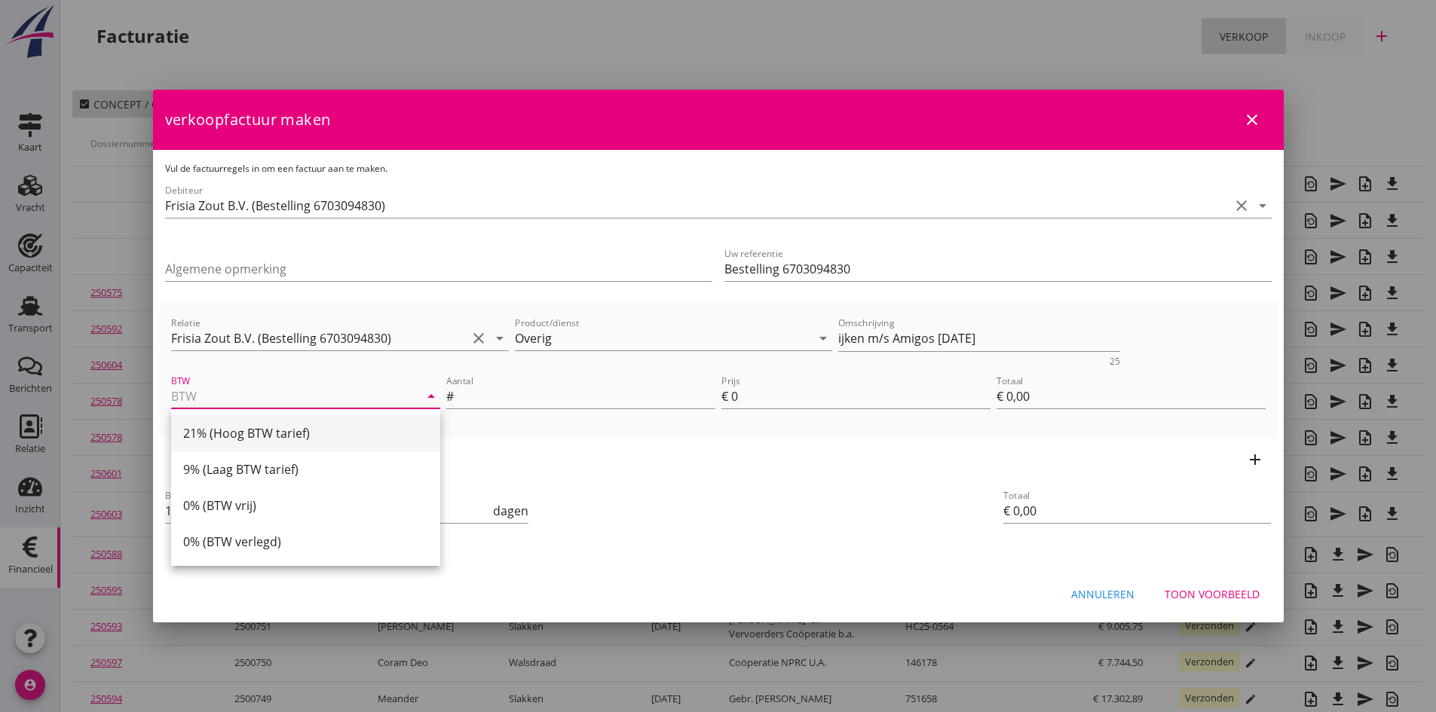
click at [295, 430] on div "21% (Hoog BTW tarief)" at bounding box center [305, 433] width 245 height 18
type input "21% (Hoog BTW tarief)"
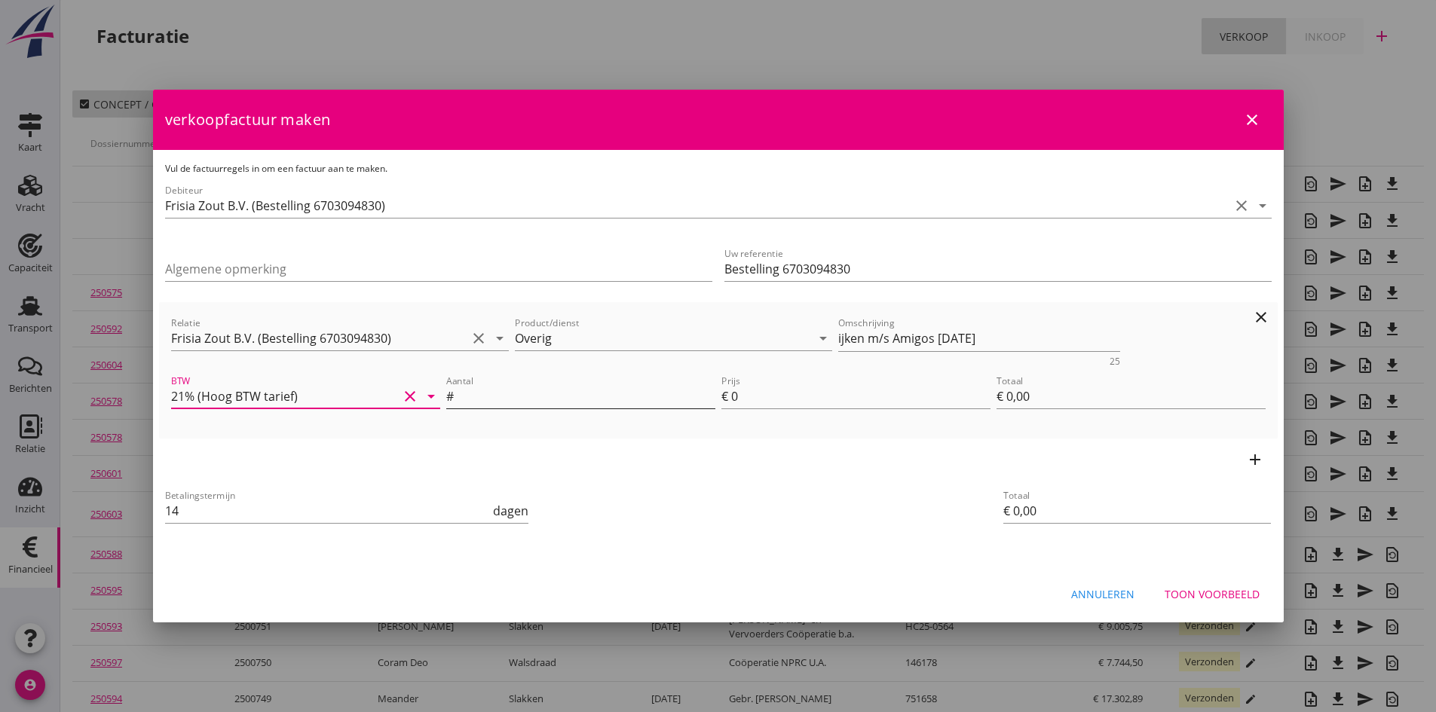
click at [480, 400] on input "Aantal" at bounding box center [586, 396] width 259 height 24
type input "1"
type input "2"
type input "€ 2,00"
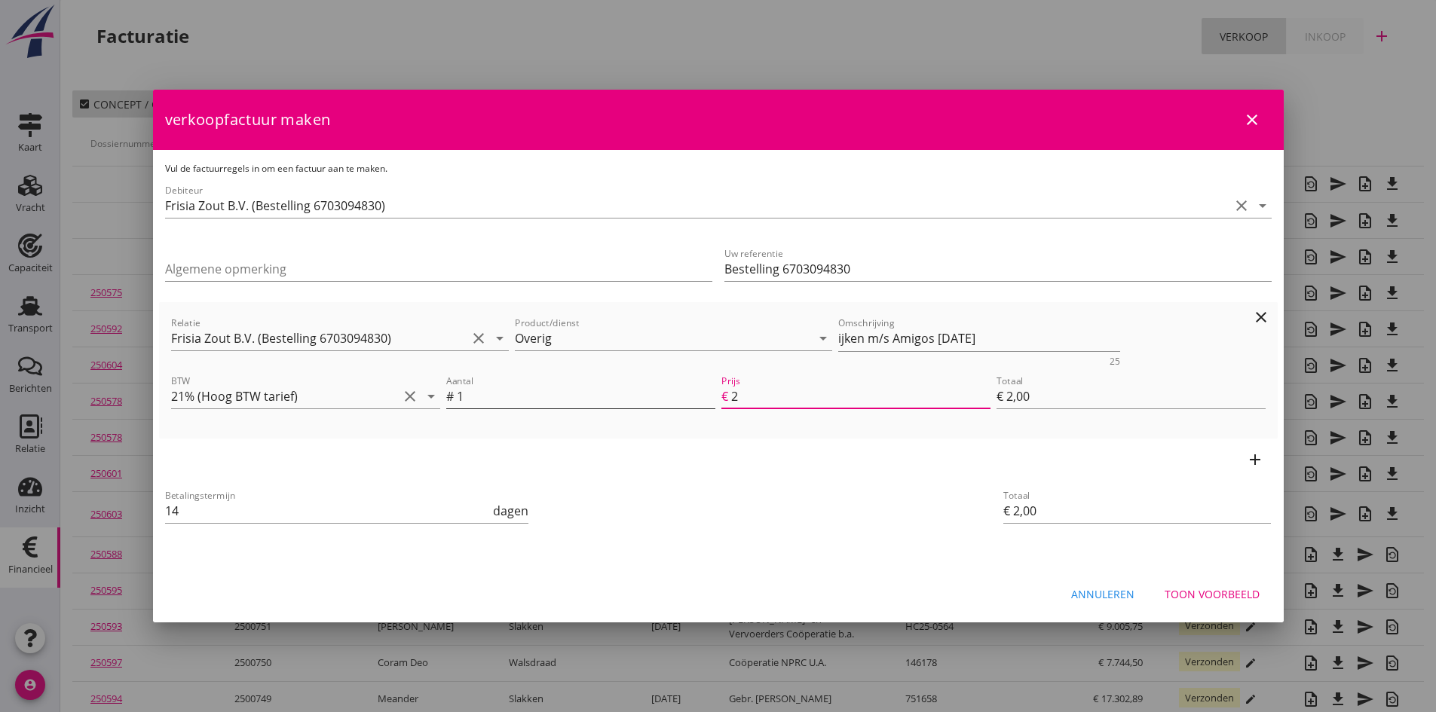
type input "23"
type input "€ 23,00"
type input "235"
type input "€ 235,00"
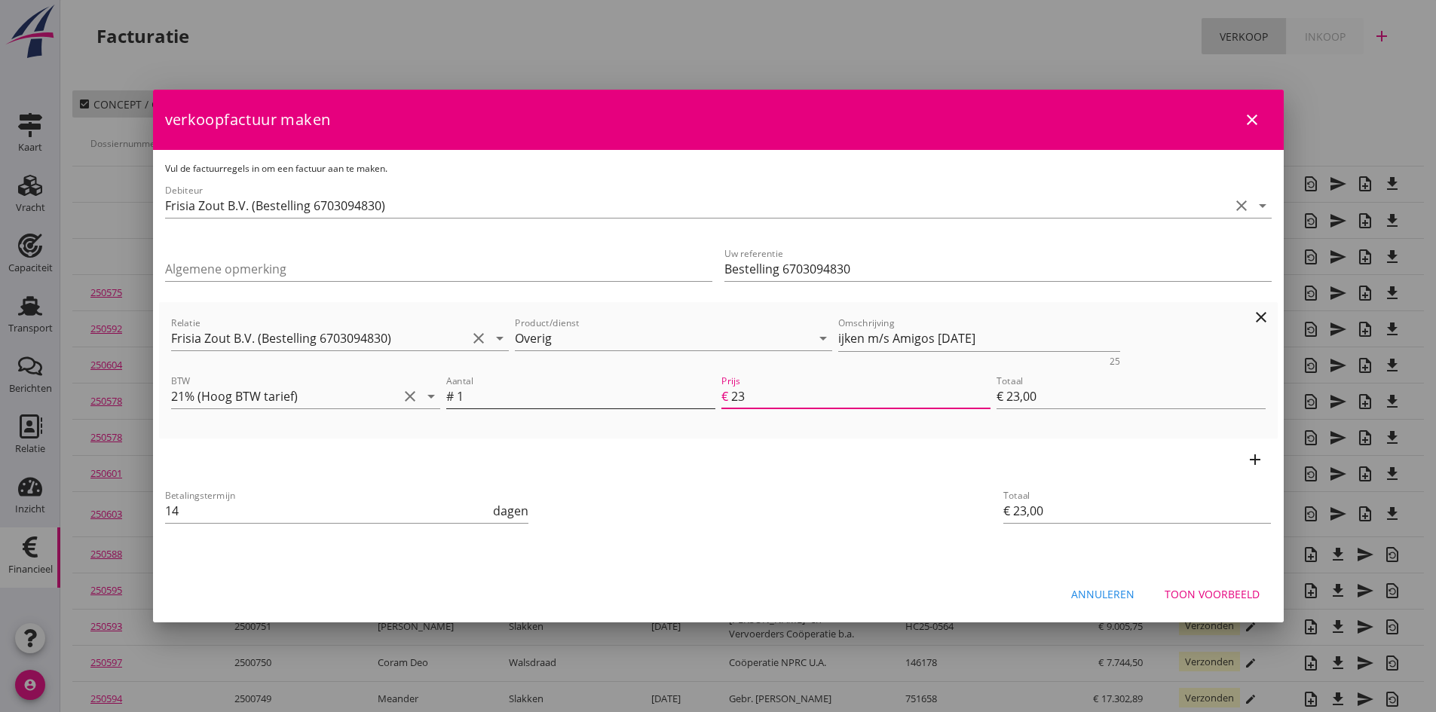
type input "€ 235,00"
type input "235"
click at [1251, 458] on icon "add" at bounding box center [1255, 460] width 18 height 18
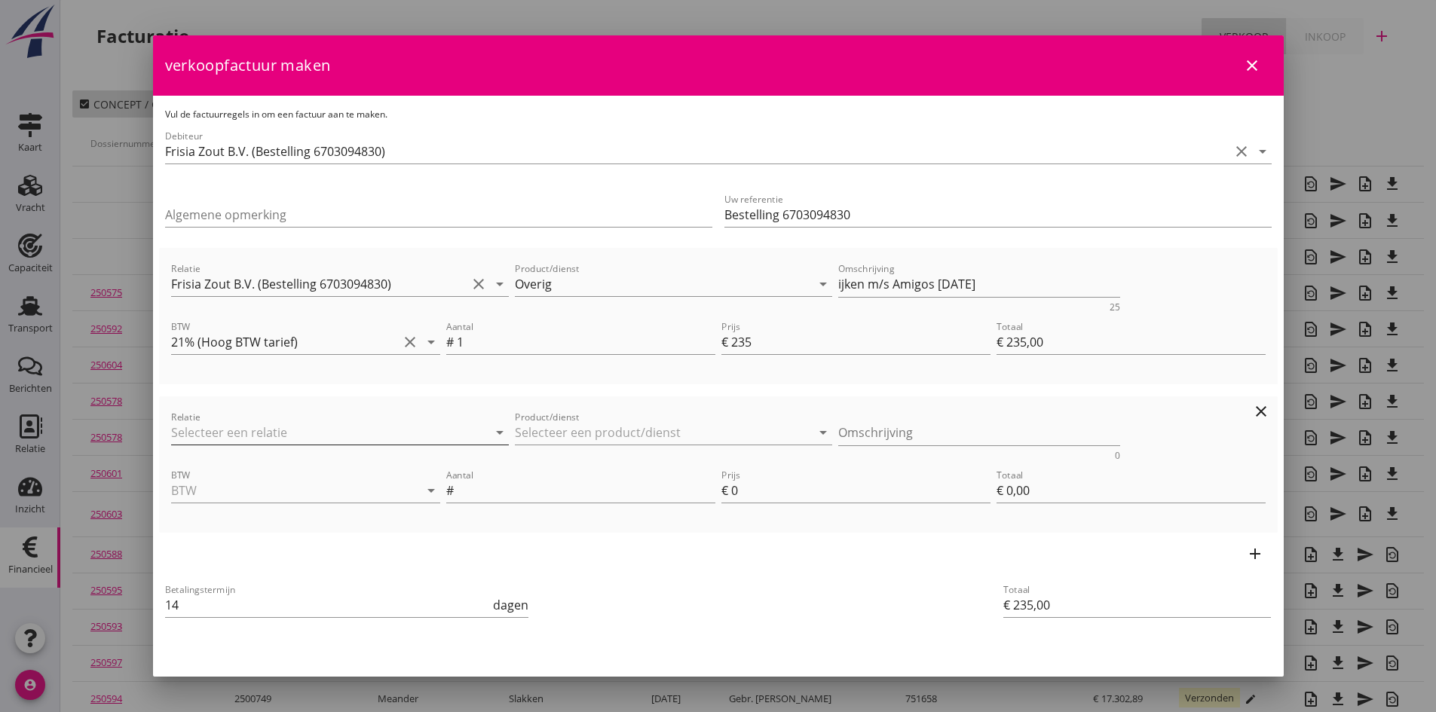
click at [268, 433] on input "Relatie" at bounding box center [319, 433] width 296 height 24
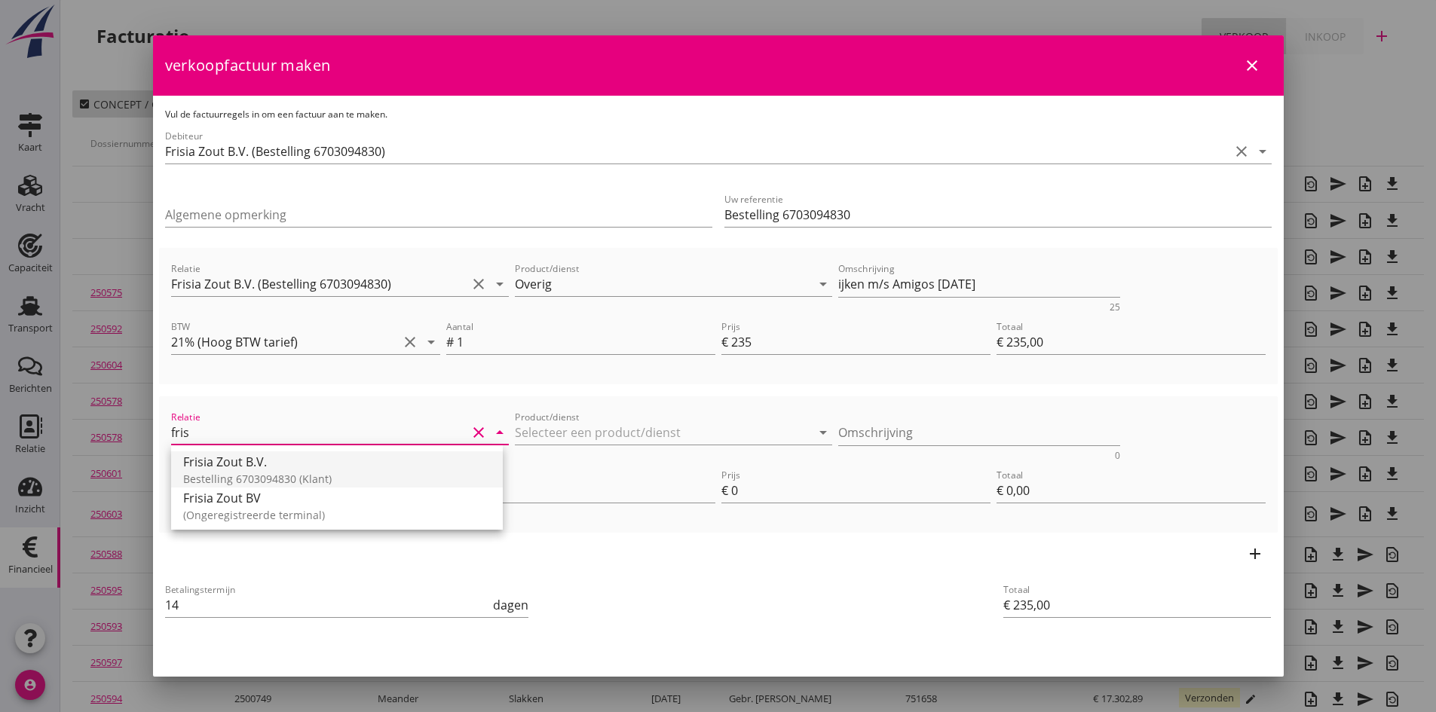
click at [258, 469] on div "Frisia Zout B.V." at bounding box center [337, 462] width 308 height 18
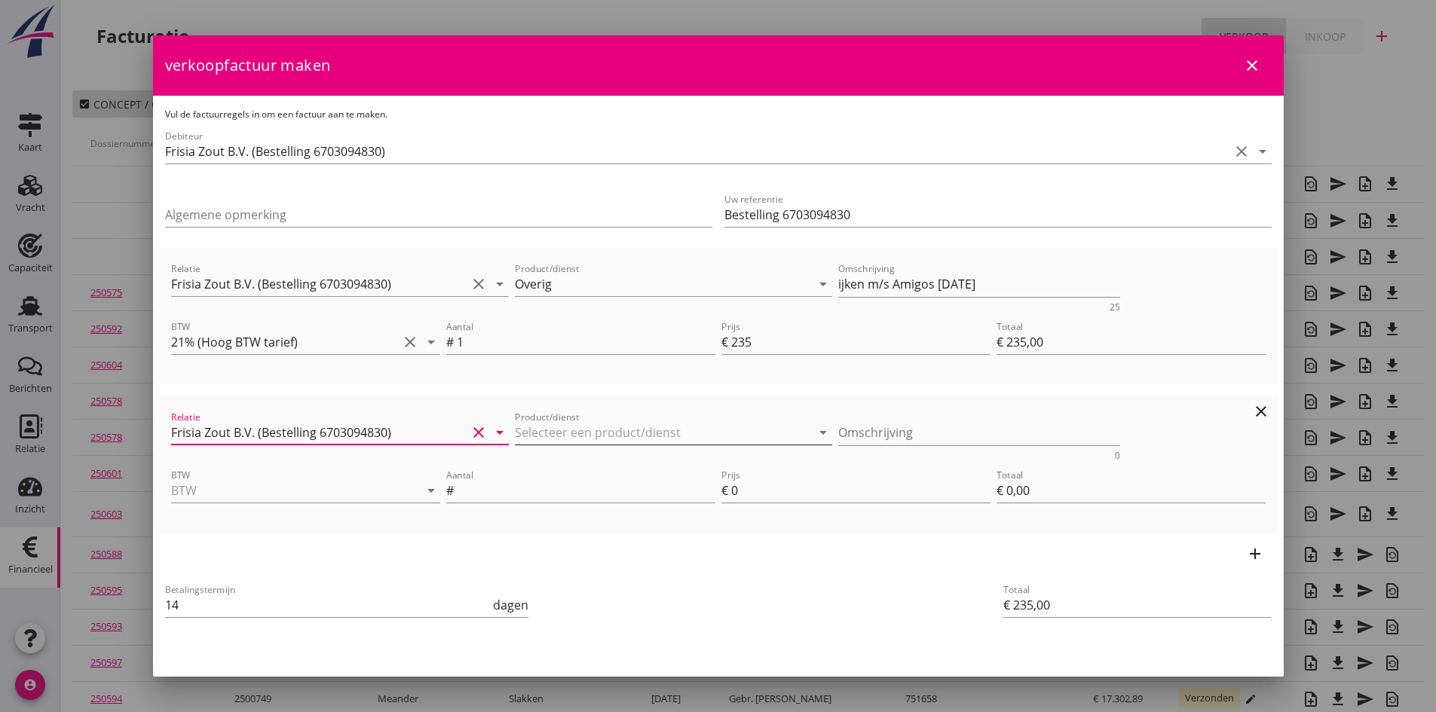
type input "Frisia Zout B.V. (Bestelling 6703094830)"
click at [529, 434] on input "Product/dienst" at bounding box center [663, 433] width 296 height 24
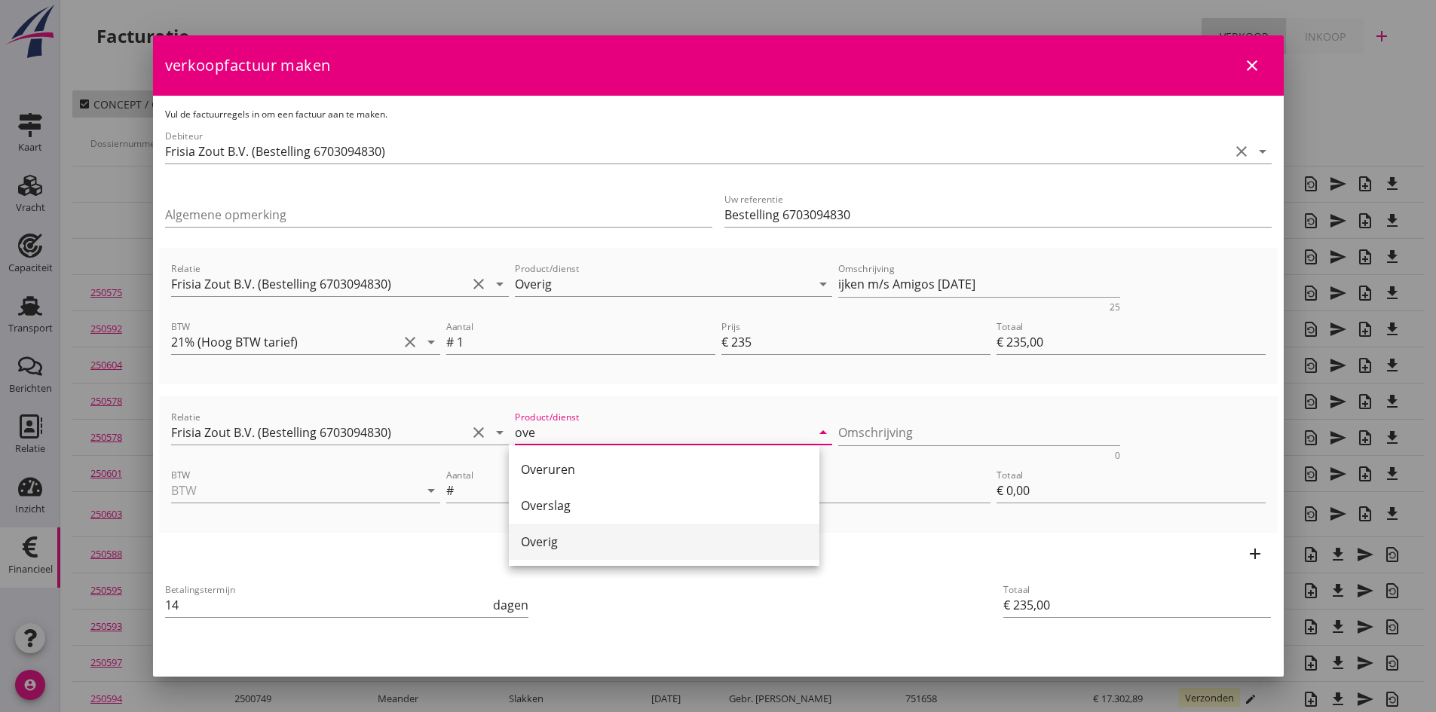
click at [547, 541] on div "Overig" at bounding box center [664, 542] width 286 height 18
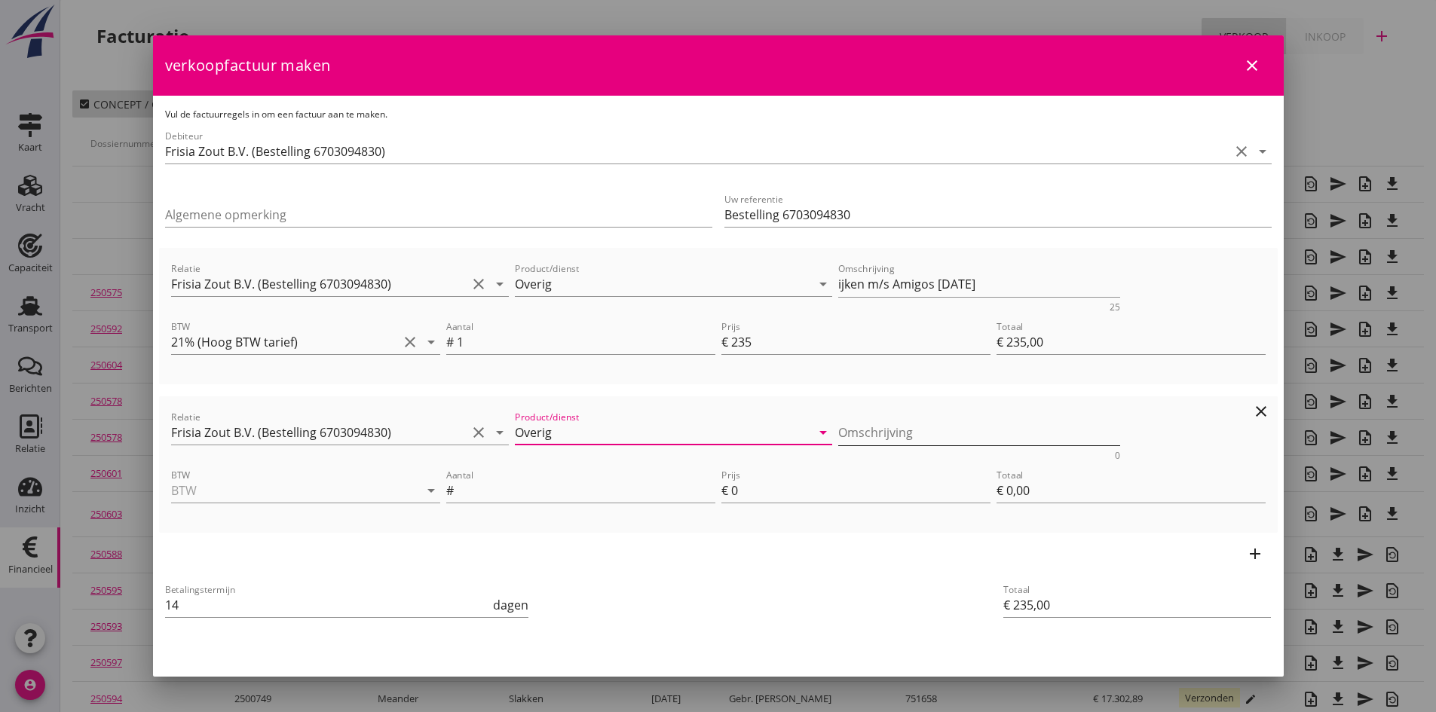
type input "Overig"
click at [840, 430] on textarea "Omschrijving" at bounding box center [979, 433] width 282 height 25
type textarea "ijken m/s Palermo [DATE]"
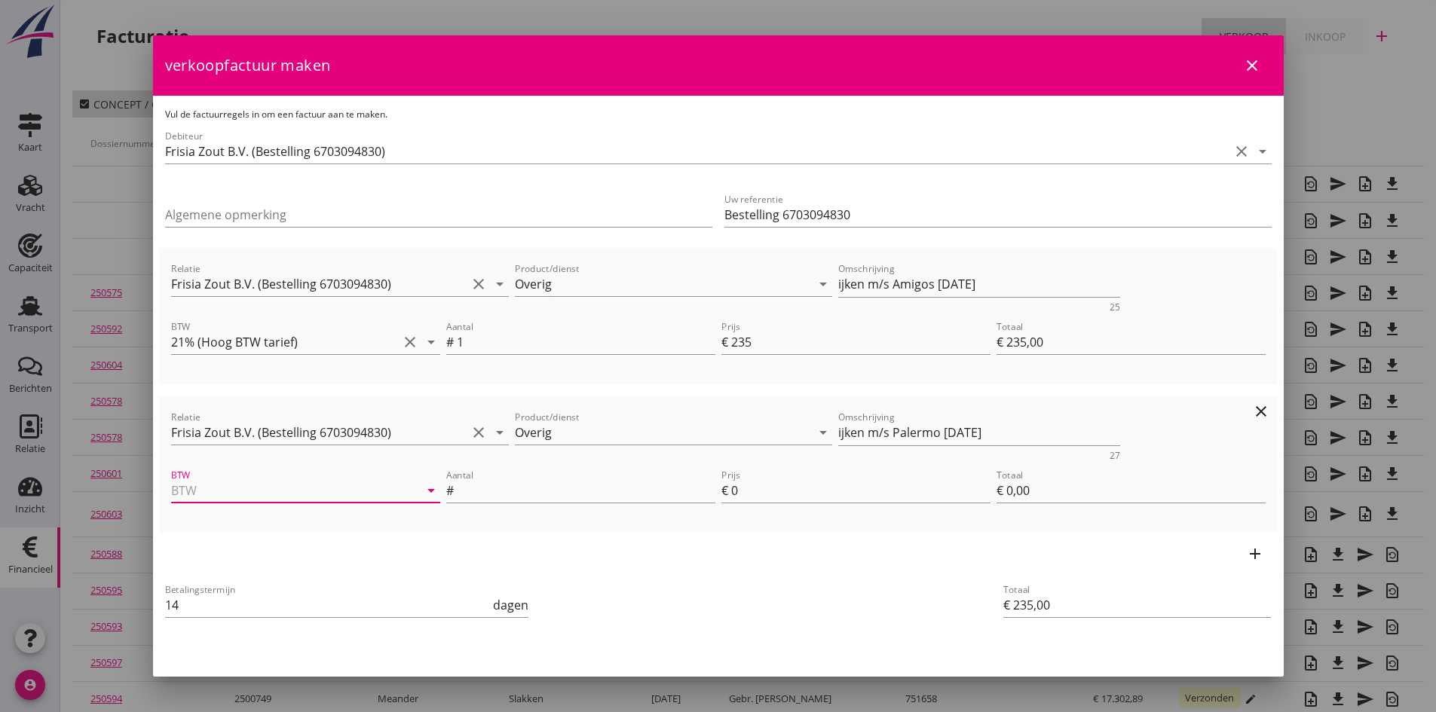
click at [268, 495] on input "BTW" at bounding box center [284, 491] width 227 height 24
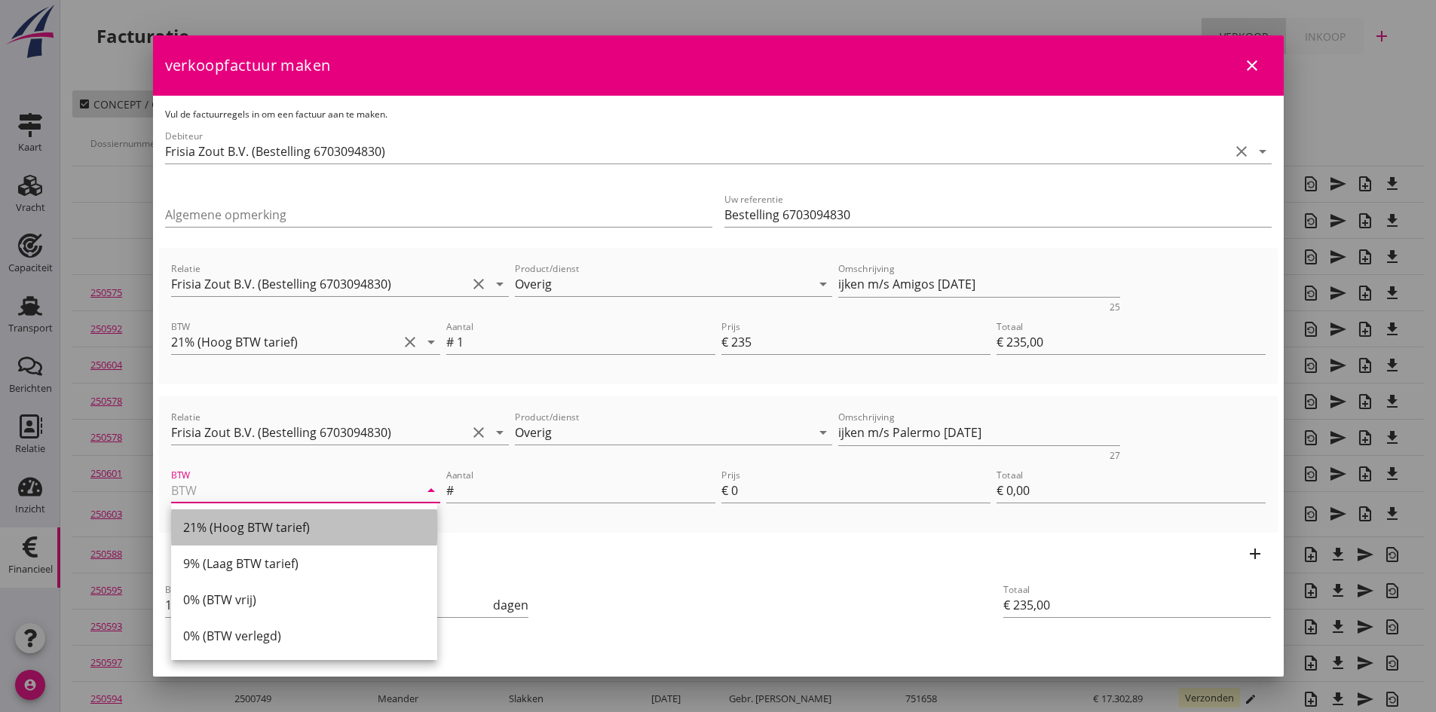
click at [257, 522] on div "21% (Hoog BTW tarief)" at bounding box center [304, 528] width 242 height 18
type input "21% (Hoog BTW tarief)"
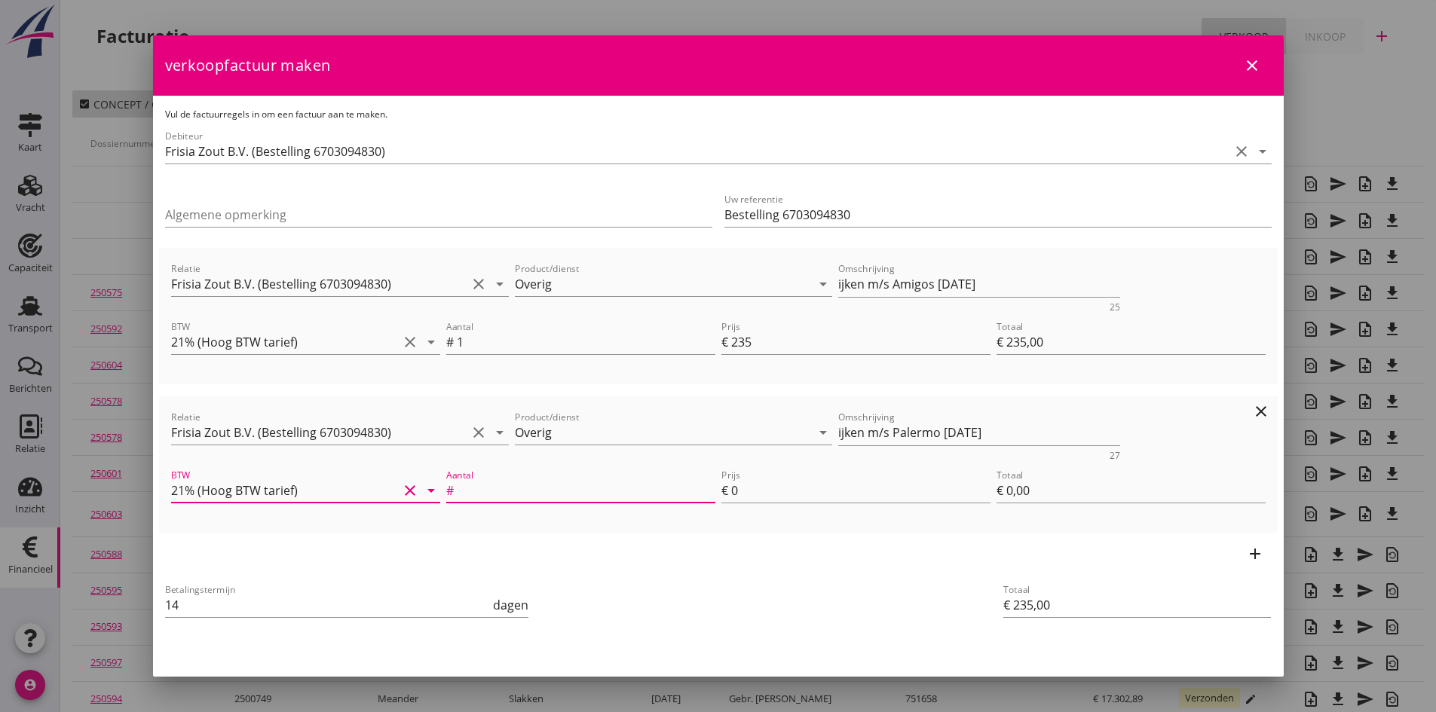
click at [469, 488] on input "Aantal" at bounding box center [586, 491] width 259 height 24
type input "1"
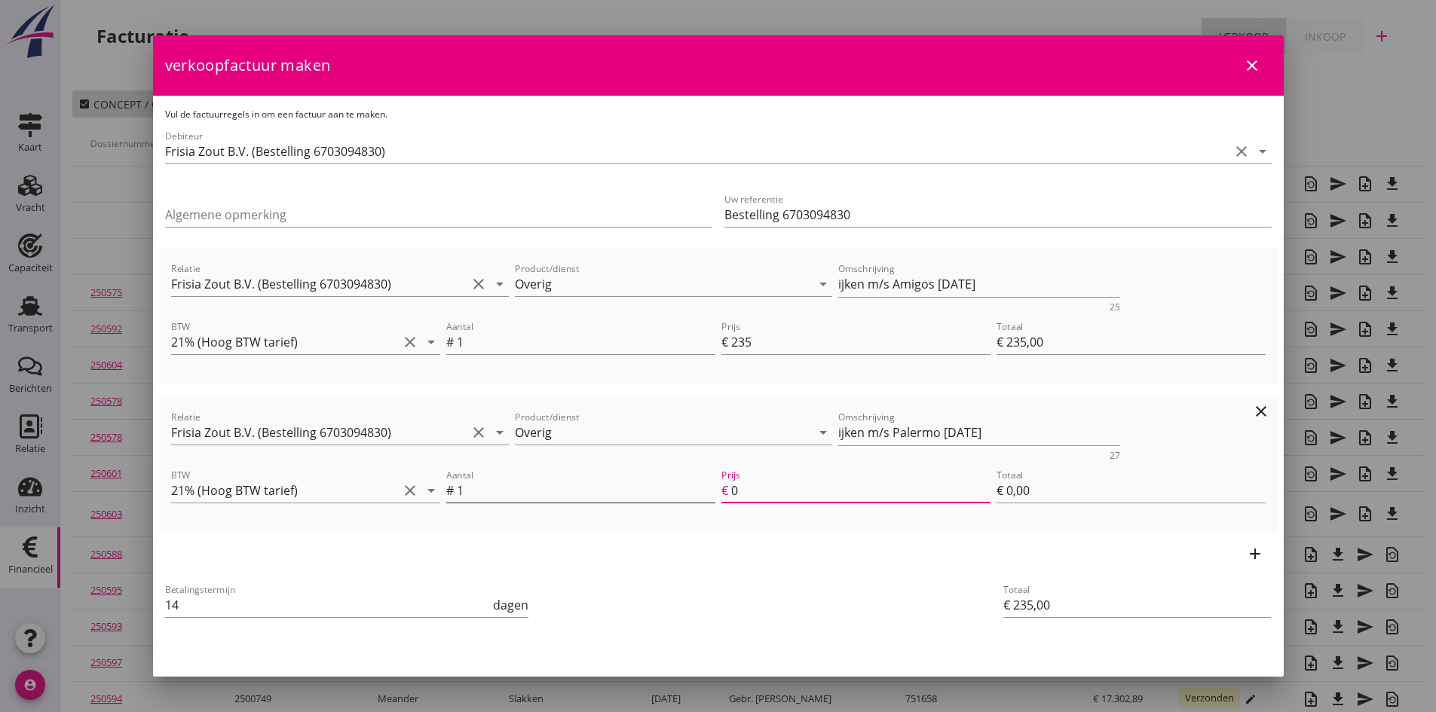
type input "€ 237,00"
type input "2"
type input "€ 2,00"
type input "€ 258,00"
type input "23"
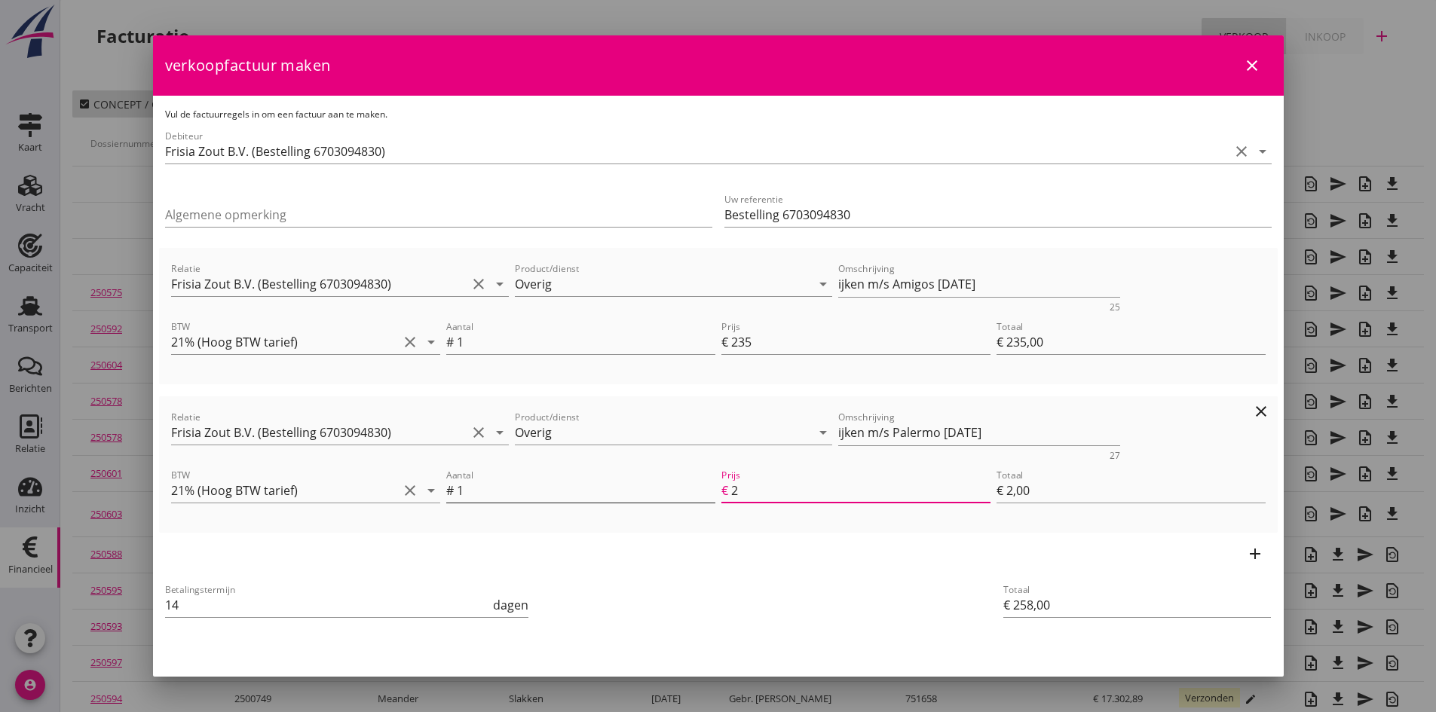
type input "€ 23,00"
type input "€ 470,00"
type input "235"
type input "€ 235,00"
type input "235"
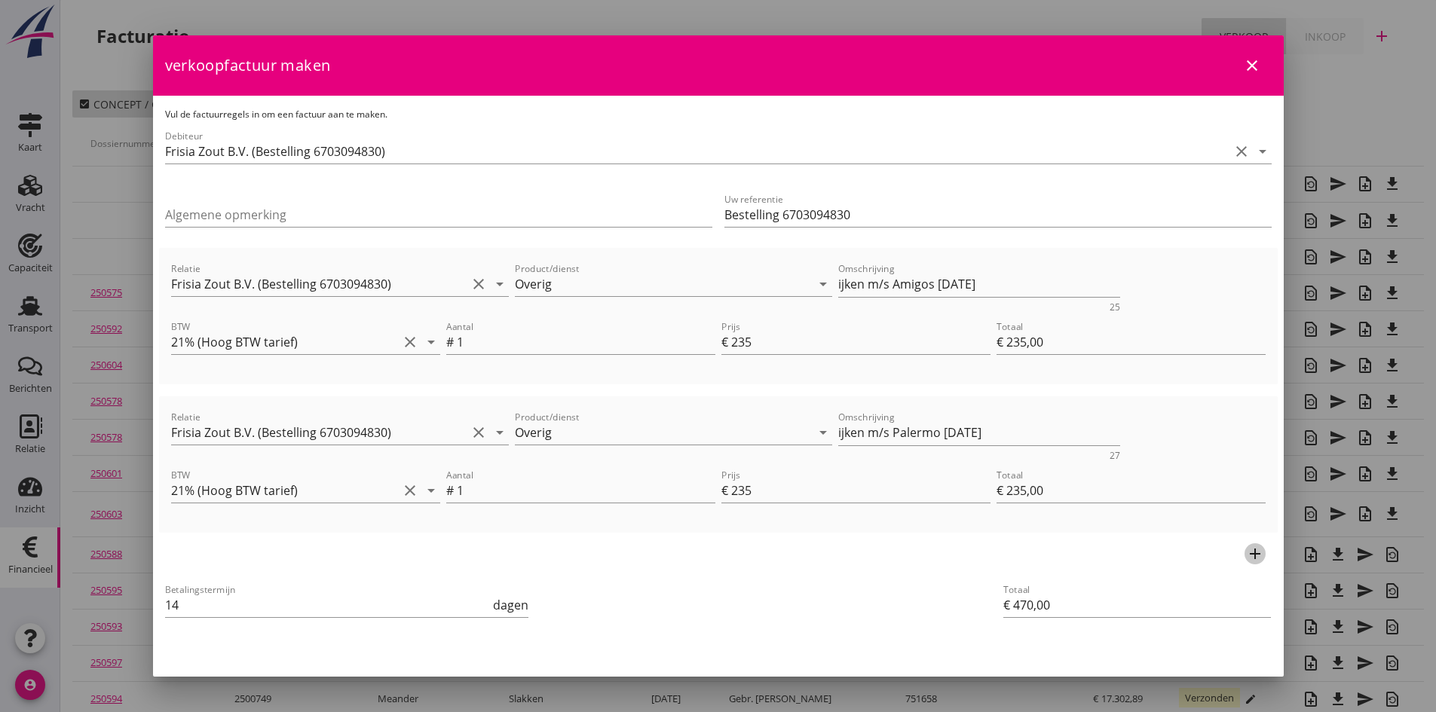
click at [1246, 552] on icon "add" at bounding box center [1255, 554] width 18 height 18
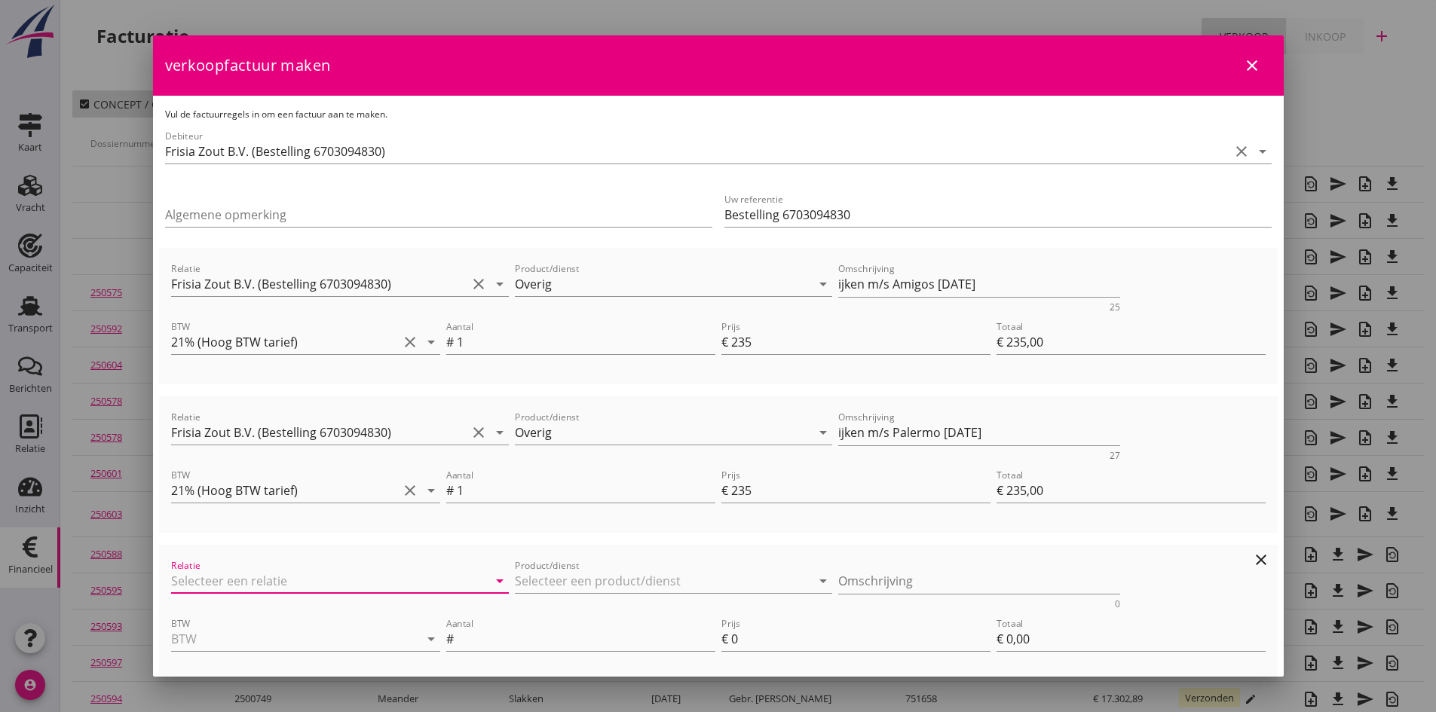
click at [321, 580] on input "Relatie" at bounding box center [319, 581] width 296 height 24
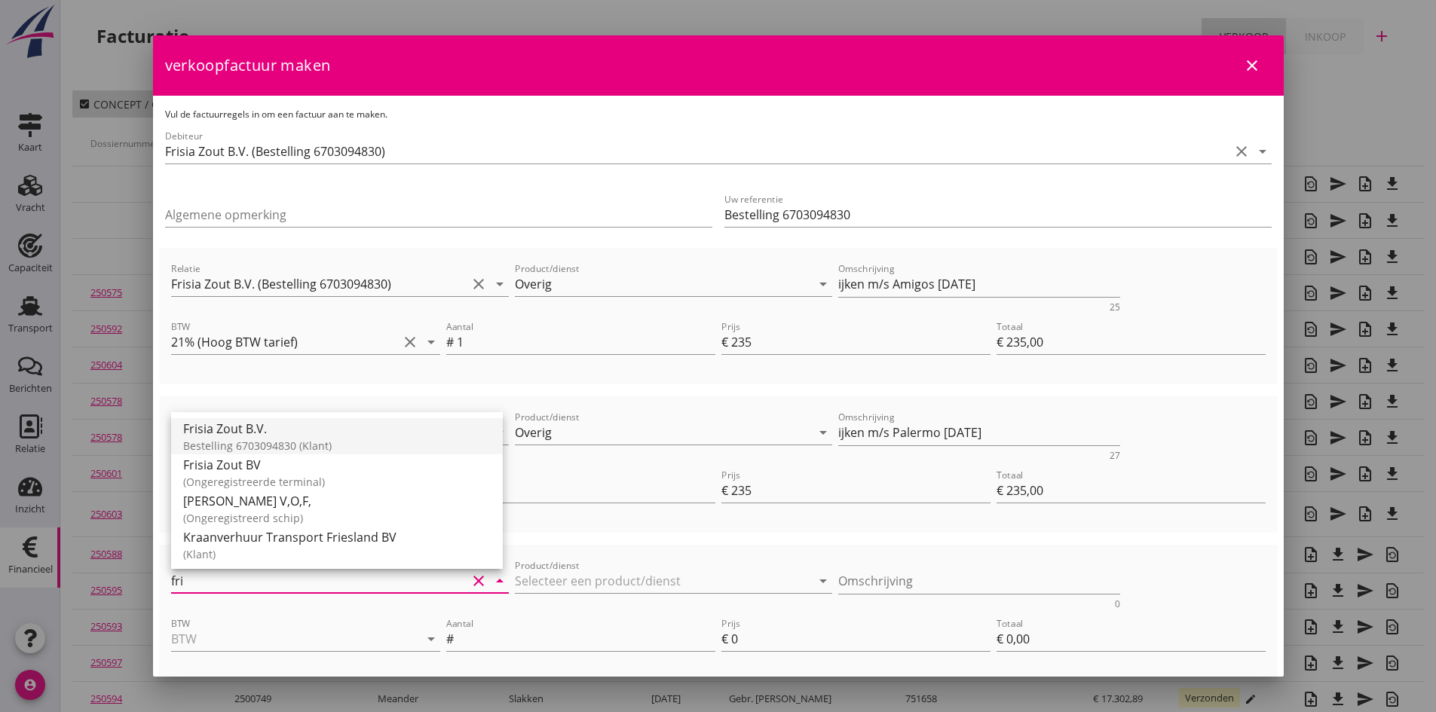
click at [243, 433] on div "Frisia Zout B.V." at bounding box center [337, 429] width 308 height 18
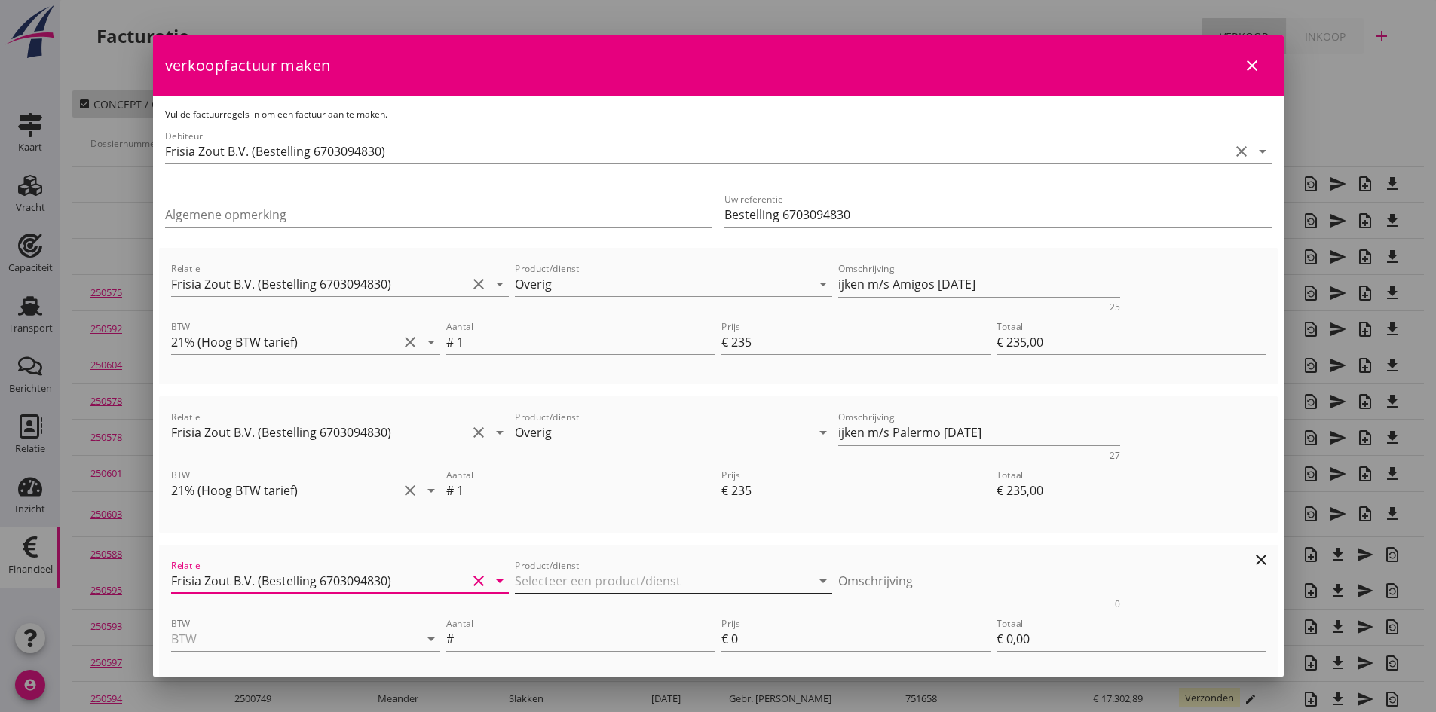
type input "Frisia Zout B.V. (Bestelling 6703094830)"
click at [537, 580] on input "Product/dienst" at bounding box center [663, 581] width 296 height 24
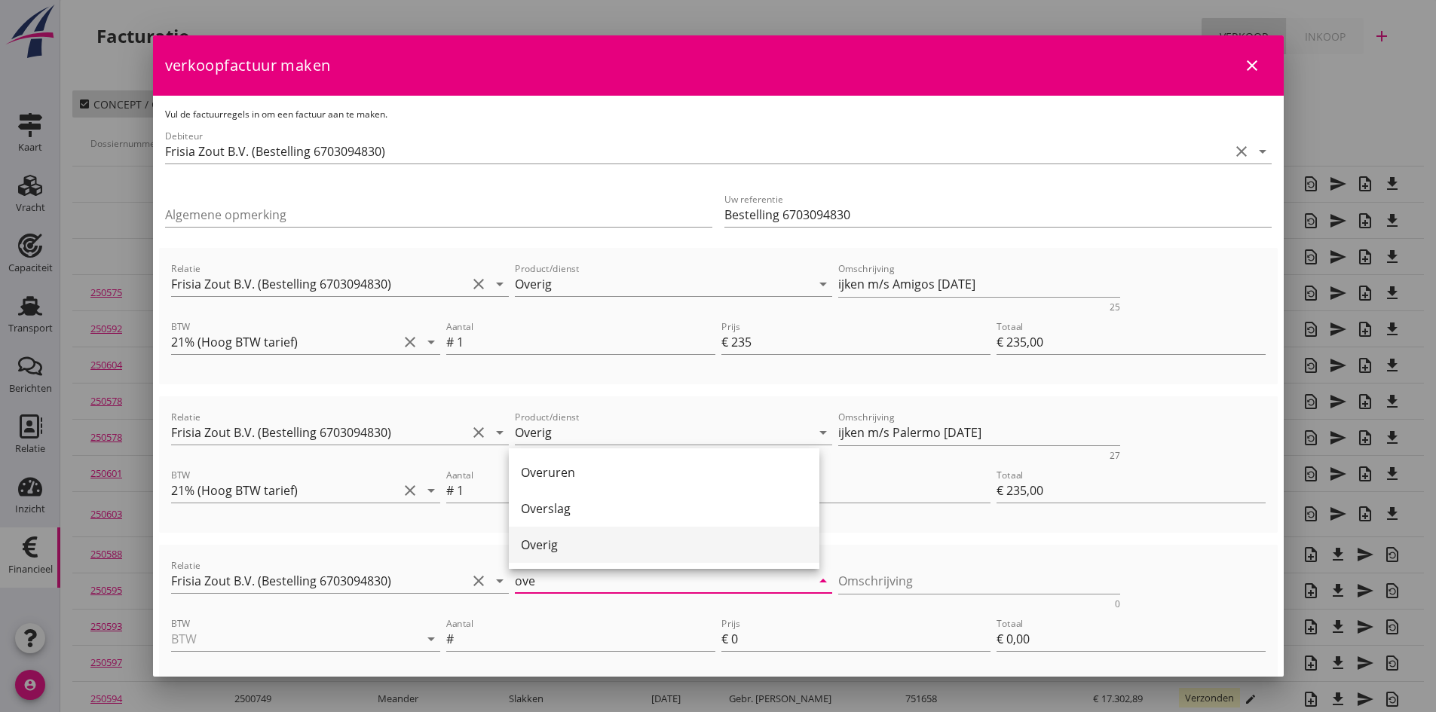
click at [529, 544] on div "Overig" at bounding box center [664, 545] width 286 height 18
type input "Overig"
click at [845, 589] on textarea "Omschrijving" at bounding box center [979, 581] width 282 height 25
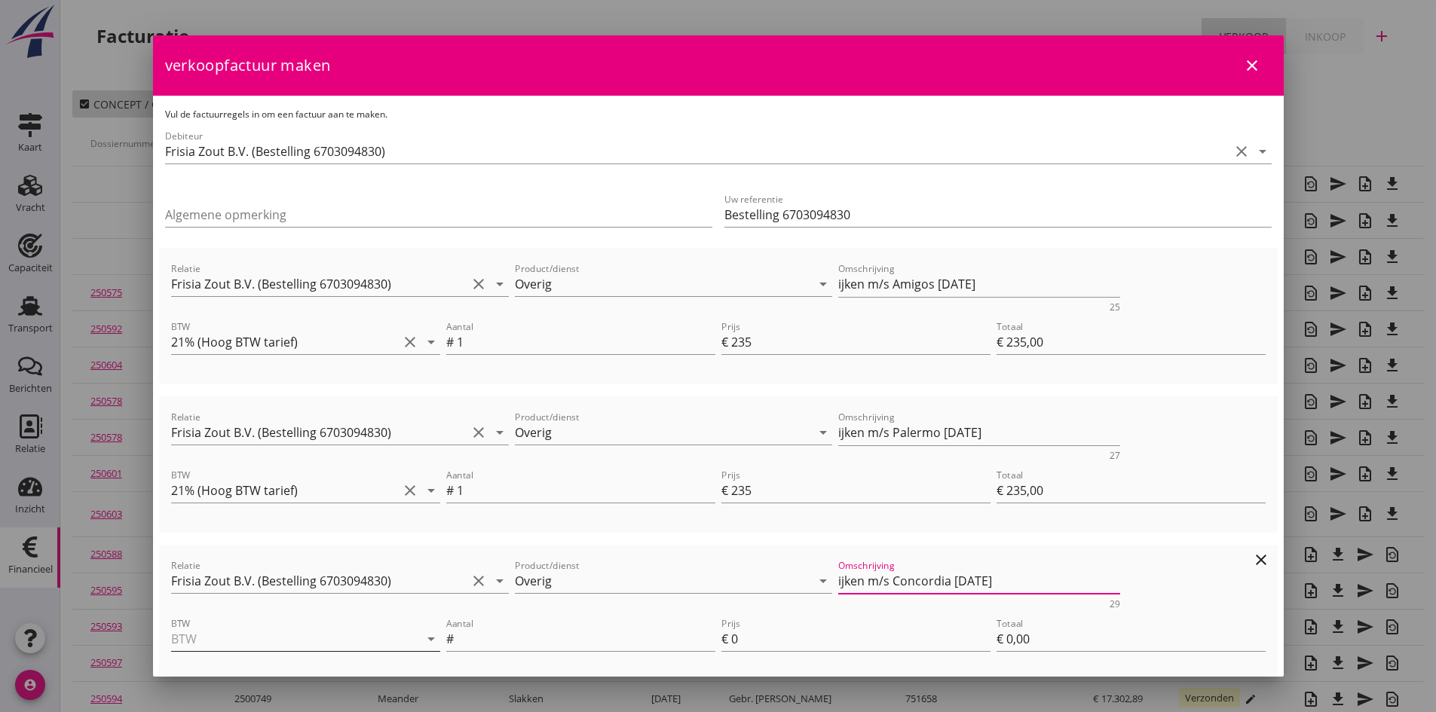
type textarea "ijken m/s Concordia [DATE]"
click at [278, 641] on input "BTW" at bounding box center [284, 639] width 227 height 24
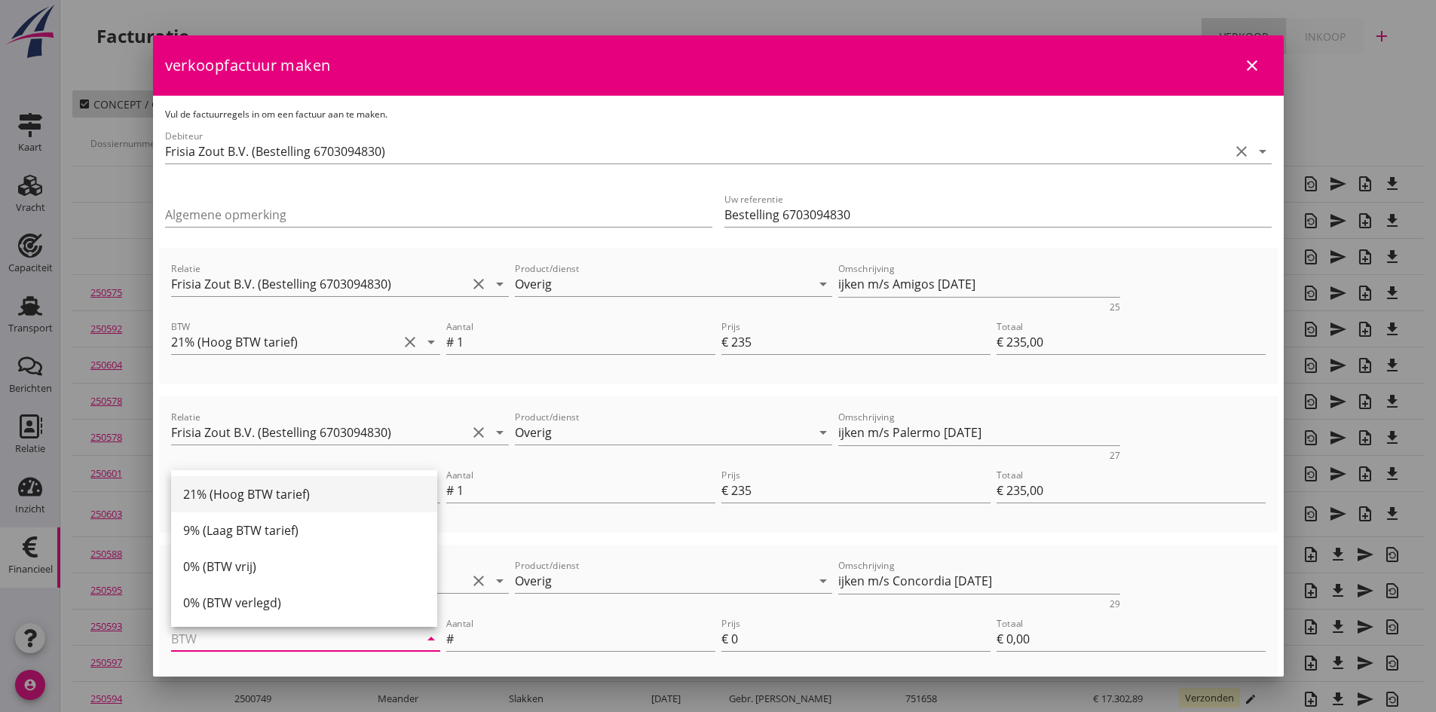
click at [237, 498] on div "21% (Hoog BTW tarief)" at bounding box center [304, 494] width 242 height 18
type input "21% (Hoog BTW tarief)"
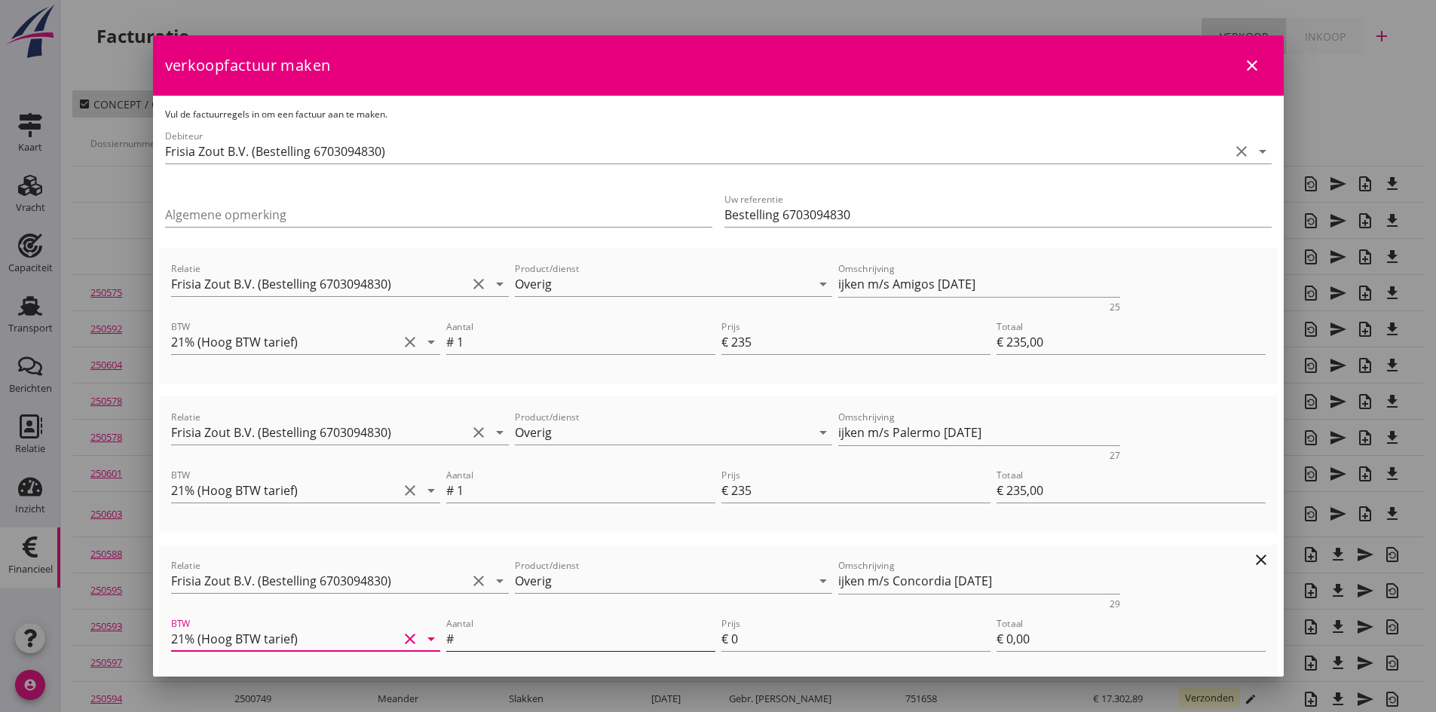
click at [485, 639] on input "Aantal" at bounding box center [586, 639] width 259 height 24
type input "1"
type input "€ 472,00"
type input "2"
type input "€ 2,00"
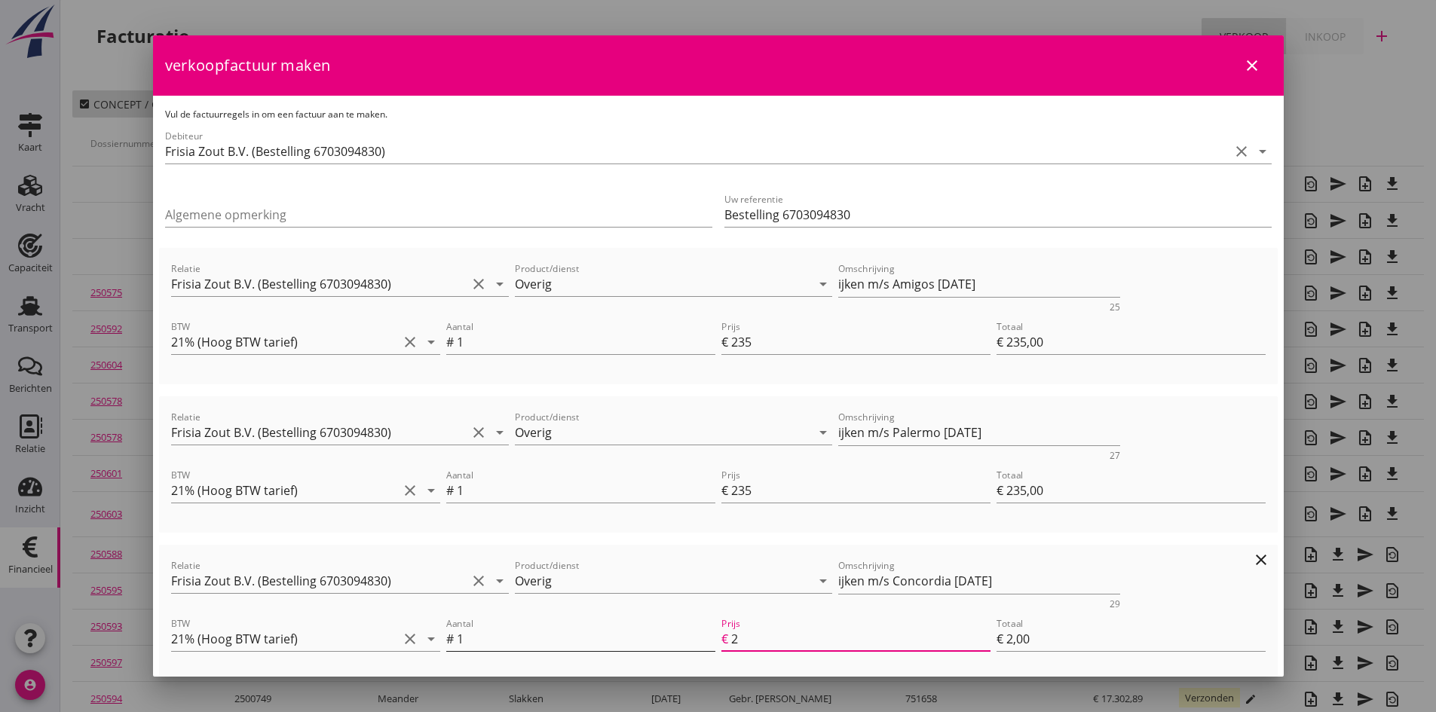
type input "€ 493,00"
type input "23"
type input "€ 23,00"
type input "235"
type input "€ 705,00"
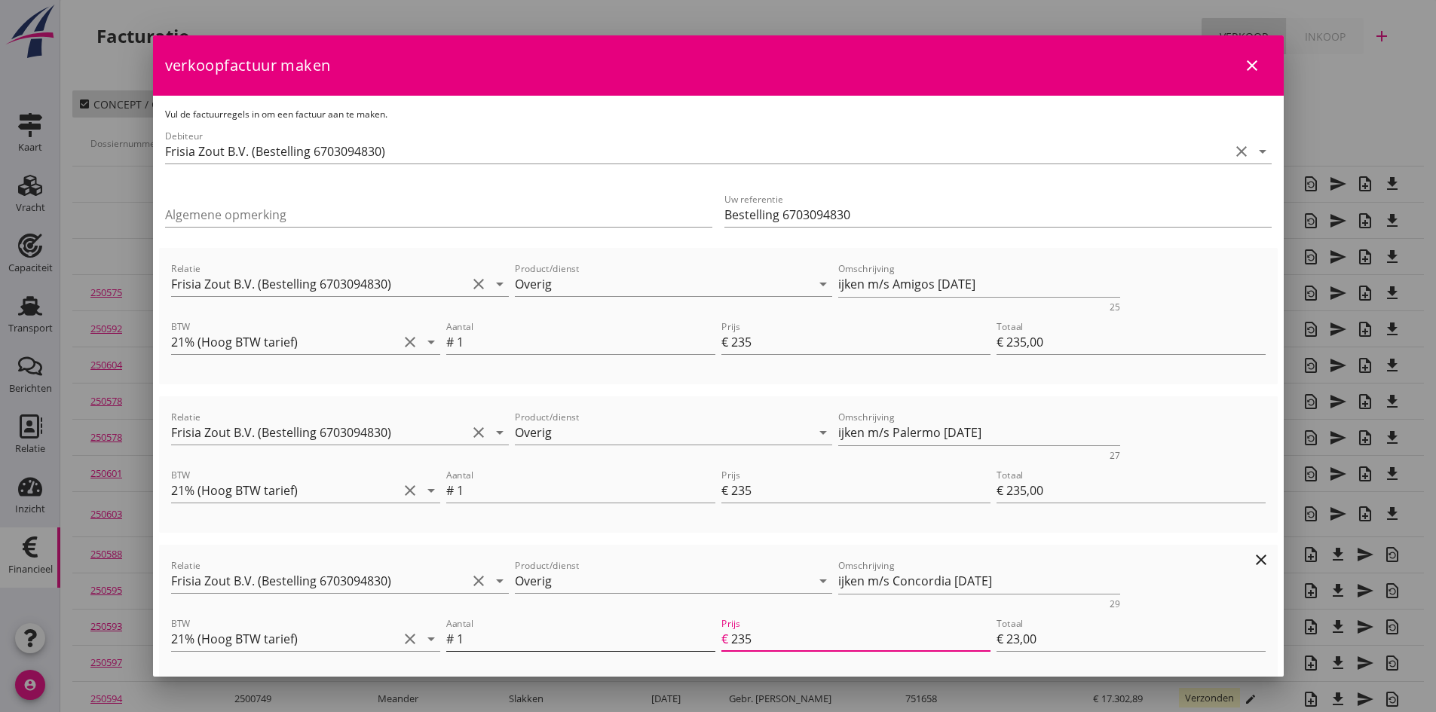
type input "€ 235,00"
type input "235"
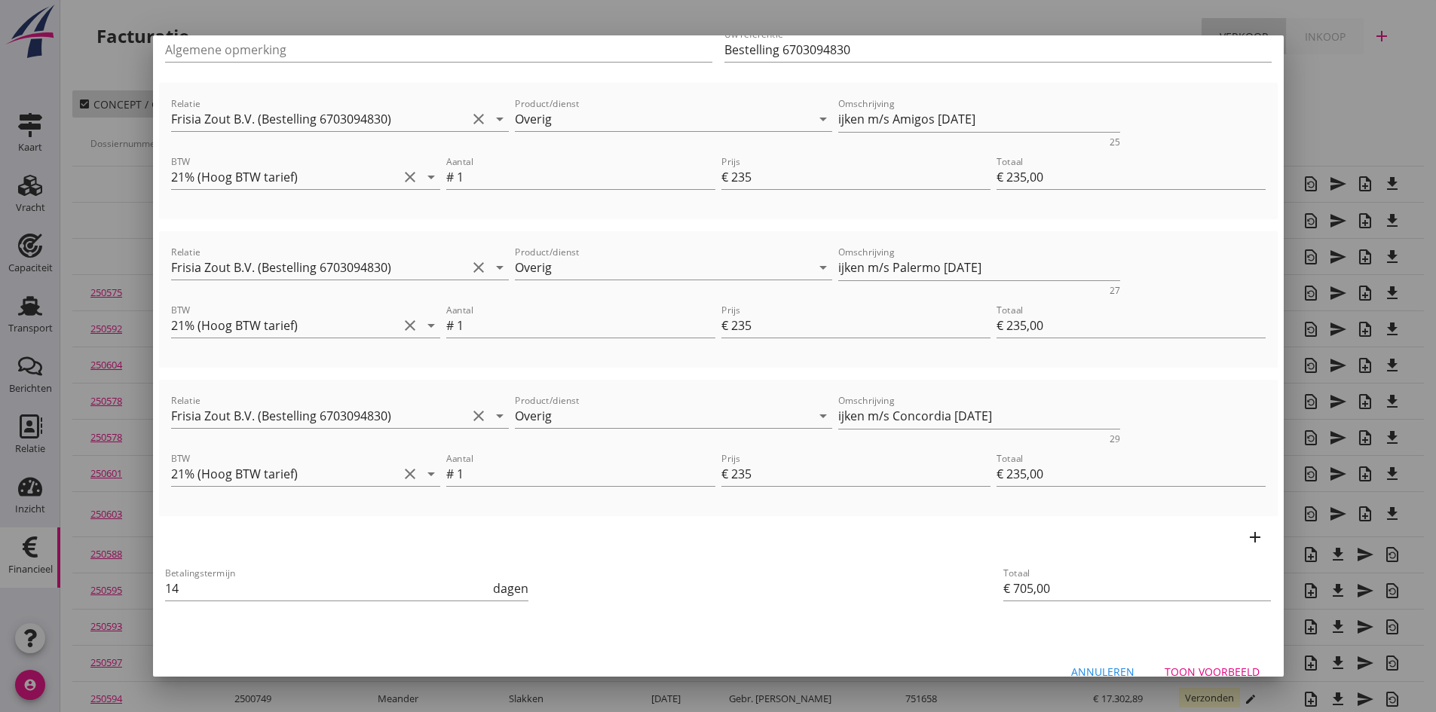
scroll to position [188, 0]
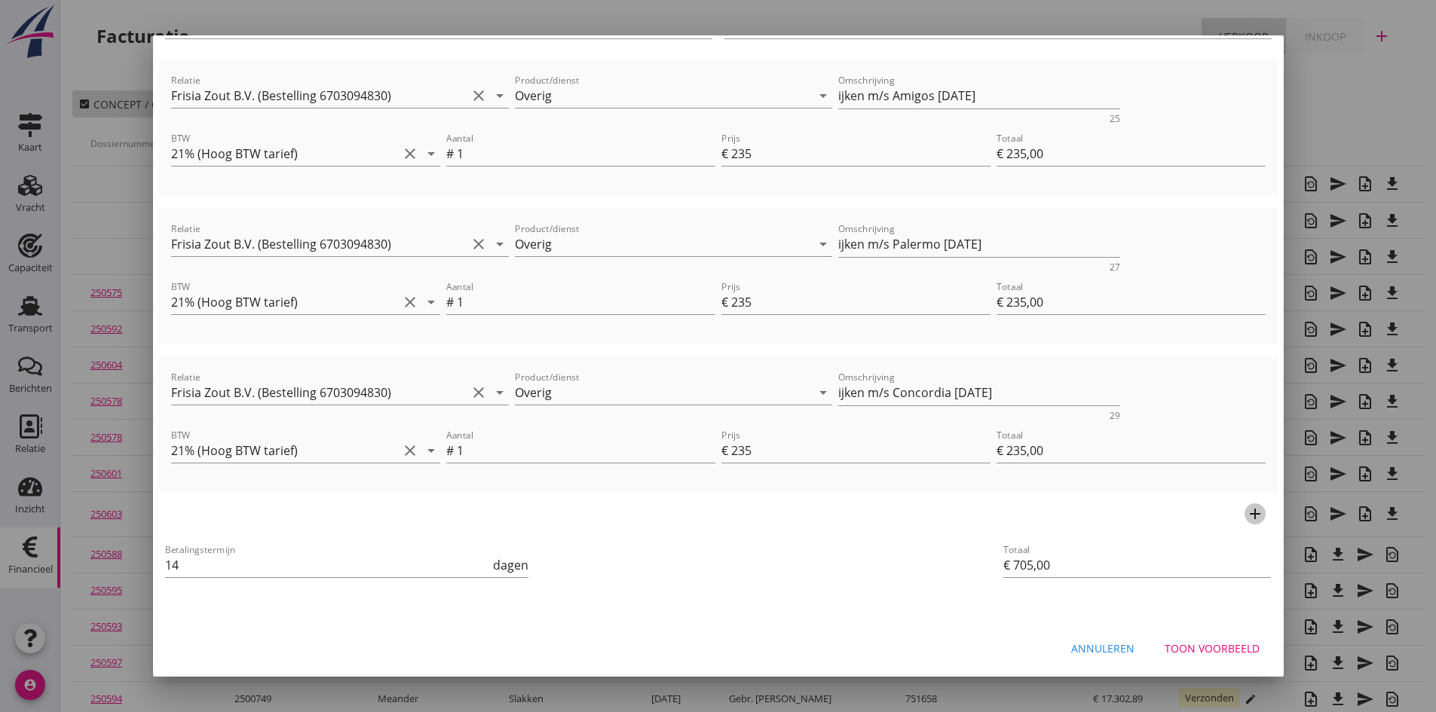
click at [1246, 512] on icon "add" at bounding box center [1255, 514] width 18 height 18
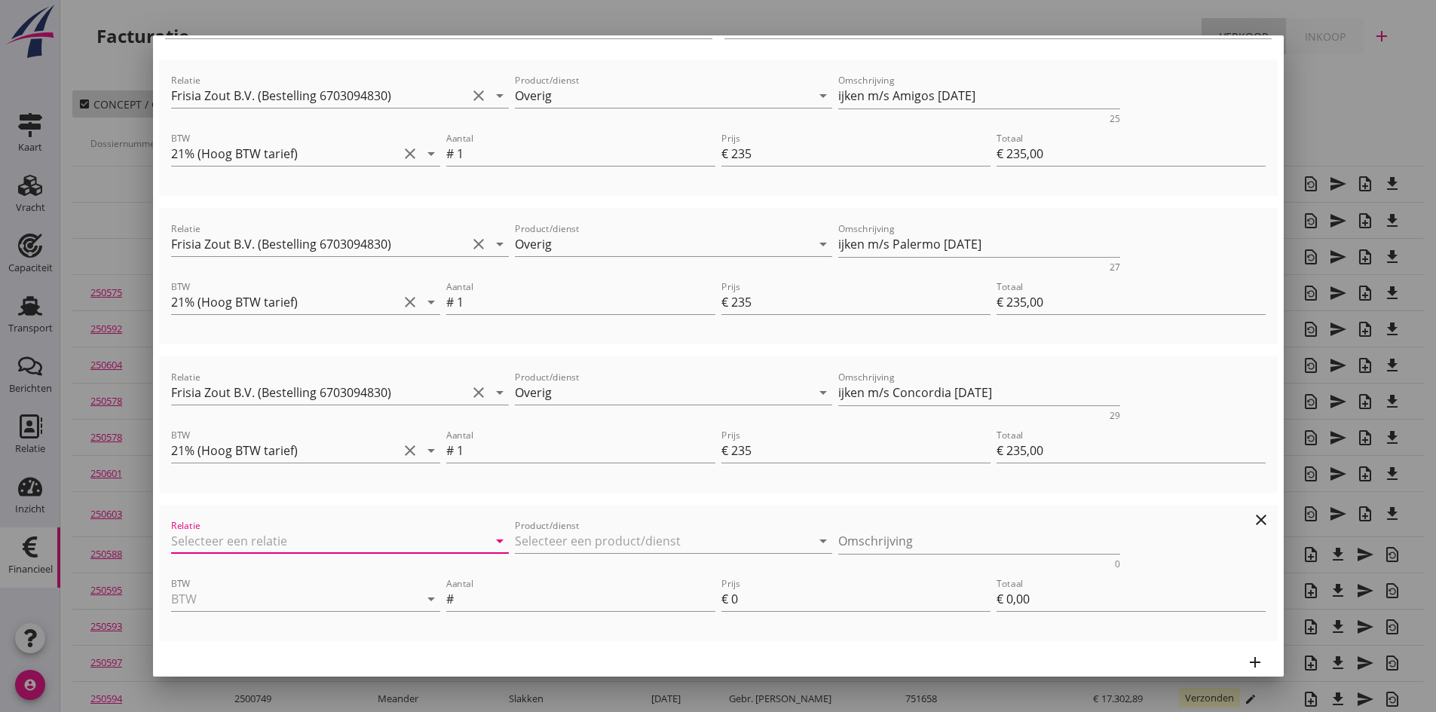
click at [277, 539] on input "Relatie" at bounding box center [319, 541] width 296 height 24
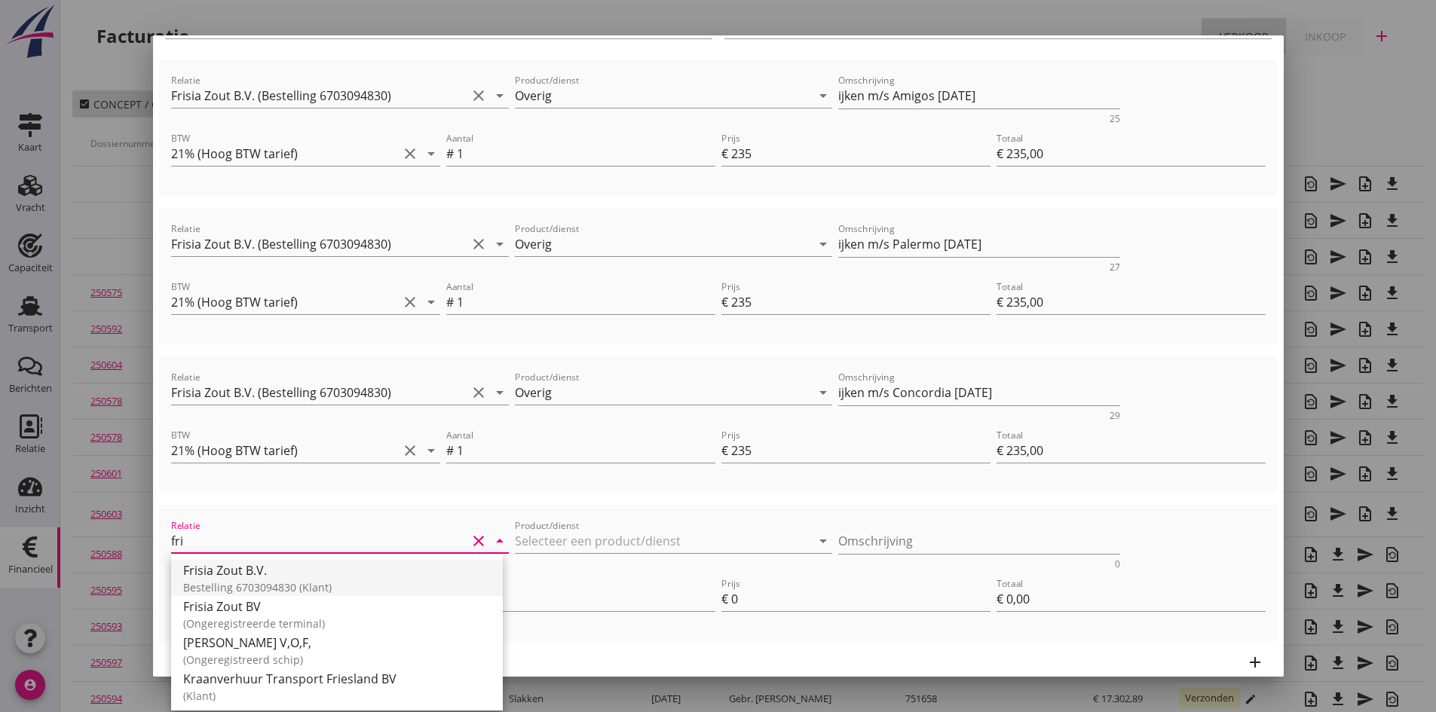
click at [264, 574] on div "Frisia Zout B.V." at bounding box center [337, 571] width 308 height 18
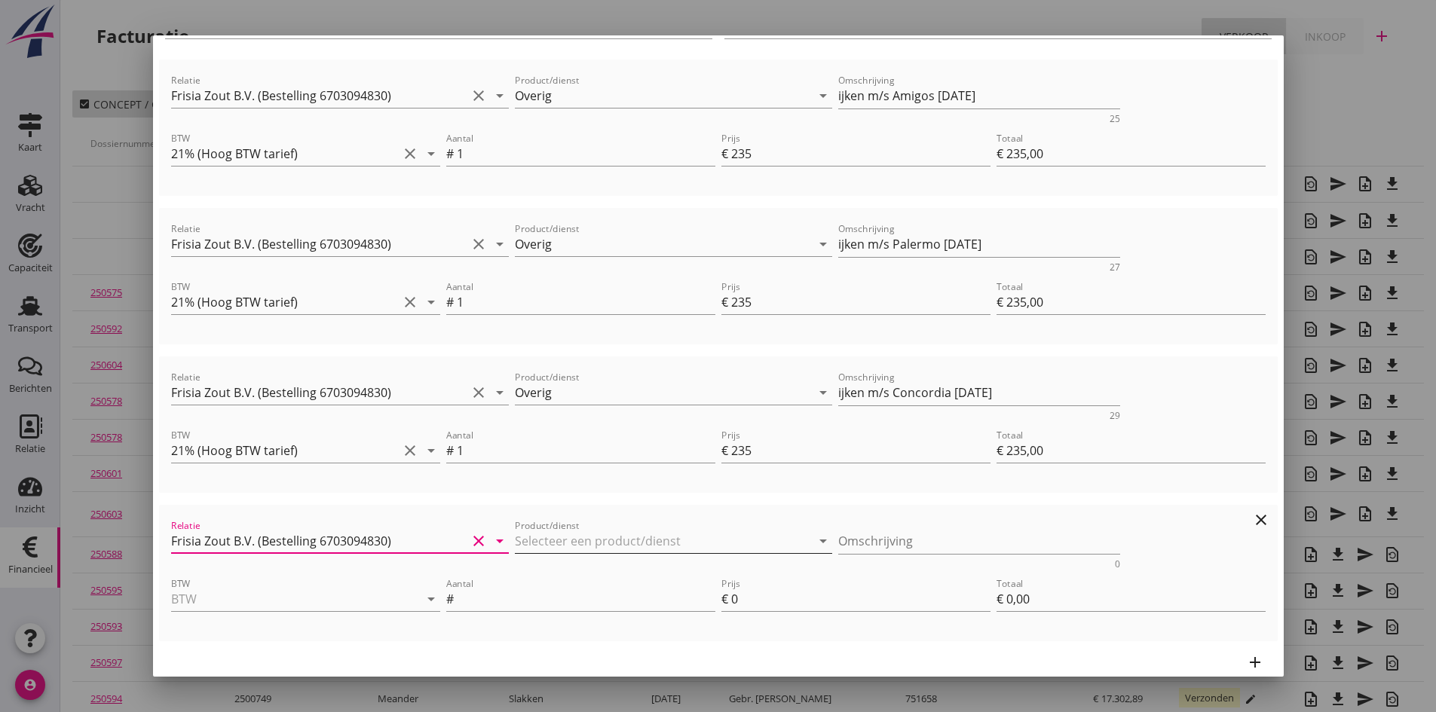
type input "Frisia Zout B.V. (Bestelling 6703094830)"
click at [526, 538] on input "Product/dienst" at bounding box center [663, 541] width 296 height 24
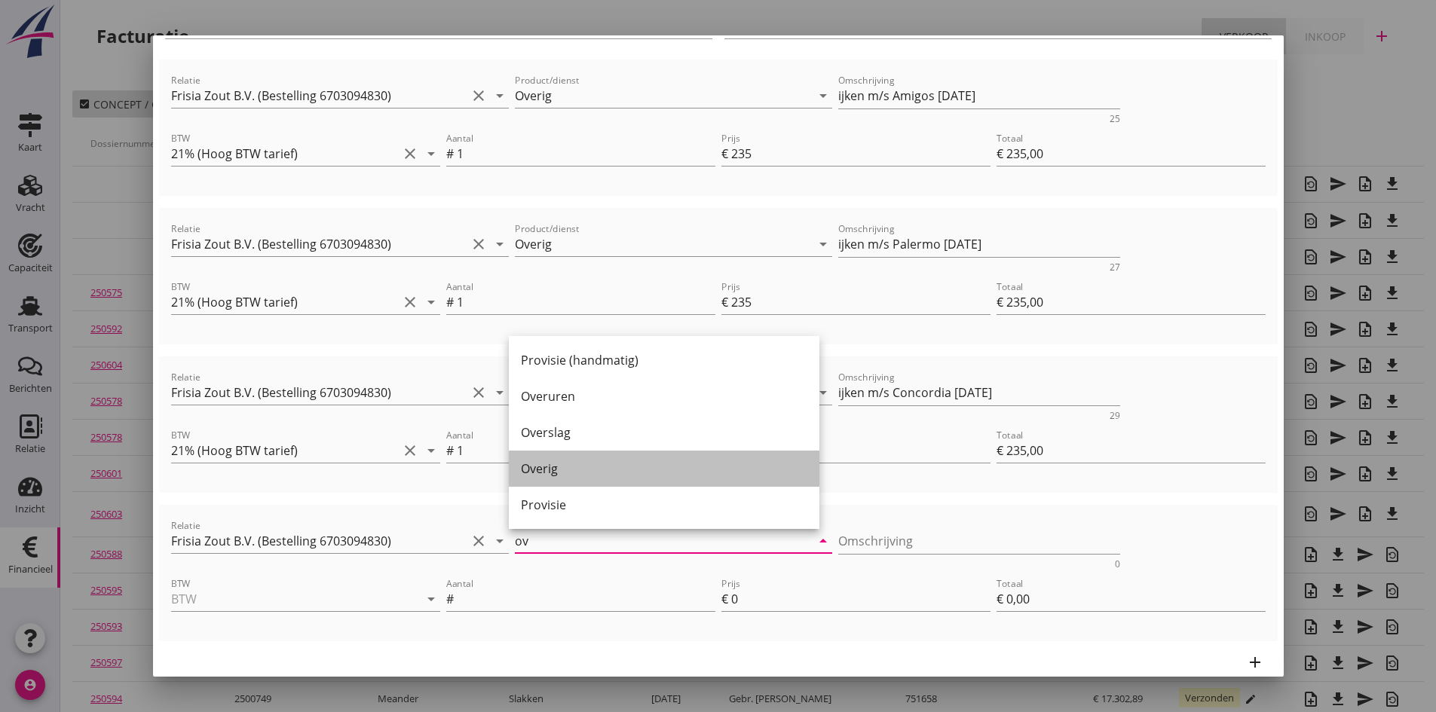
click at [557, 471] on div "Overig" at bounding box center [664, 469] width 286 height 18
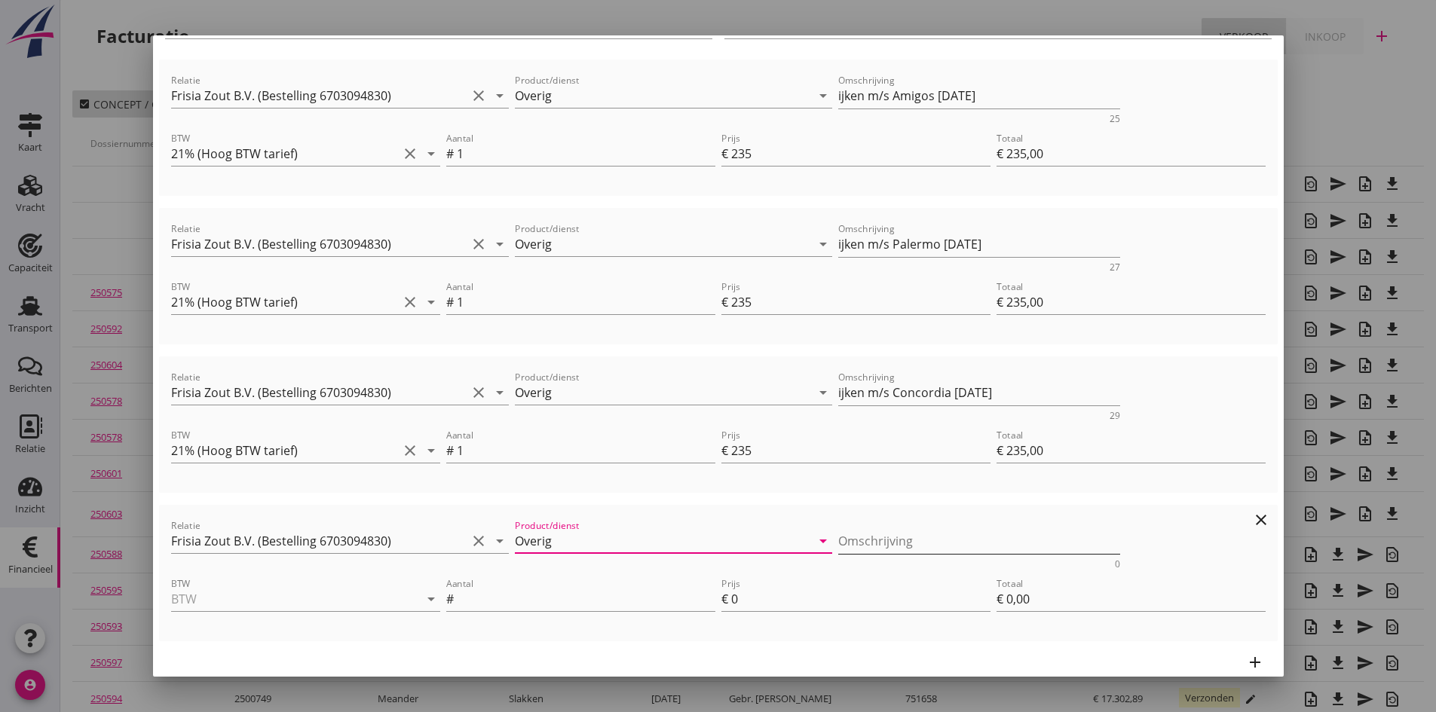
type input "Overig"
click at [862, 545] on textarea "Omschrijving" at bounding box center [979, 541] width 282 height 25
type textarea "ijken m/s [PERSON_NAME] [DATE]"
click at [296, 589] on input "BTW" at bounding box center [284, 599] width 227 height 24
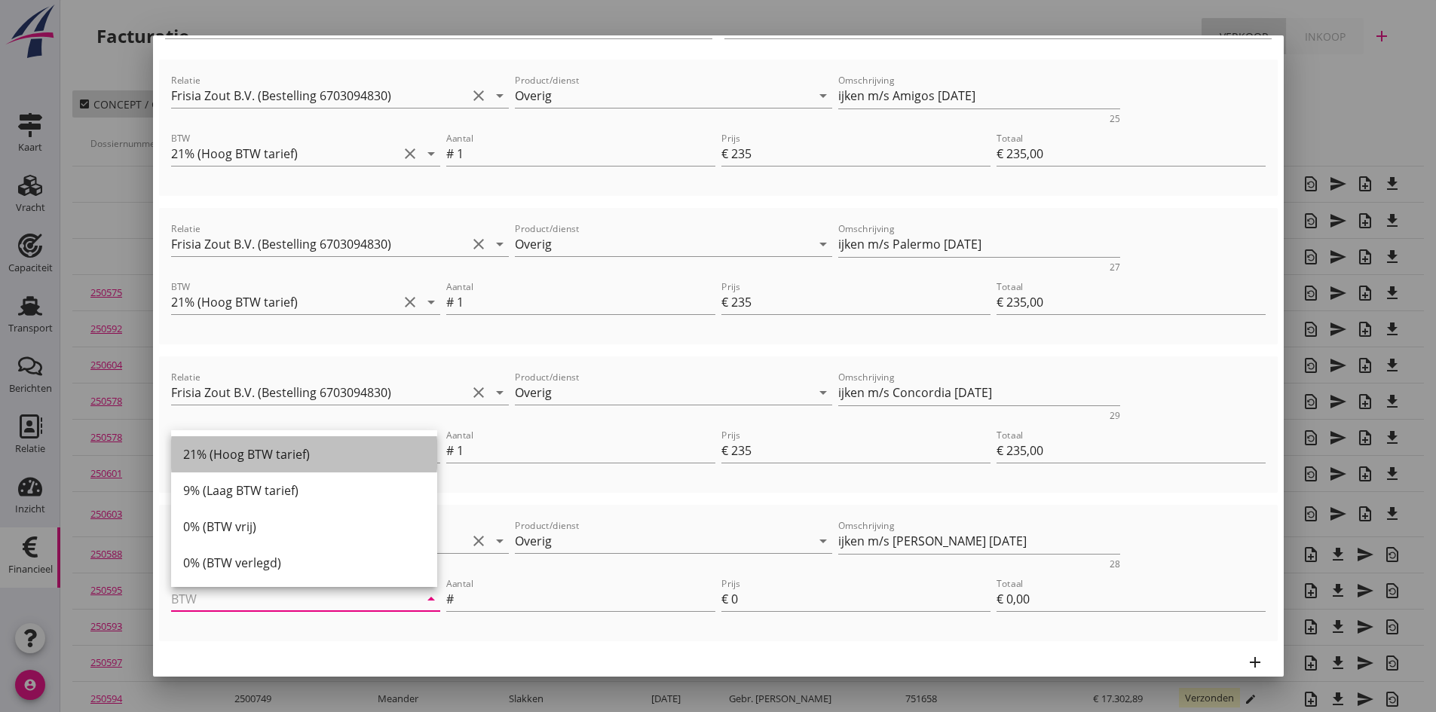
click at [241, 459] on div "21% (Hoog BTW tarief)" at bounding box center [304, 455] width 242 height 18
type input "21% (Hoog BTW tarief)"
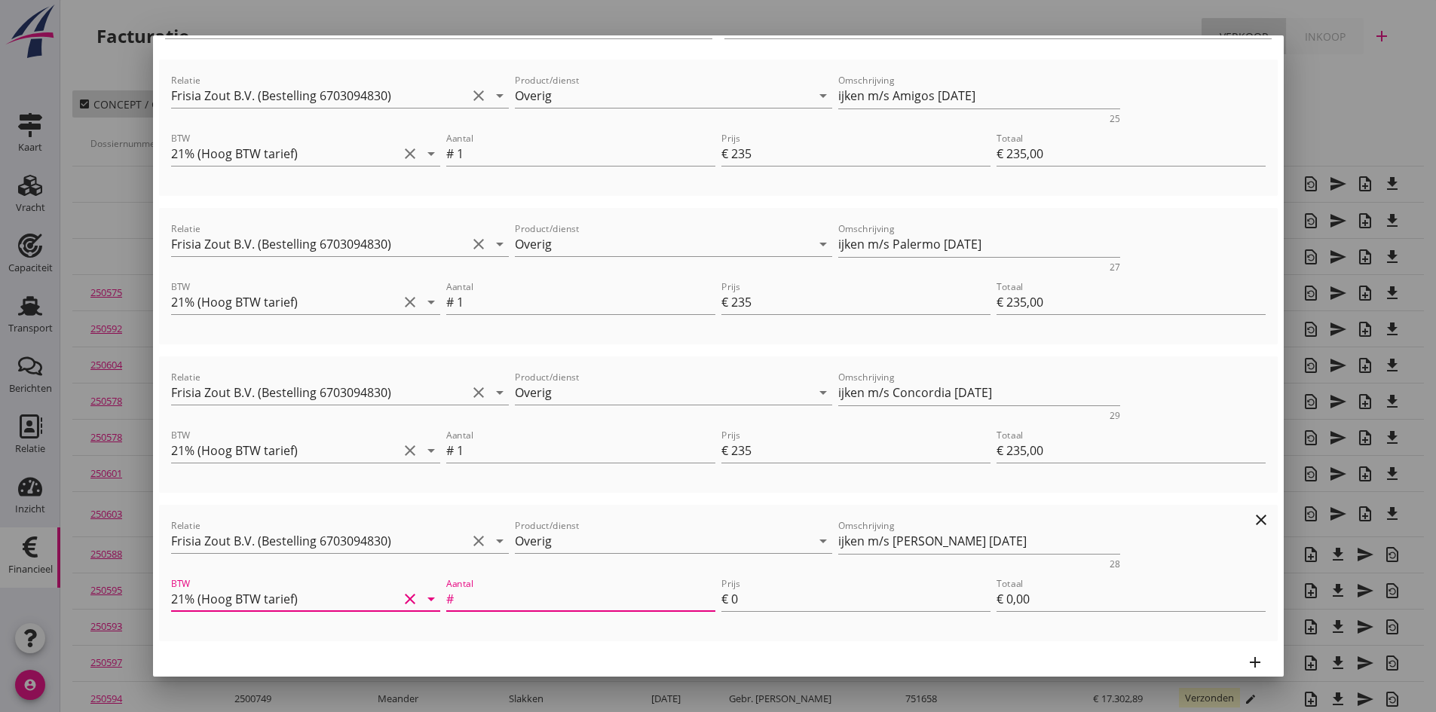
click at [508, 607] on input "Aantal" at bounding box center [586, 599] width 259 height 24
type input "1"
type input "2"
type input "€ 707,00"
type input "€ 2,00"
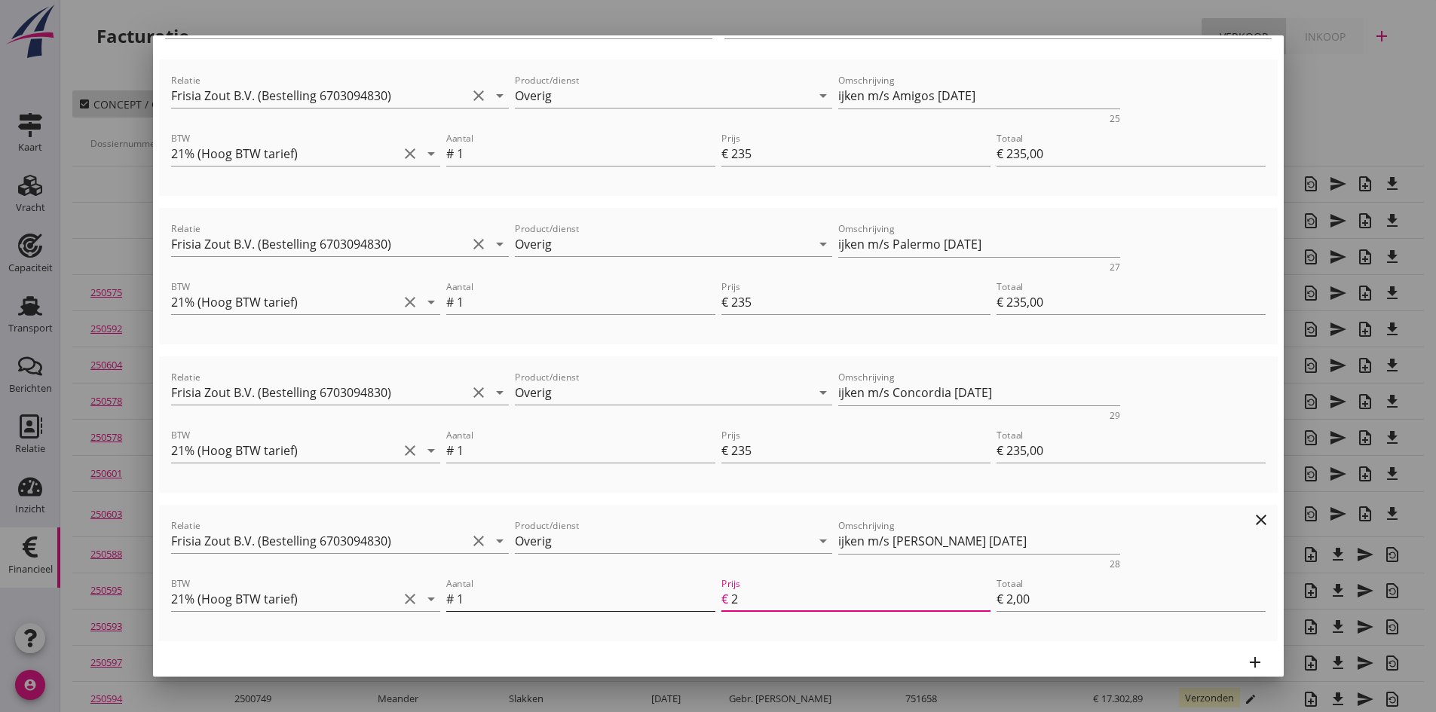
type input "23"
type input "€ 728,00"
type input "€ 23,00"
type input "235"
type input "€ 940,00"
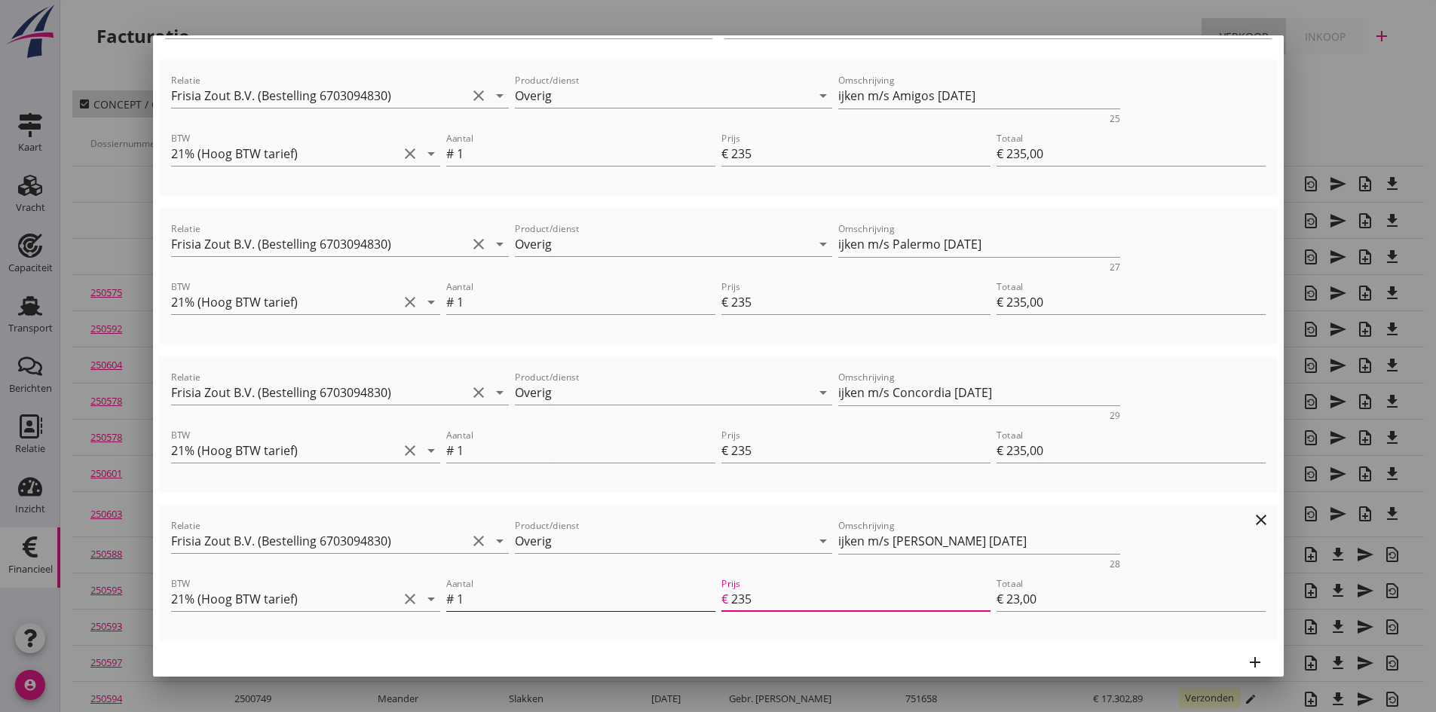
type input "€ 235,00"
type input "235"
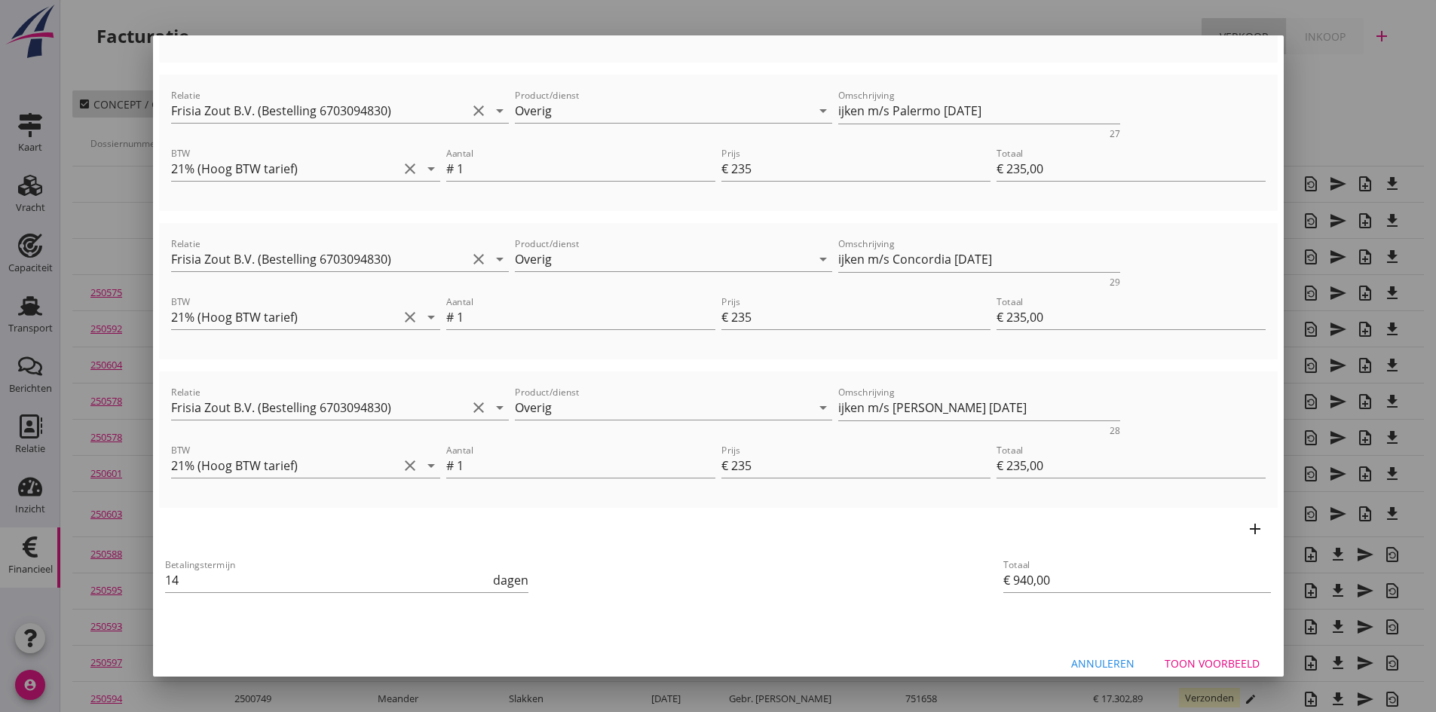
scroll to position [337, 0]
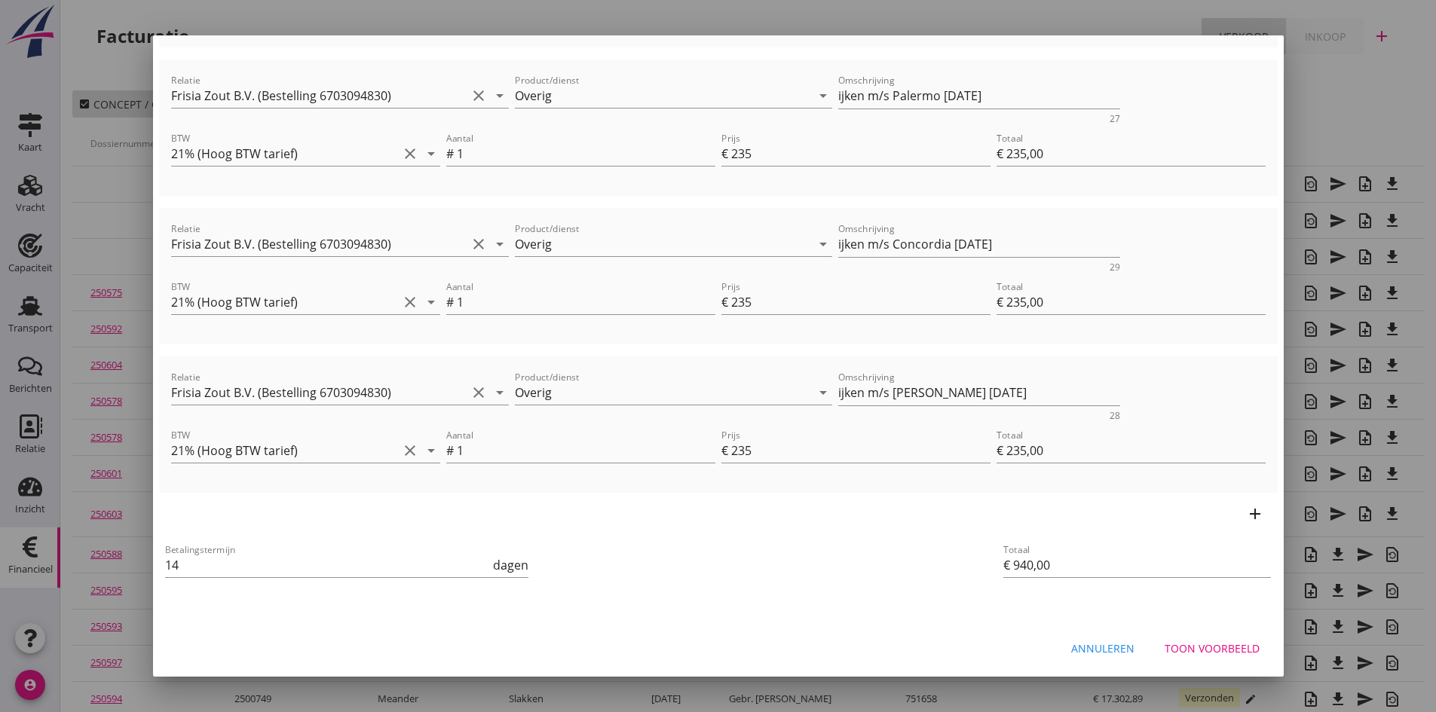
click at [1181, 648] on div "Toon voorbeeld" at bounding box center [1212, 649] width 95 height 16
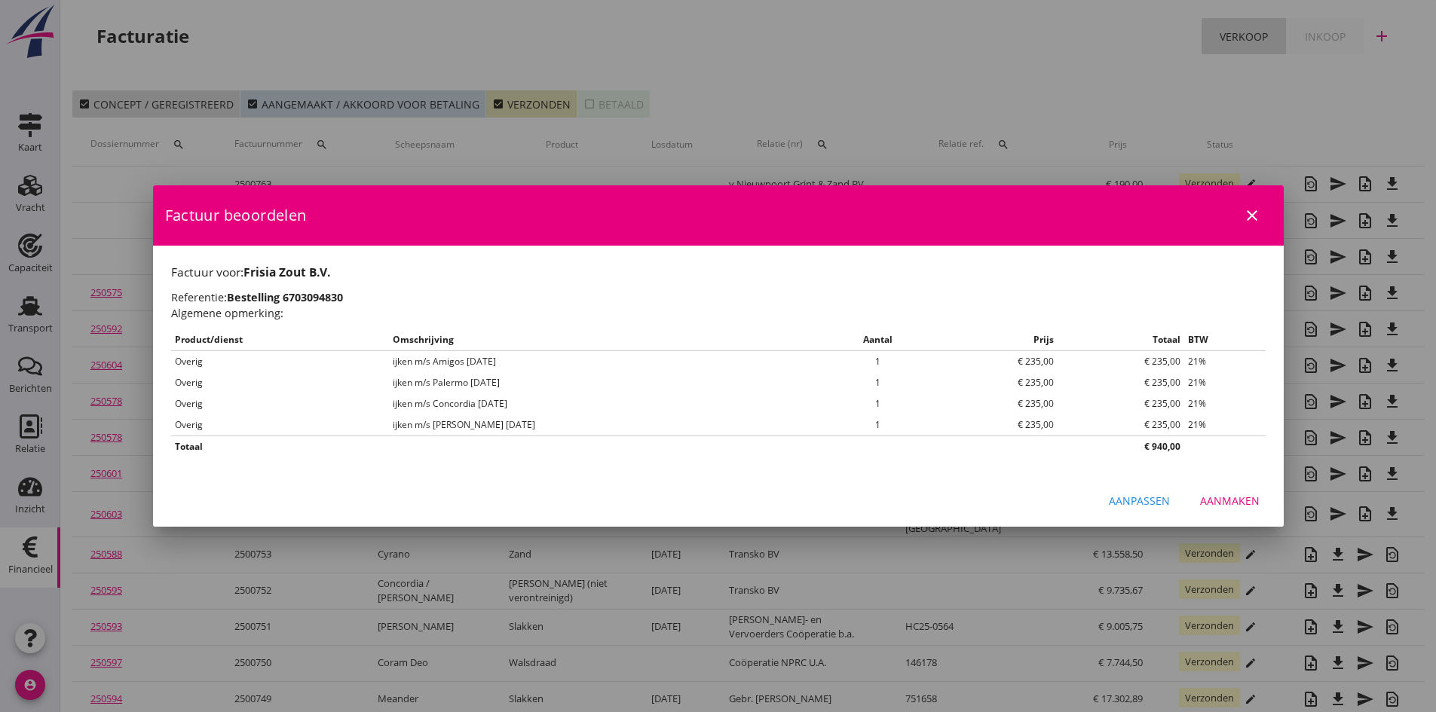
scroll to position [0, 0]
click at [1220, 499] on div "Aanmaken" at bounding box center [1230, 501] width 60 height 16
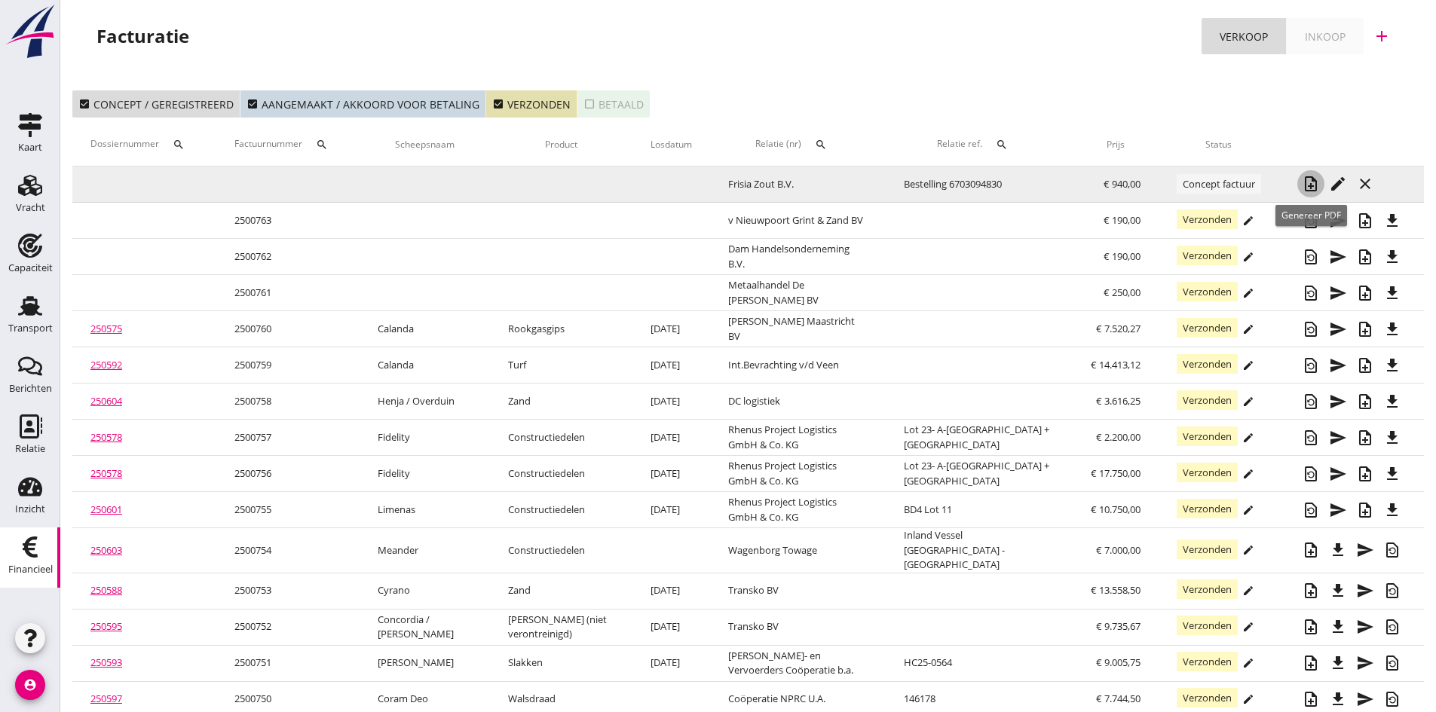
click at [1310, 181] on icon "note_add" at bounding box center [1311, 184] width 18 height 18
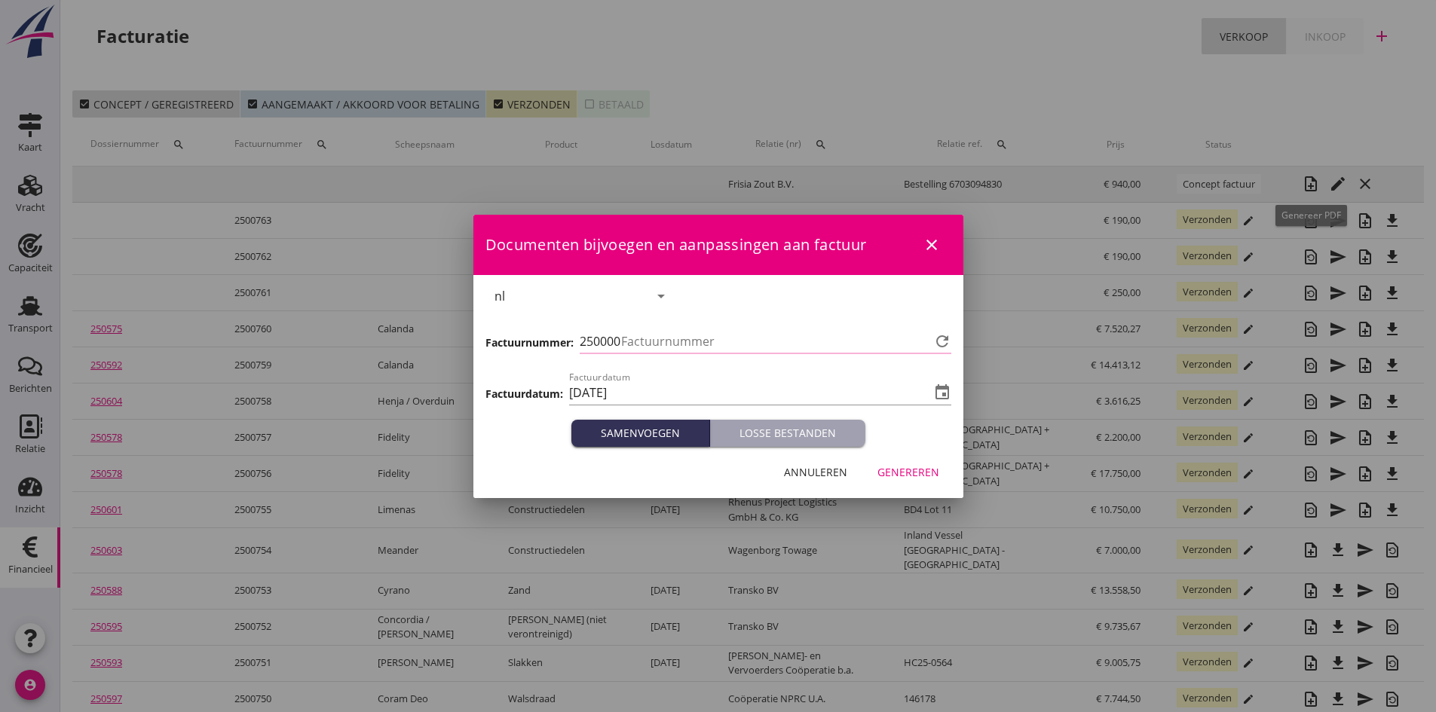
type input "764"
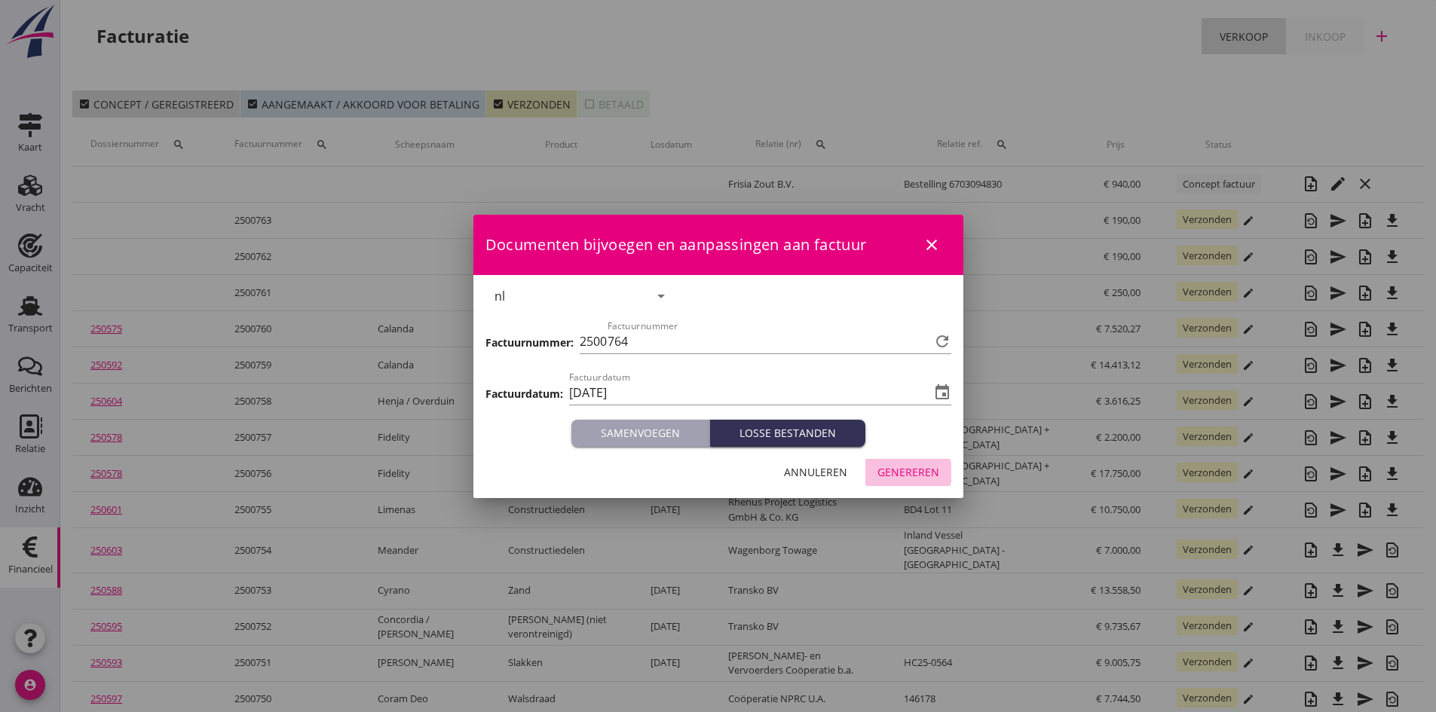
click at [907, 471] on div "Genereren" at bounding box center [908, 472] width 62 height 16
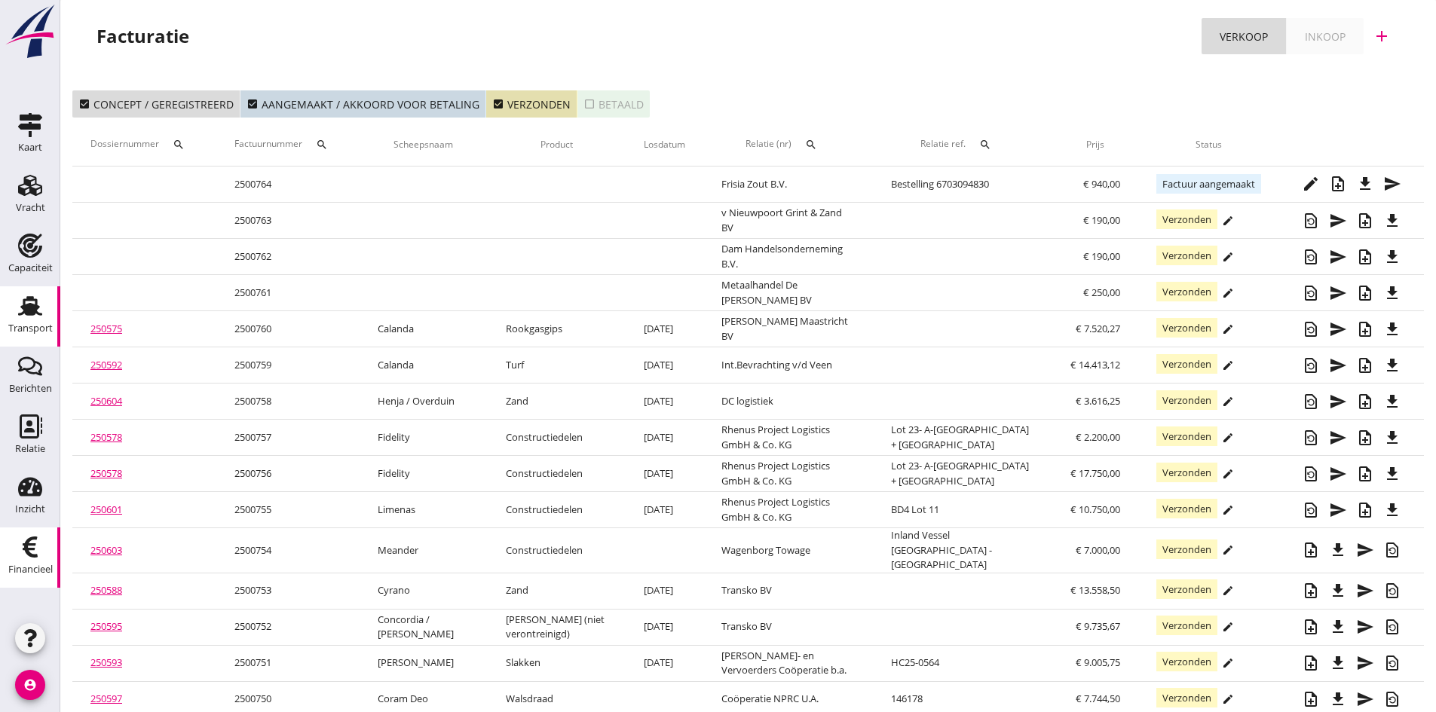
click at [32, 311] on use at bounding box center [30, 306] width 24 height 20
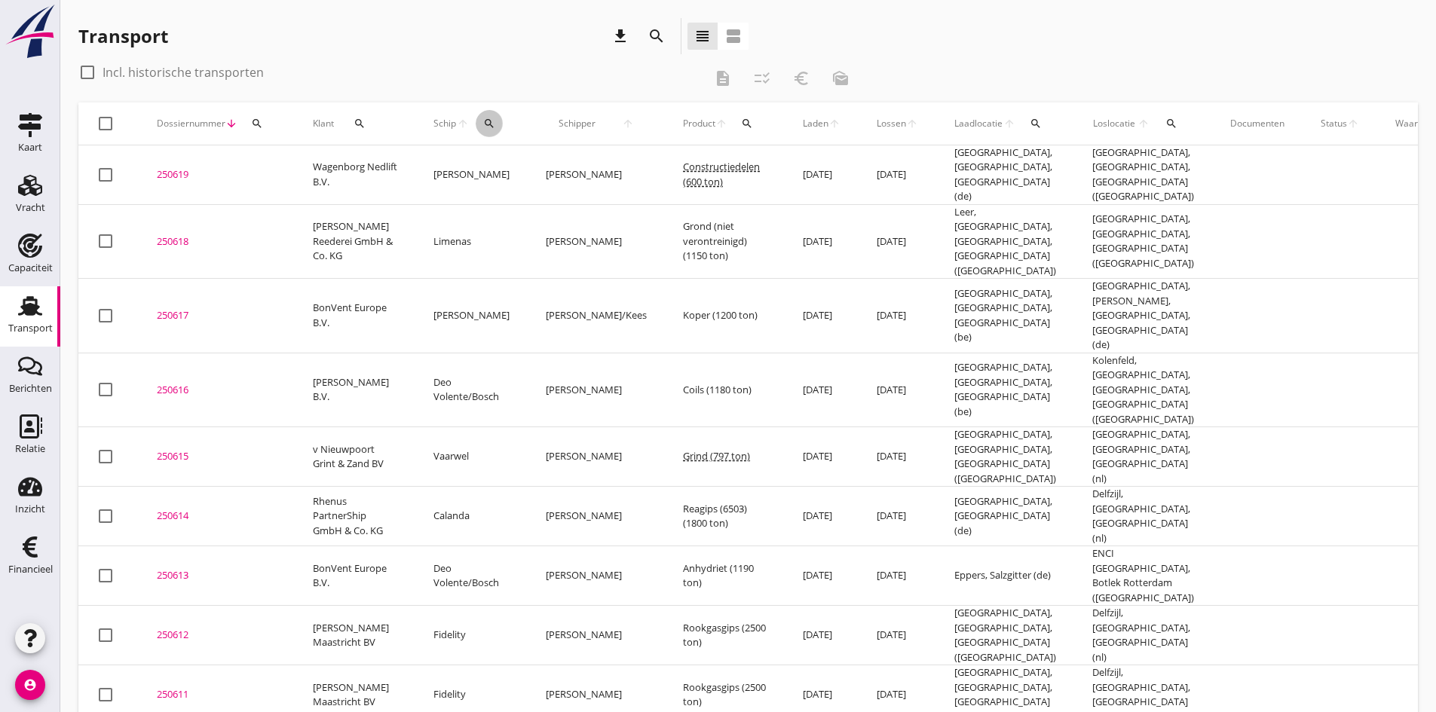
click at [488, 123] on icon "search" at bounding box center [489, 124] width 12 height 12
click at [503, 172] on input "Zoek op (scheeps)naam" at bounding box center [559, 167] width 157 height 24
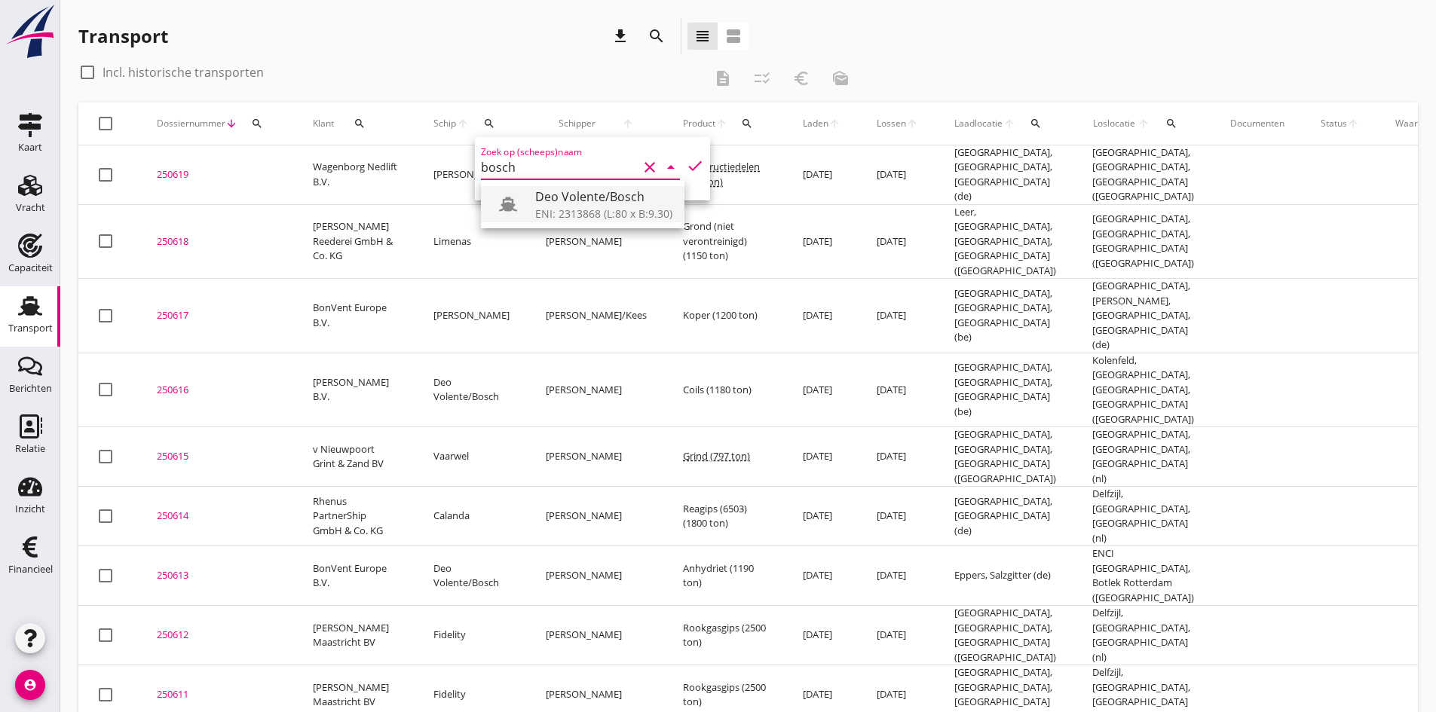
click at [577, 189] on div "Deo Volente/Bosch" at bounding box center [603, 197] width 137 height 18
drag, startPoint x: 681, startPoint y: 167, endPoint x: 667, endPoint y: 166, distance: 13.6
click at [686, 166] on icon "check" at bounding box center [695, 166] width 18 height 18
type input "Deo Volente/Bosch"
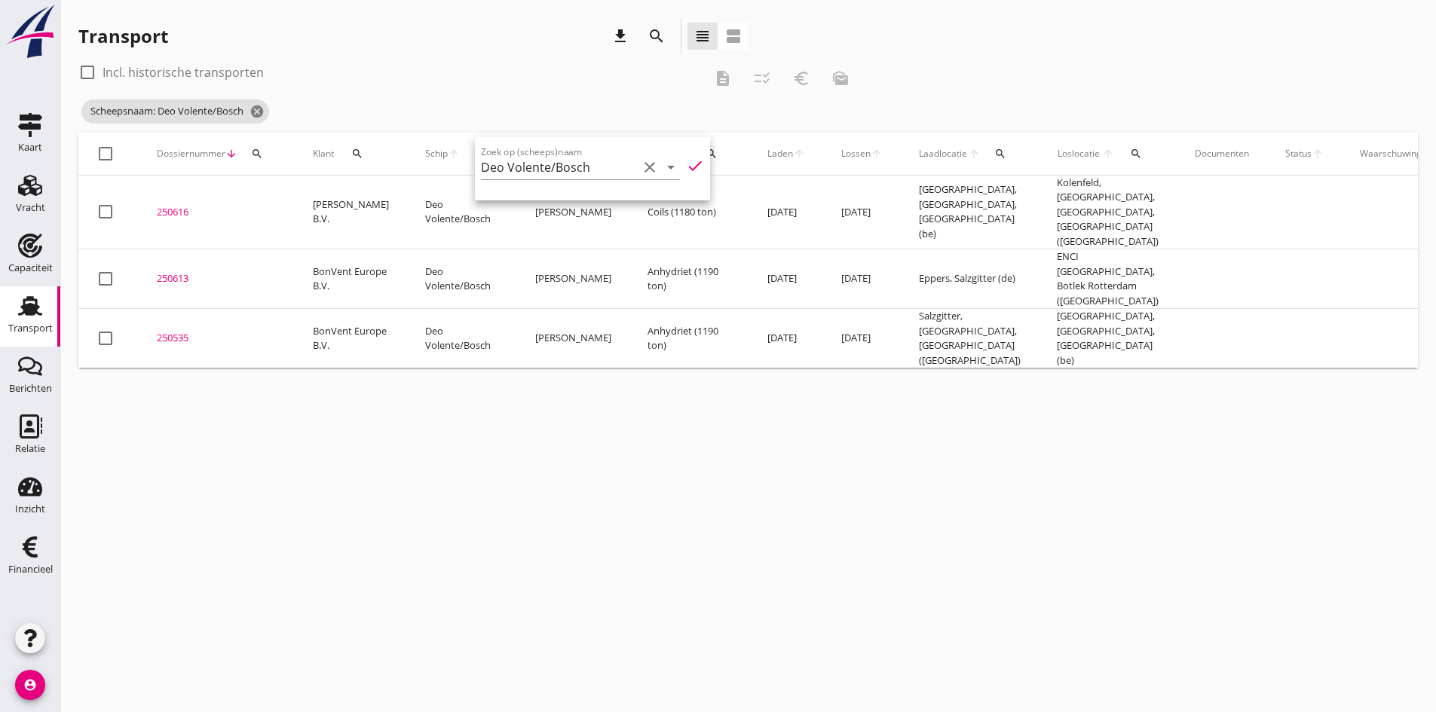
click at [179, 331] on div "250535" at bounding box center [217, 338] width 120 height 15
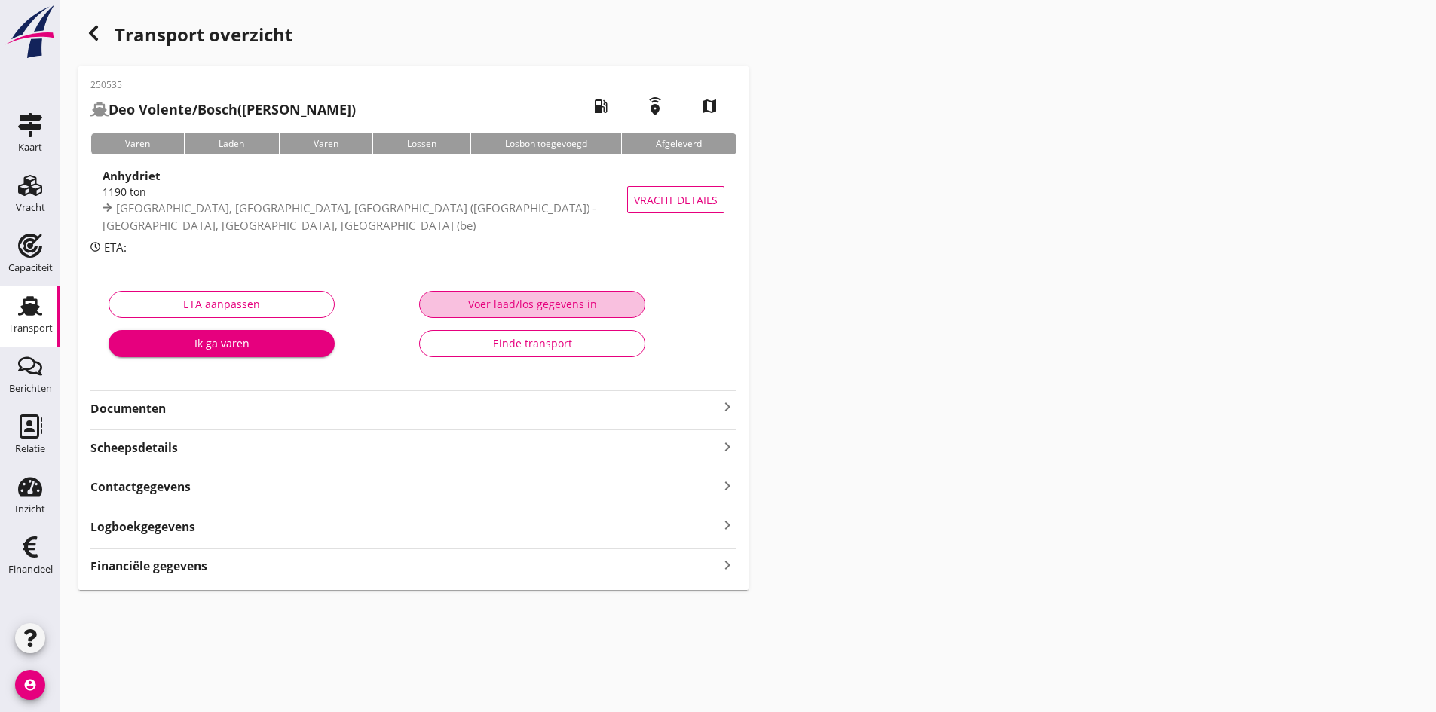
click at [478, 302] on div "Voer laad/los gegevens in" at bounding box center [532, 304] width 201 height 16
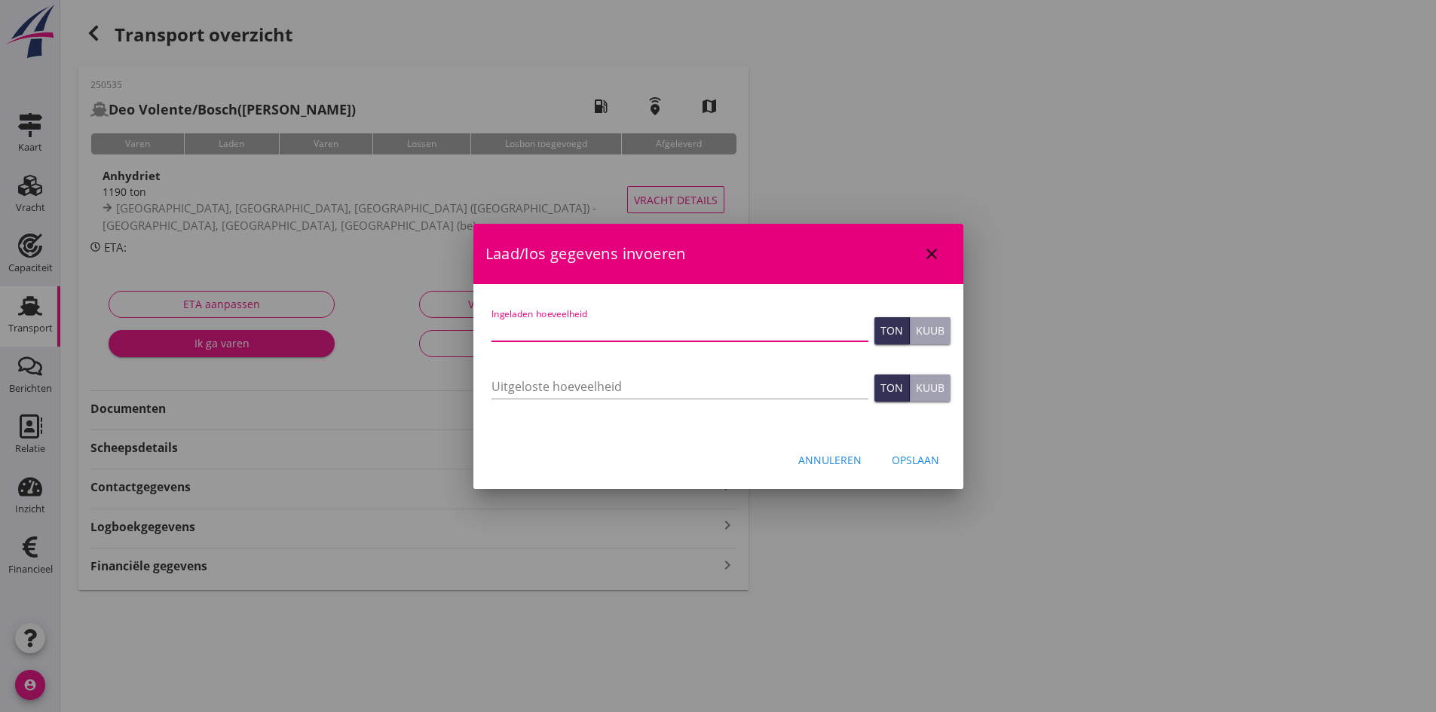
click at [509, 325] on input "Ingeladen hoeveelheid" at bounding box center [680, 329] width 377 height 24
type input "1184"
type input "1184.131"
click at [525, 387] on input "Uitgeloste hoeveelheid" at bounding box center [680, 387] width 377 height 24
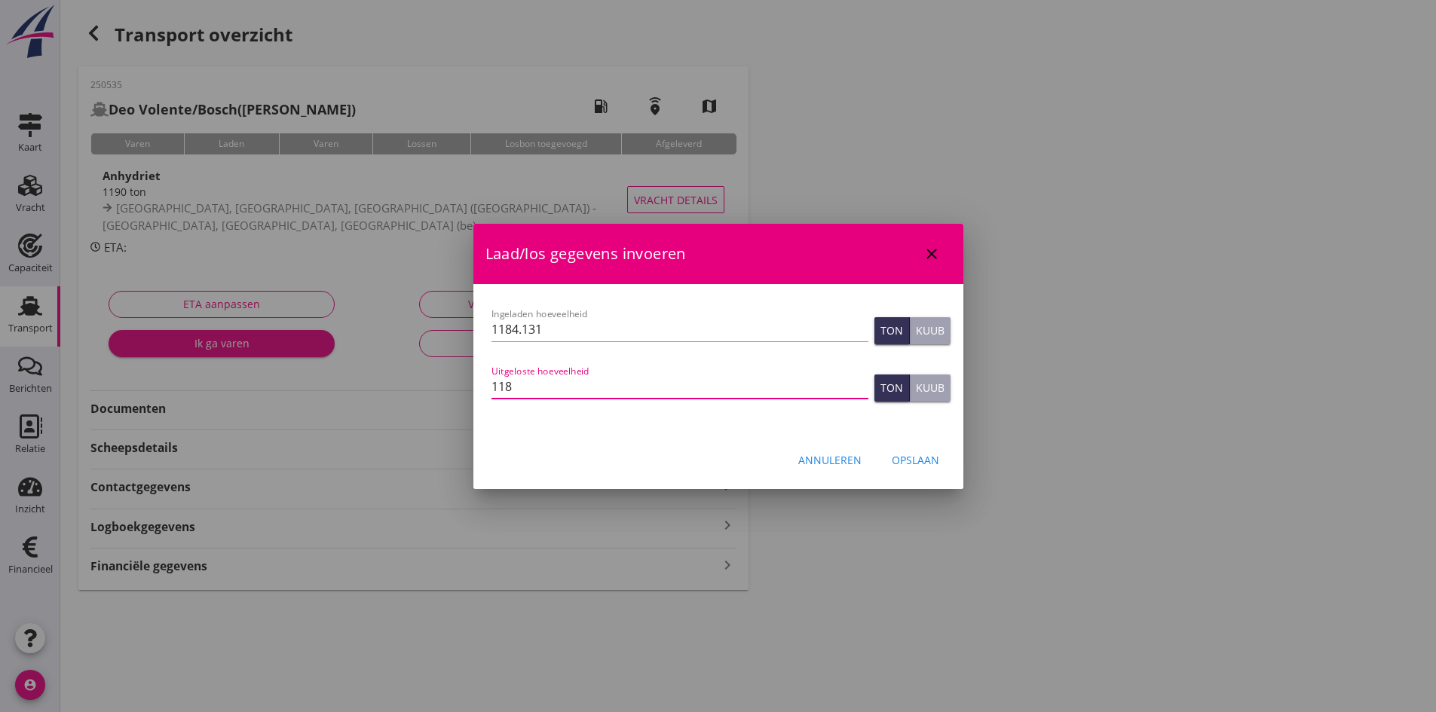
type input "1184"
type input "1184.131"
drag, startPoint x: 910, startPoint y: 455, endPoint x: 708, endPoint y: 476, distance: 203.1
click at [909, 455] on div "Opslaan" at bounding box center [915, 460] width 47 height 16
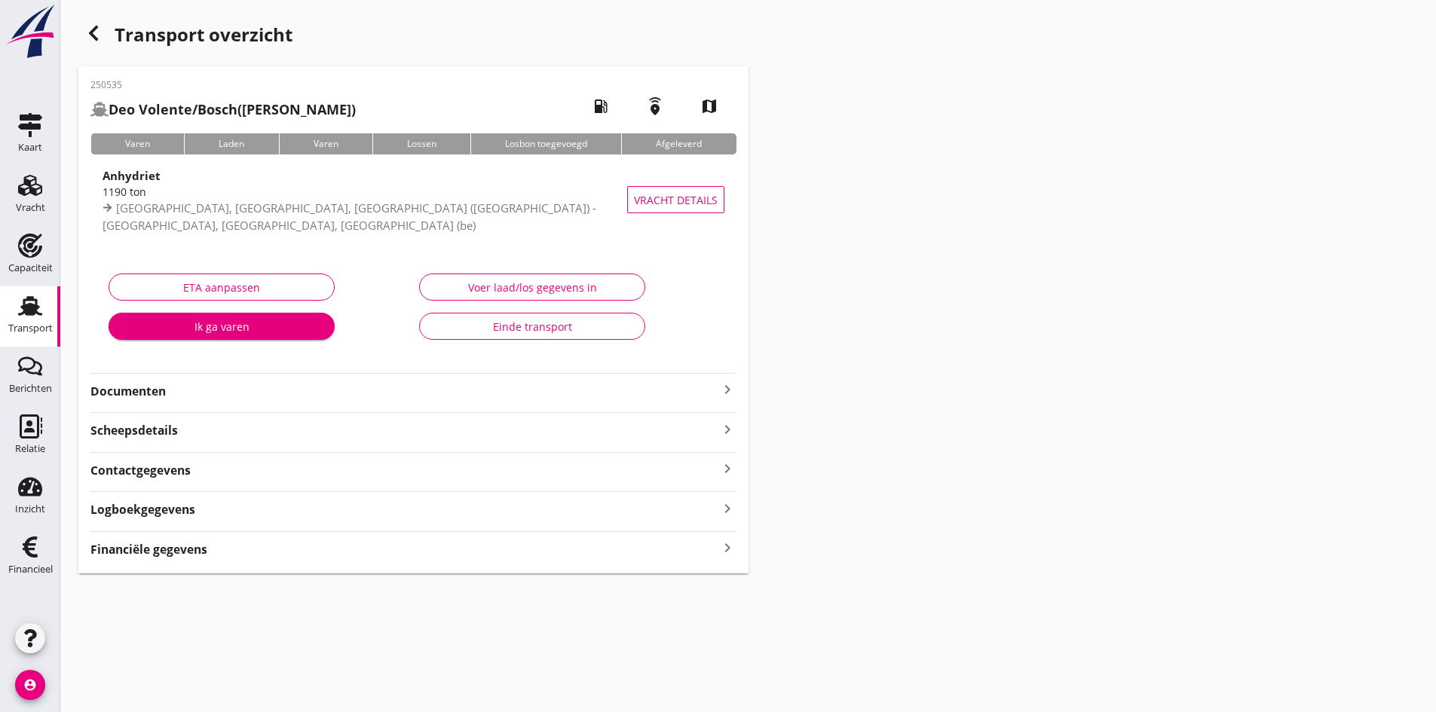
drag, startPoint x: 32, startPoint y: 305, endPoint x: 8, endPoint y: 296, distance: 25.8
click at [32, 305] on use at bounding box center [30, 306] width 24 height 20
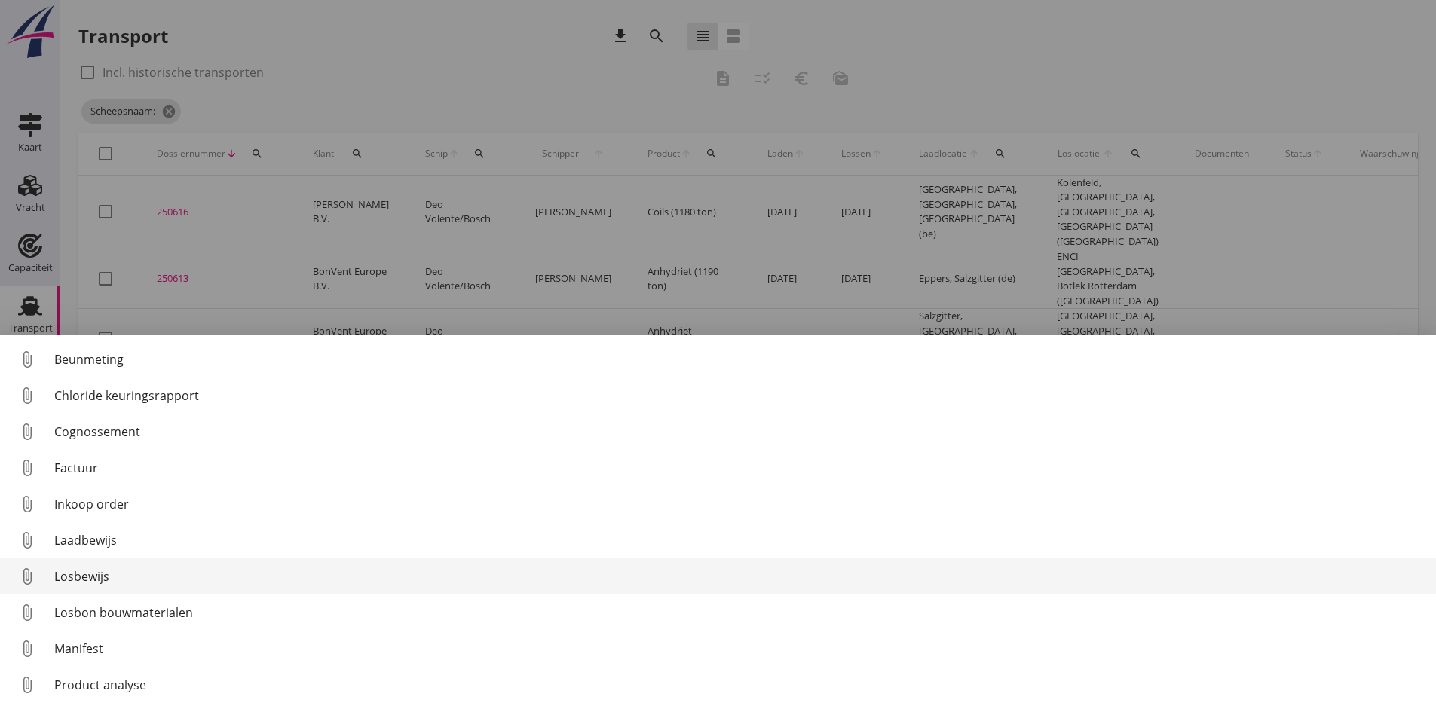
click at [78, 578] on div "Losbewijs" at bounding box center [739, 577] width 1370 height 18
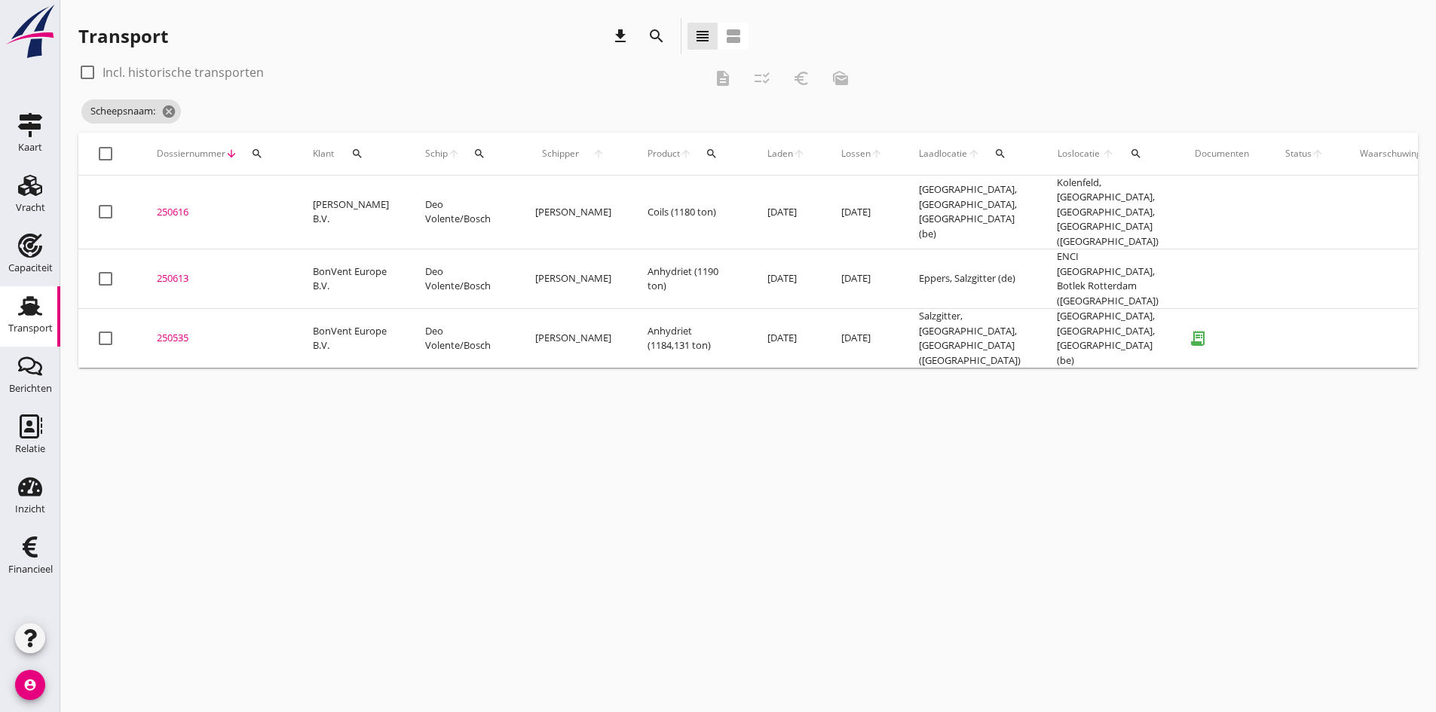
click at [173, 331] on div "250535" at bounding box center [217, 338] width 120 height 15
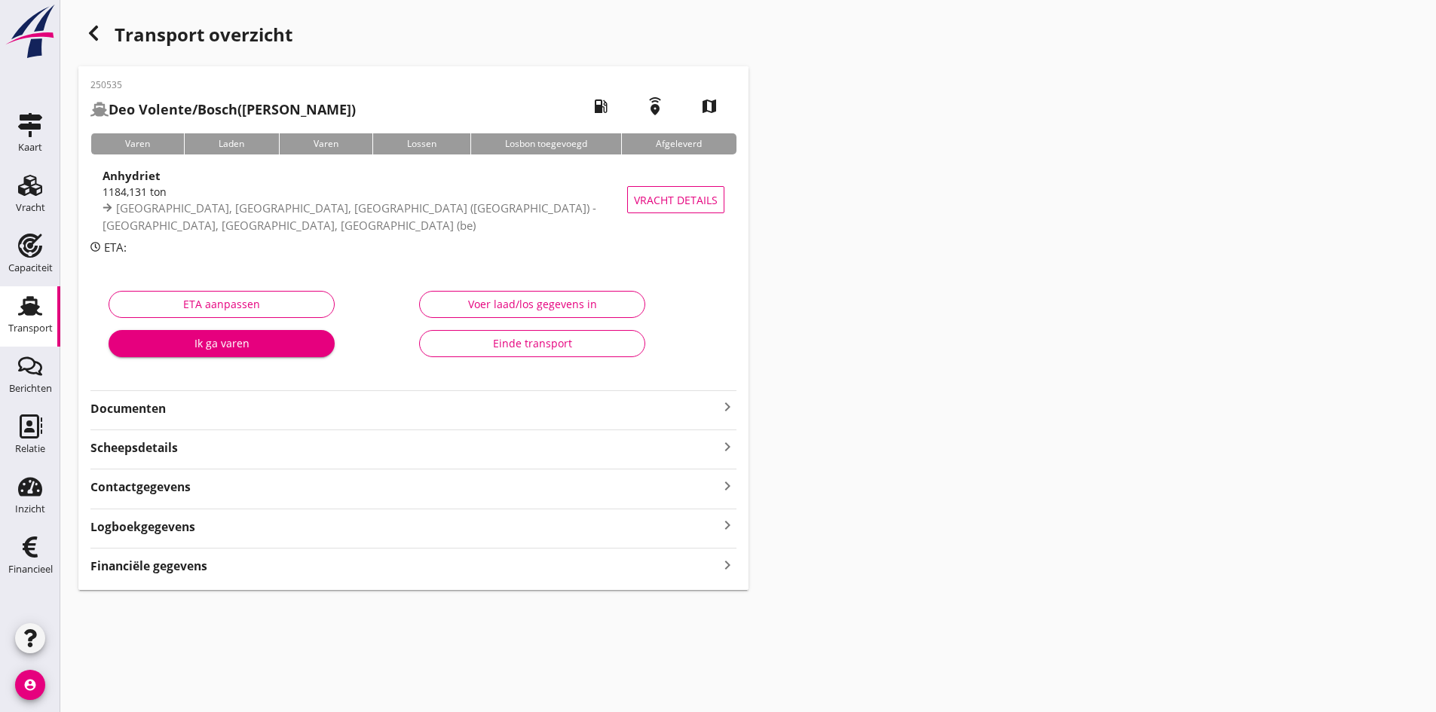
click at [704, 570] on div "Financiële gegevens keyboard_arrow_right" at bounding box center [413, 565] width 646 height 20
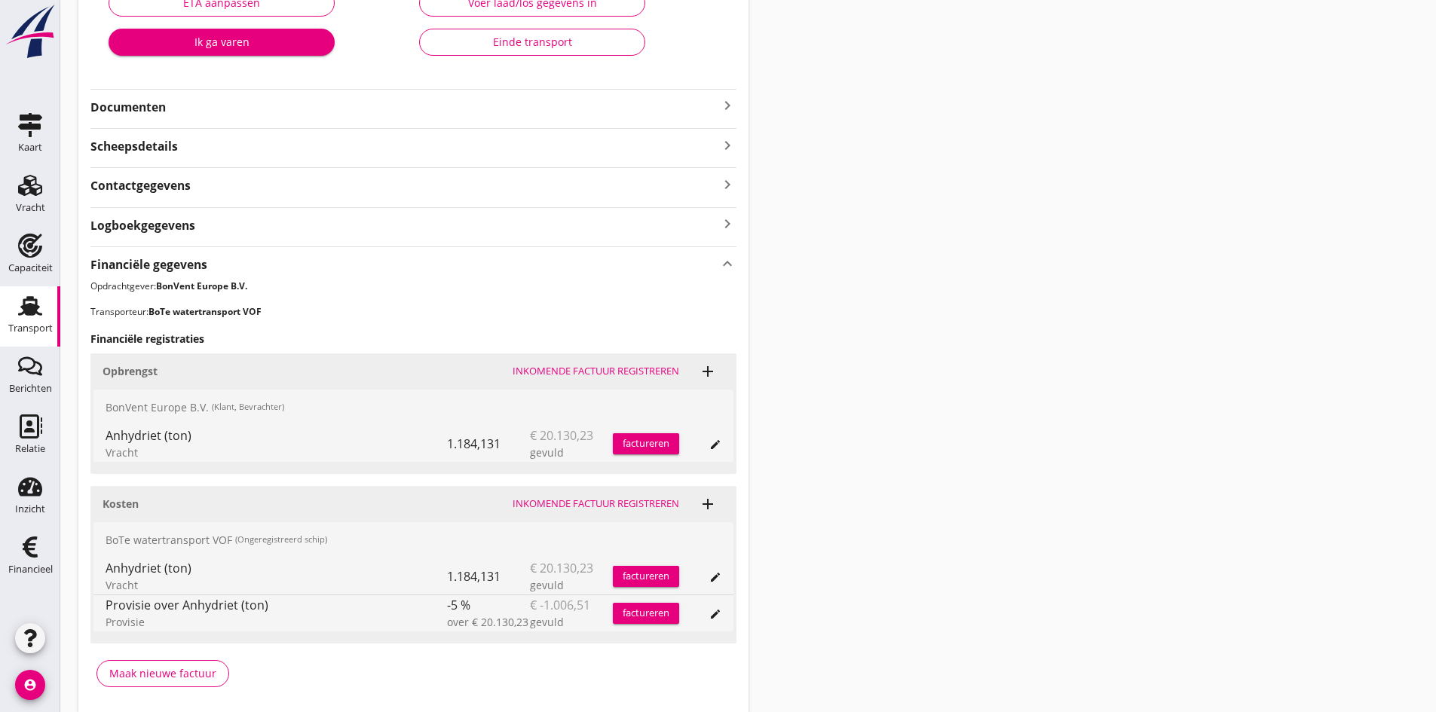
scroll to position [358, 0]
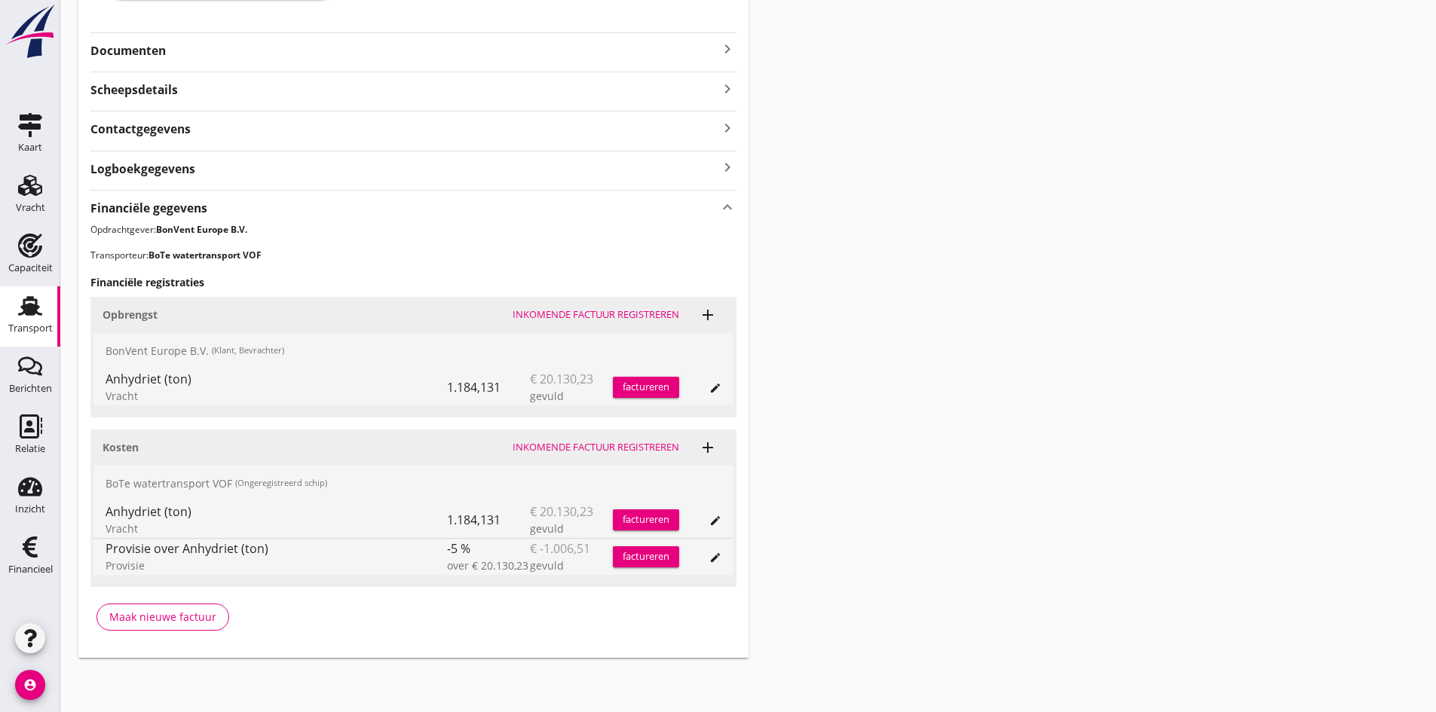
click at [560, 447] on div "Inkomende factuur registreren" at bounding box center [596, 447] width 167 height 15
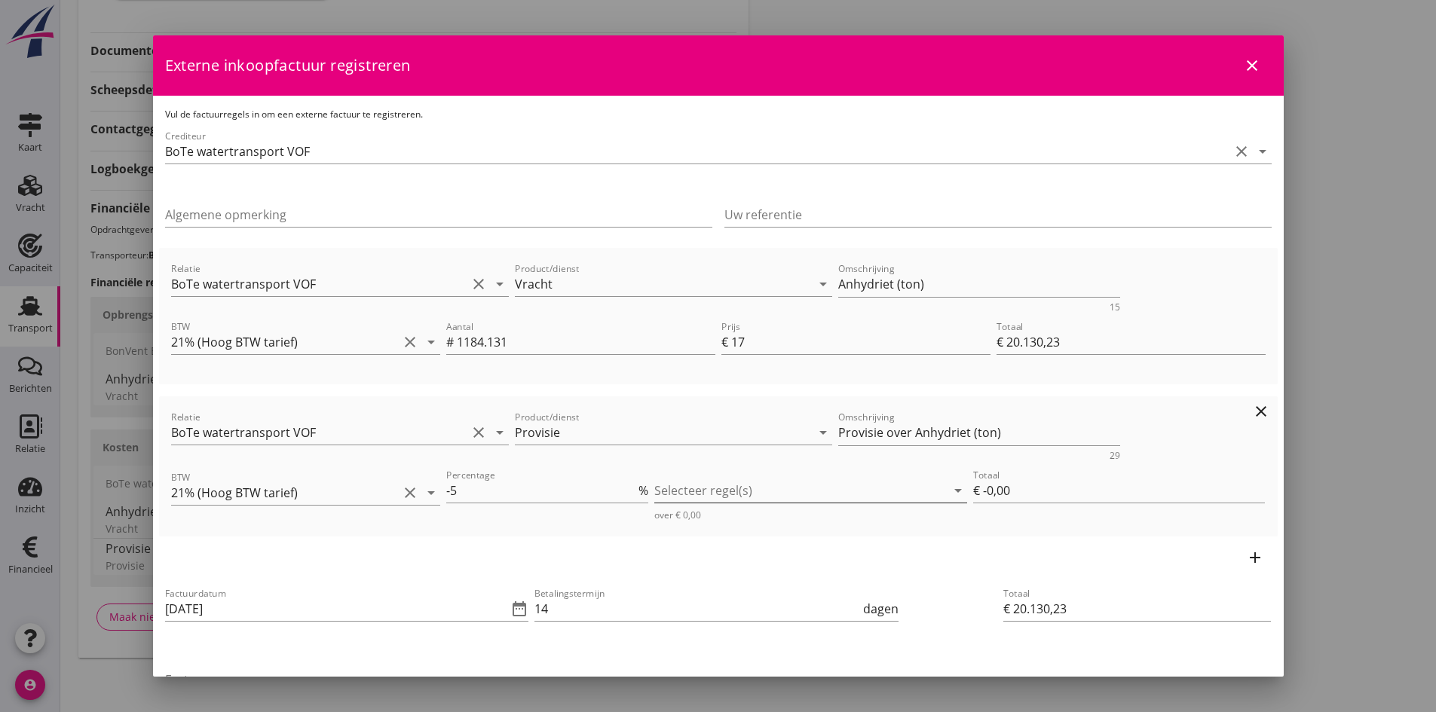
click at [675, 494] on div at bounding box center [800, 491] width 292 height 24
click at [682, 500] on icon "check_box_outline_blank" at bounding box center [684, 503] width 30 height 30
type input "€ -1.006,51"
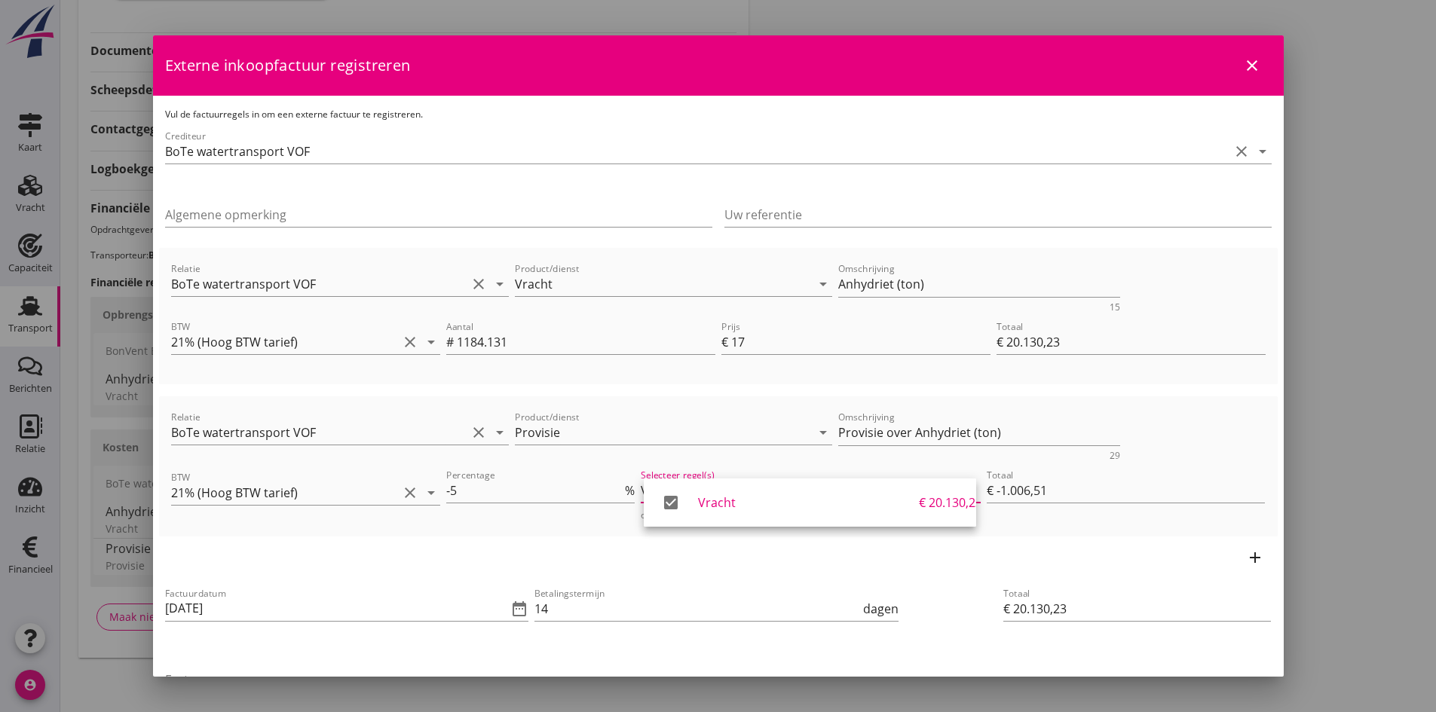
scroll to position [151, 0]
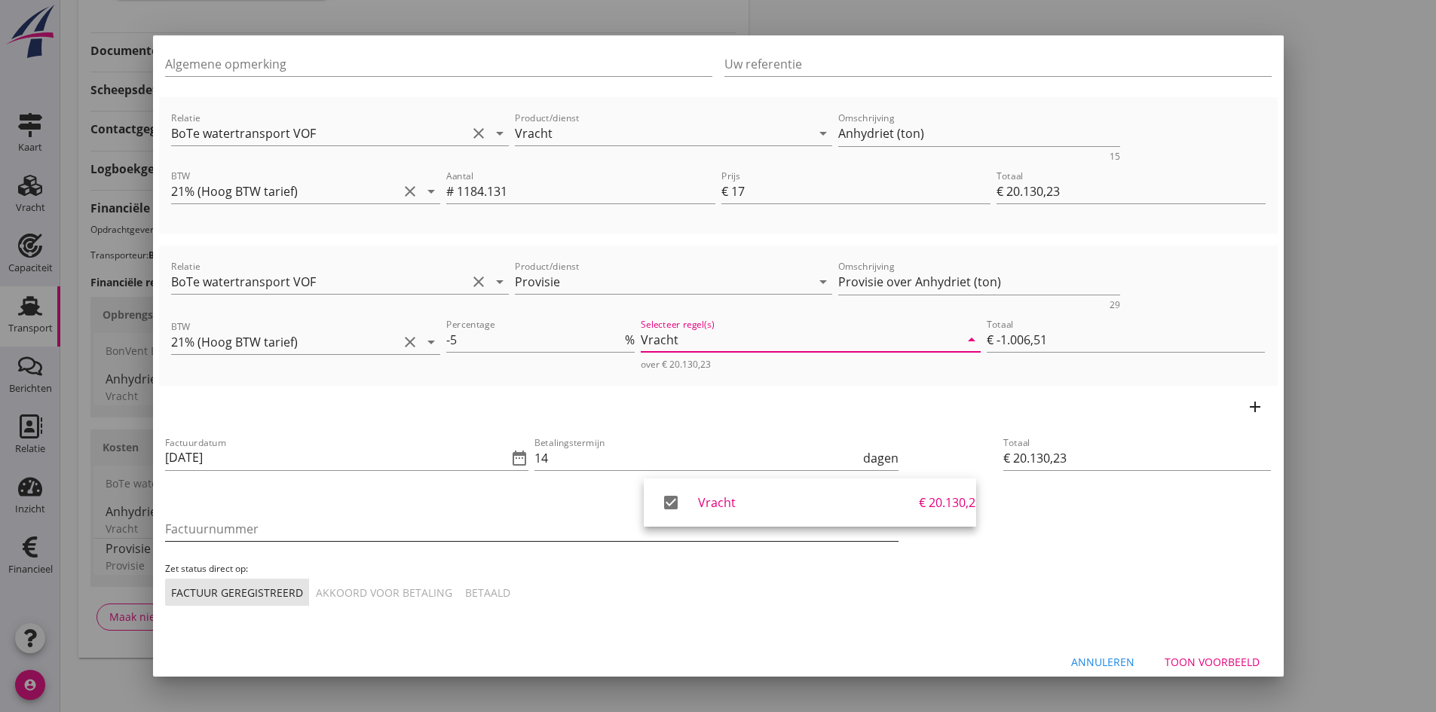
click at [277, 534] on input "Factuurnummer" at bounding box center [531, 529] width 733 height 24
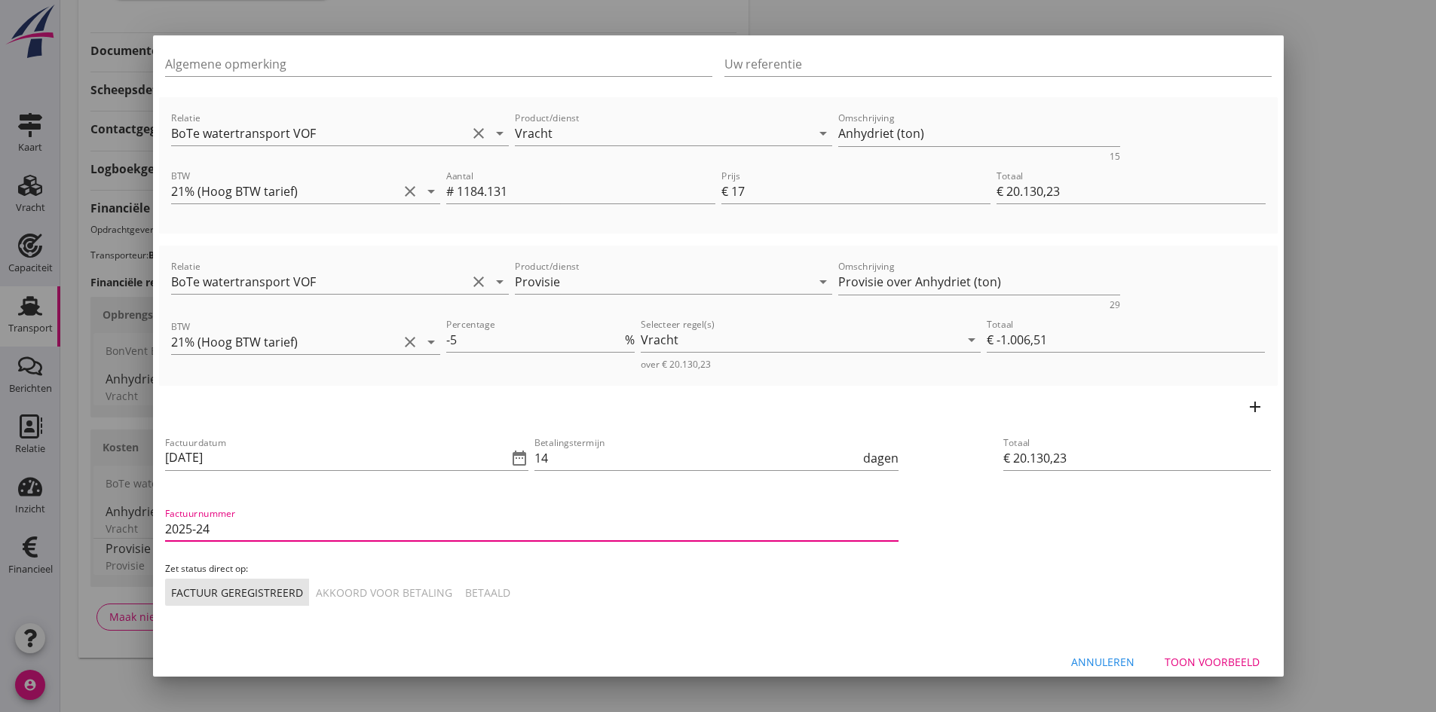
type input "2025-24"
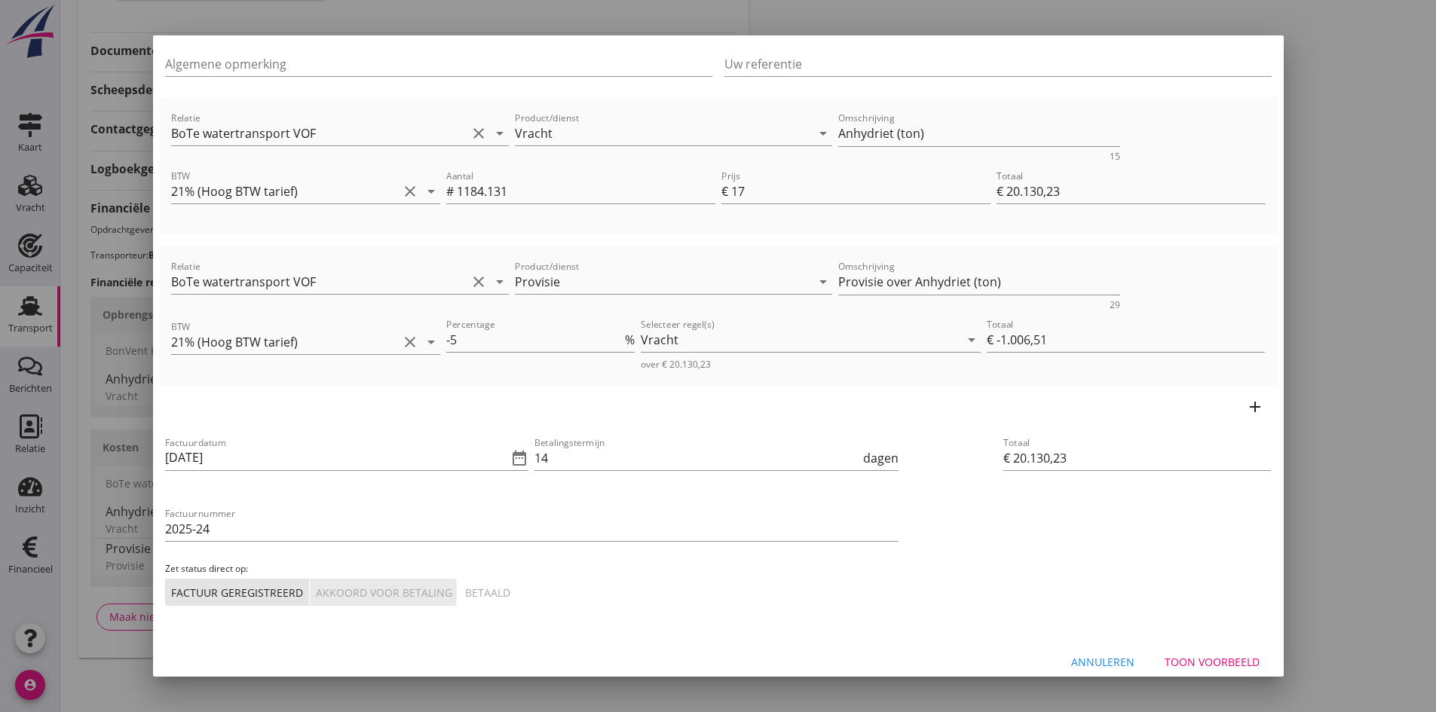
click at [342, 583] on button "Akkoord voor betaling" at bounding box center [384, 592] width 149 height 27
click at [1209, 658] on div "Toon voorbeeld" at bounding box center [1212, 662] width 95 height 16
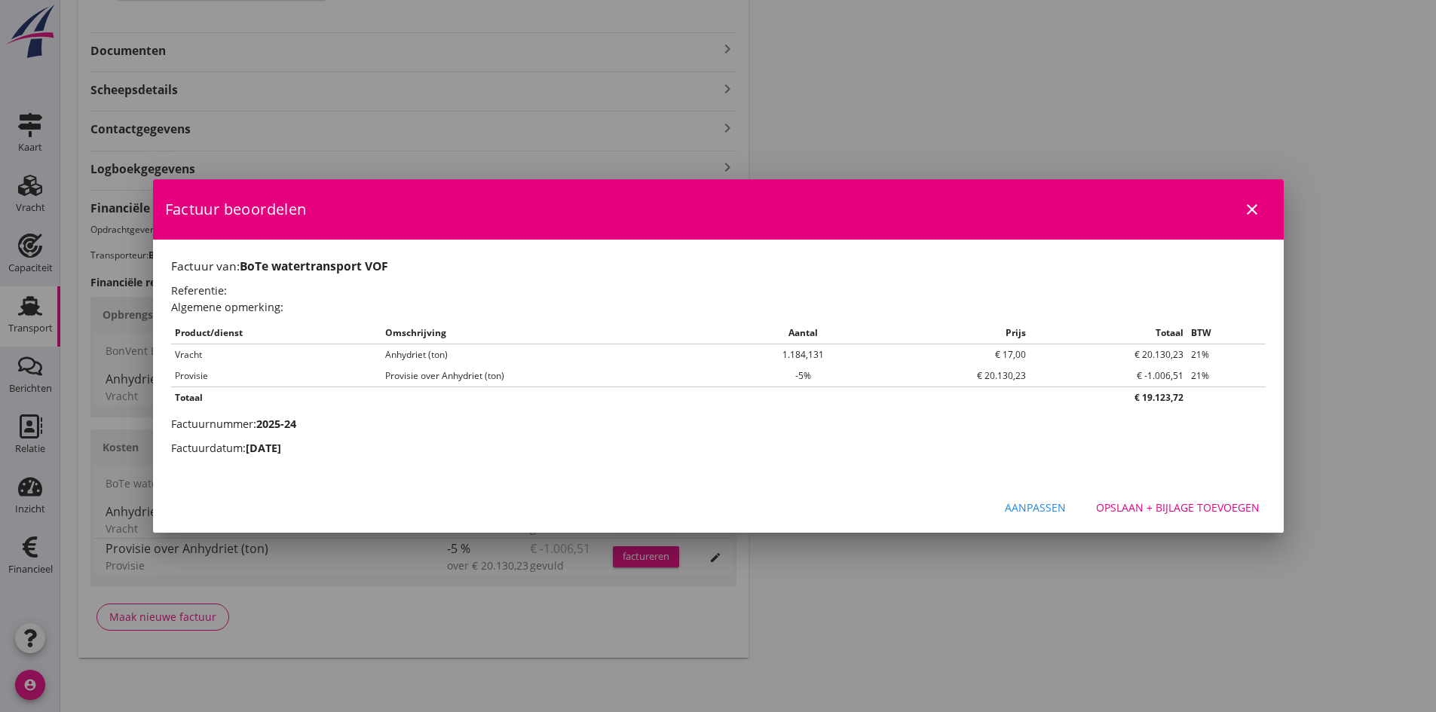
scroll to position [0, 0]
click at [1129, 505] on div "Opslaan + bijlage toevoegen" at bounding box center [1178, 508] width 164 height 16
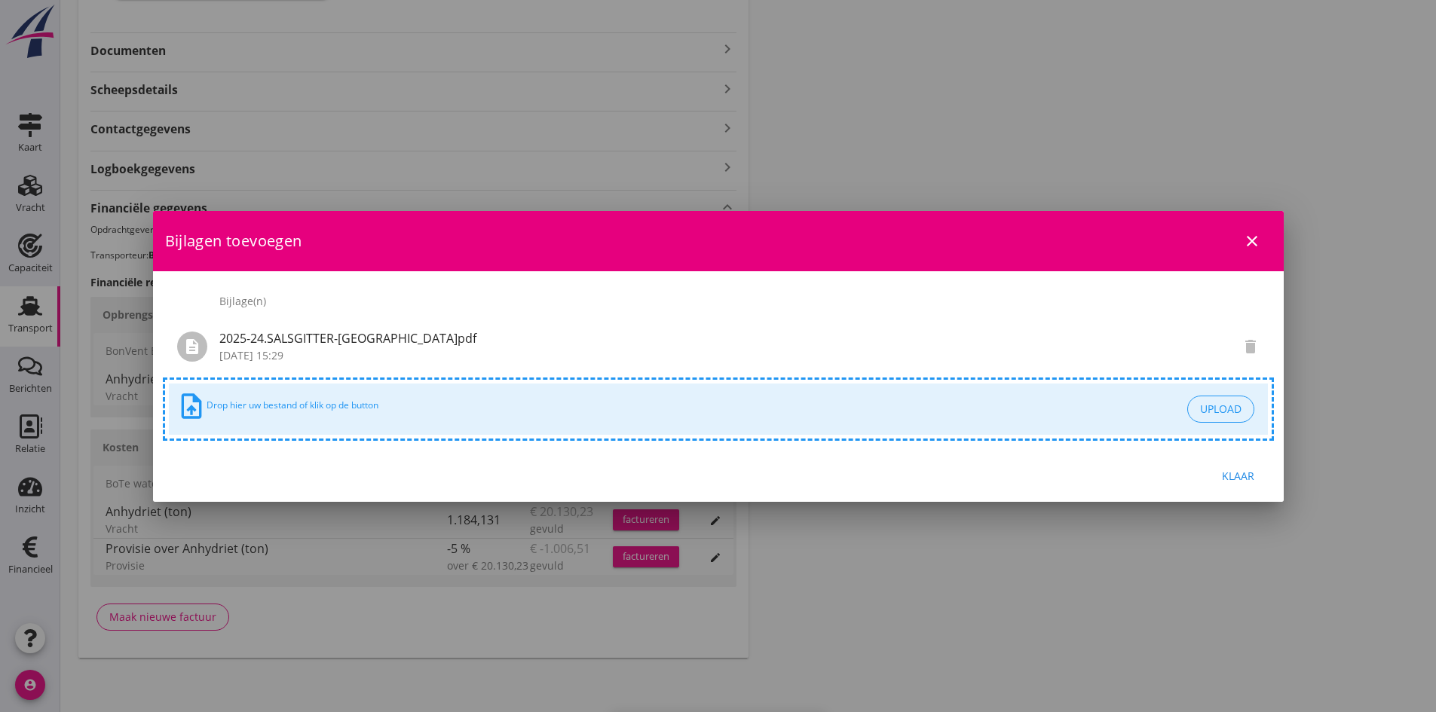
click at [1237, 476] on div "Klaar" at bounding box center [1238, 476] width 42 height 16
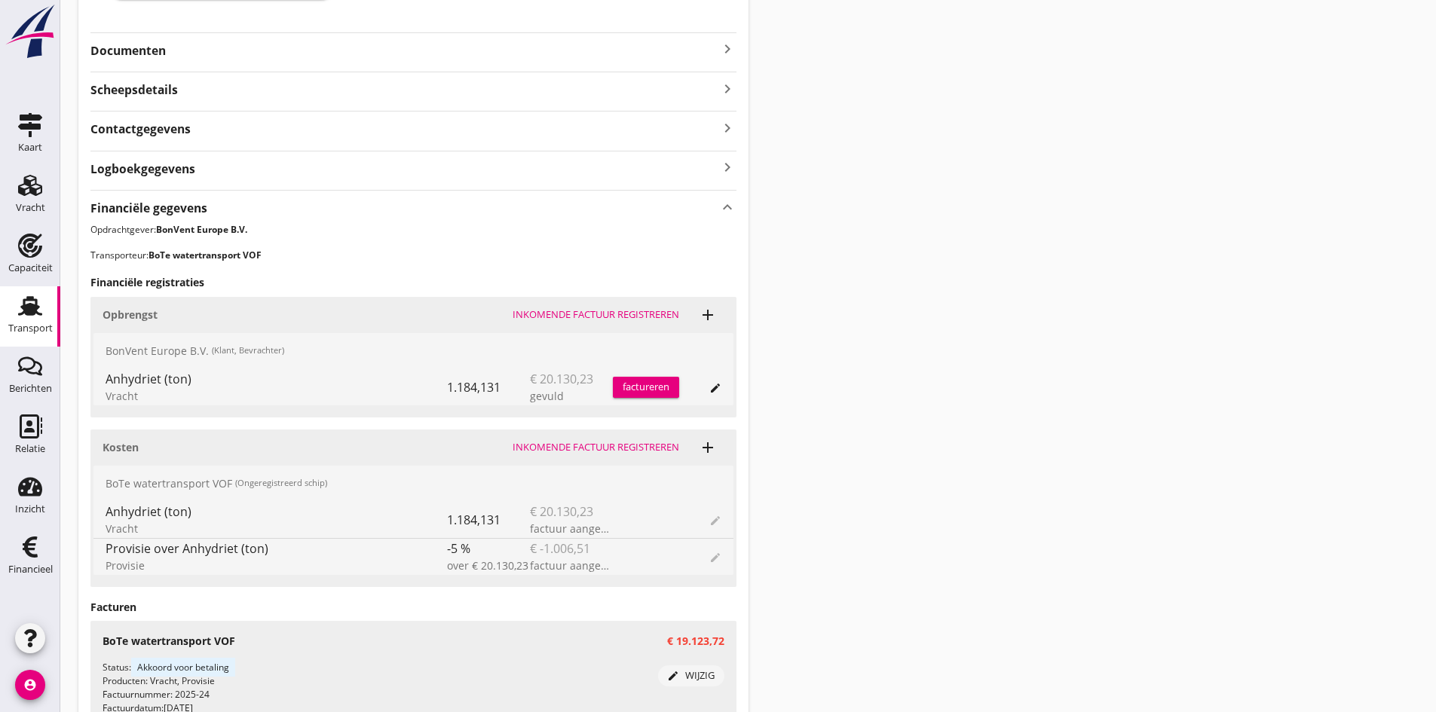
click at [639, 388] on div "factureren" at bounding box center [646, 387] width 66 height 15
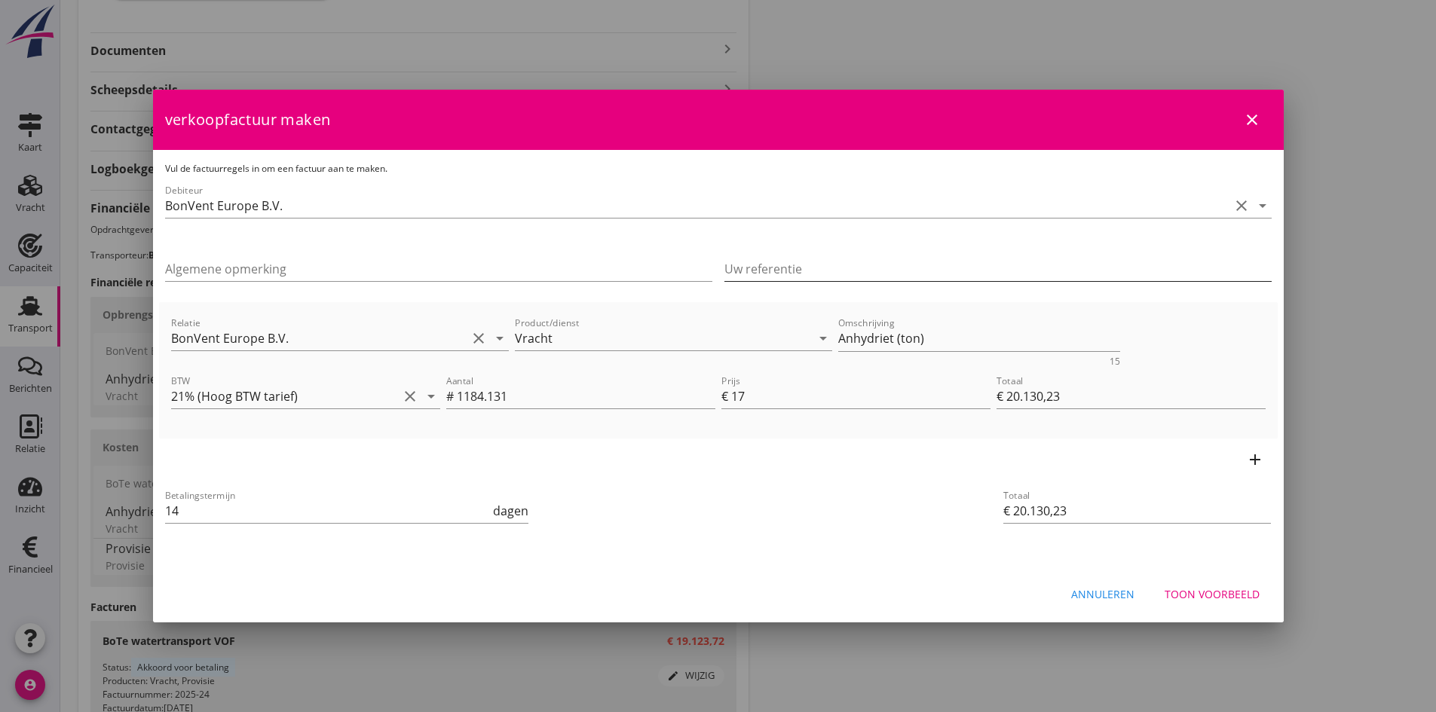
click at [747, 265] on input "Uw referentie" at bounding box center [997, 269] width 547 height 24
type input "B-250380"
click at [1205, 593] on div "Toon voorbeeld" at bounding box center [1212, 594] width 95 height 16
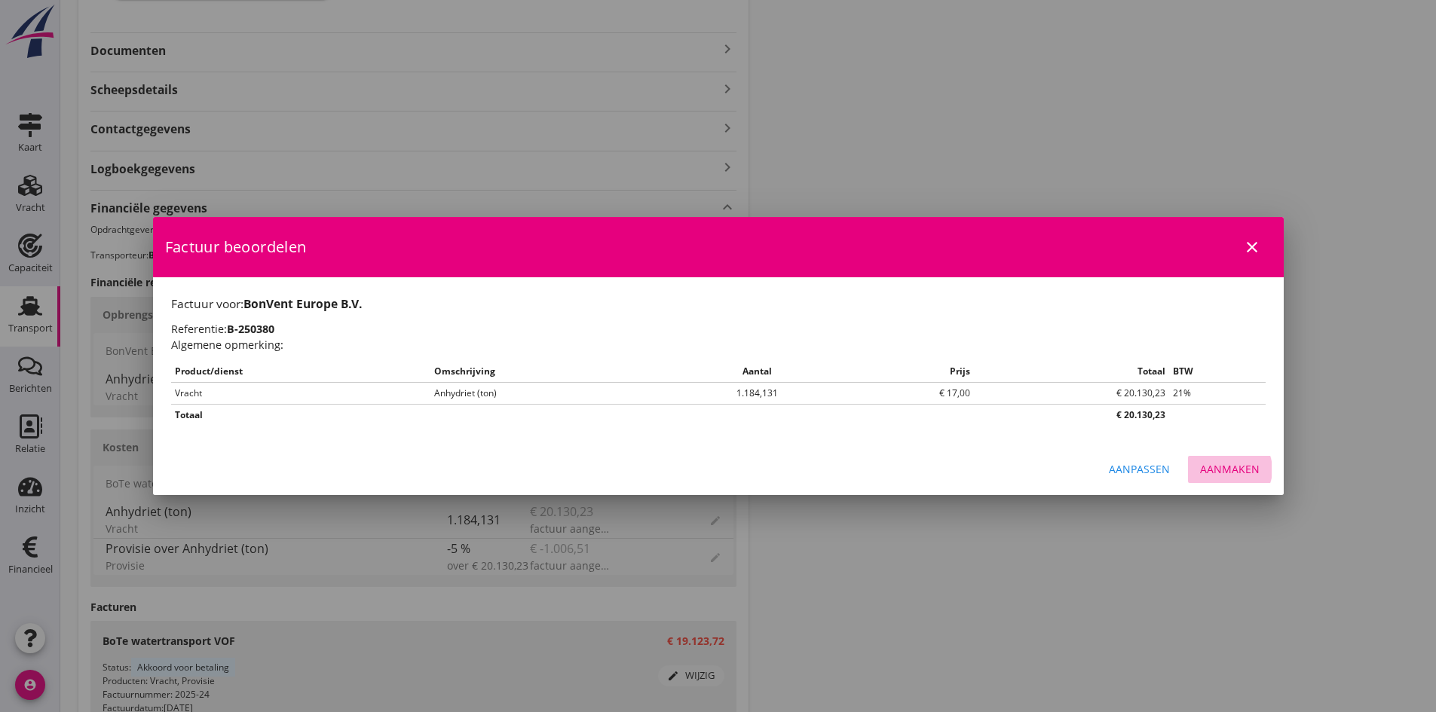
click at [1227, 467] on div "Aanmaken" at bounding box center [1230, 469] width 60 height 16
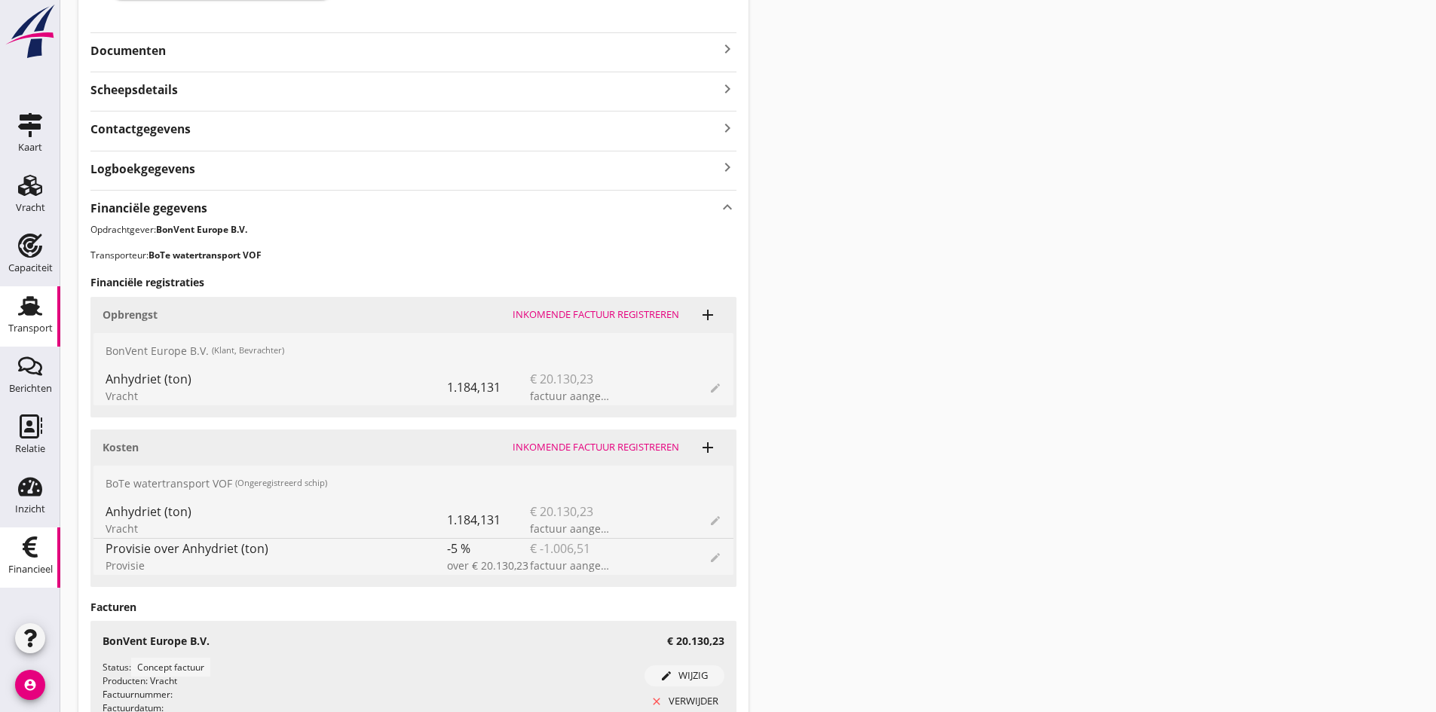
click at [34, 544] on use at bounding box center [30, 547] width 15 height 21
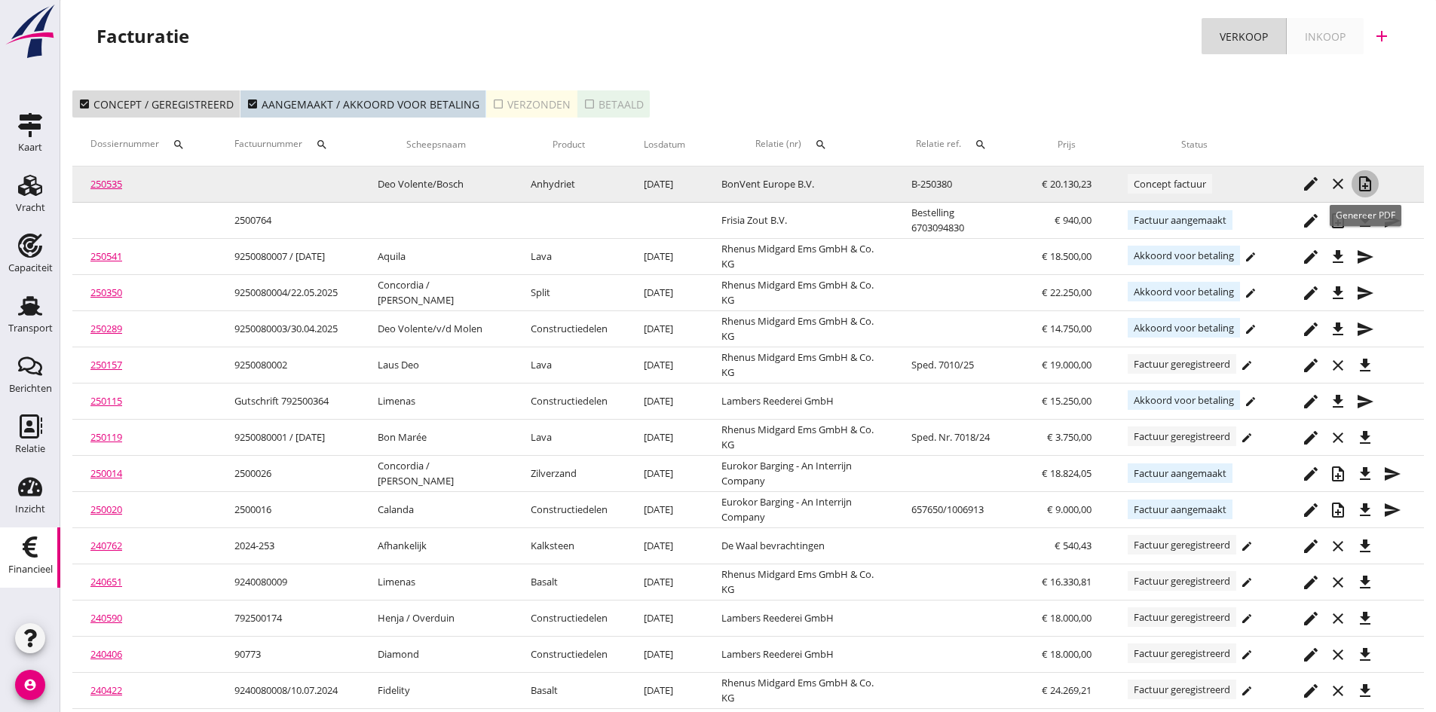
click at [1364, 180] on icon "note_add" at bounding box center [1365, 184] width 18 height 18
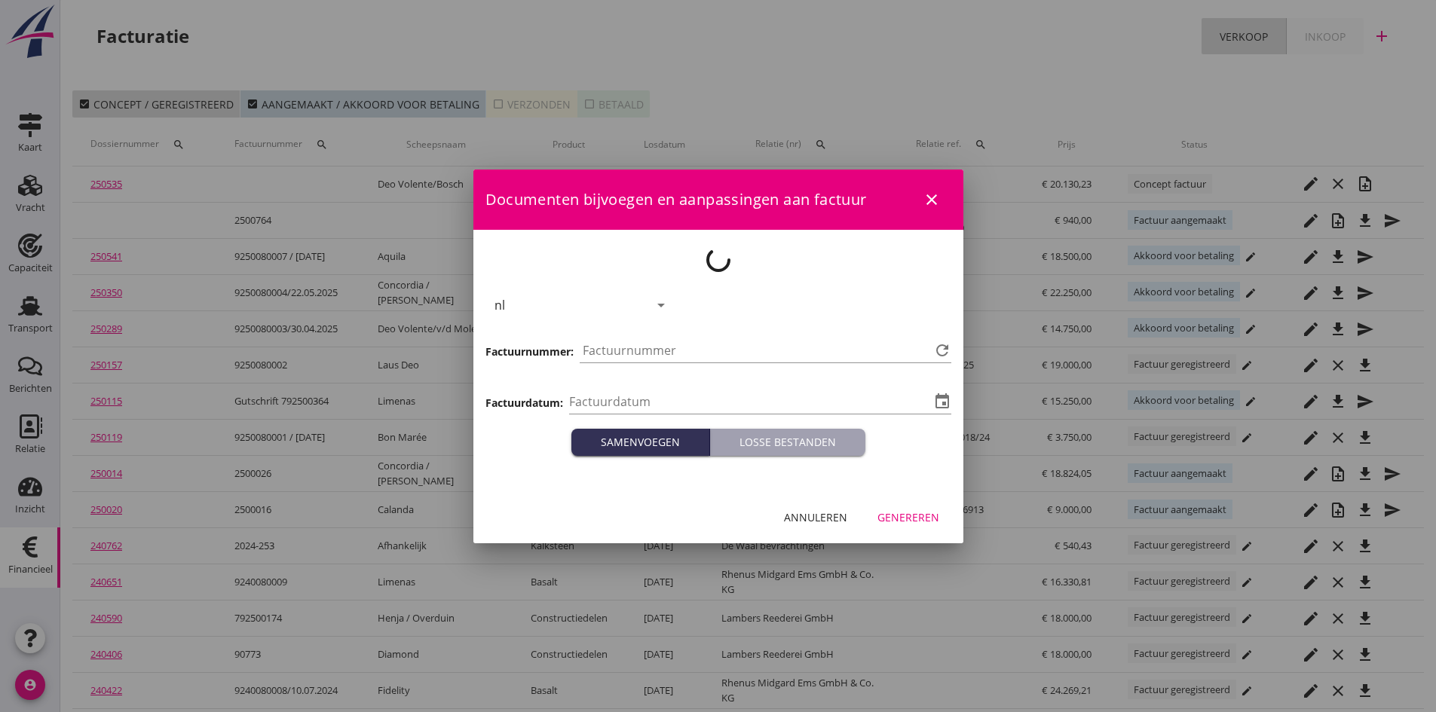
type input "[DATE]"
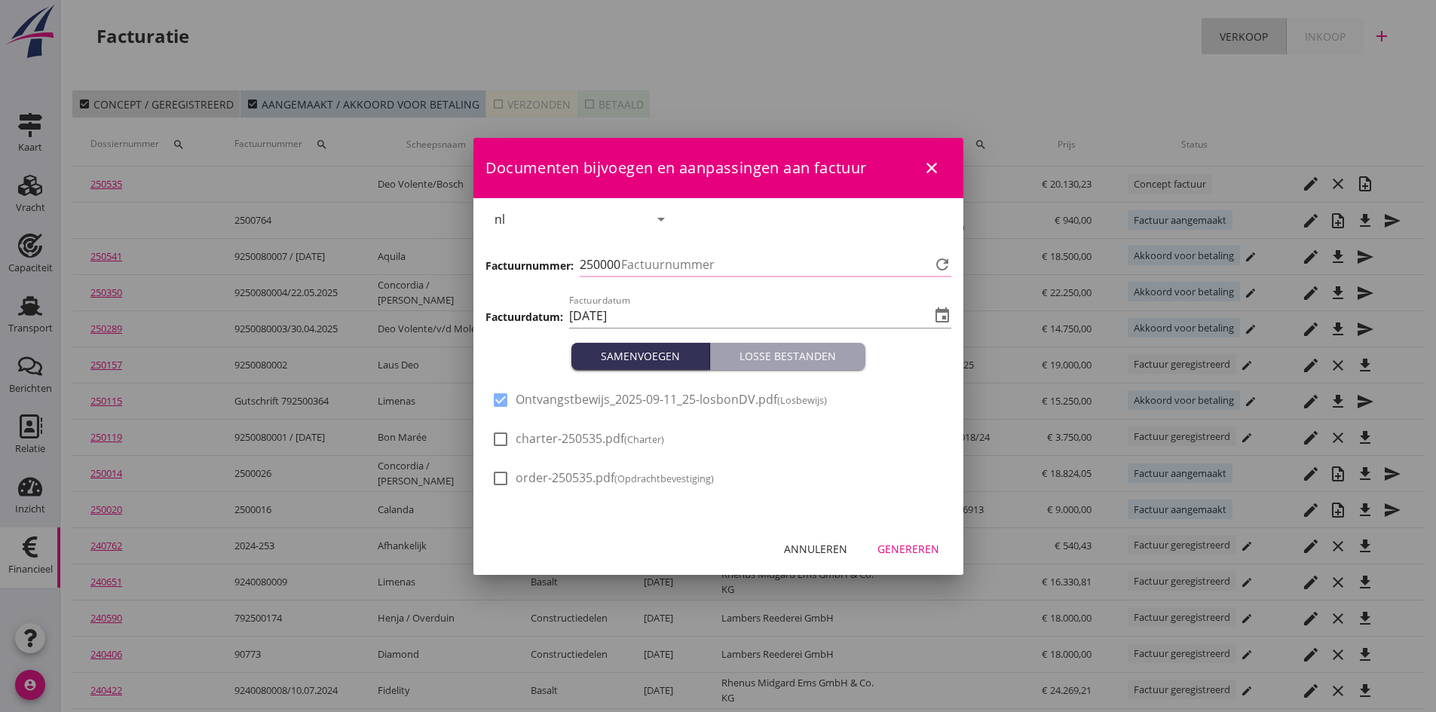
type input "765"
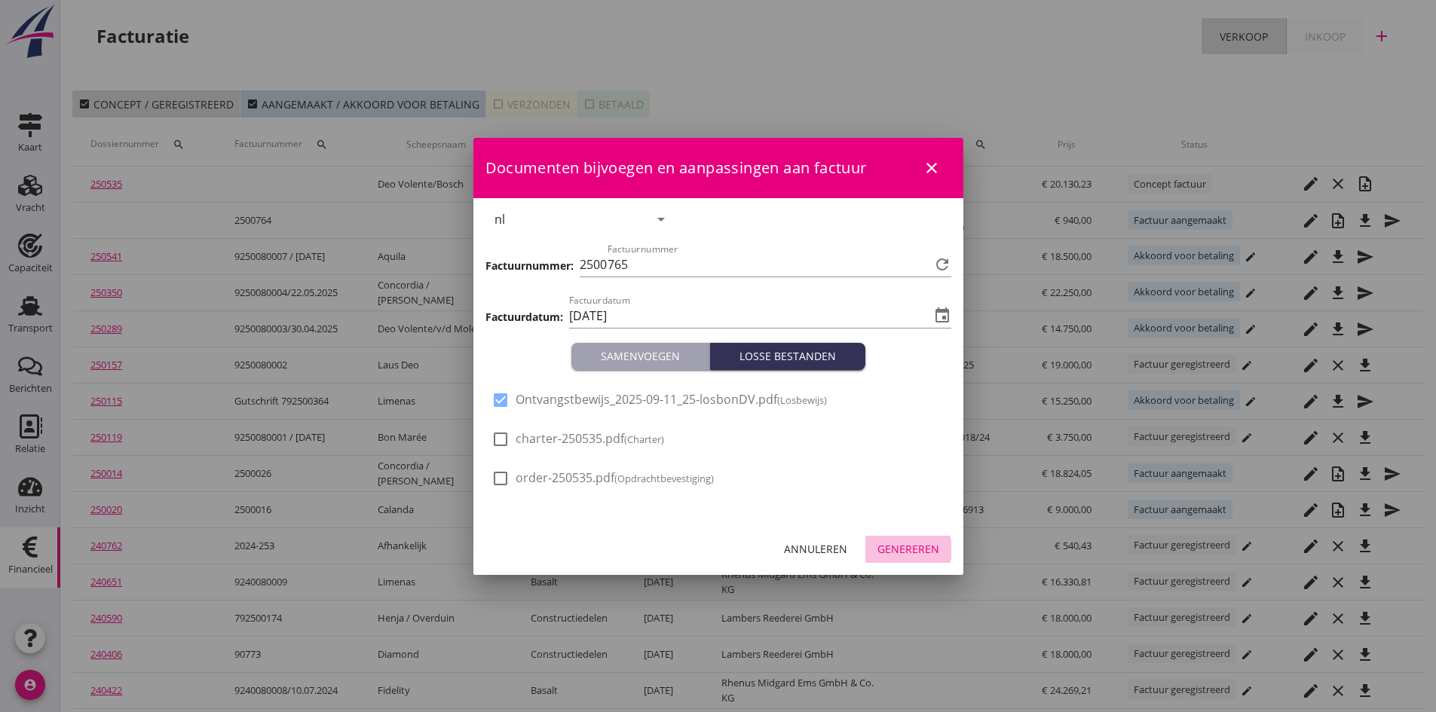
click at [905, 549] on div "Genereren" at bounding box center [908, 549] width 62 height 16
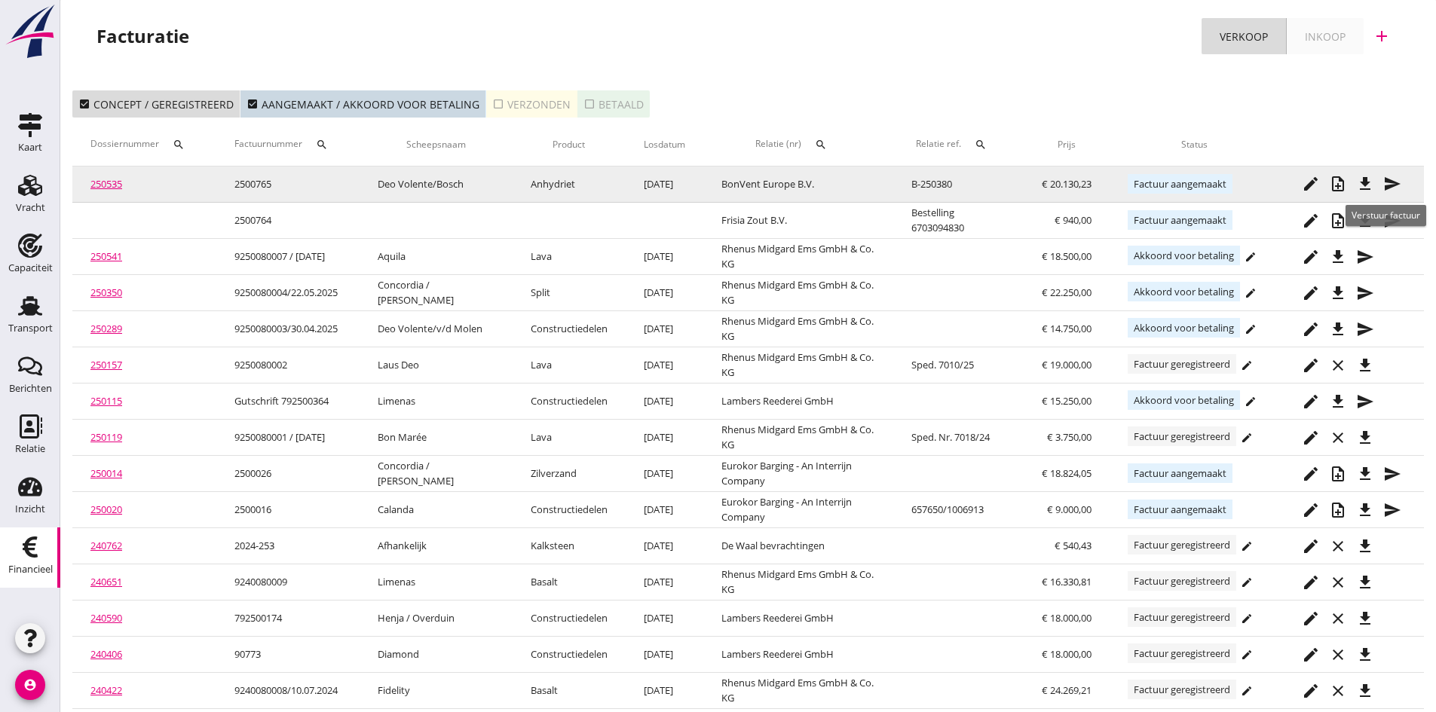
click at [1392, 181] on icon "send" at bounding box center [1392, 184] width 18 height 18
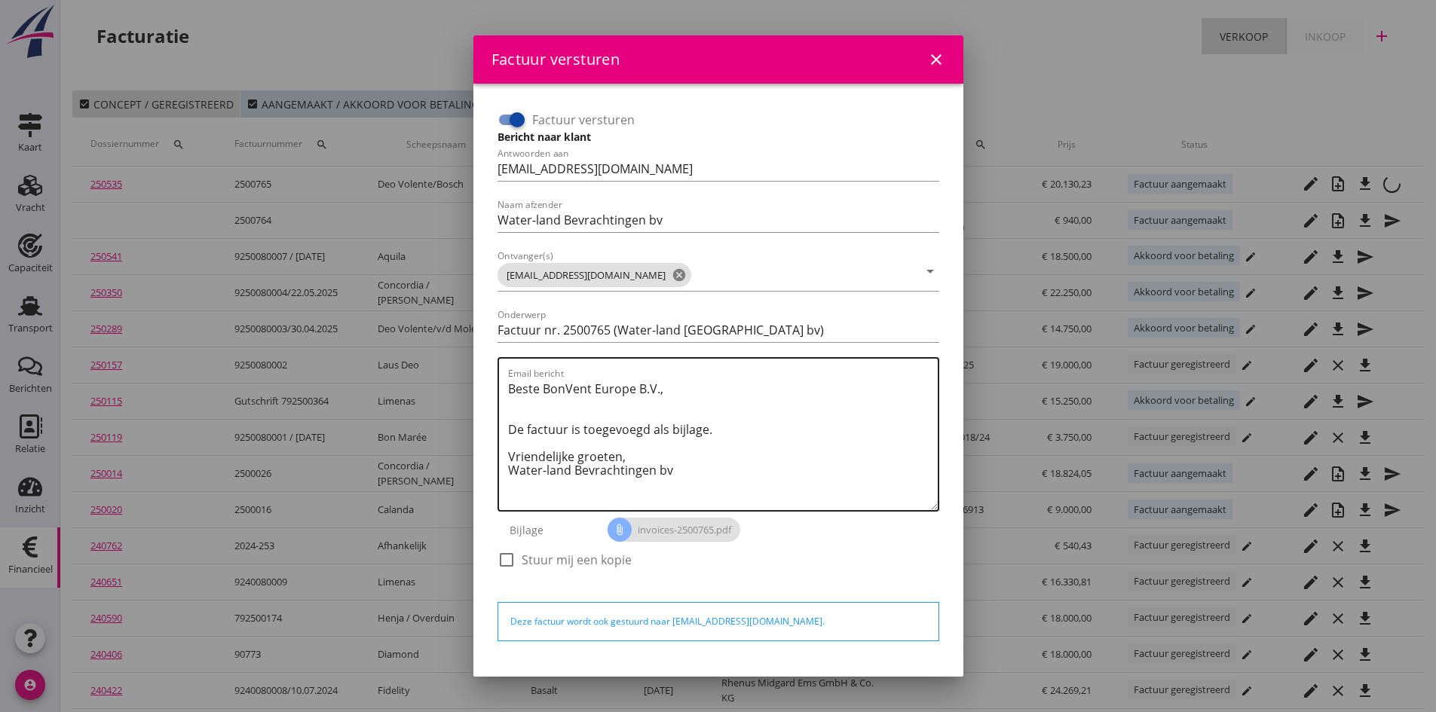
scroll to position [43, 0]
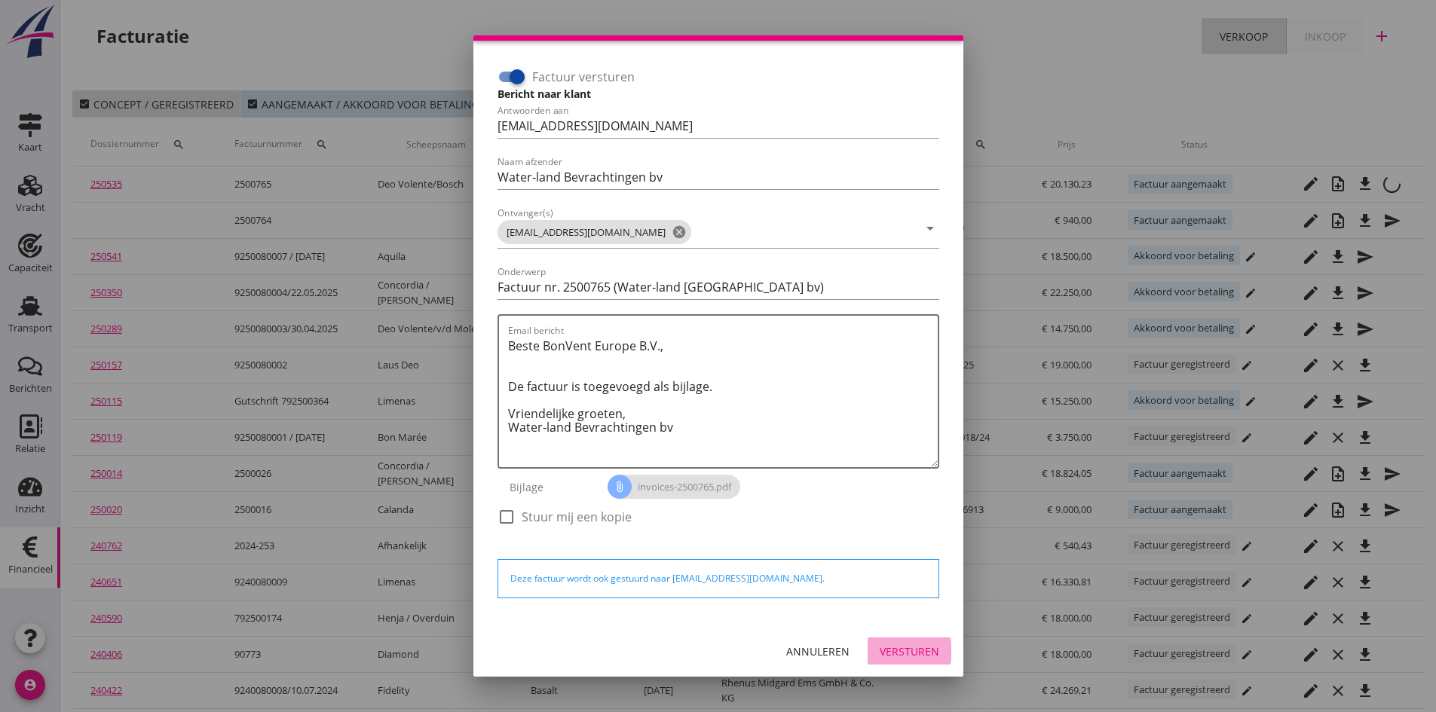
click at [886, 650] on div "Versturen" at bounding box center [910, 652] width 60 height 16
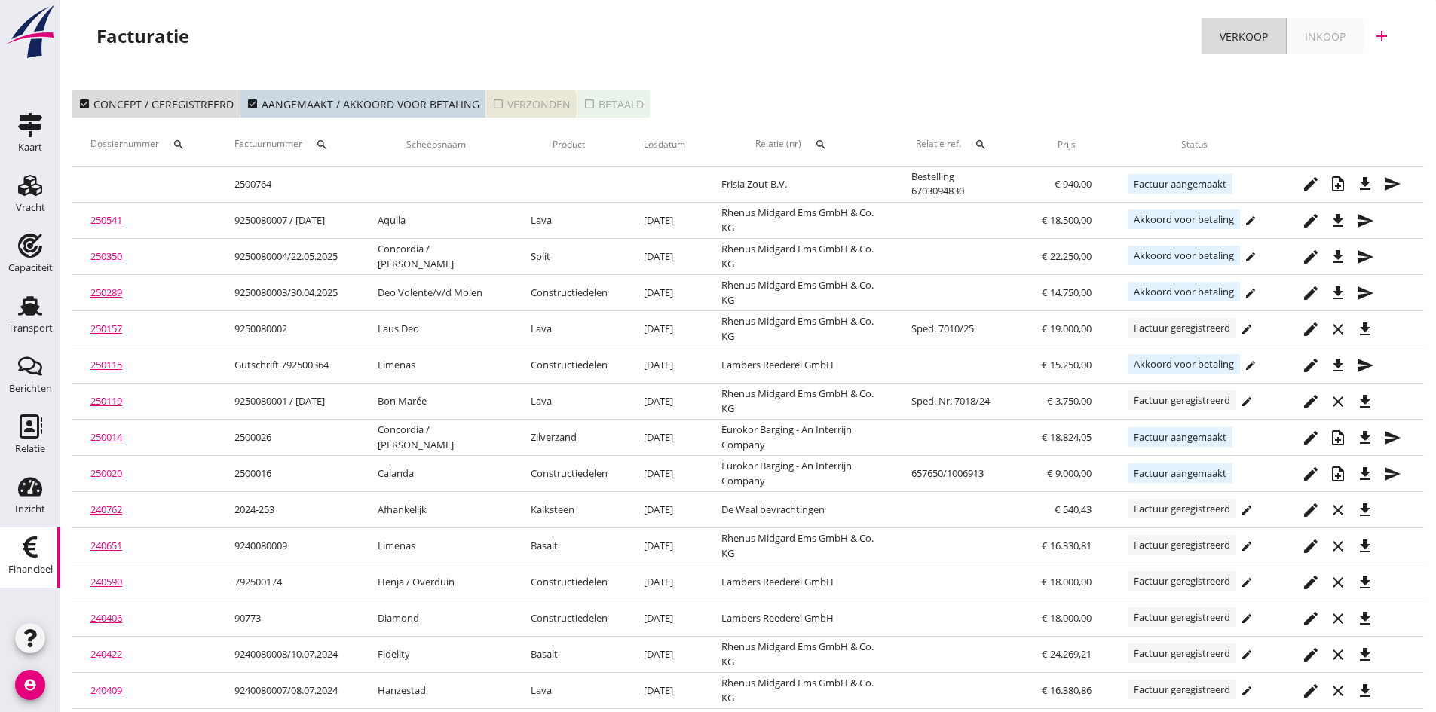
click at [509, 102] on div "check_box_outline_blank Verzonden" at bounding box center [531, 104] width 78 height 16
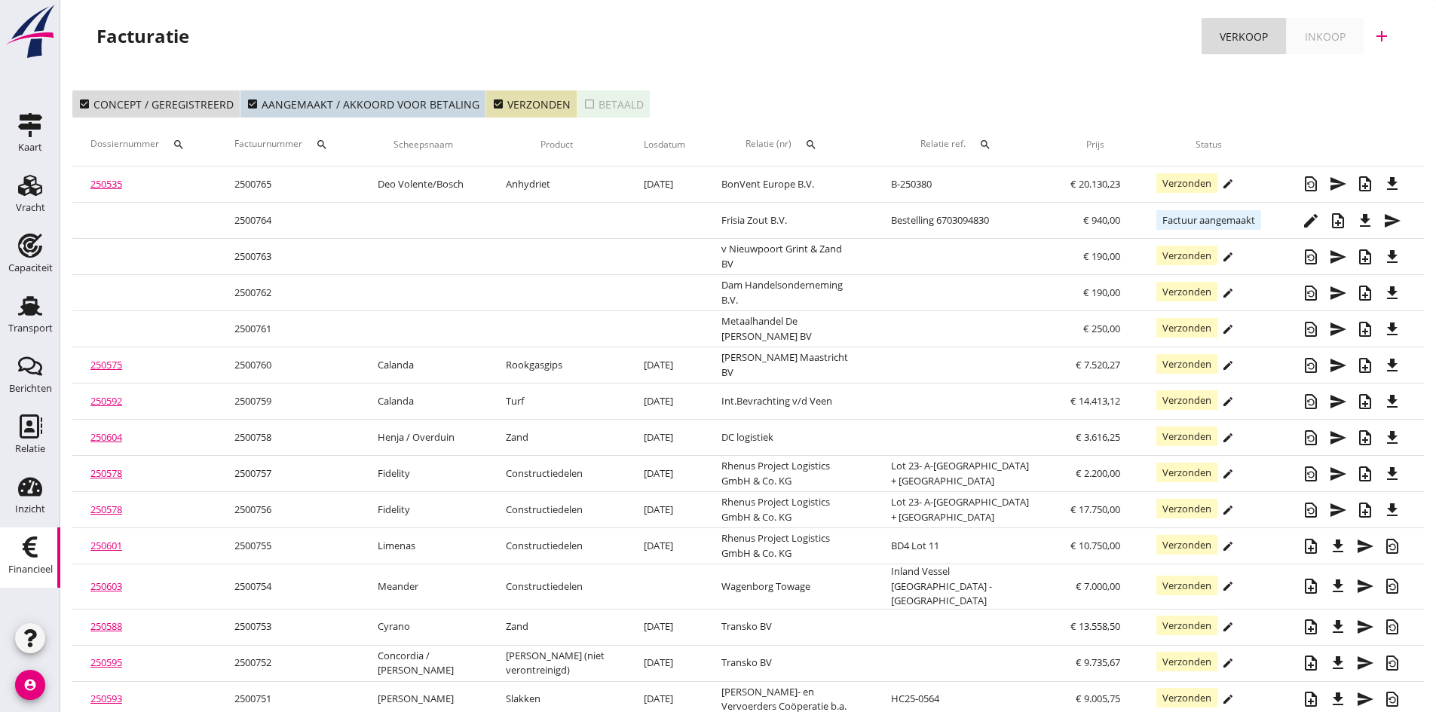
click at [111, 184] on link "250535" at bounding box center [106, 184] width 32 height 14
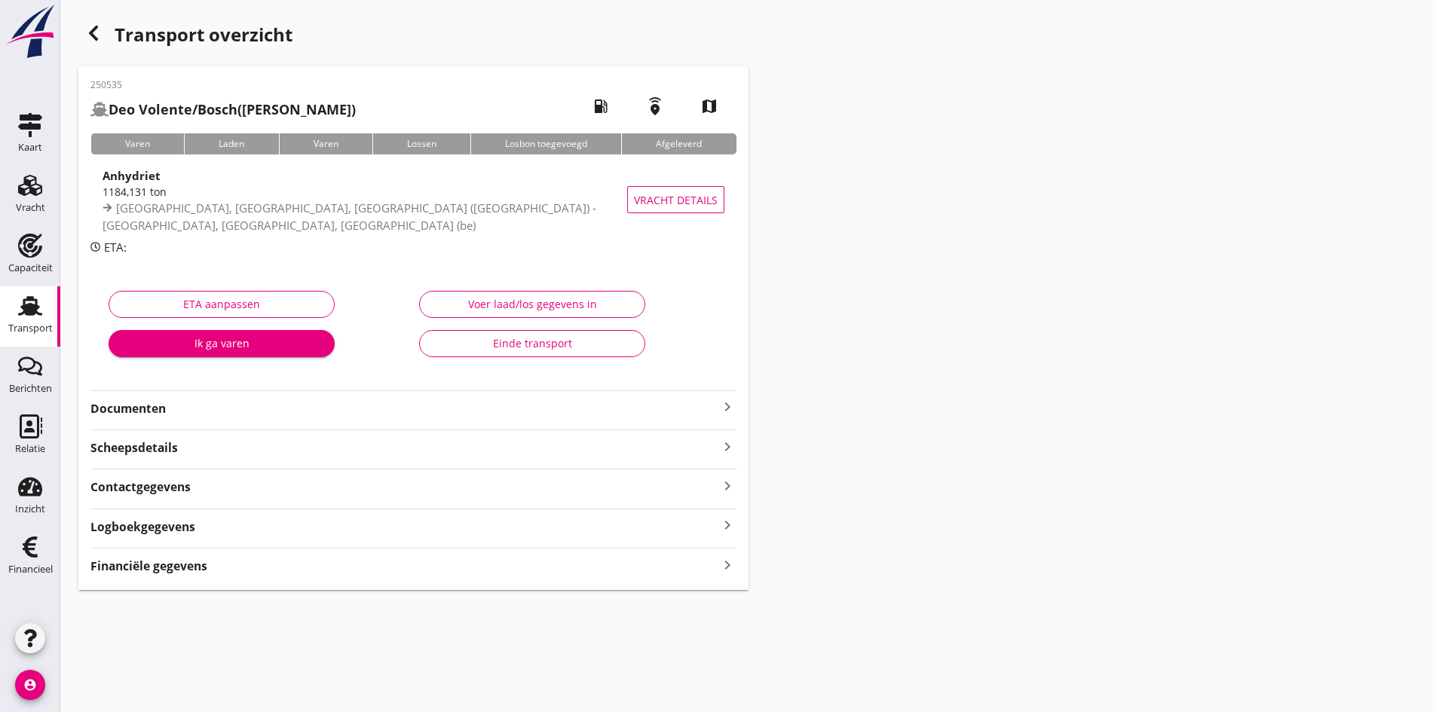
click at [136, 409] on strong "Documenten" at bounding box center [404, 408] width 628 height 17
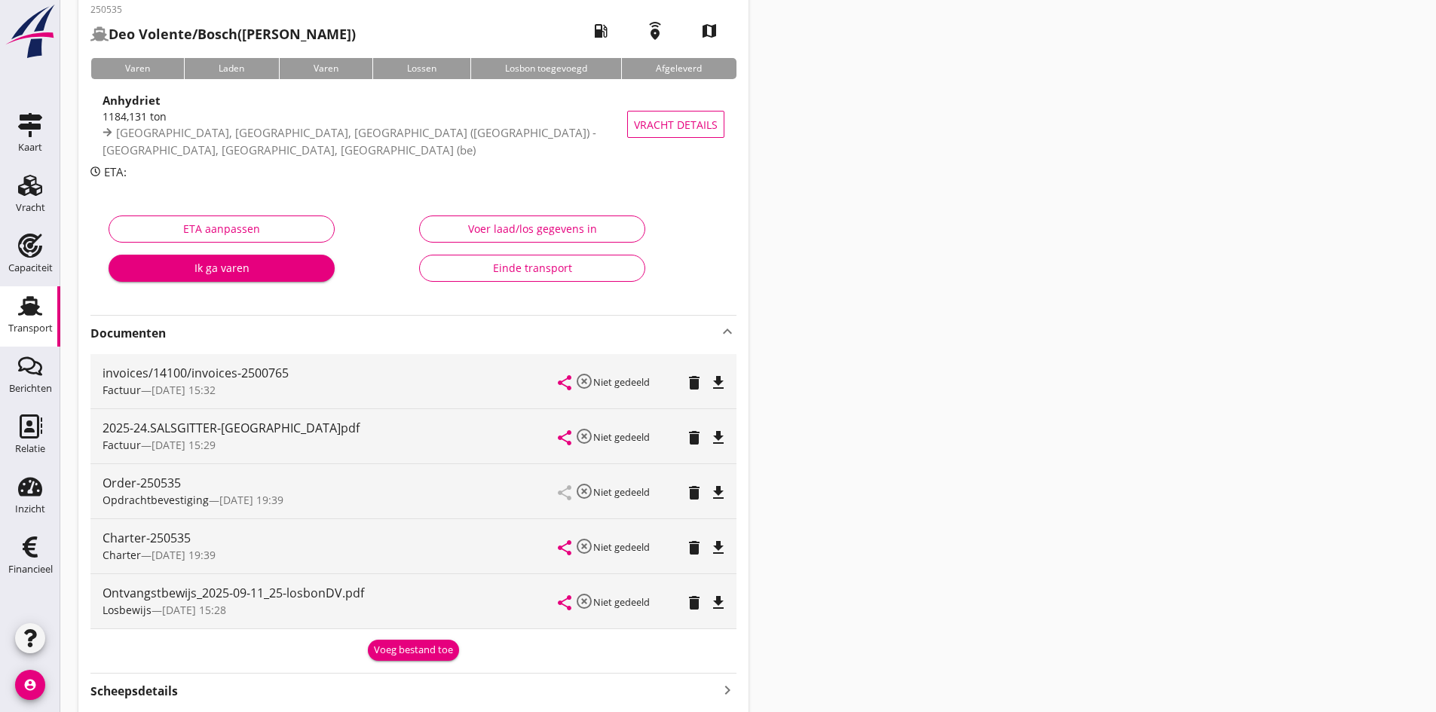
scroll to position [151, 0]
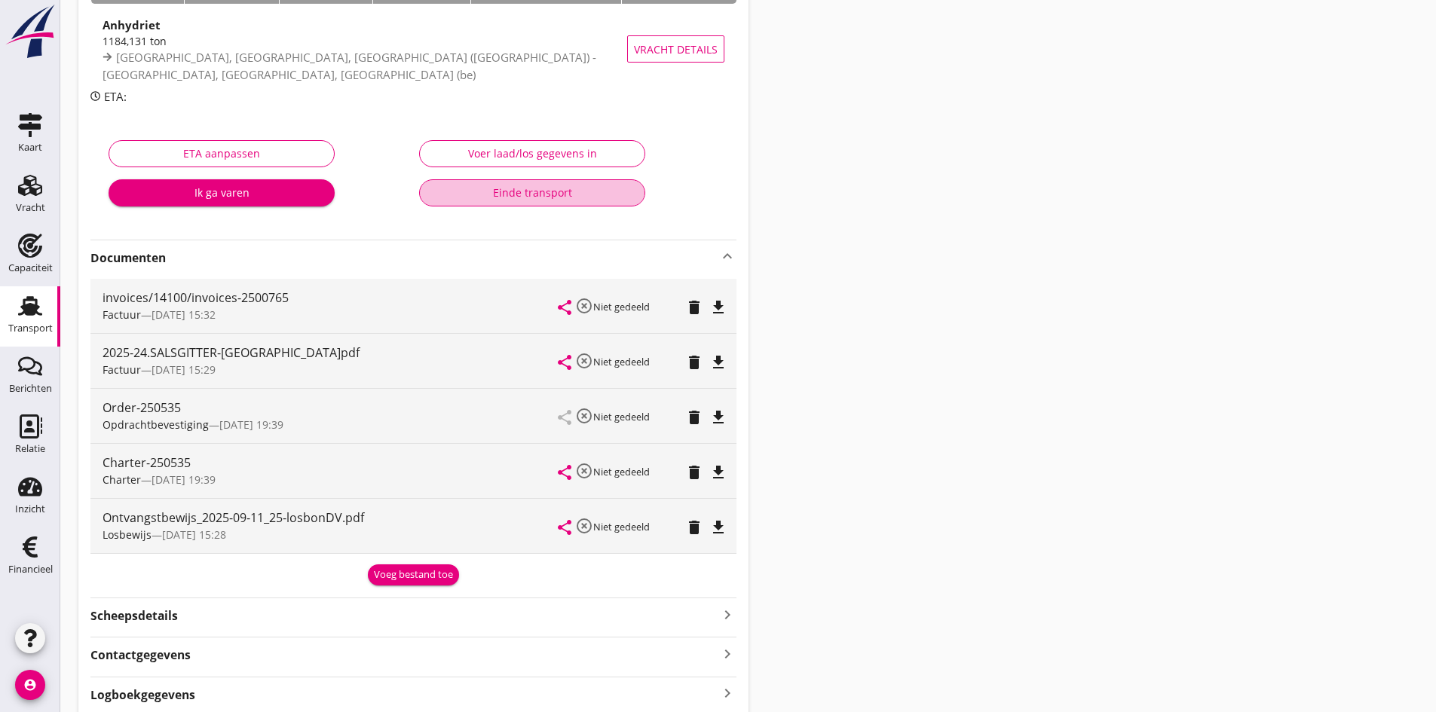
click at [516, 191] on div "Einde transport" at bounding box center [532, 193] width 201 height 16
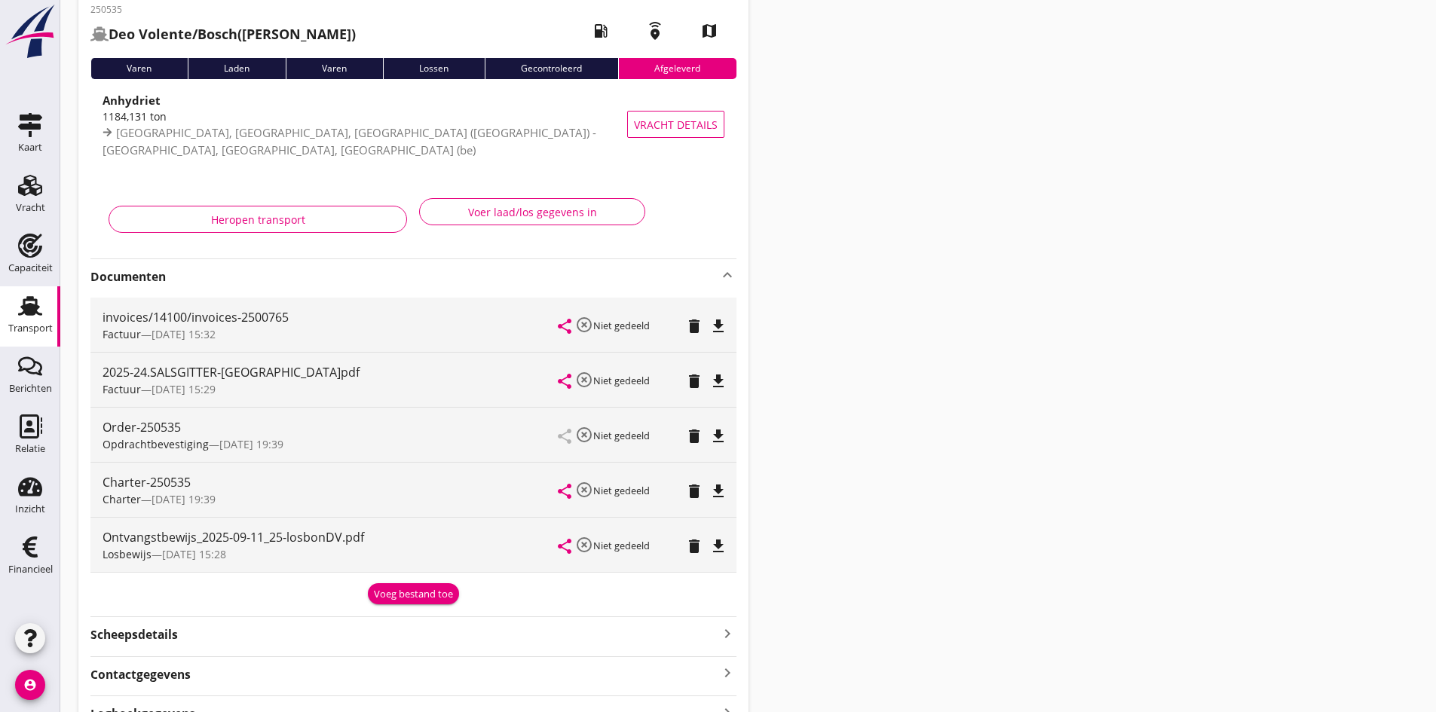
scroll to position [0, 0]
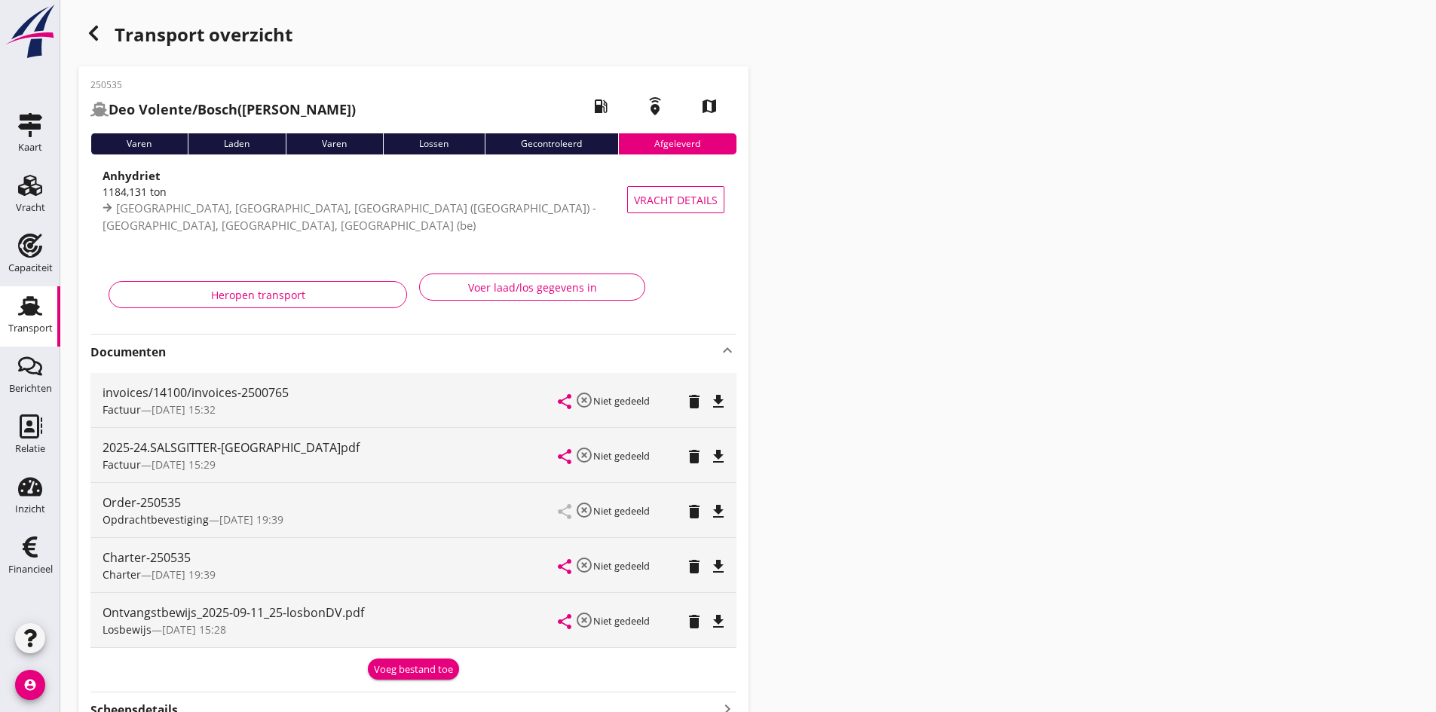
click at [23, 305] on icon "Transport" at bounding box center [30, 306] width 24 height 24
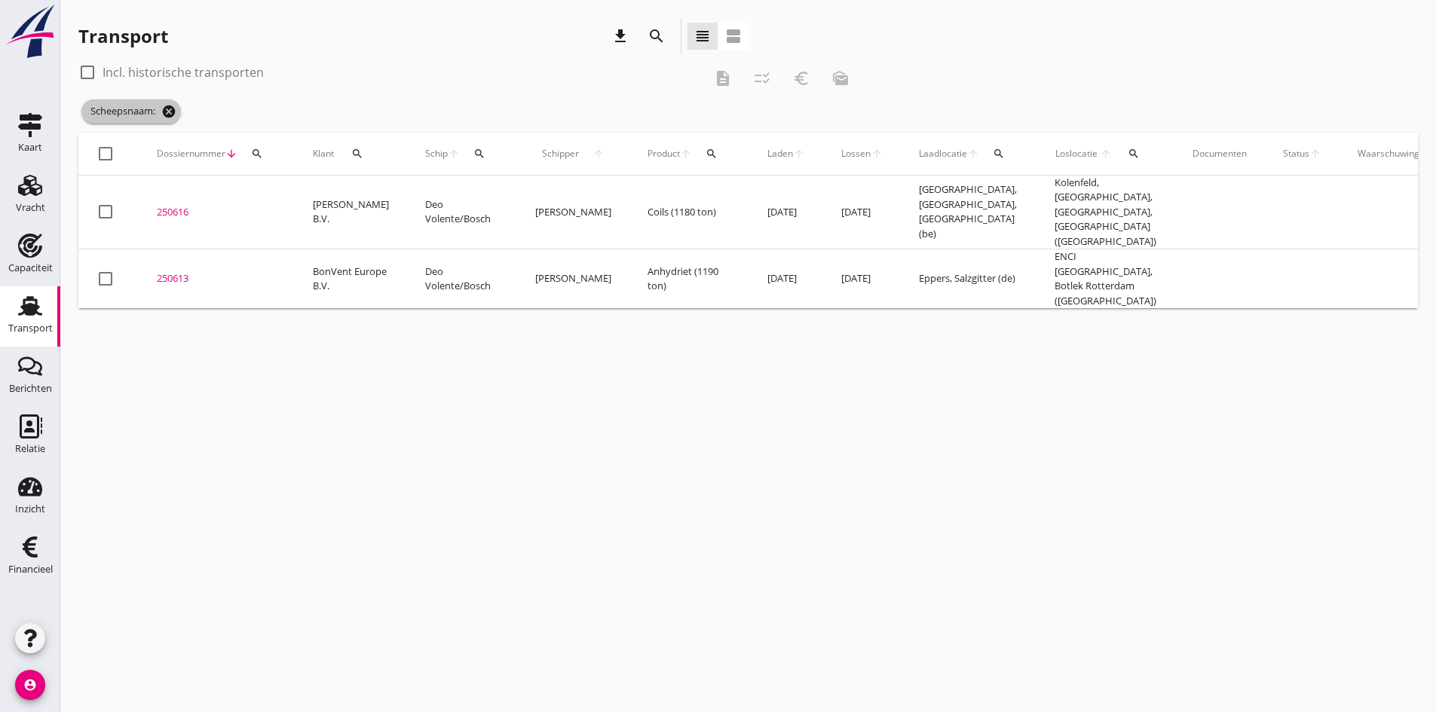
click at [168, 108] on icon "cancel" at bounding box center [168, 111] width 15 height 15
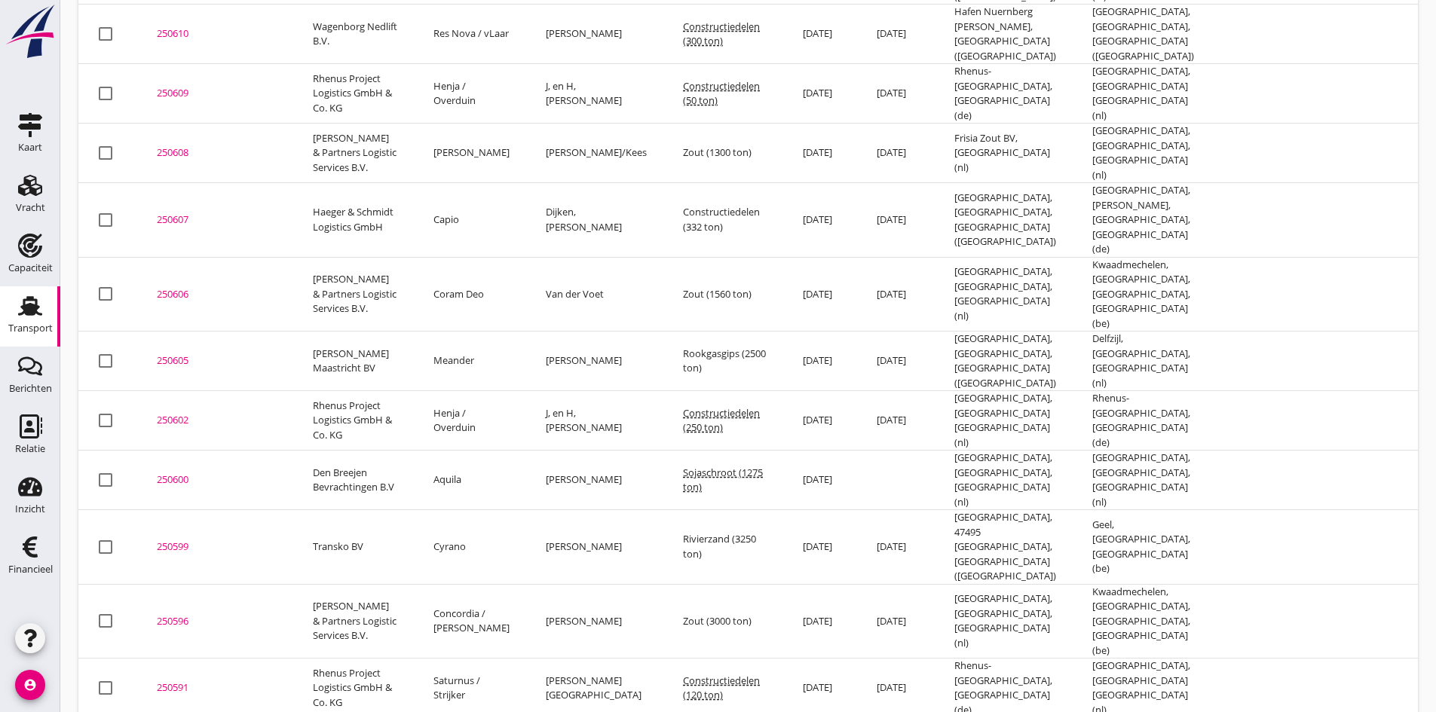
scroll to position [419, 0]
